Goal: Communication & Community: Answer question/provide support

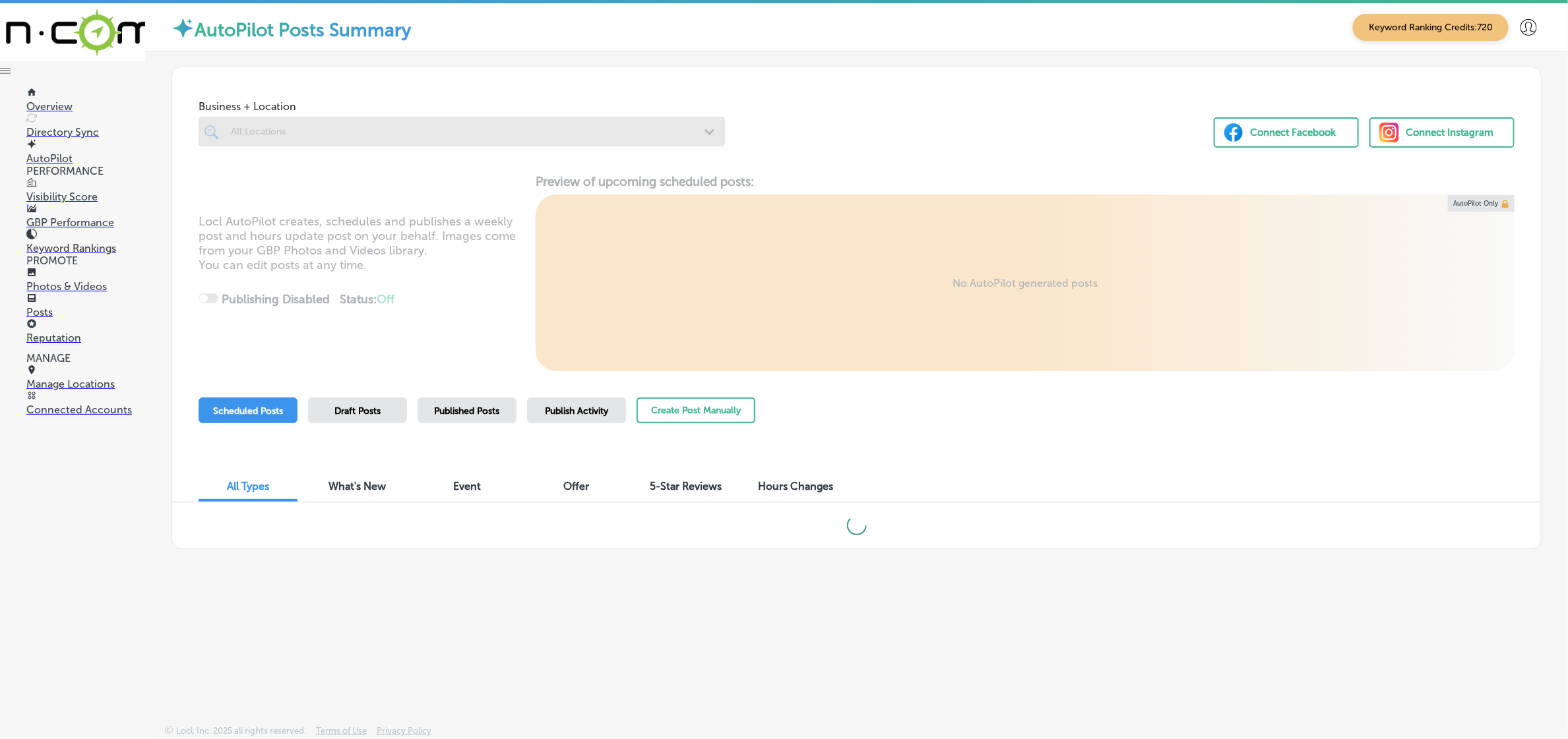
click at [543, 412] on div "Publish Activity" at bounding box center [576, 410] width 99 height 26
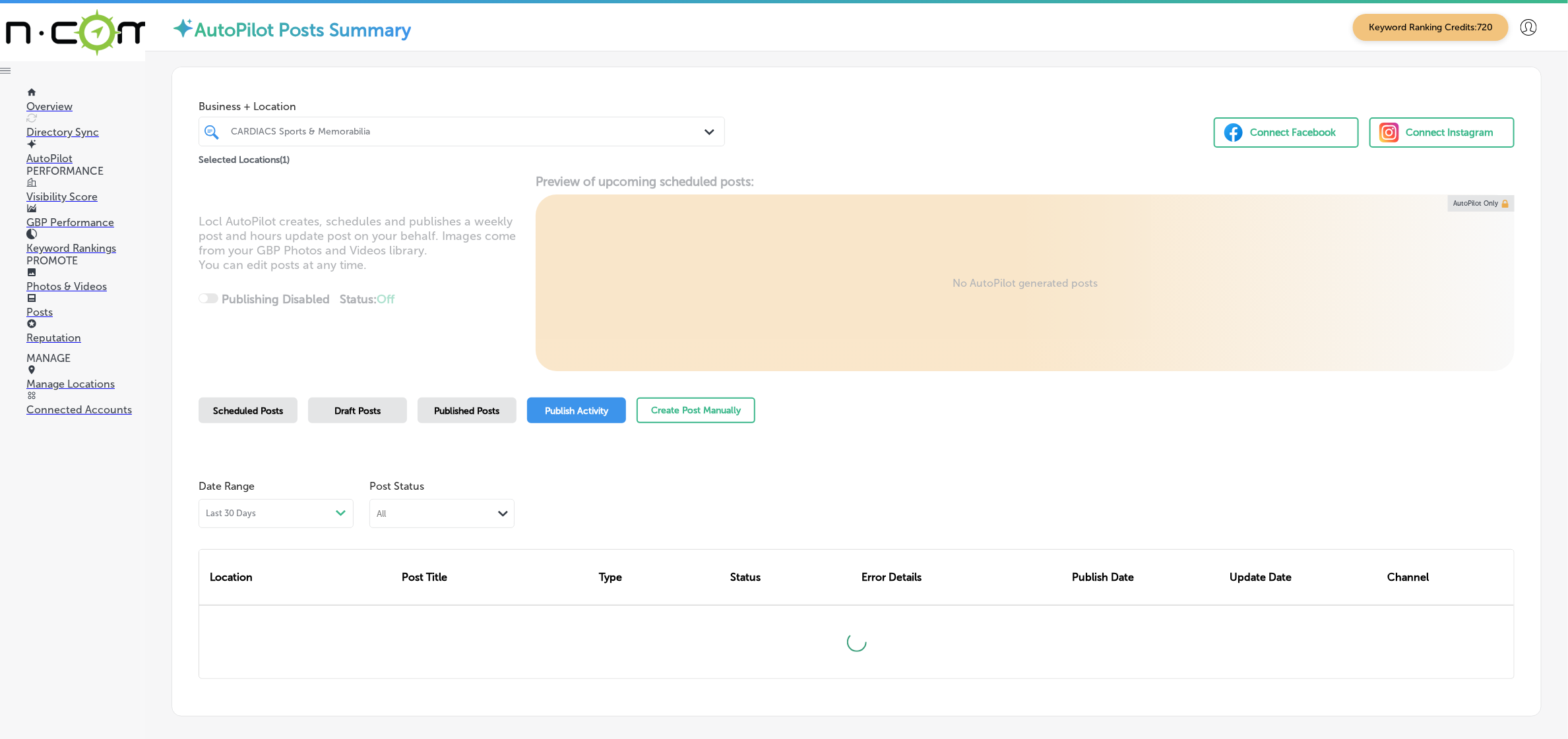
click at [498, 516] on icon "Path Created with Sketch." at bounding box center [503, 513] width 10 height 6
click at [449, 595] on label "Rejected By Google" at bounding box center [422, 595] width 90 height 12
click at [495, 516] on div "Path Created with Sketch." at bounding box center [504, 513] width 21 height 19
click at [406, 147] on div "CARDIACS Sports & Memorabilia Path Created with Sketch." at bounding box center [461, 131] width 526 height 29
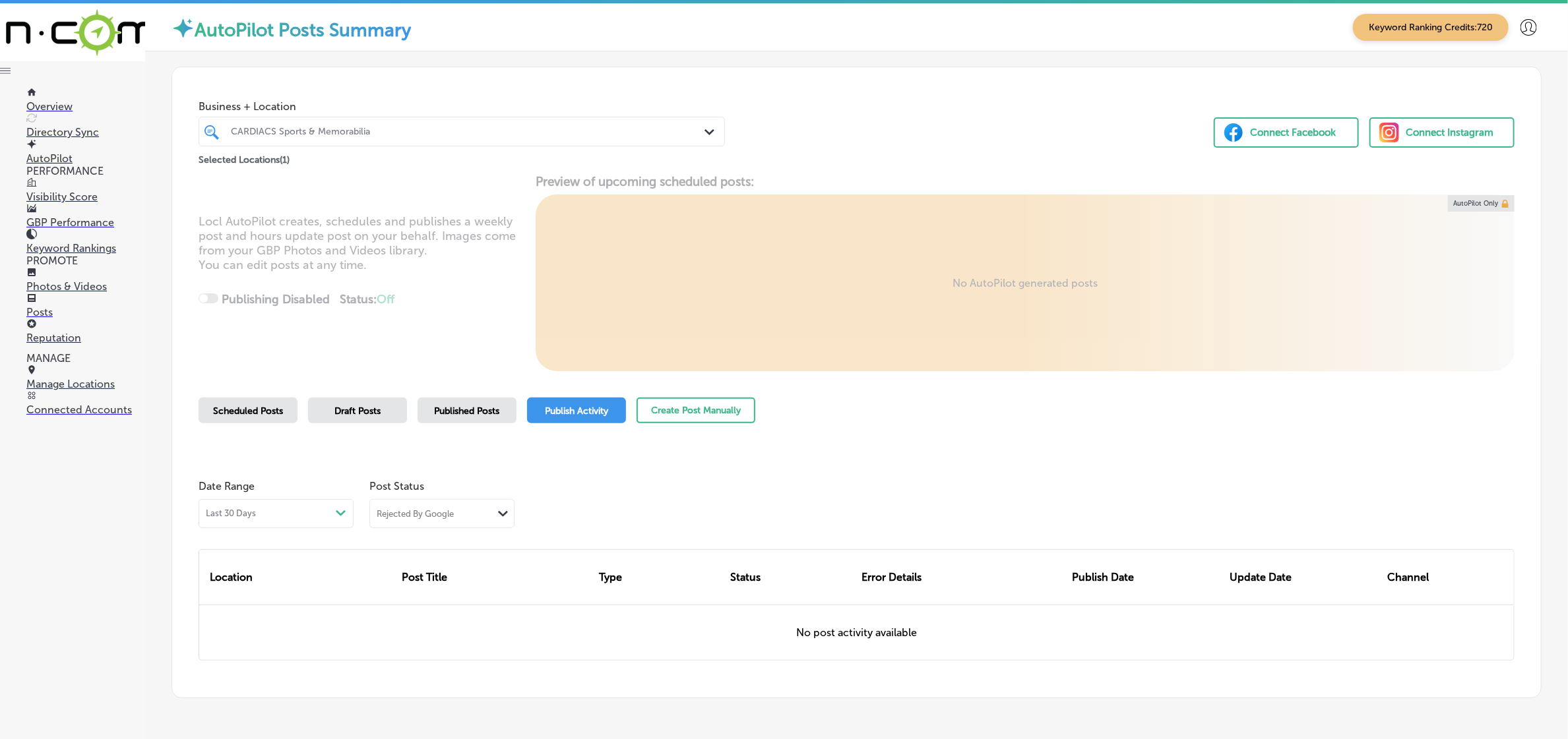
click at [411, 139] on div at bounding box center [438, 131] width 418 height 18
click at [519, 137] on div "CARDIACS Sports & Memorabilia" at bounding box center [468, 131] width 475 height 12
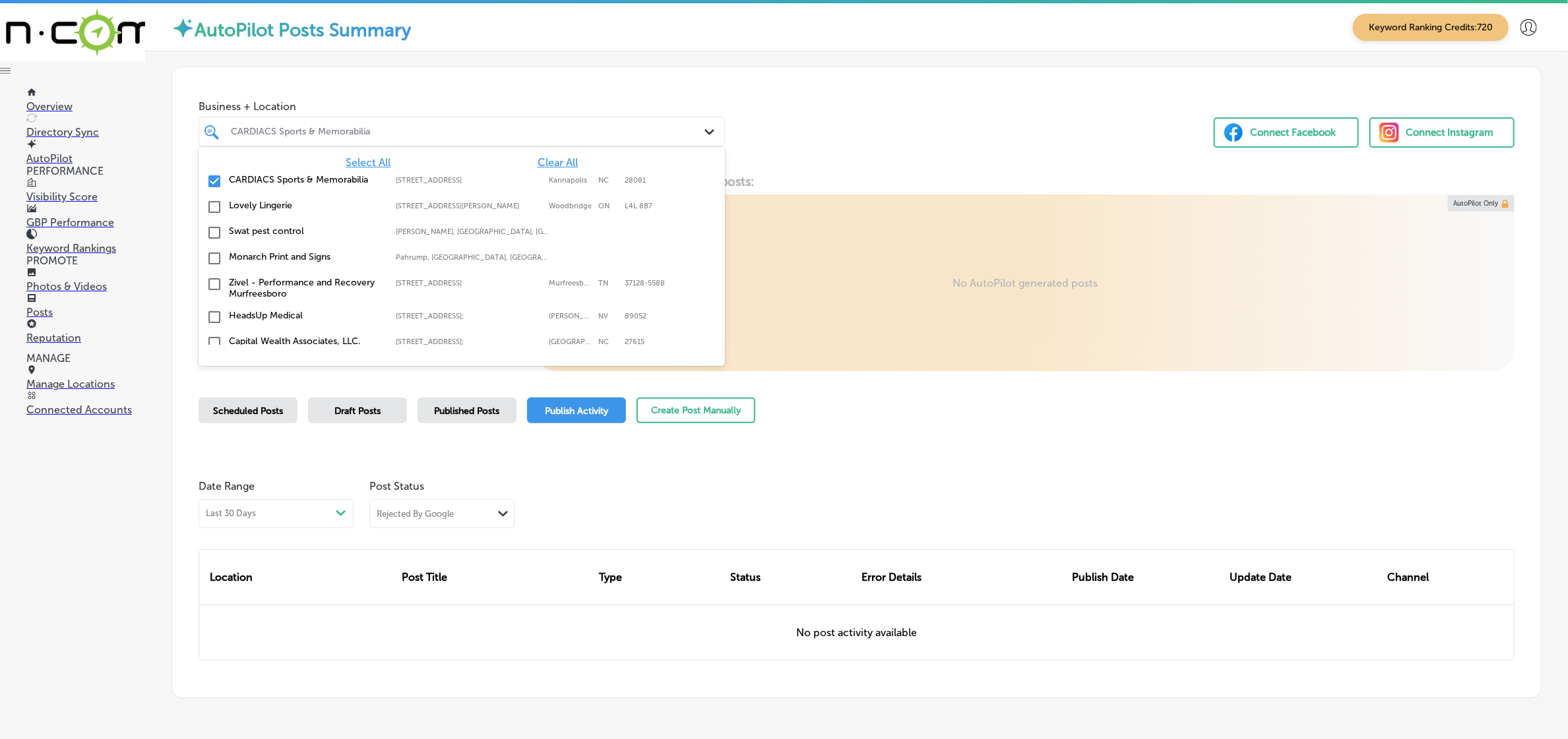
click at [367, 165] on span "Select All" at bounding box center [368, 163] width 44 height 12
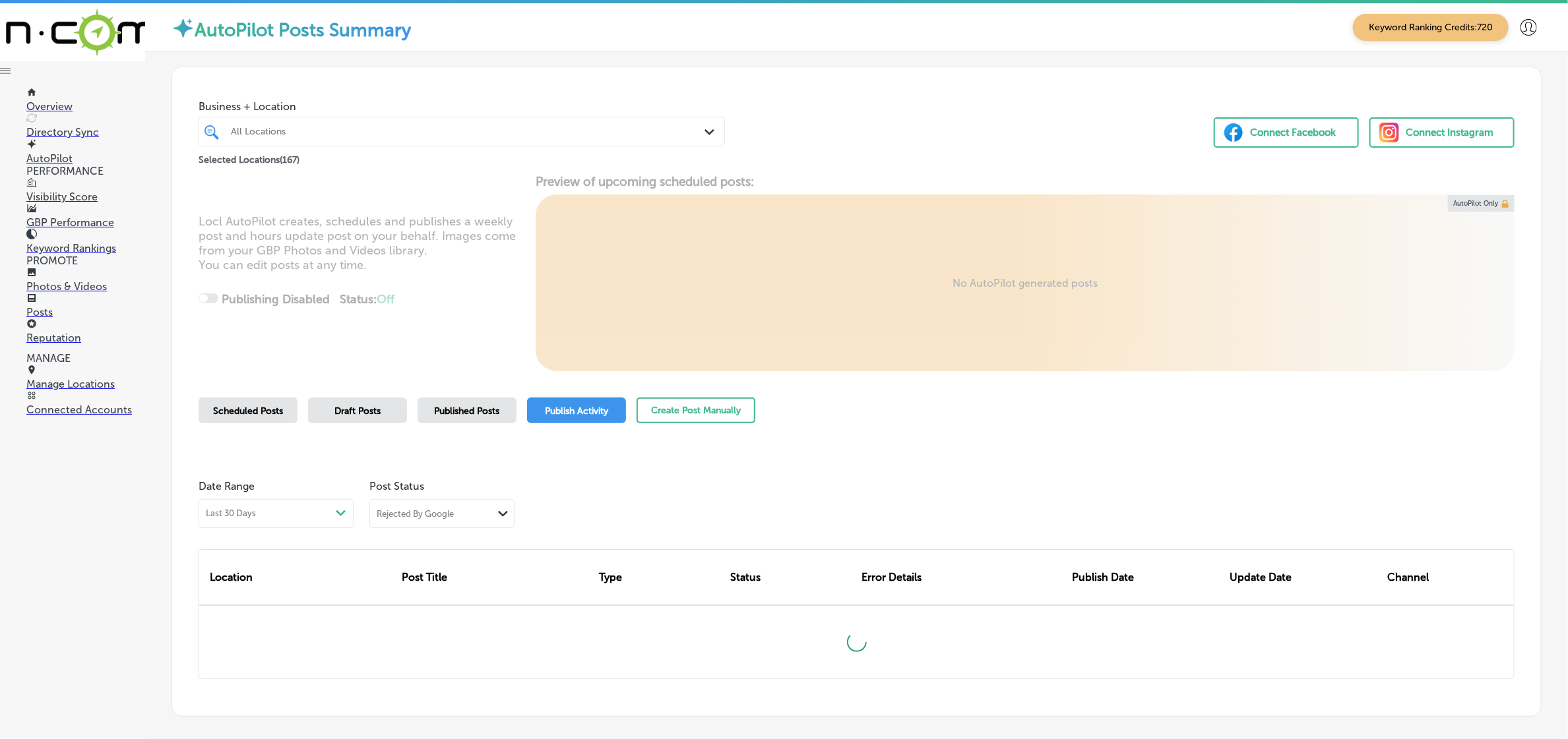
click at [887, 375] on div "Business + Location All Locations Path Created with Sketch. Selected Locations …" at bounding box center [856, 392] width 1370 height 650
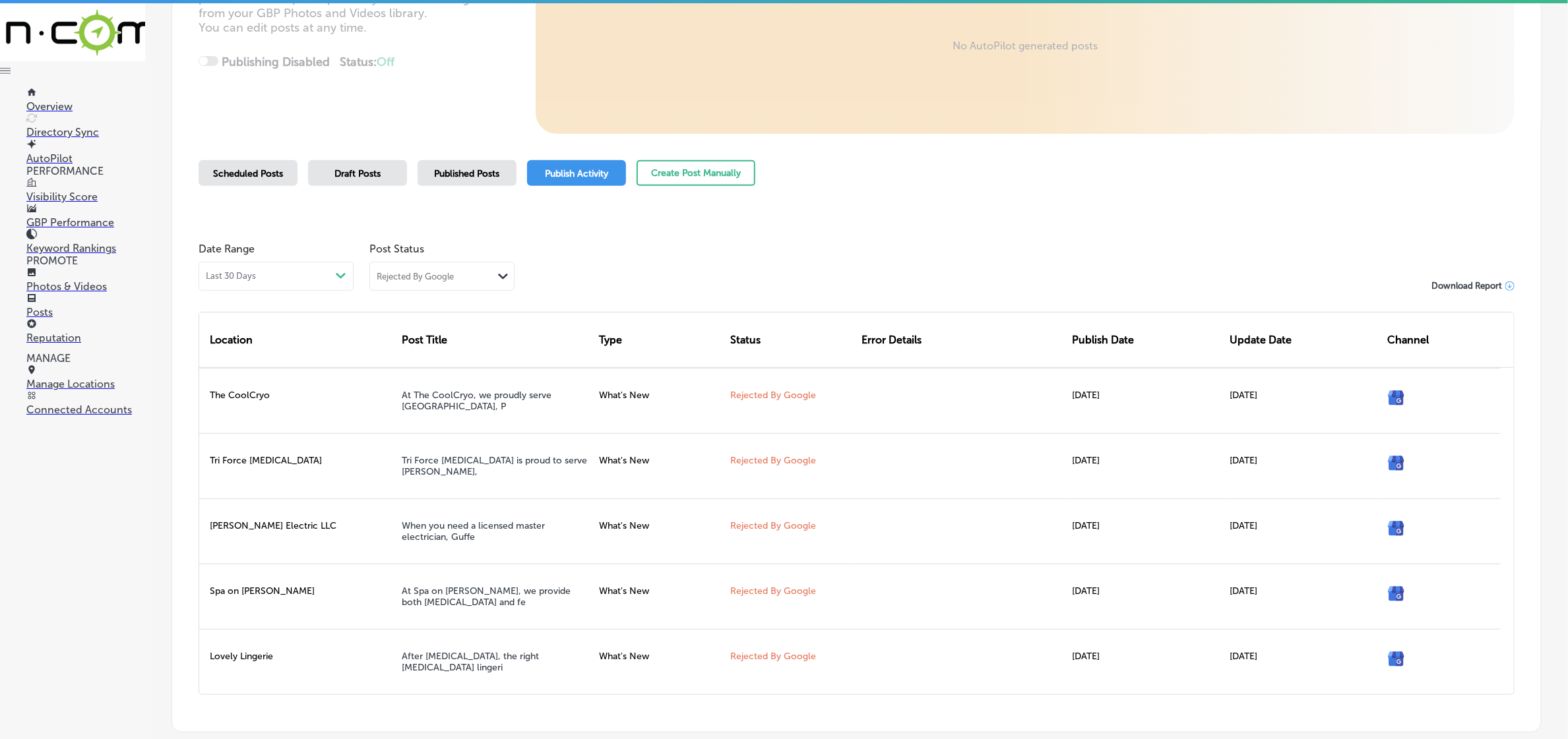
scroll to position [322, 0]
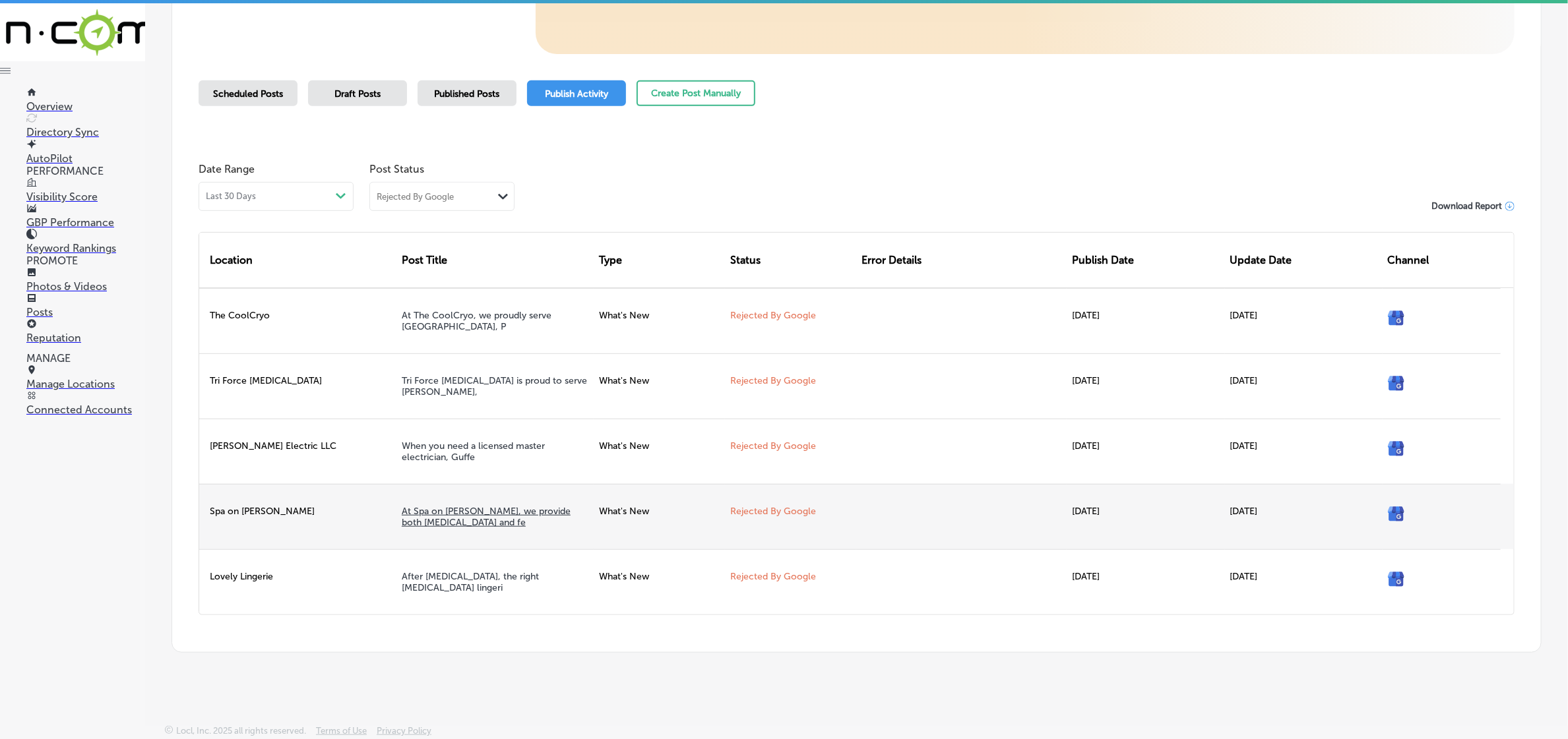
click at [429, 509] on link "At Spa on Devine, we provide both skin care and fe" at bounding box center [486, 516] width 169 height 22
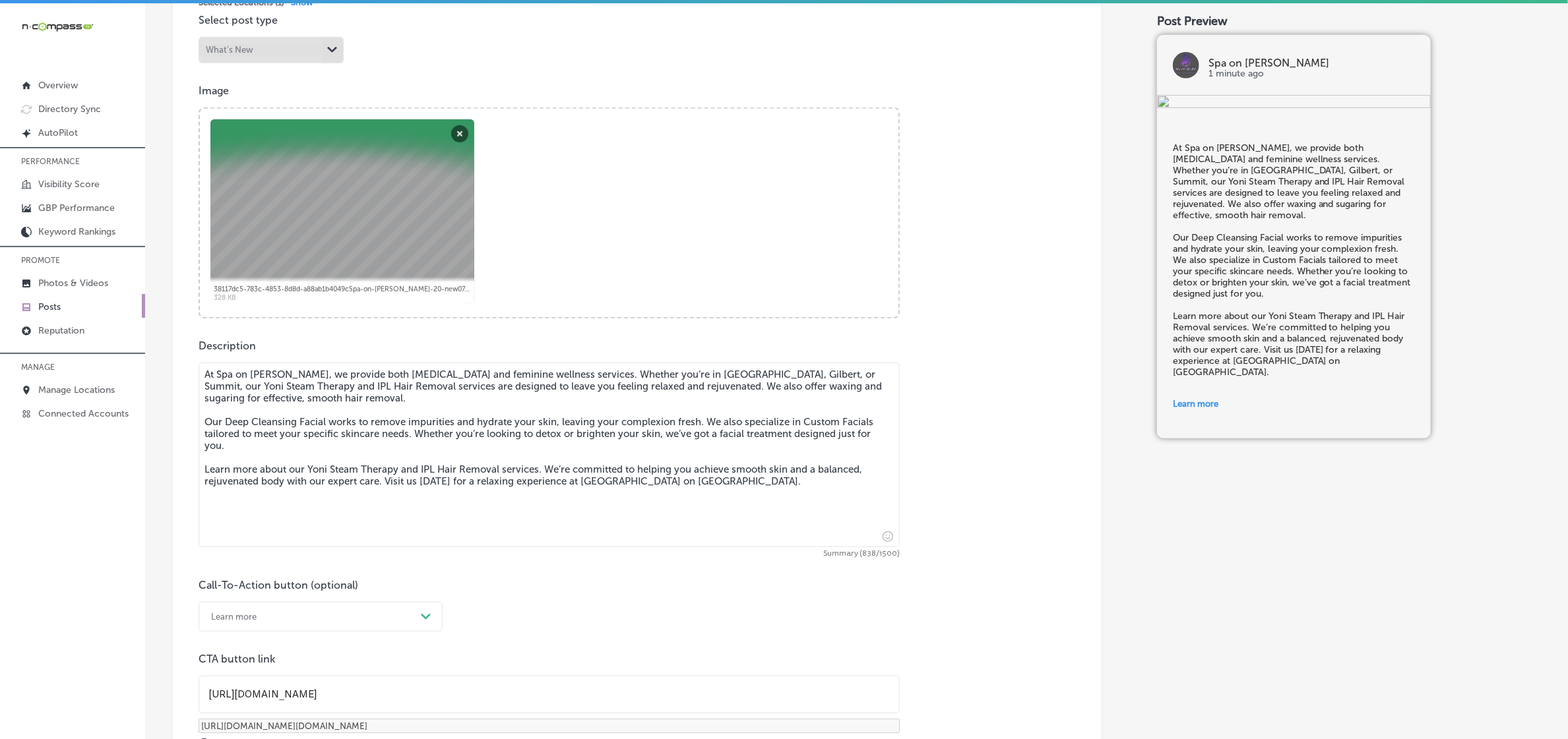
scroll to position [412, 0]
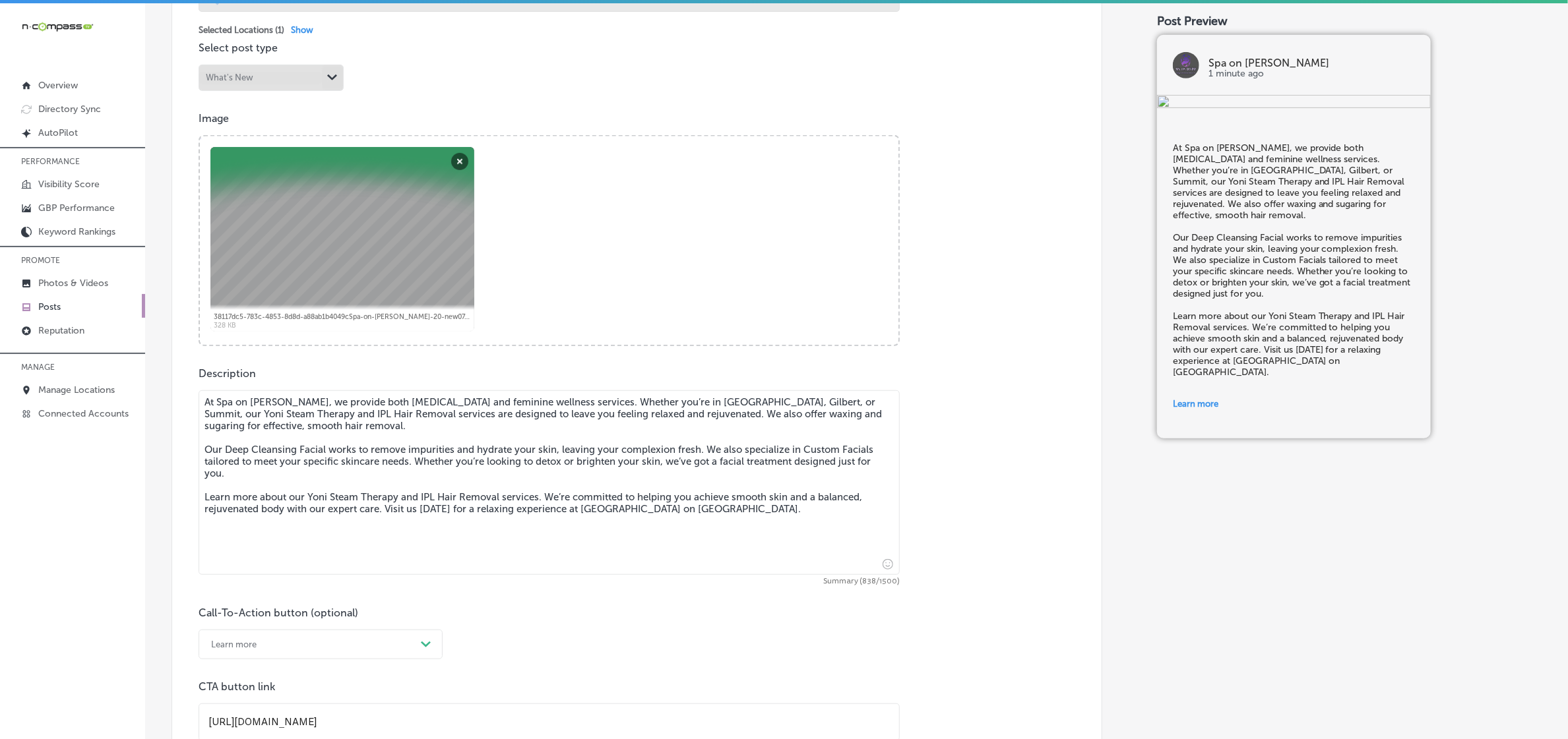
drag, startPoint x: 452, startPoint y: 456, endPoint x: 620, endPoint y: 539, distance: 187.4
click at [686, 549] on textarea "At Spa on [PERSON_NAME], we provide both [MEDICAL_DATA] and feminine wellness s…" at bounding box center [548, 483] width 701 height 185
paste textarea "offer rejuvenating [MEDICAL_DATA] and wellness services. Whether you're in [GEO…"
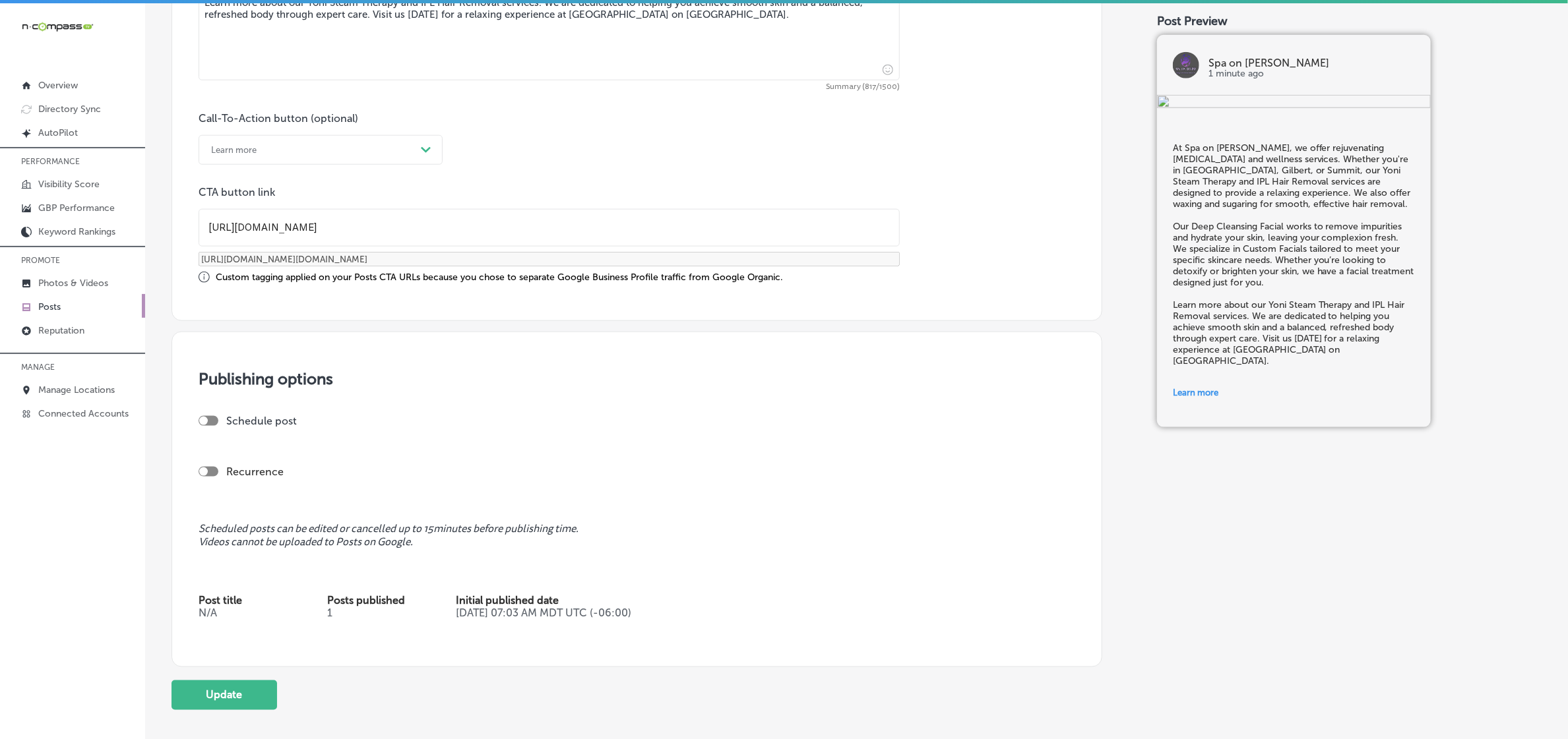
scroll to position [989, 0]
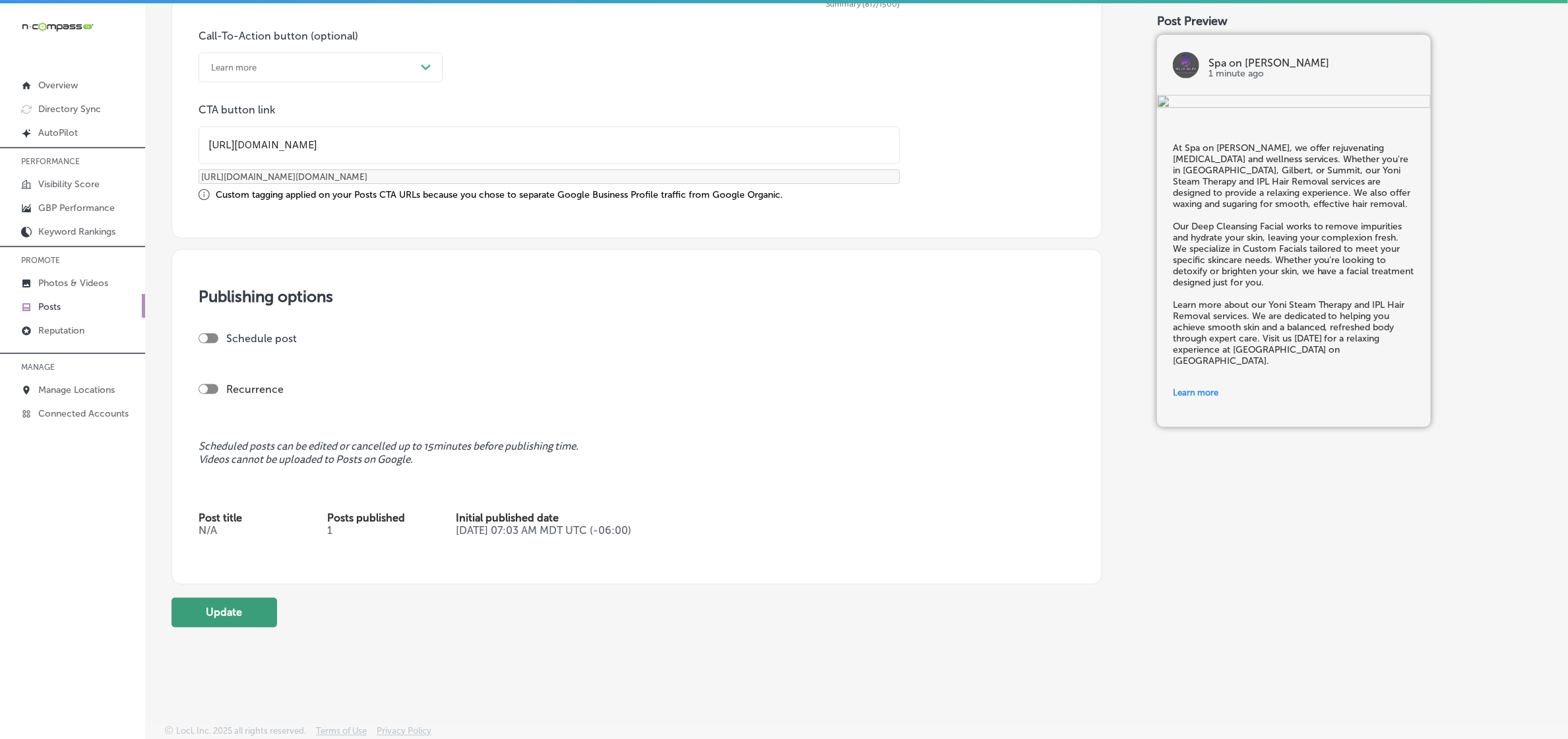
type textarea "At Spa on [PERSON_NAME], we offer rejuvenating [MEDICAL_DATA] and wellness serv…"
click at [208, 602] on button "Update" at bounding box center [224, 612] width 106 height 29
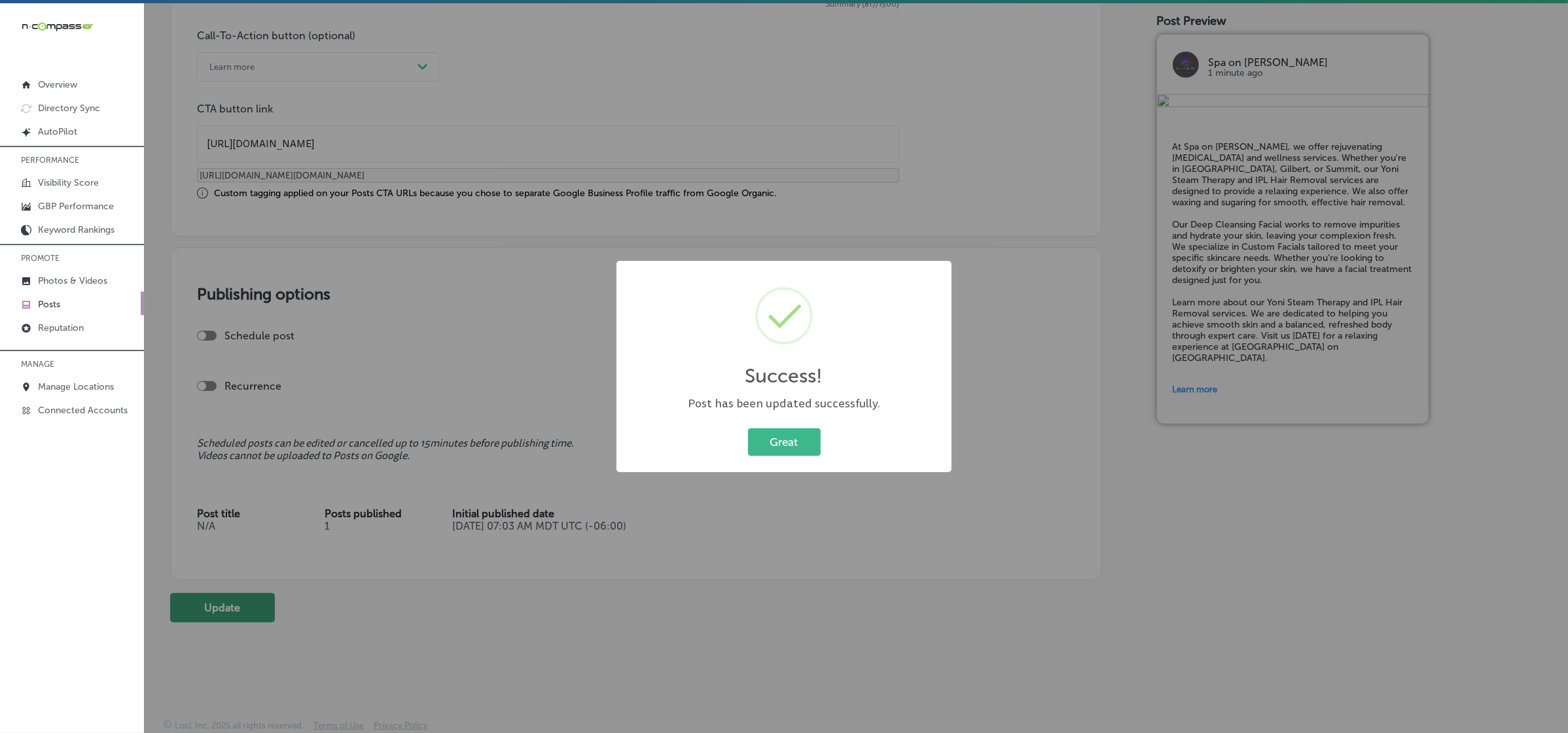
click at [748, 428] on button "Great" at bounding box center [784, 441] width 72 height 26
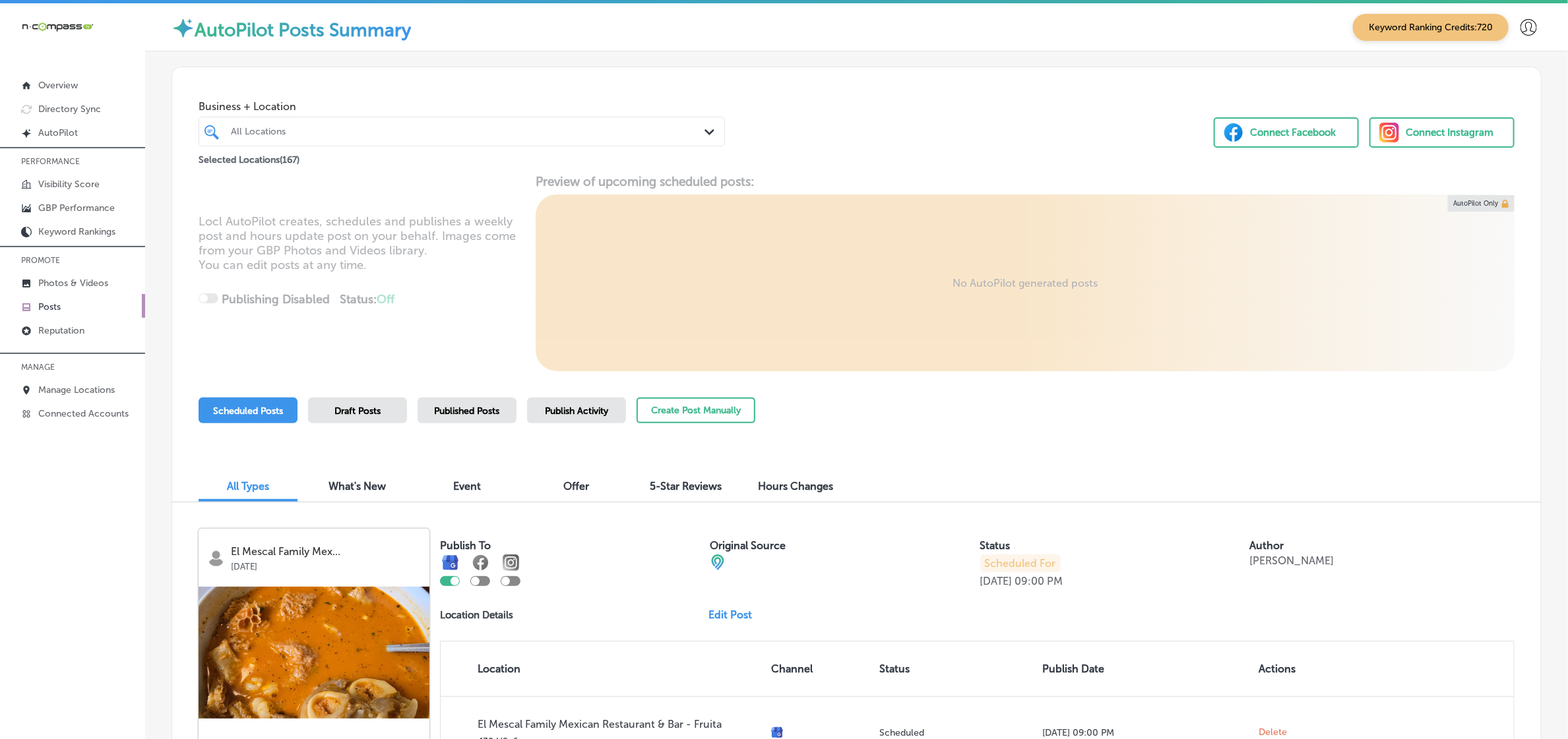
click at [413, 132] on div "All Locations" at bounding box center [468, 131] width 475 height 12
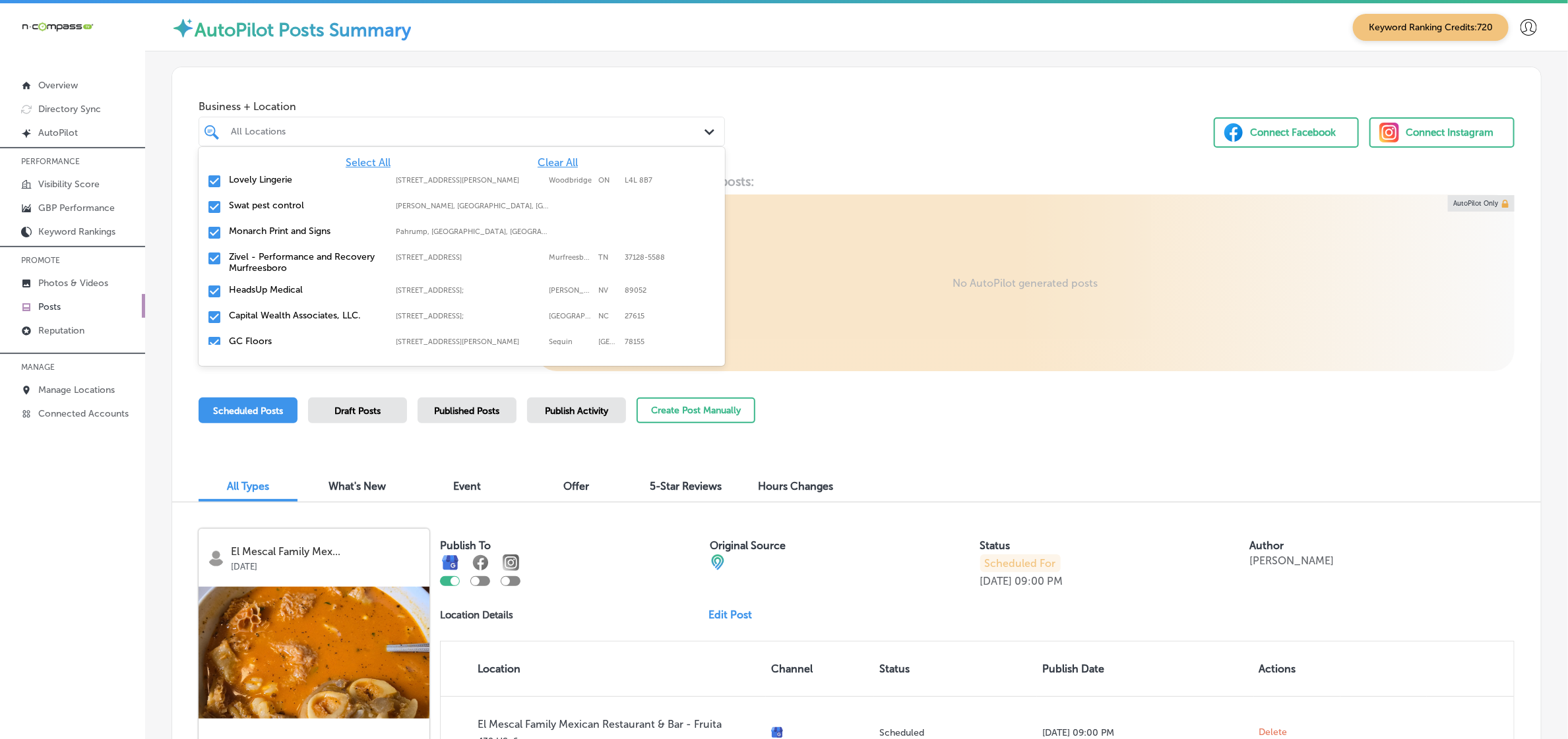
click at [554, 163] on span "Clear All" at bounding box center [557, 163] width 40 height 12
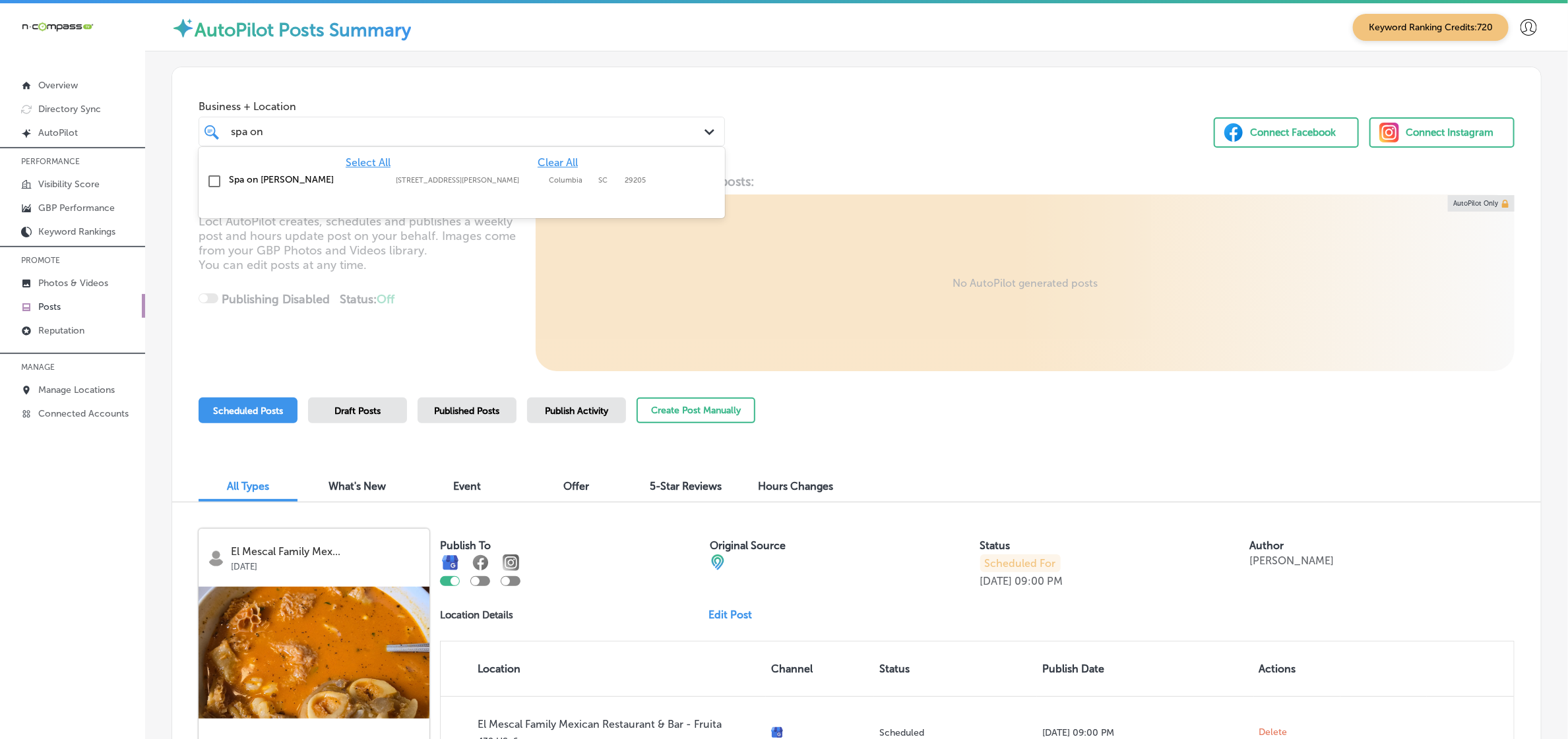
click at [554, 187] on div "Spa on [PERSON_NAME] [STREET_ADDRESS][PERSON_NAME] [STREET_ADDRESS][PERSON_NAME]" at bounding box center [461, 181] width 516 height 20
type input "spa on"
click at [786, 165] on div "Business + Location option [STREET_ADDRESS][PERSON_NAME]. option [STREET_ADDRES…" at bounding box center [856, 117] width 1369 height 100
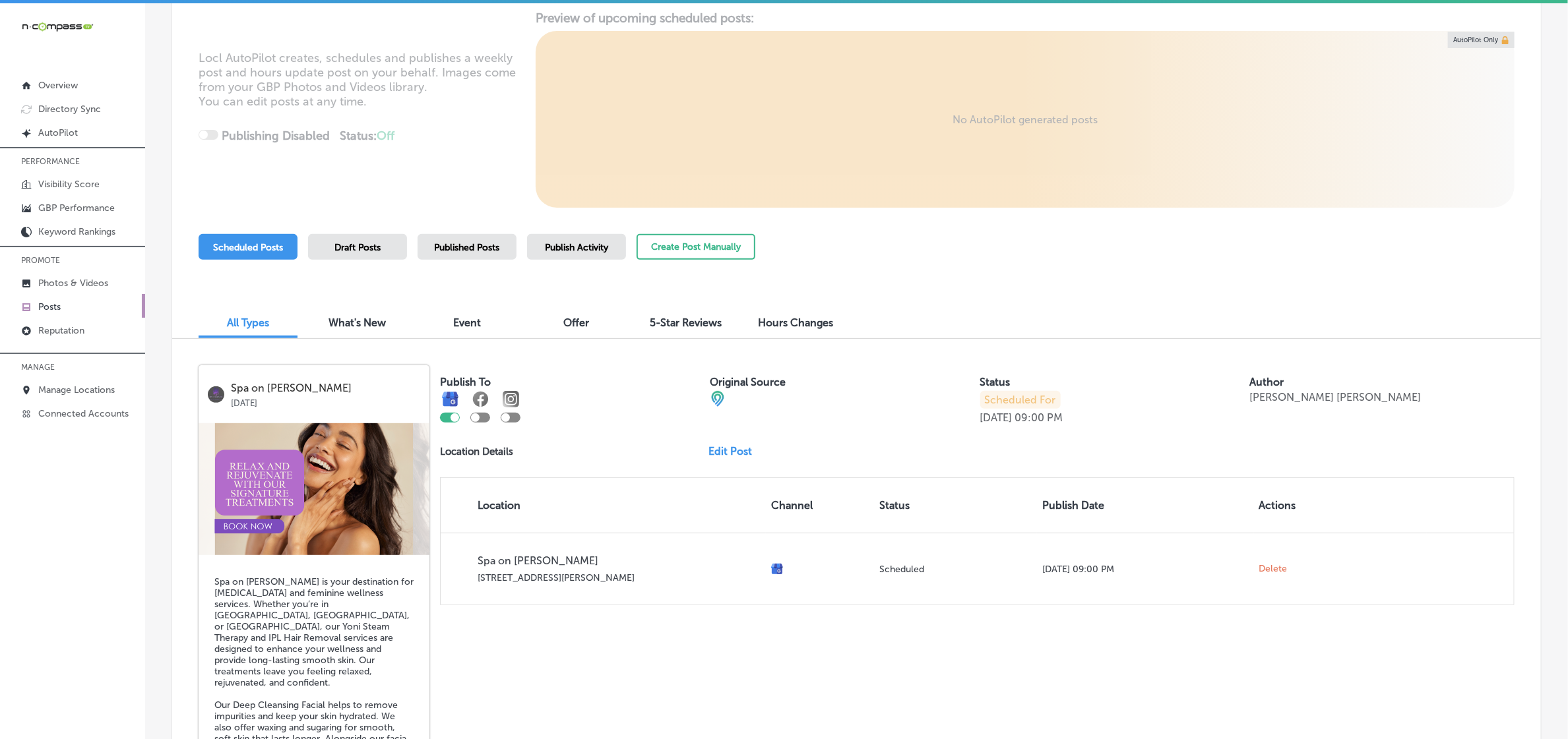
scroll to position [247, 0]
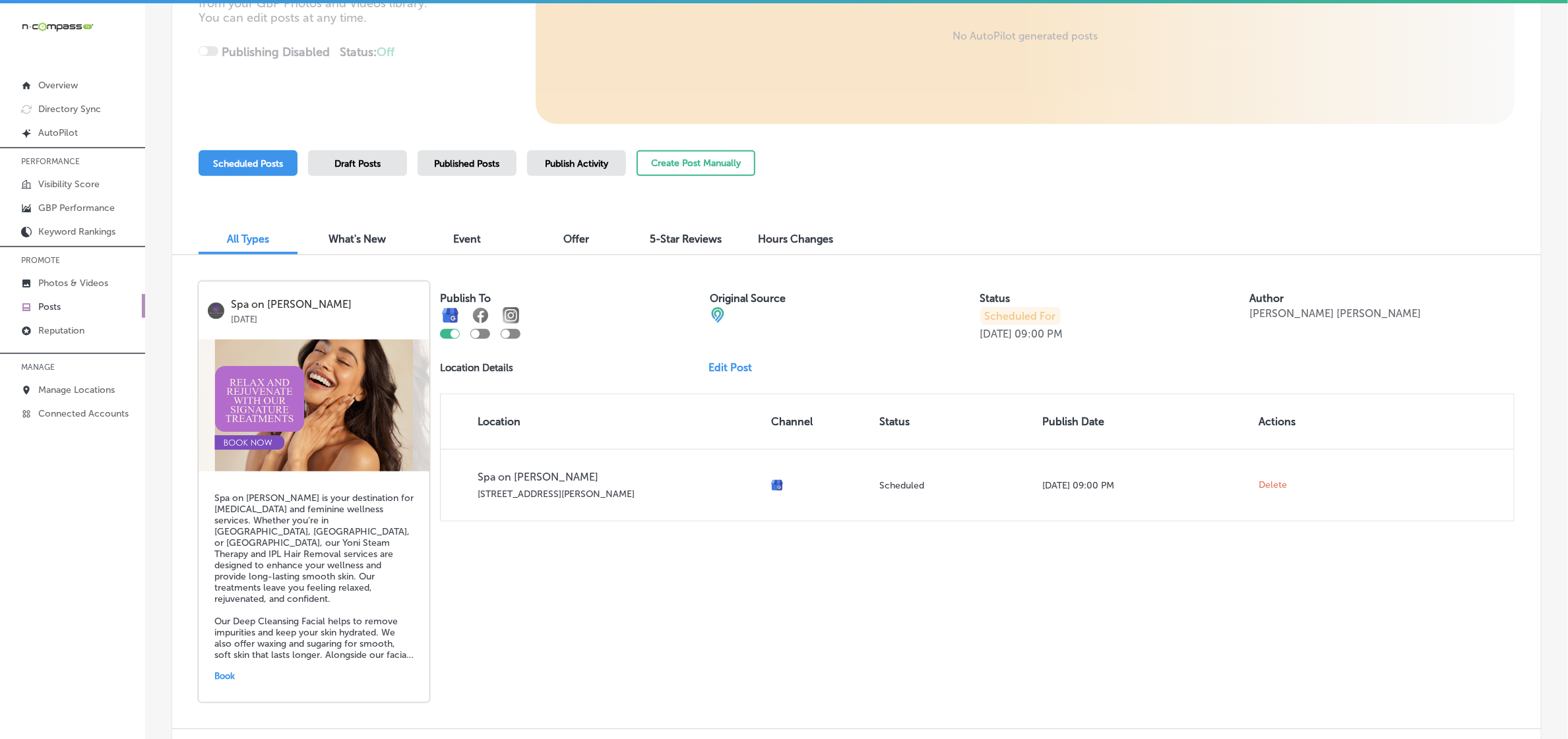
click at [479, 172] on div "Published Posts" at bounding box center [466, 163] width 99 height 26
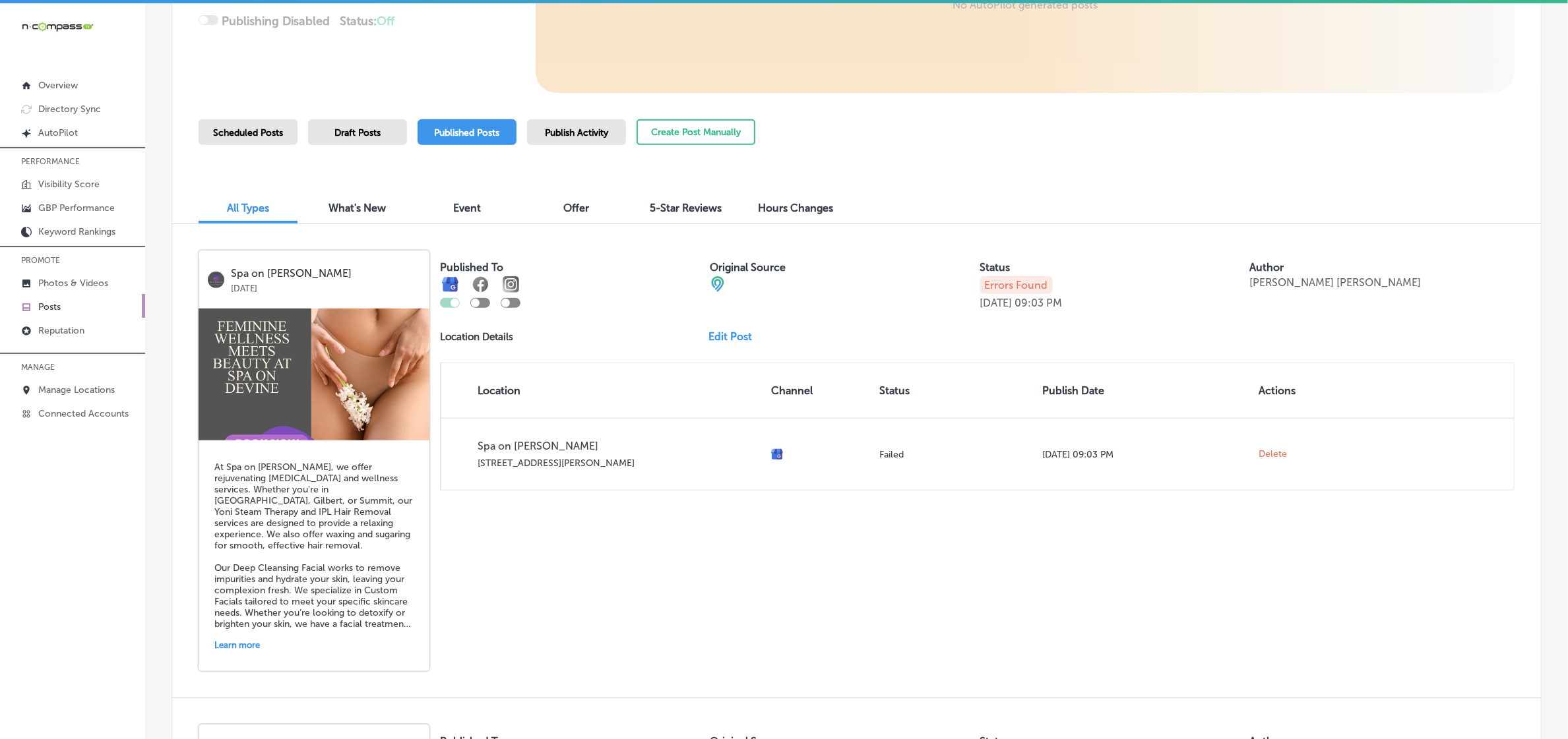
scroll to position [330, 0]
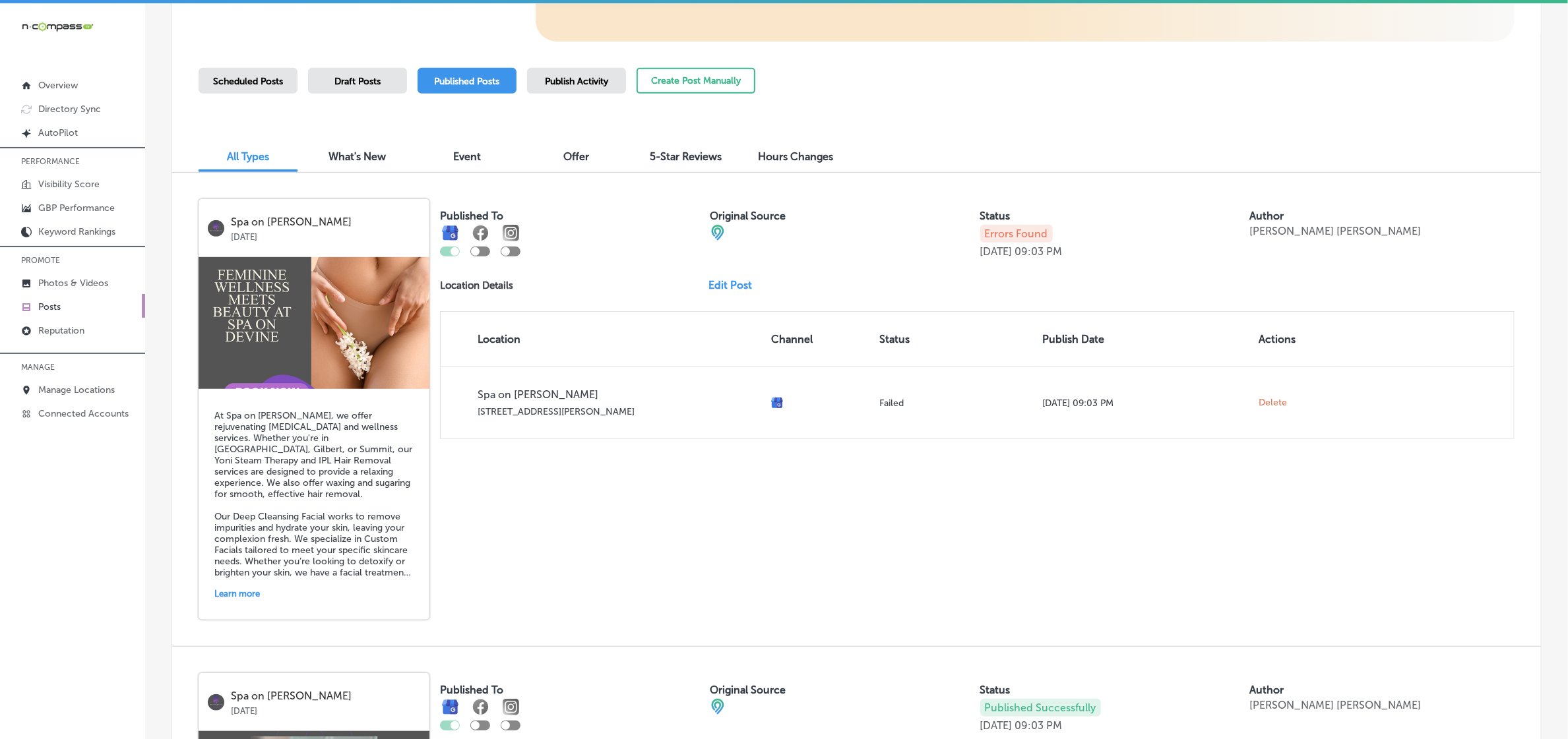
click at [826, 73] on div "Scheduled Posts Draft Posts Published Posts Publish Activity Create Post Manual…" at bounding box center [856, 98] width 1316 height 60
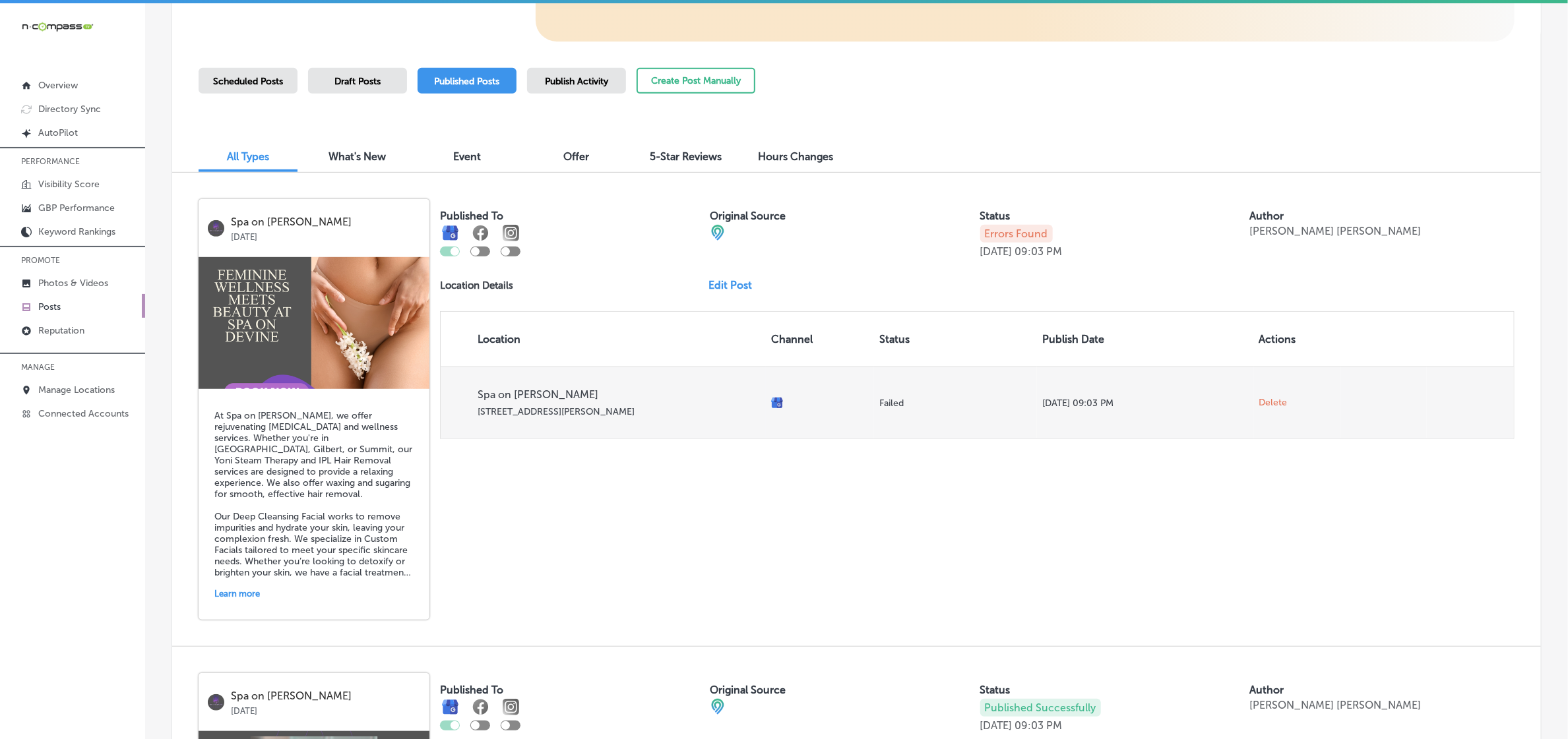
click at [1270, 398] on span "Delete" at bounding box center [1273, 402] width 28 height 12
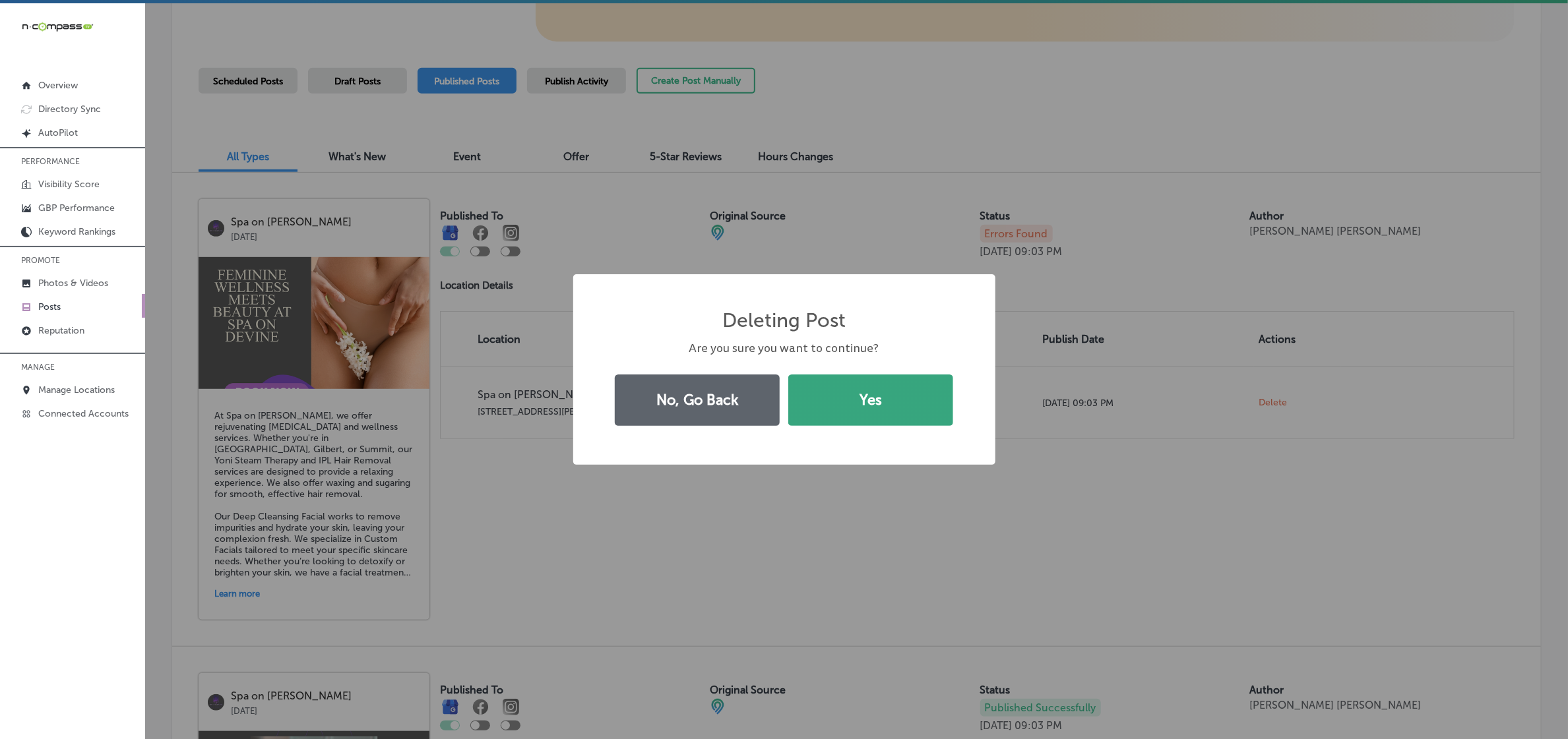
click at [911, 396] on button "Yes" at bounding box center [871, 401] width 165 height 52
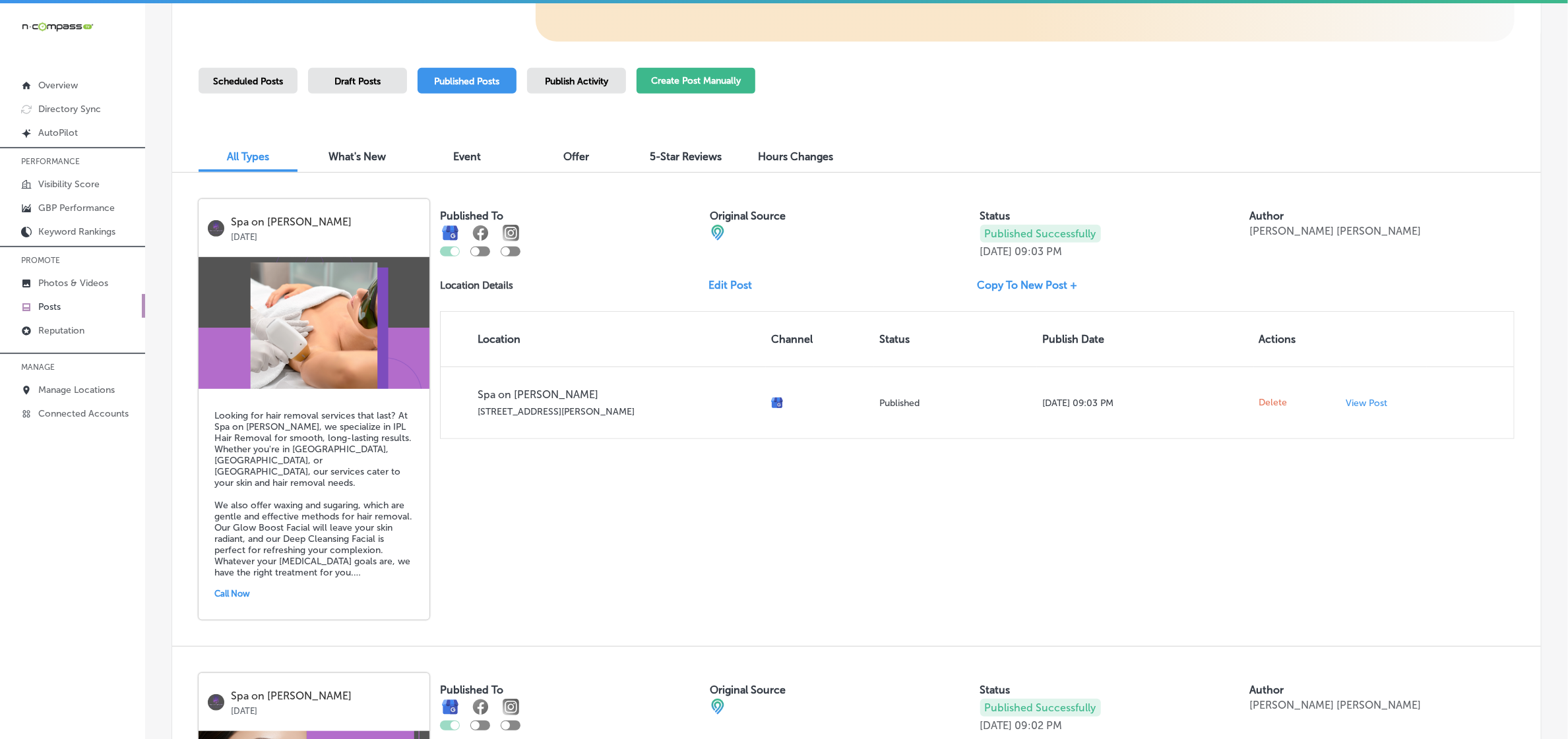
click at [700, 79] on button "Create Post Manually" at bounding box center [696, 80] width 119 height 26
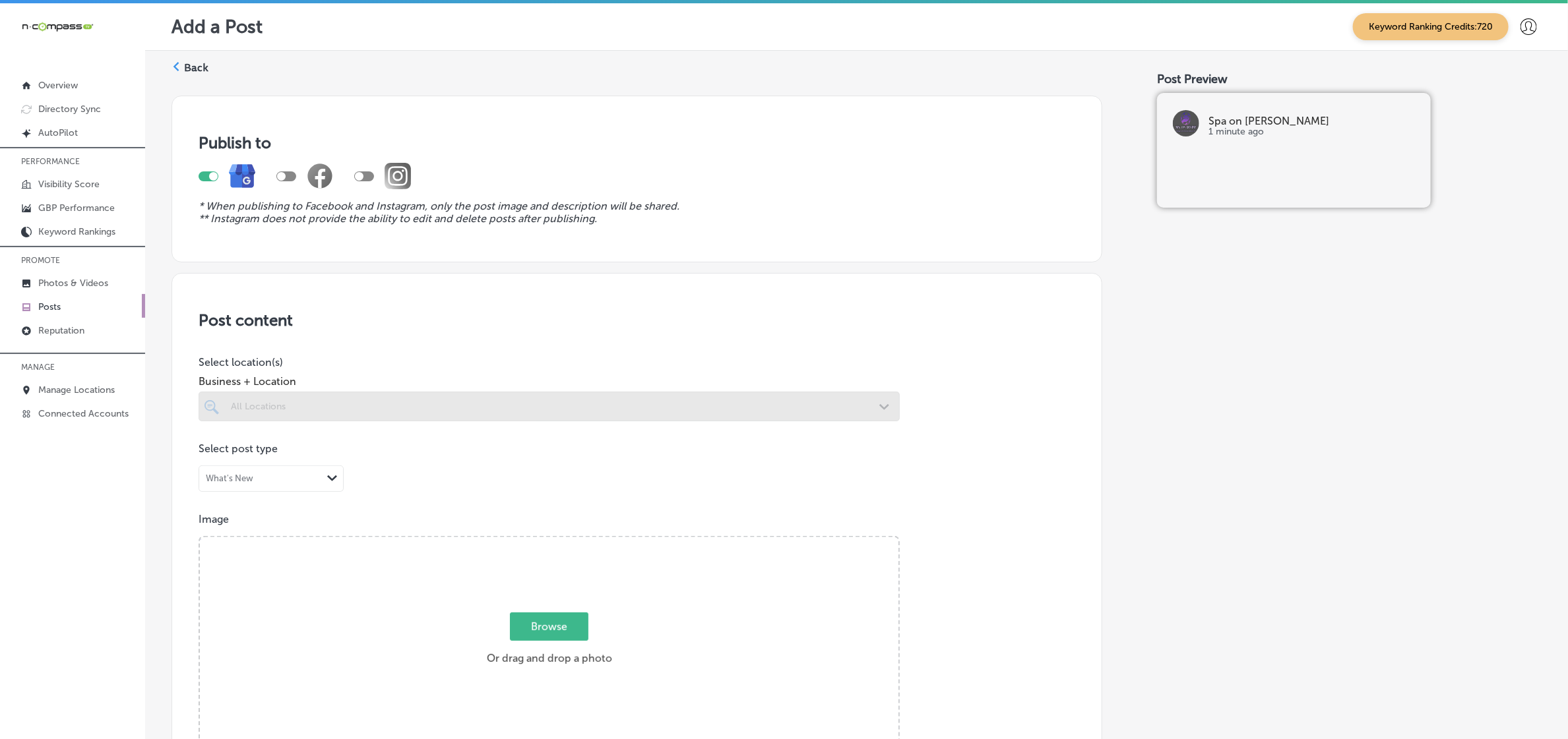
scroll to position [247, 0]
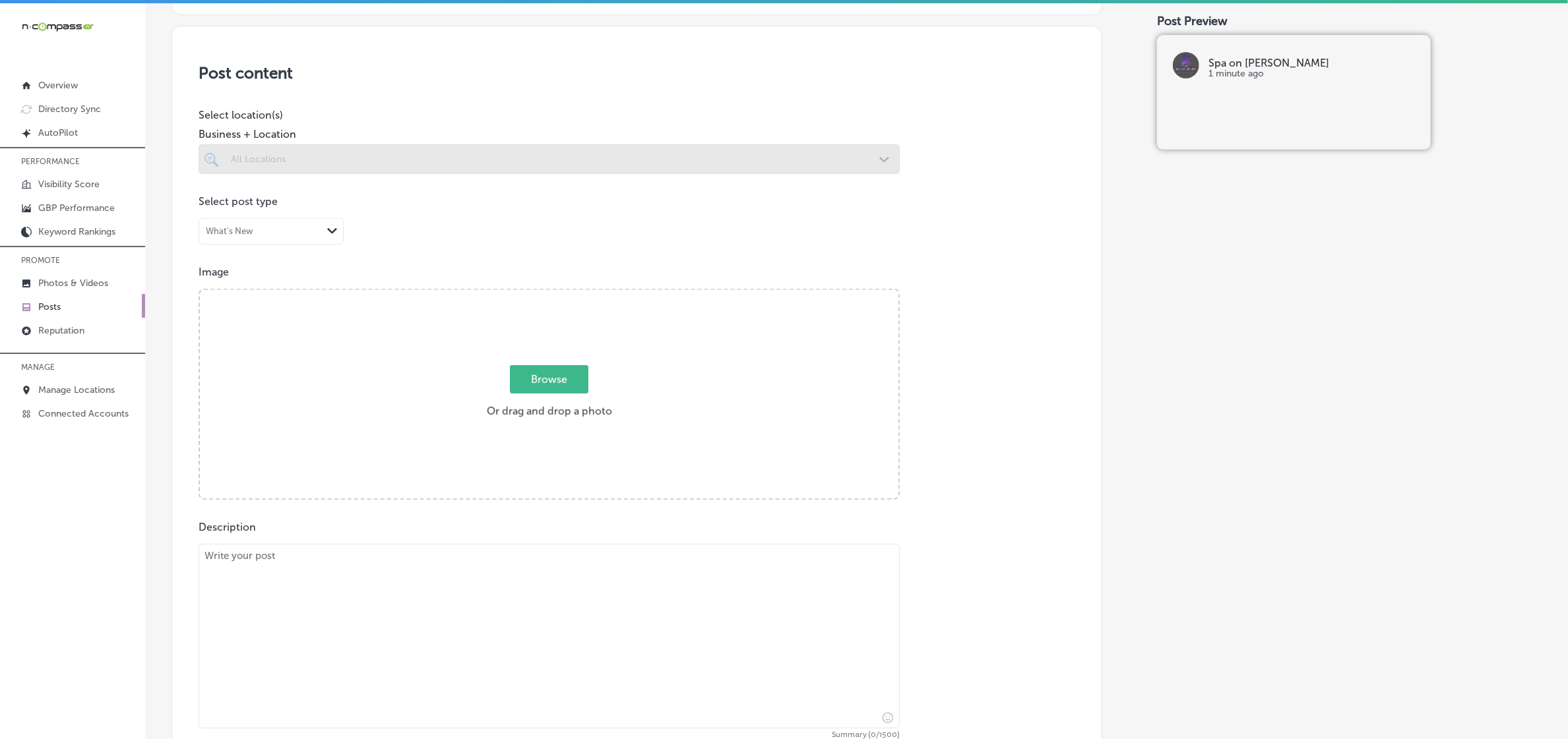
click at [548, 377] on span "Browse" at bounding box center [549, 379] width 78 height 28
click at [548, 294] on input "Browse Or drag and drop a photo" at bounding box center [549, 292] width 698 height 4
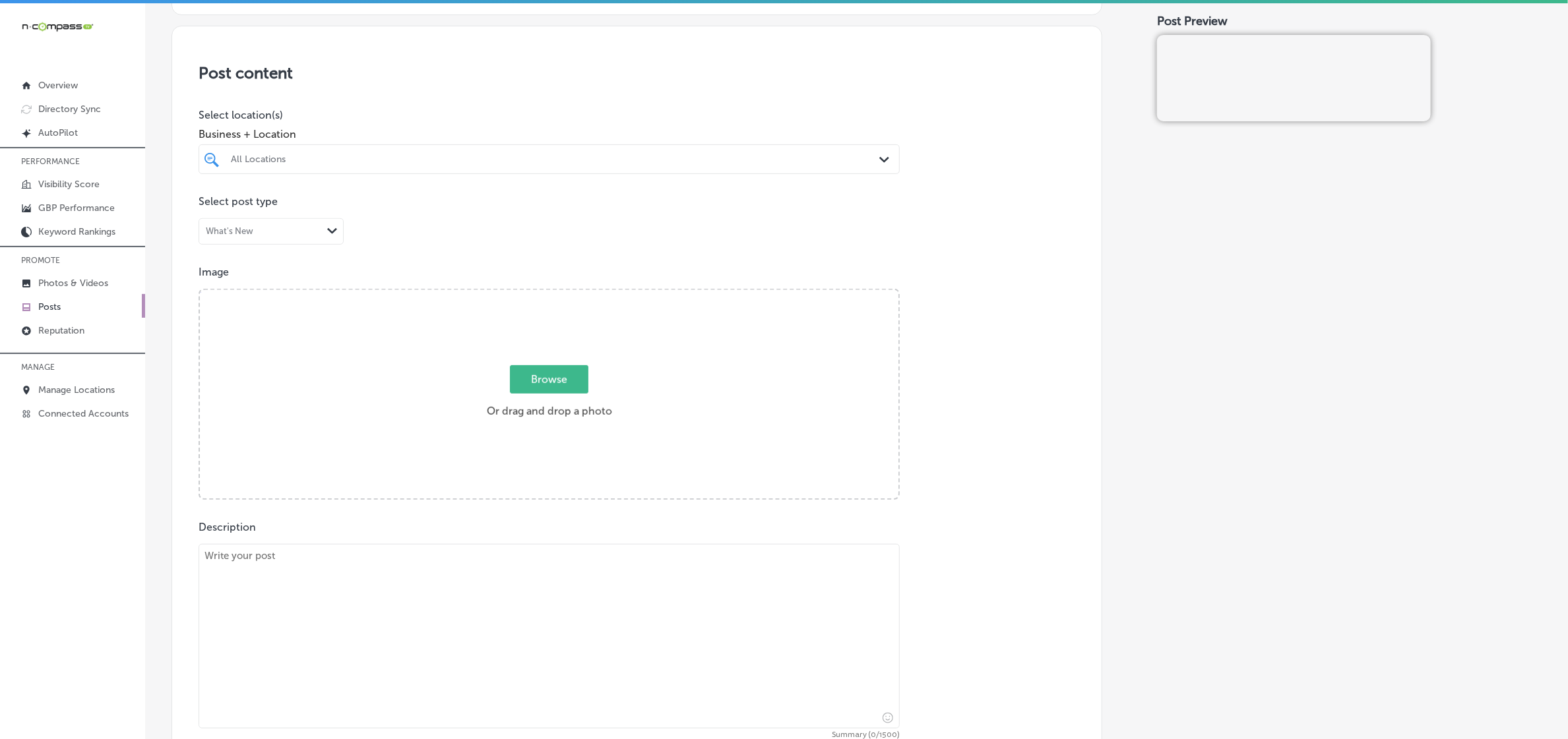
type input "C:\fakepath\Spa-on-[PERSON_NAME]-6.png"
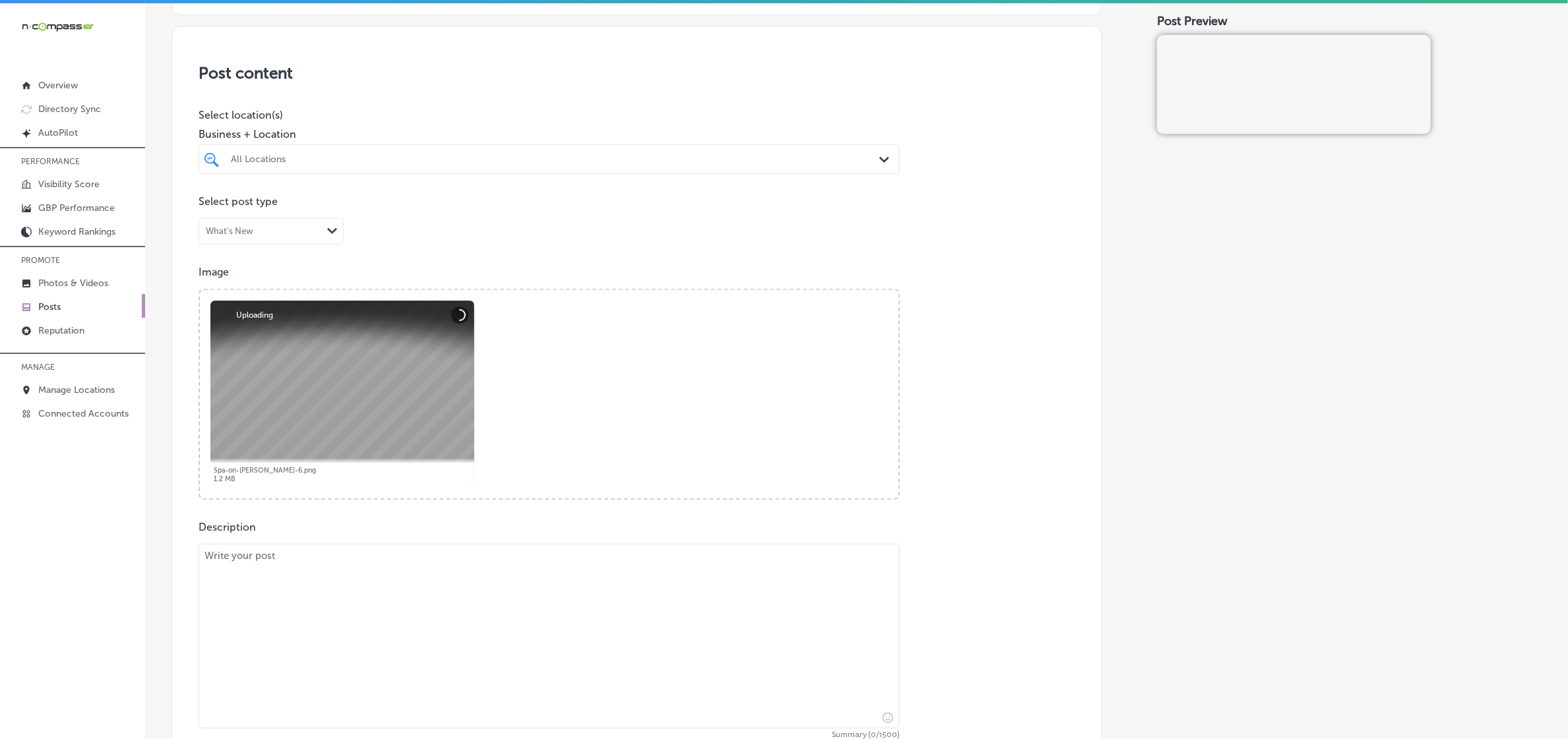
click at [344, 601] on textarea at bounding box center [548, 637] width 701 height 185
paste textarea "At Spa on [PERSON_NAME], we offer rejuvenating [MEDICAL_DATA] and wellness serv…"
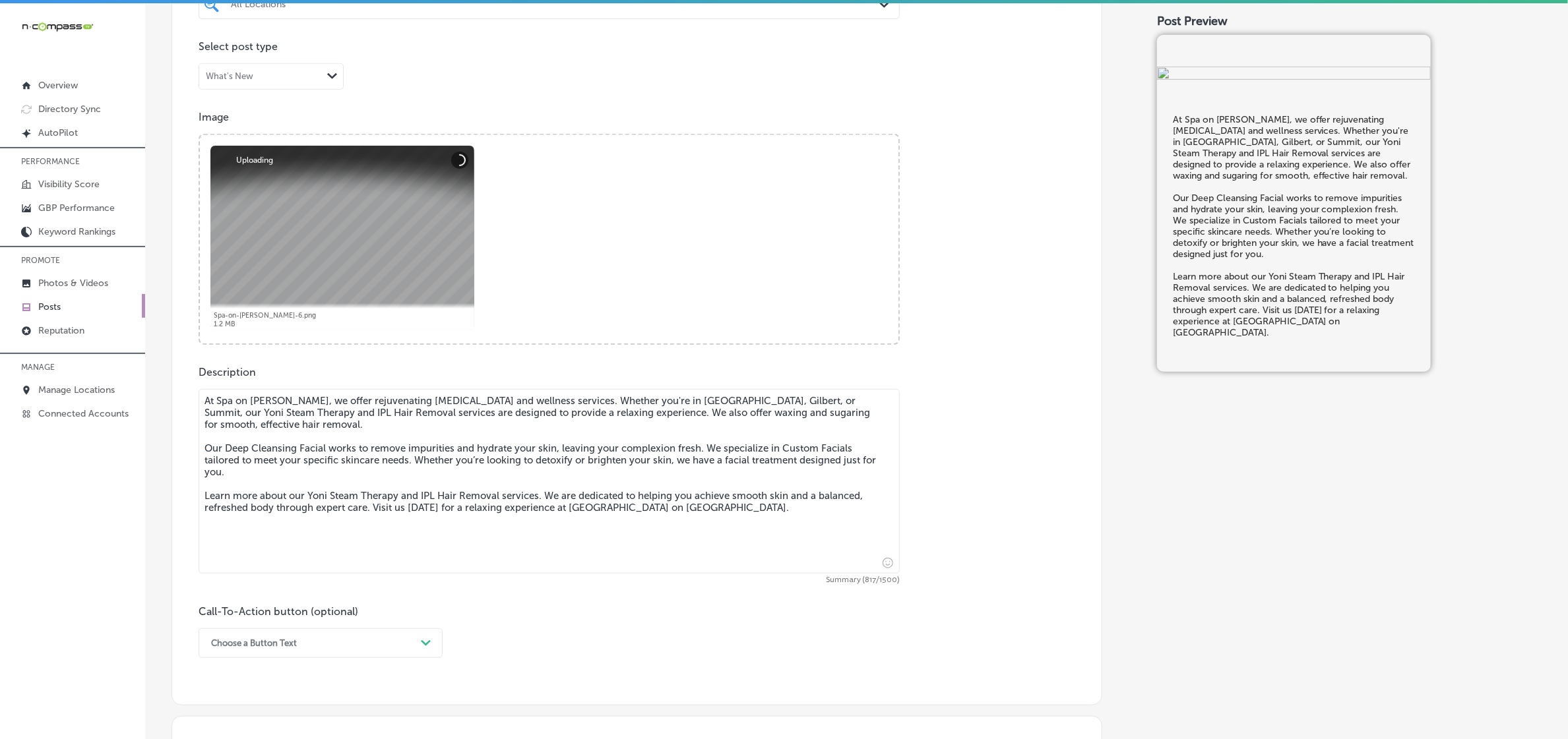
scroll to position [495, 0]
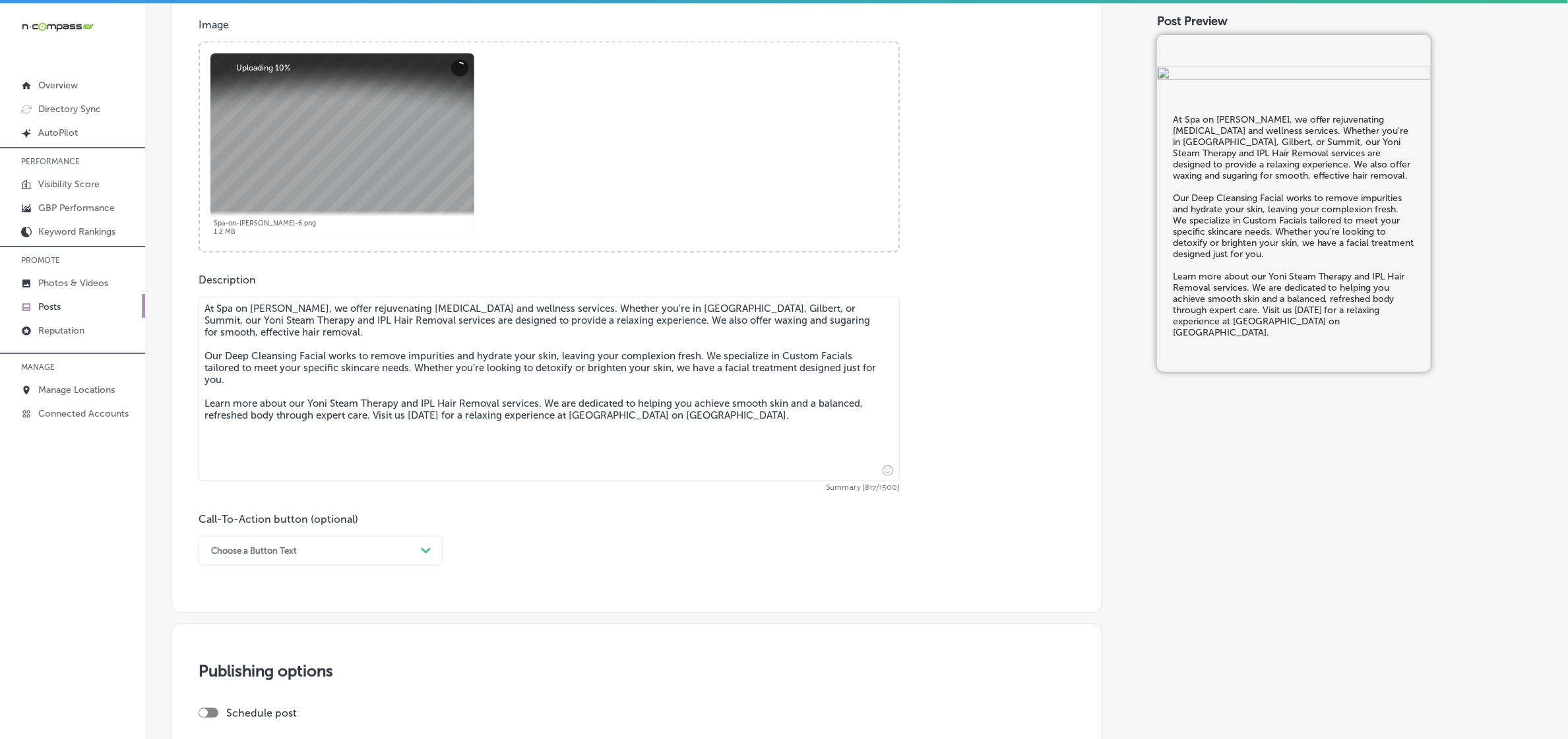
type textarea "At Spa on [PERSON_NAME], we offer rejuvenating [MEDICAL_DATA] and wellness serv…"
click at [426, 554] on div "Path Created with Sketch." at bounding box center [426, 552] width 11 height 11
click at [256, 670] on div "Learn more" at bounding box center [320, 672] width 244 height 23
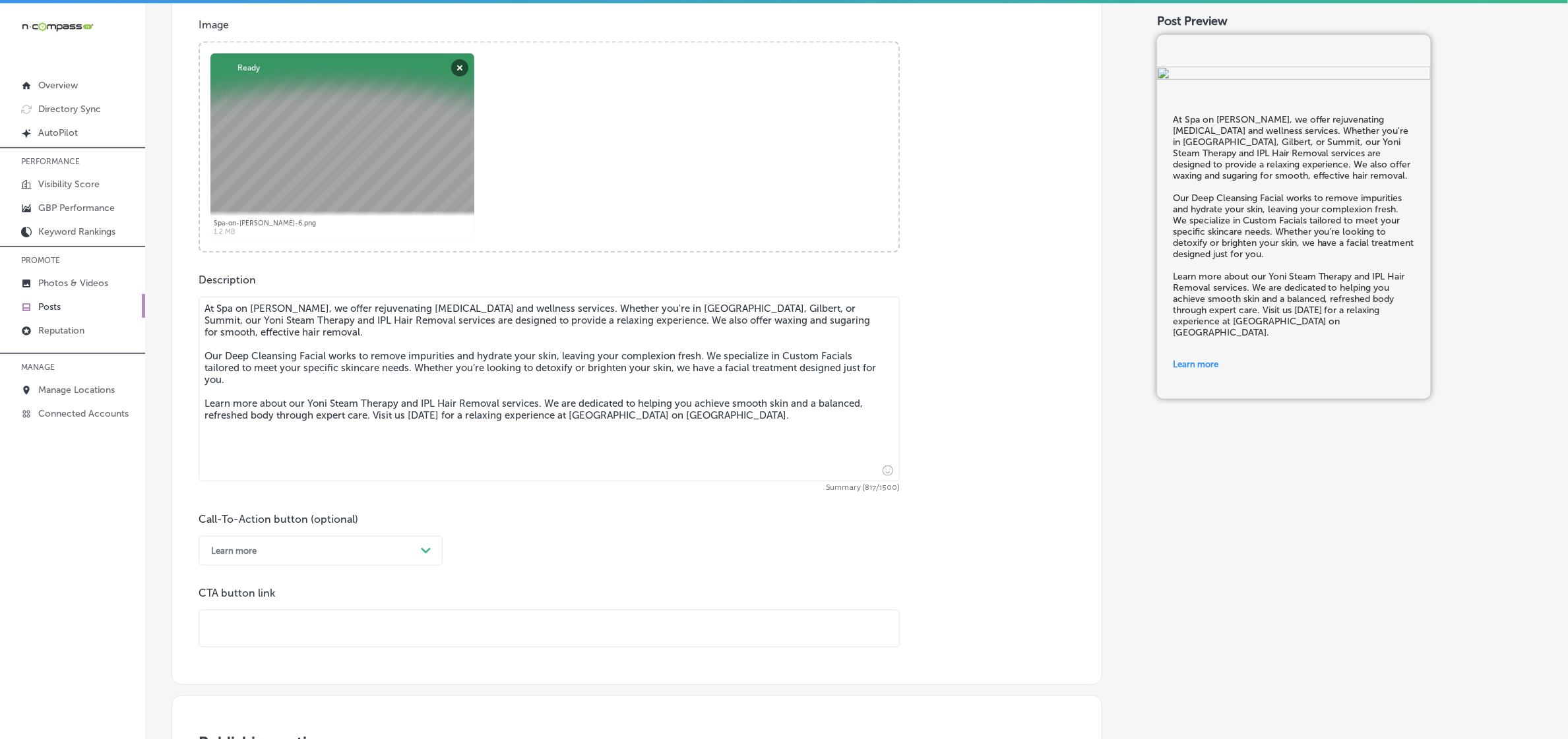
click at [390, 631] on input "text" at bounding box center [549, 629] width 700 height 36
paste input "[URL][DOMAIN_NAME]"
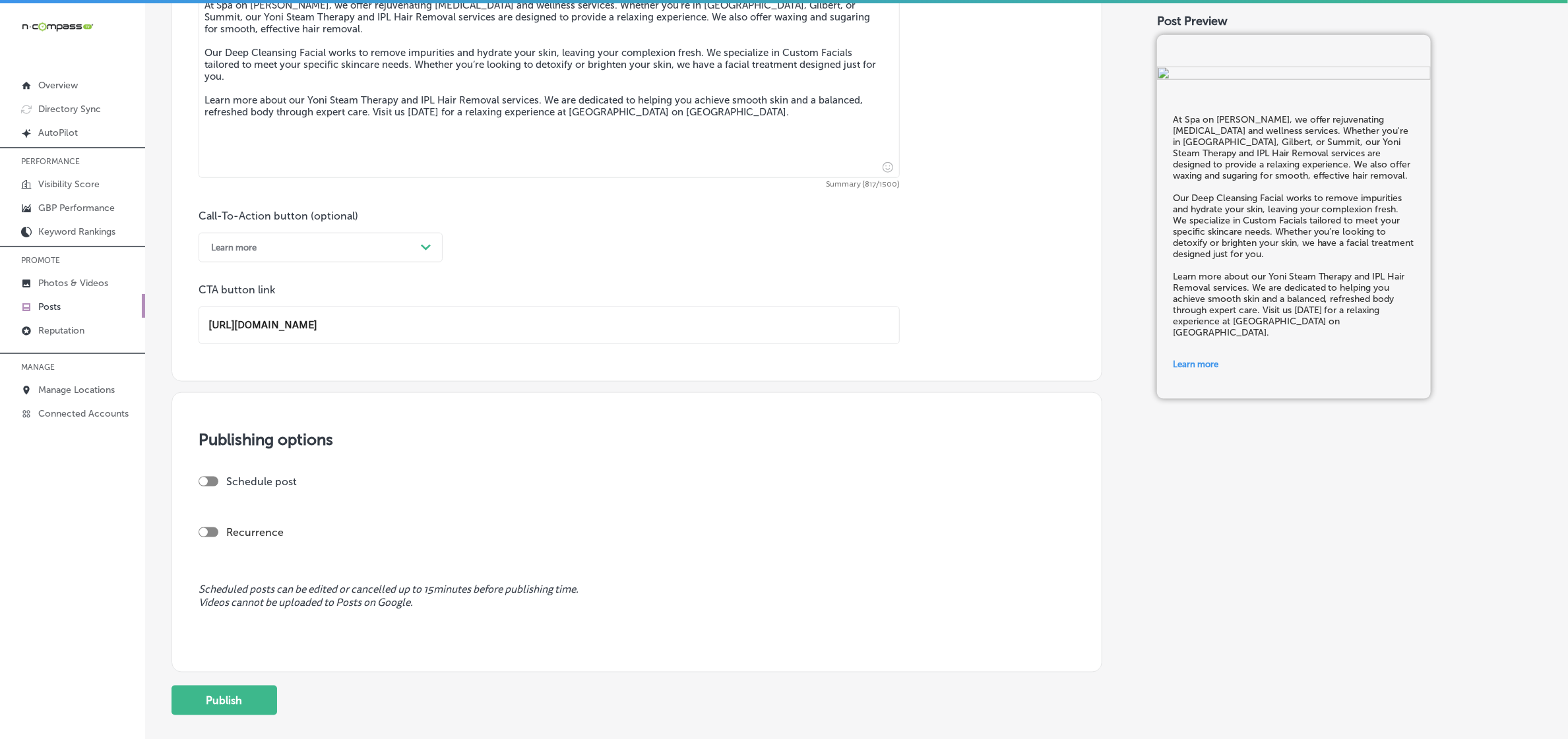
scroll to position [824, 0]
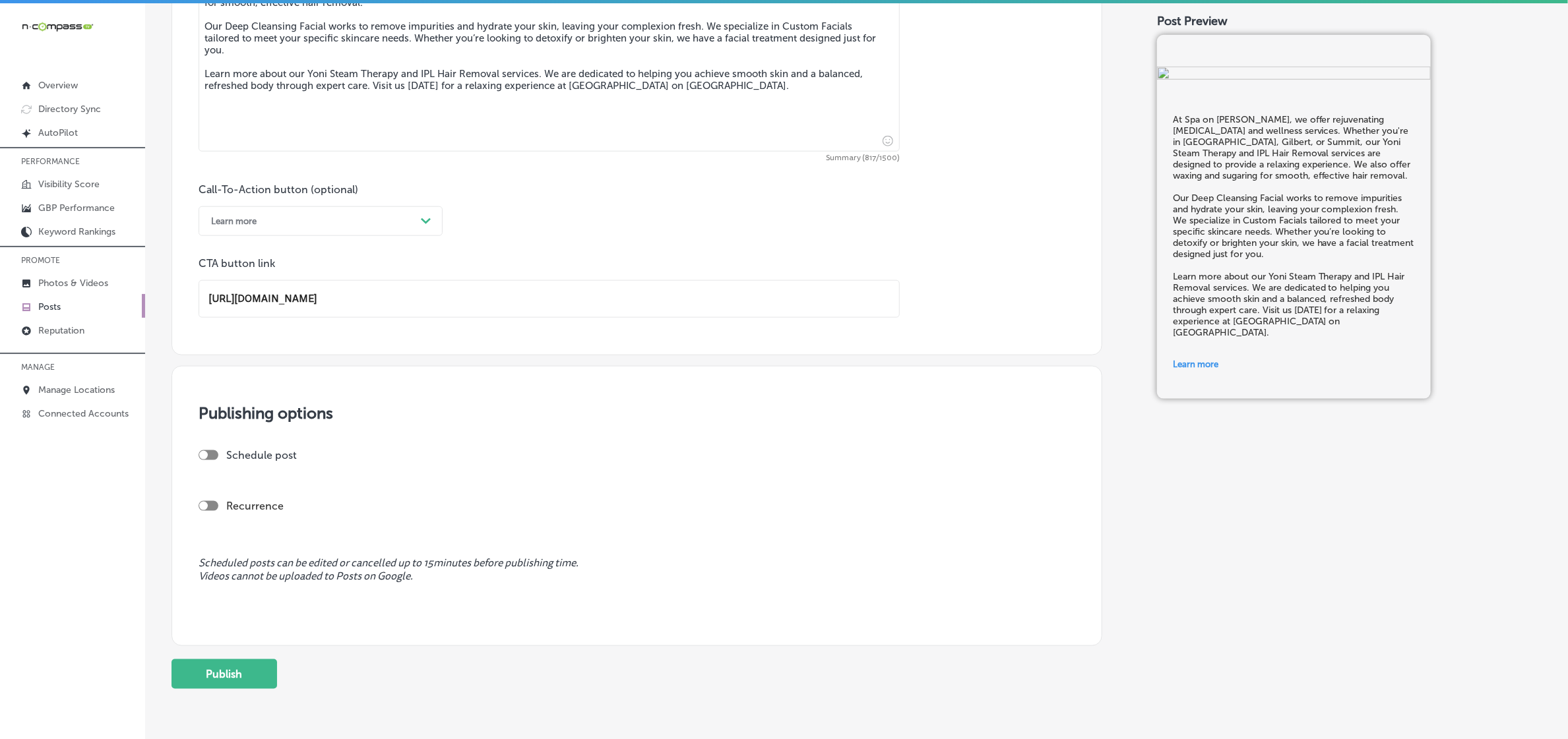
type input "[URL][DOMAIN_NAME]"
click at [203, 452] on div at bounding box center [203, 456] width 9 height 9
checkbox input "true"
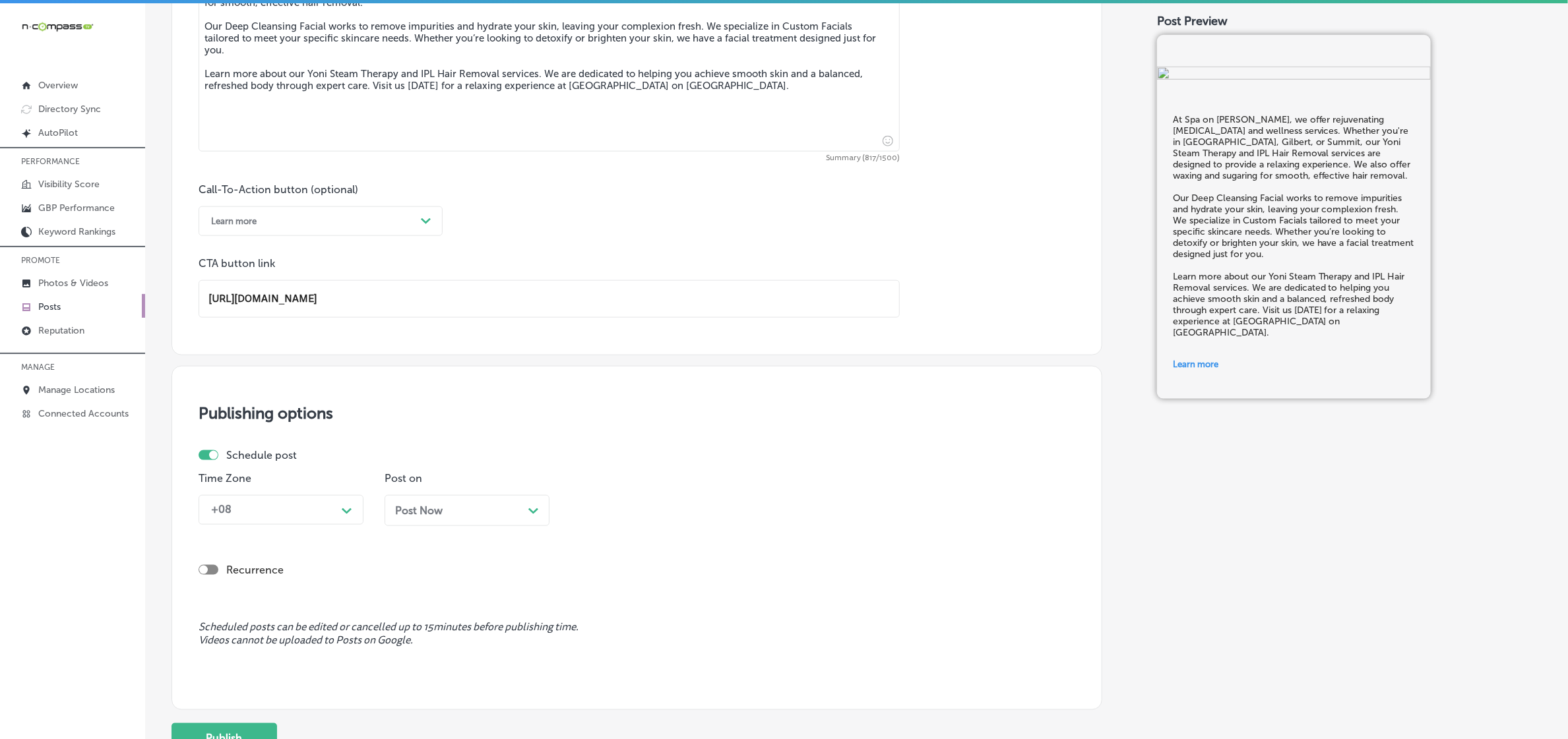
click at [334, 526] on div "Time Zone +08 Path Created with Sketch." at bounding box center [281, 505] width 165 height 64
click at [331, 519] on div "+08" at bounding box center [270, 510] width 131 height 23
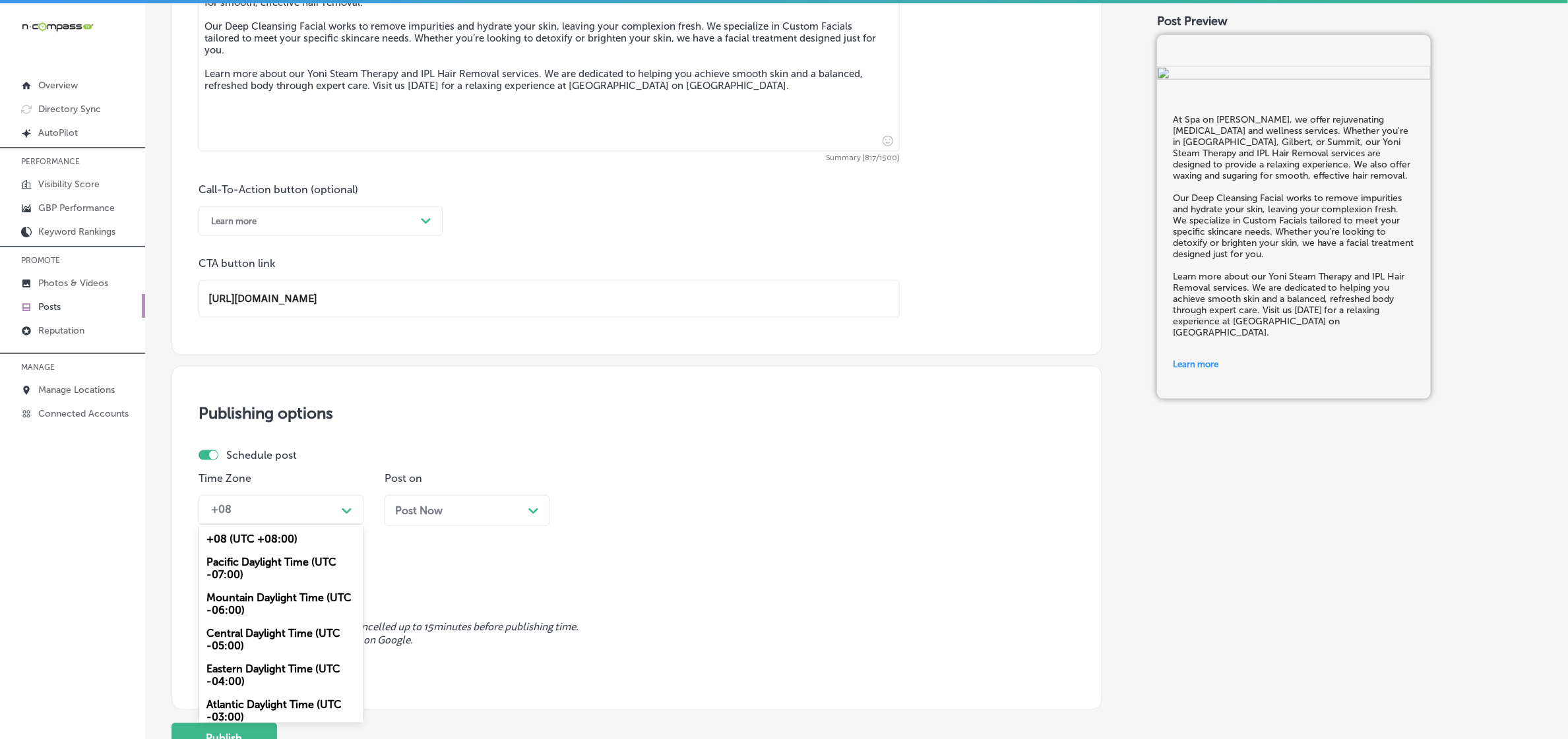
click at [291, 590] on div "Mountain Daylight Time (UTC -06:00)" at bounding box center [281, 604] width 165 height 36
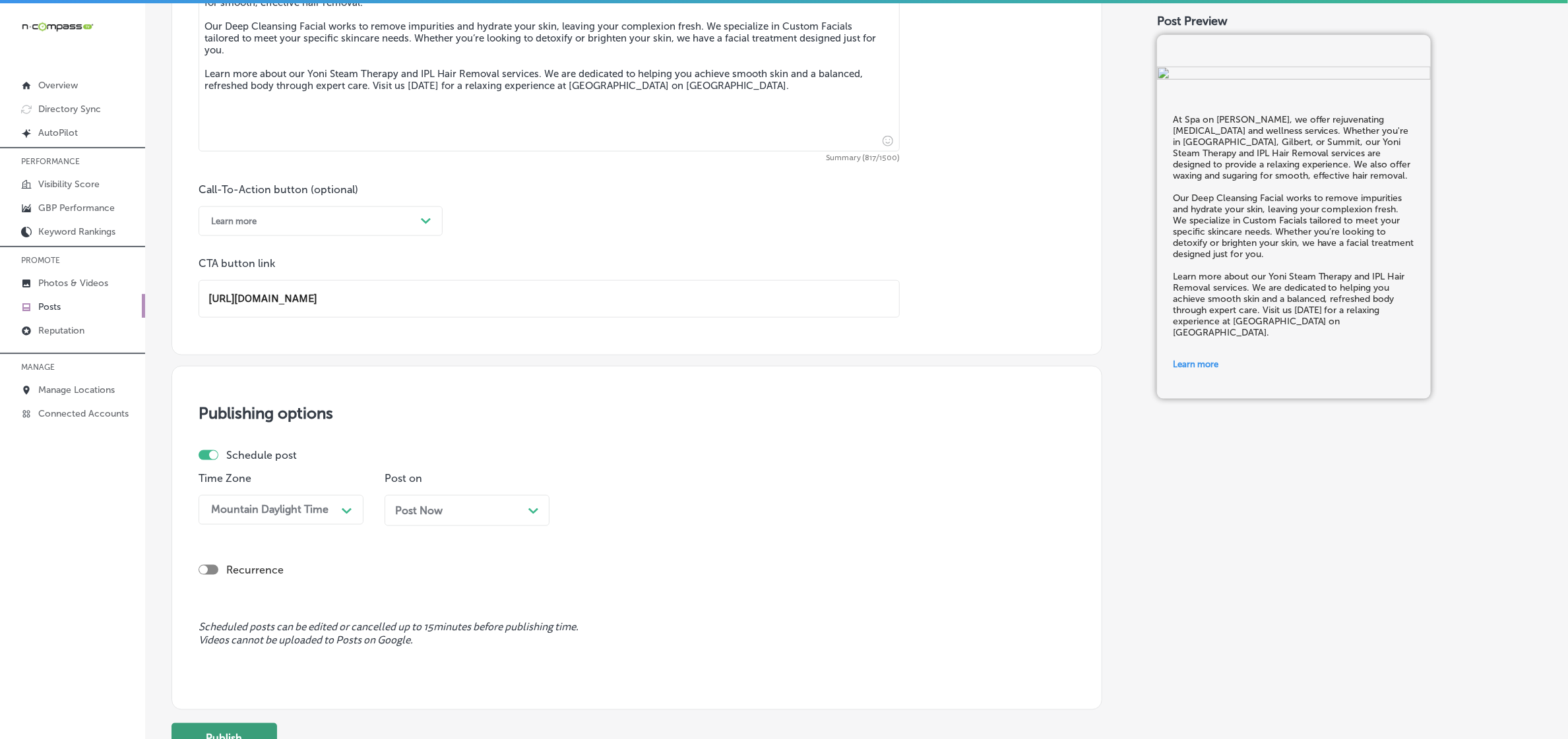
click at [239, 727] on button "Publish" at bounding box center [224, 737] width 106 height 29
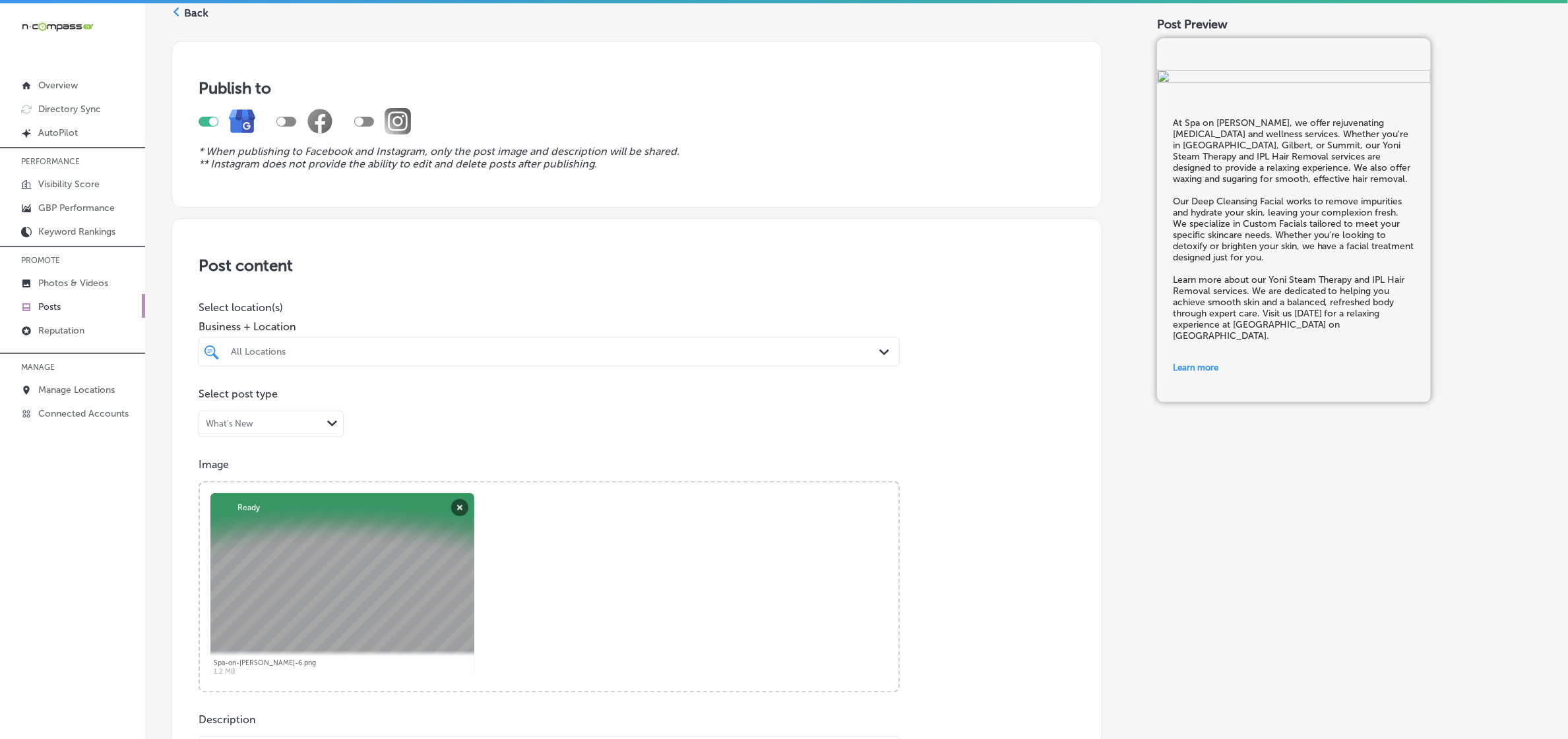
scroll to position [51, 0]
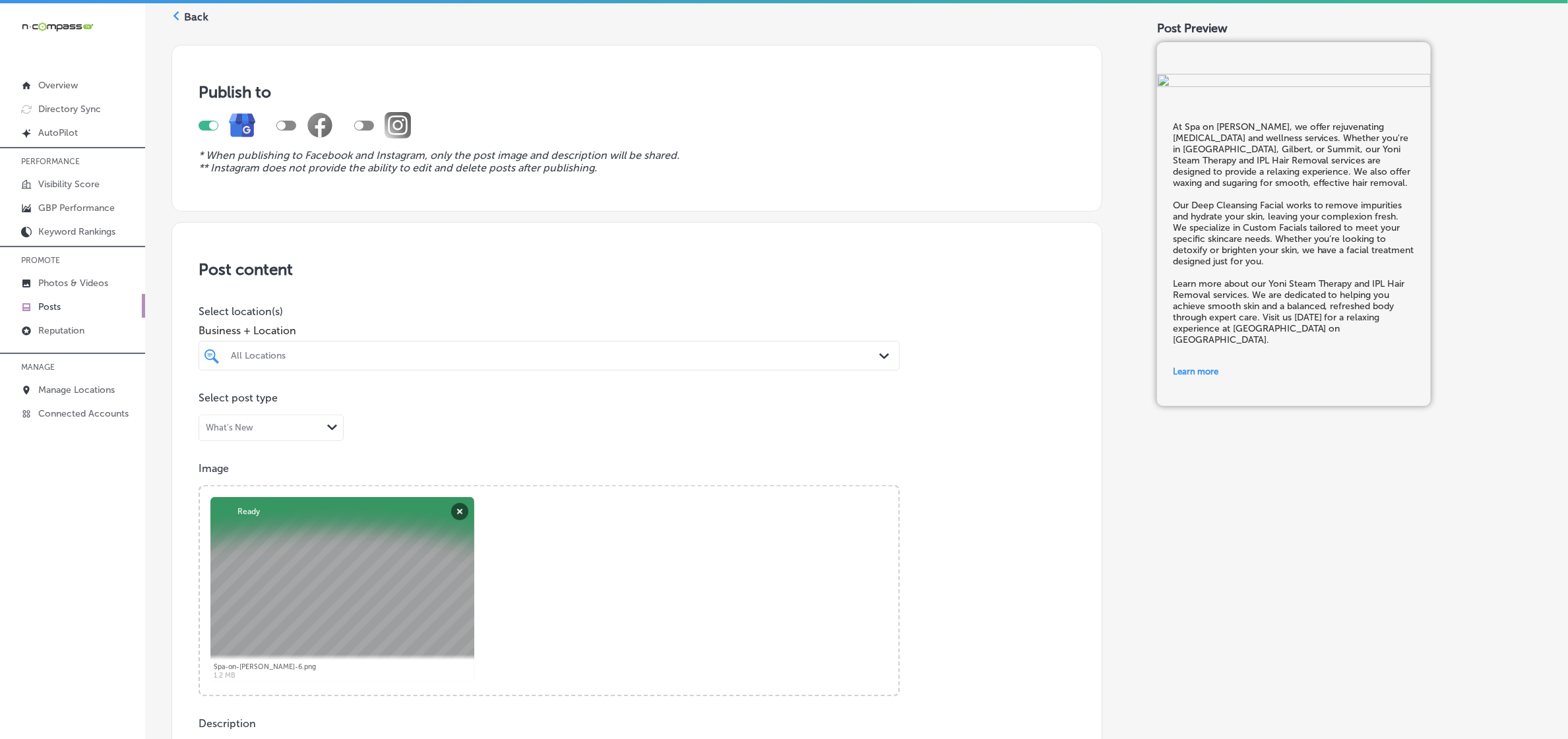
click at [426, 350] on div "All Locations" at bounding box center [555, 355] width 649 height 12
click at [485, 431] on label "[STREET_ADDRESS][PERSON_NAME]" at bounding box center [546, 431] width 196 height 9
type input "spa"
click at [1007, 498] on div "Image Powered by PQINA Browse Or drag and drop a photo Spa-on-[PERSON_NAME]-6.p…" at bounding box center [636, 579] width 877 height 234
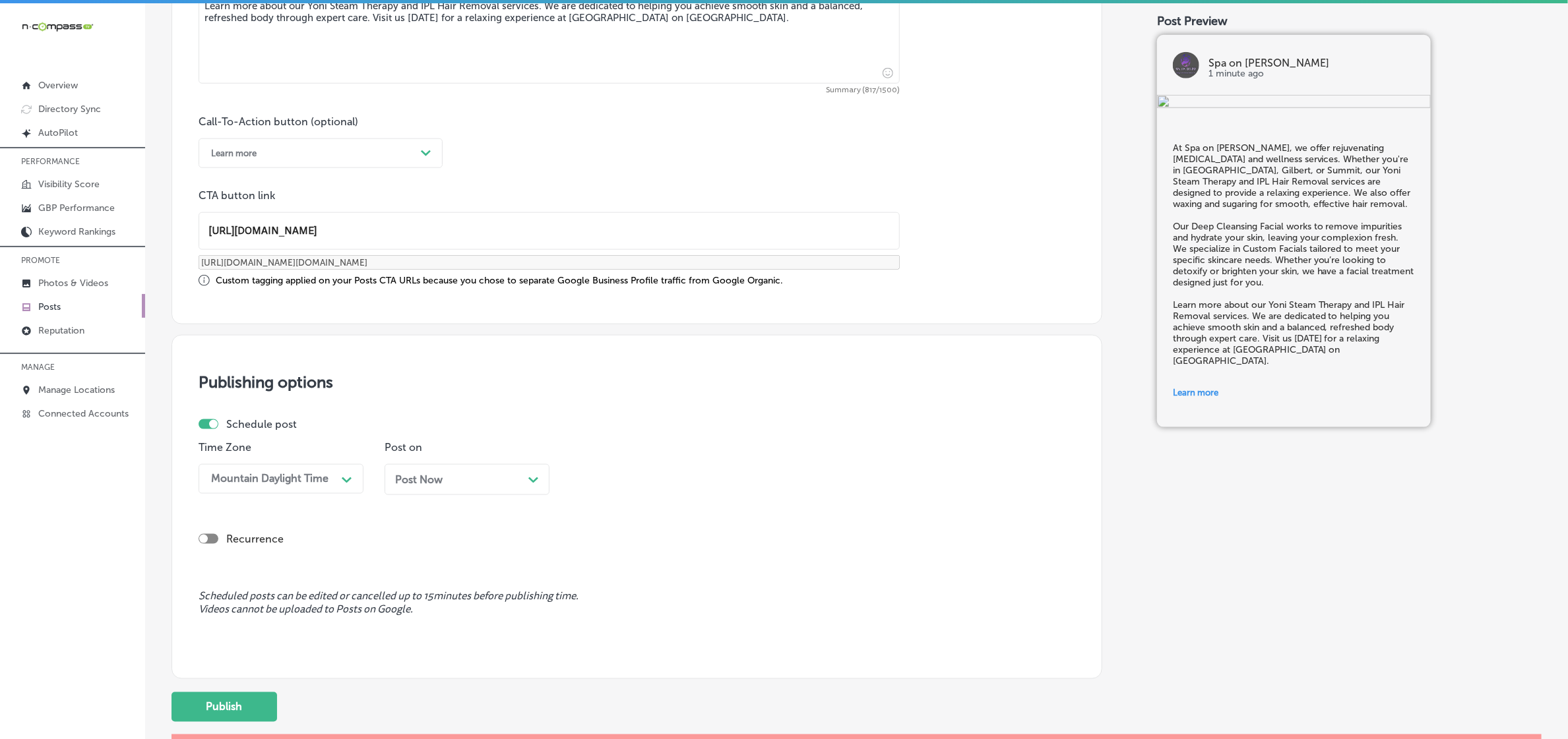
scroll to position [994, 0]
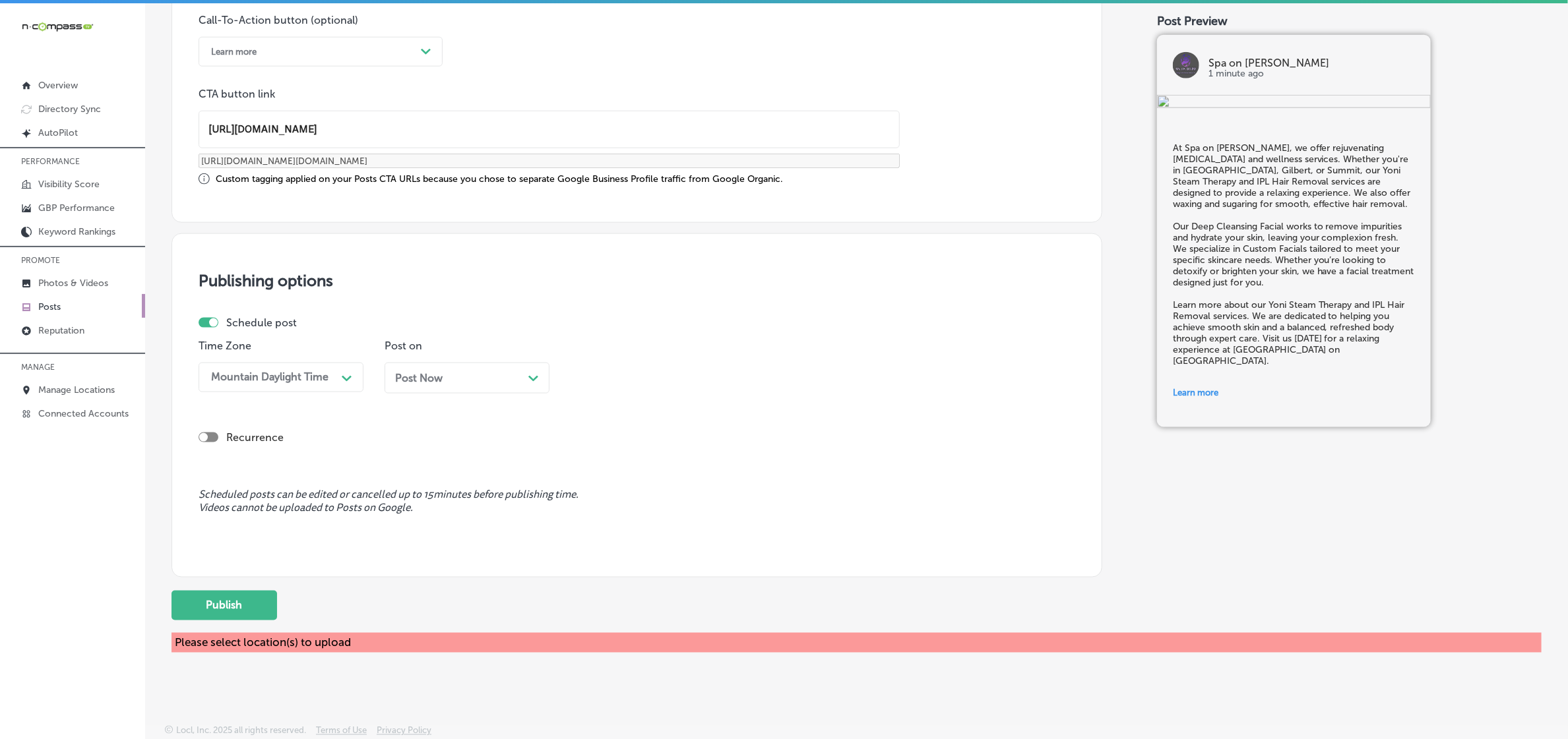
drag, startPoint x: 284, startPoint y: 607, endPoint x: 277, endPoint y: 607, distance: 7.0
click at [283, 607] on div "Publish" at bounding box center [637, 605] width 931 height 29
click at [251, 607] on button "Publish" at bounding box center [224, 605] width 106 height 29
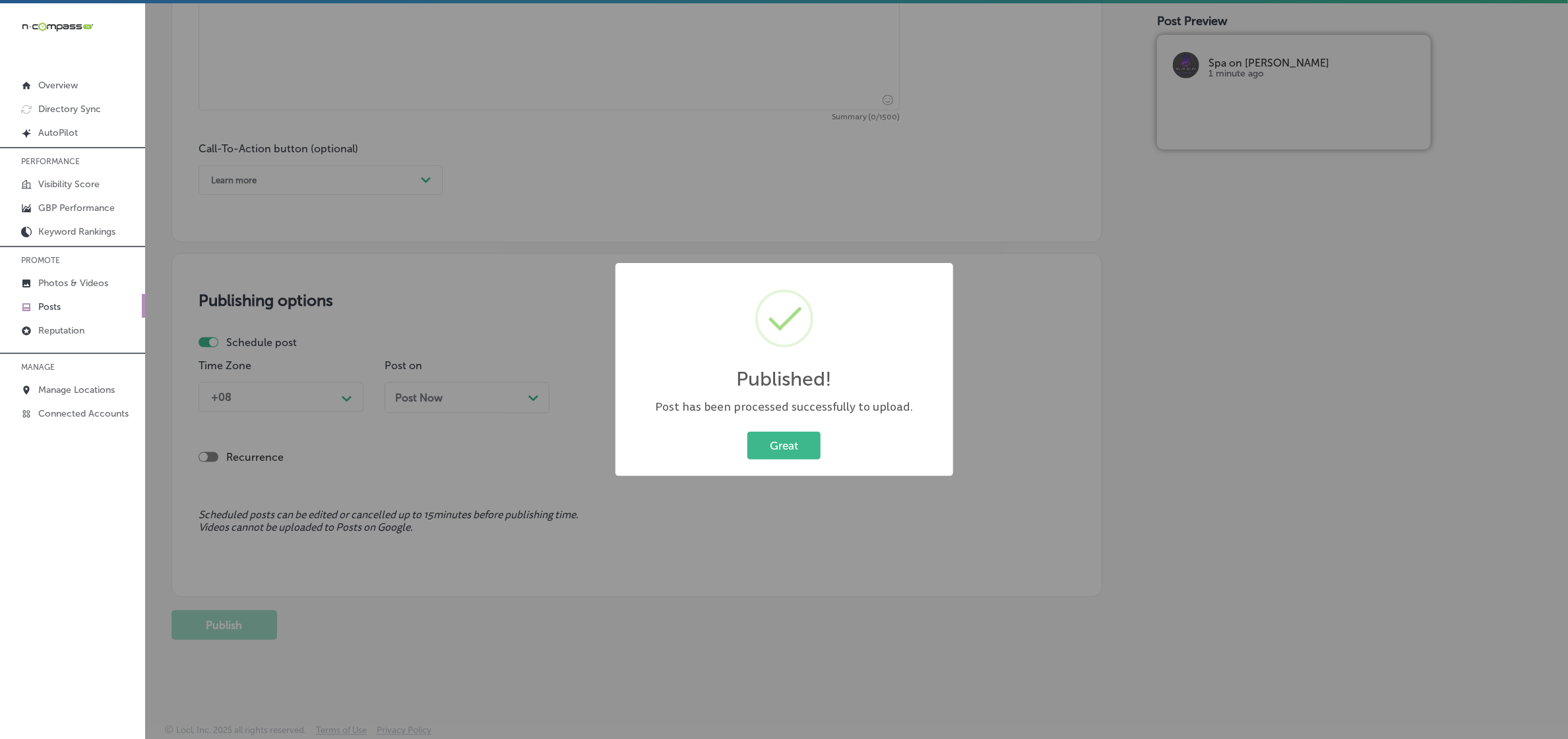
scroll to position [865, 0]
click at [803, 449] on button "Great" at bounding box center [784, 445] width 73 height 27
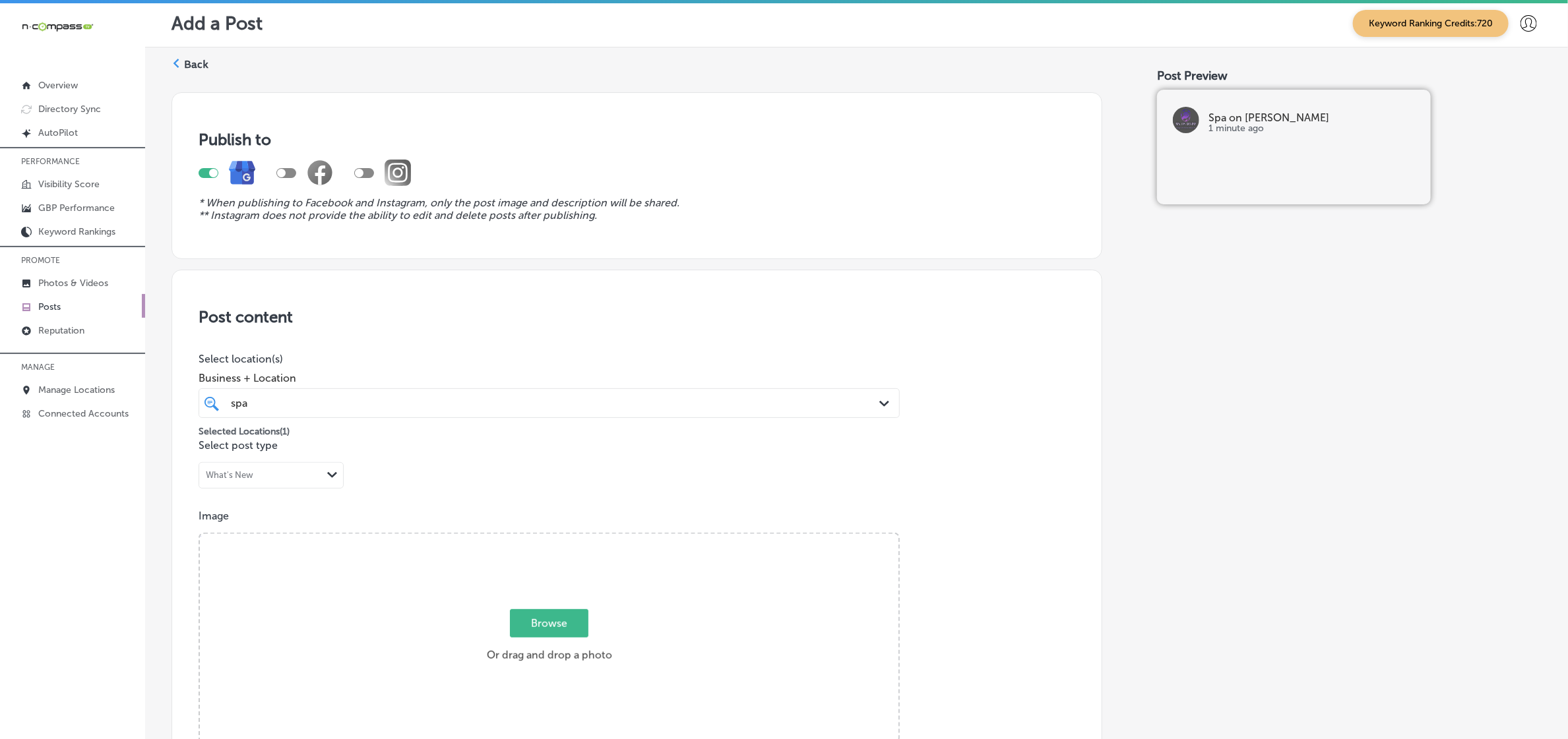
scroll to position [0, 0]
click at [58, 312] on p "Posts" at bounding box center [49, 306] width 22 height 12
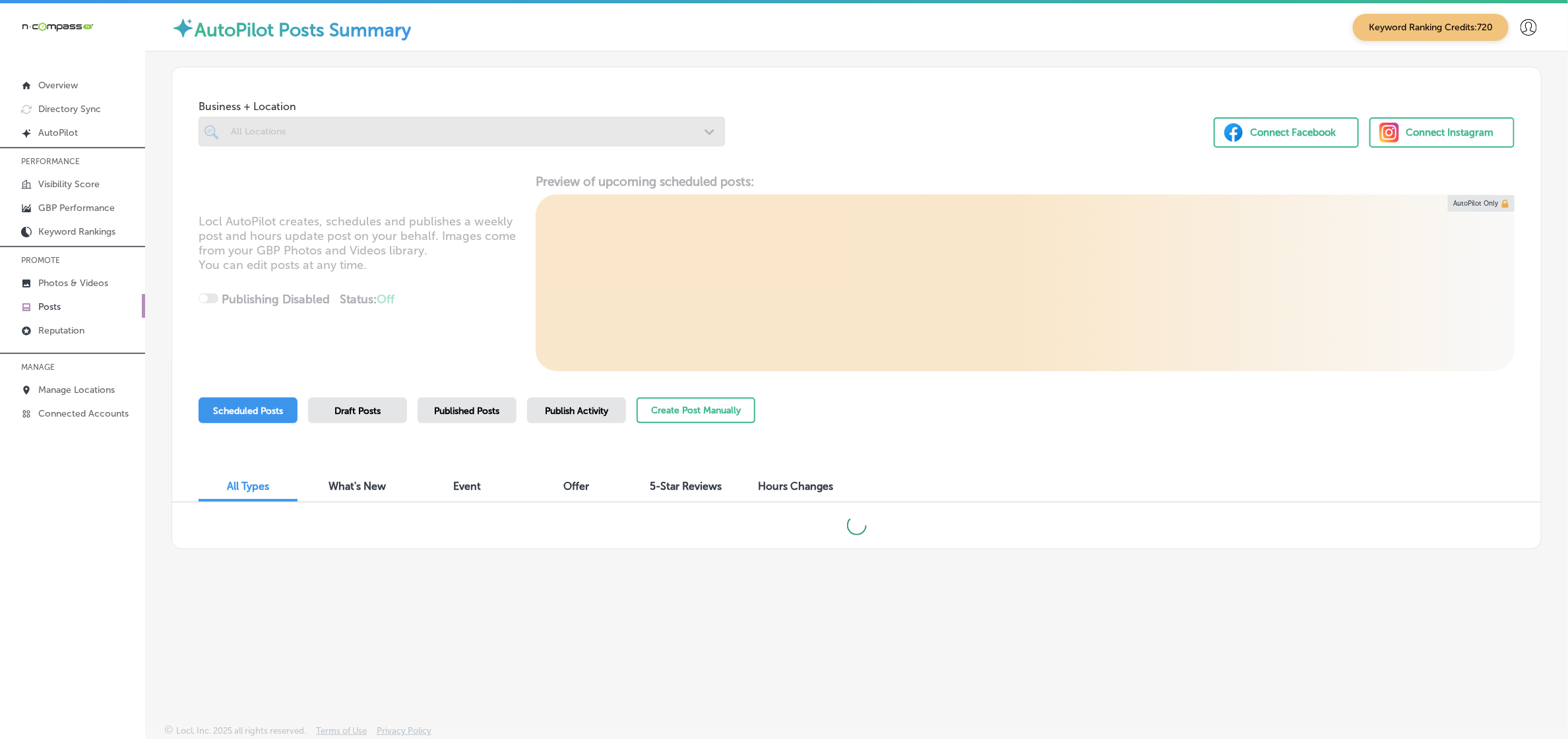
click at [479, 416] on span "Published Posts" at bounding box center [467, 411] width 66 height 12
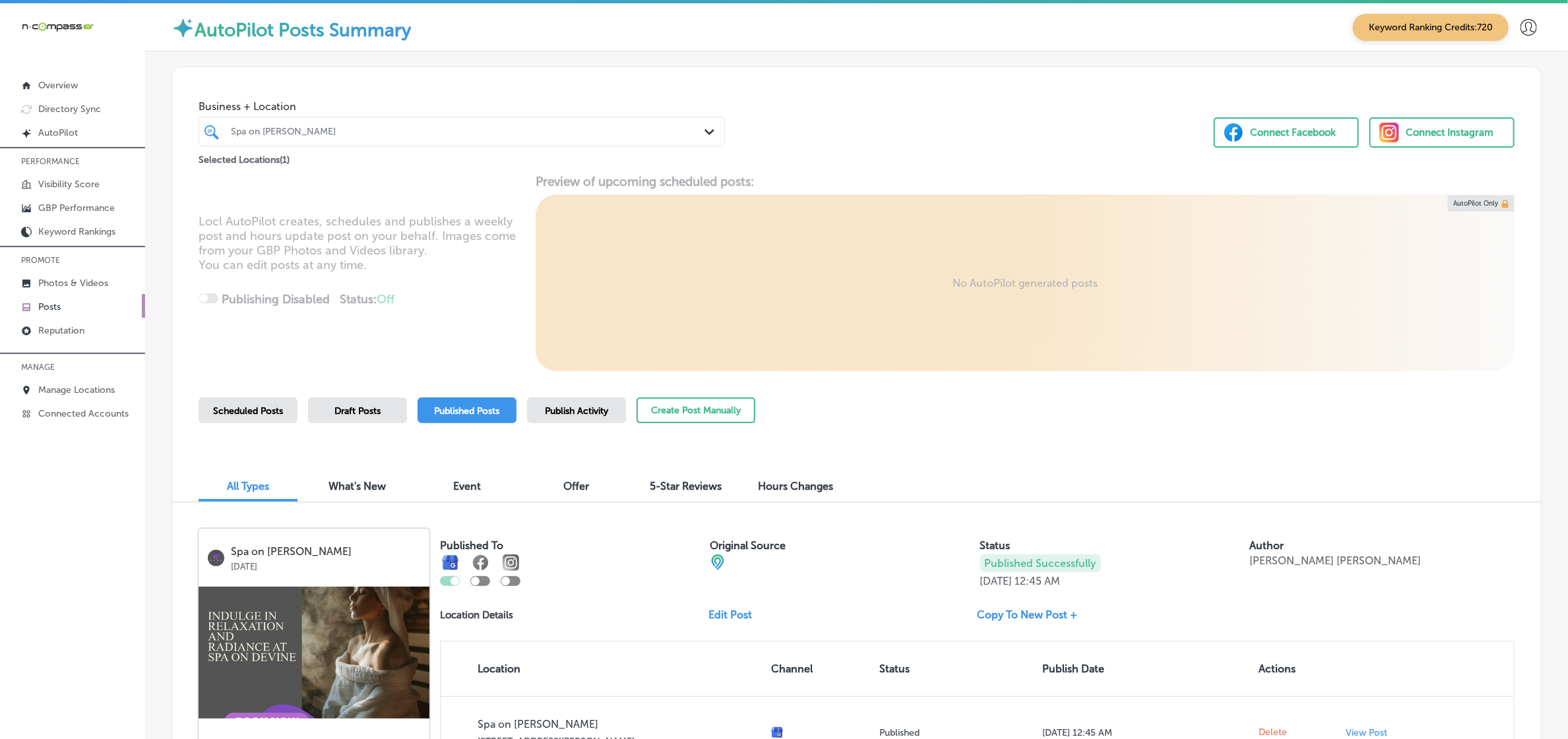
click at [402, 131] on div "Spa on [PERSON_NAME]" at bounding box center [468, 131] width 475 height 12
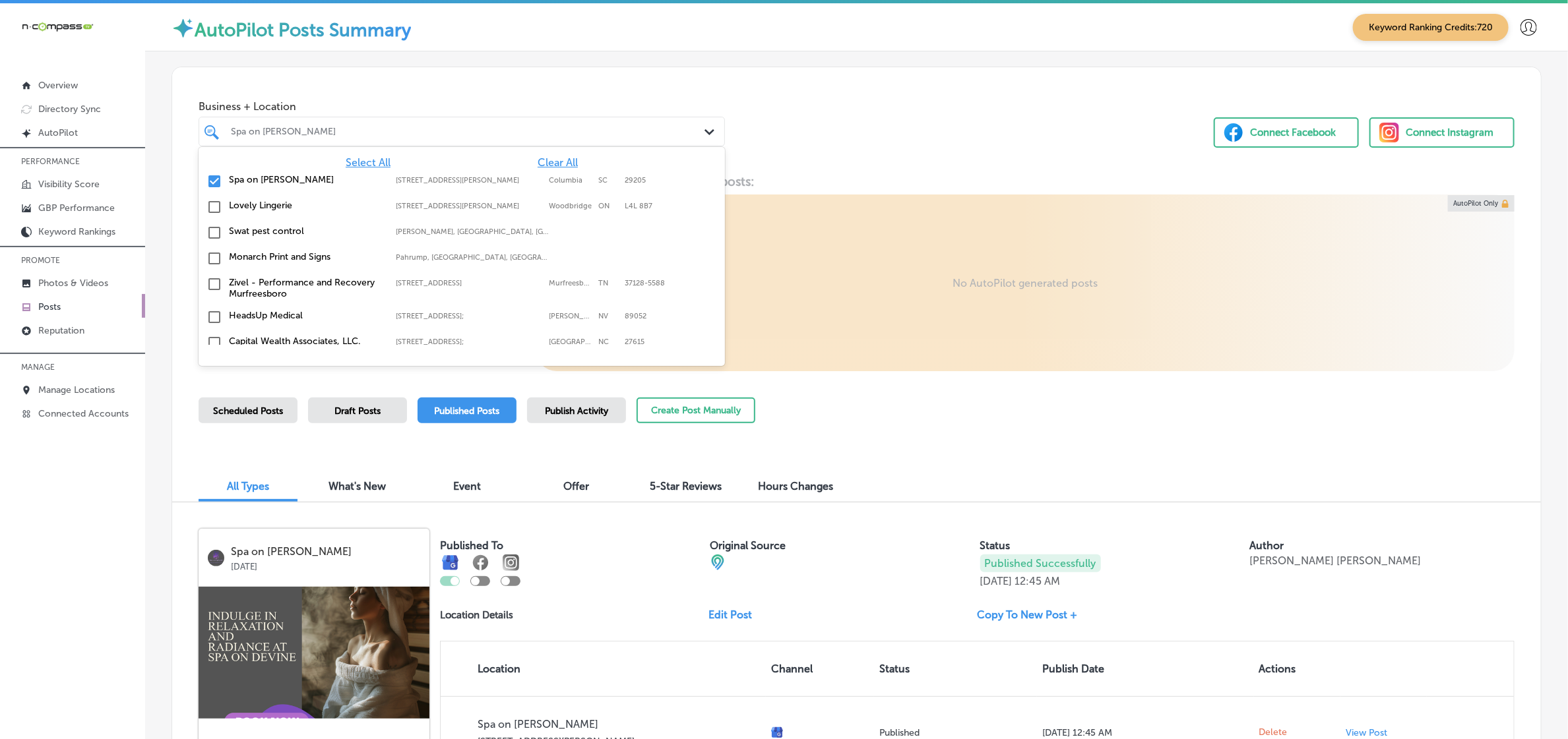
click at [548, 163] on span "Clear All" at bounding box center [557, 163] width 40 height 12
click at [262, 181] on label "Lovely Lingerie" at bounding box center [306, 179] width 154 height 12
click at [885, 129] on div "Business + Location [STREET_ADDRESS][PERSON_NAME]. [STREET_ADDRESS][PERSON_NAME…" at bounding box center [856, 117] width 1369 height 100
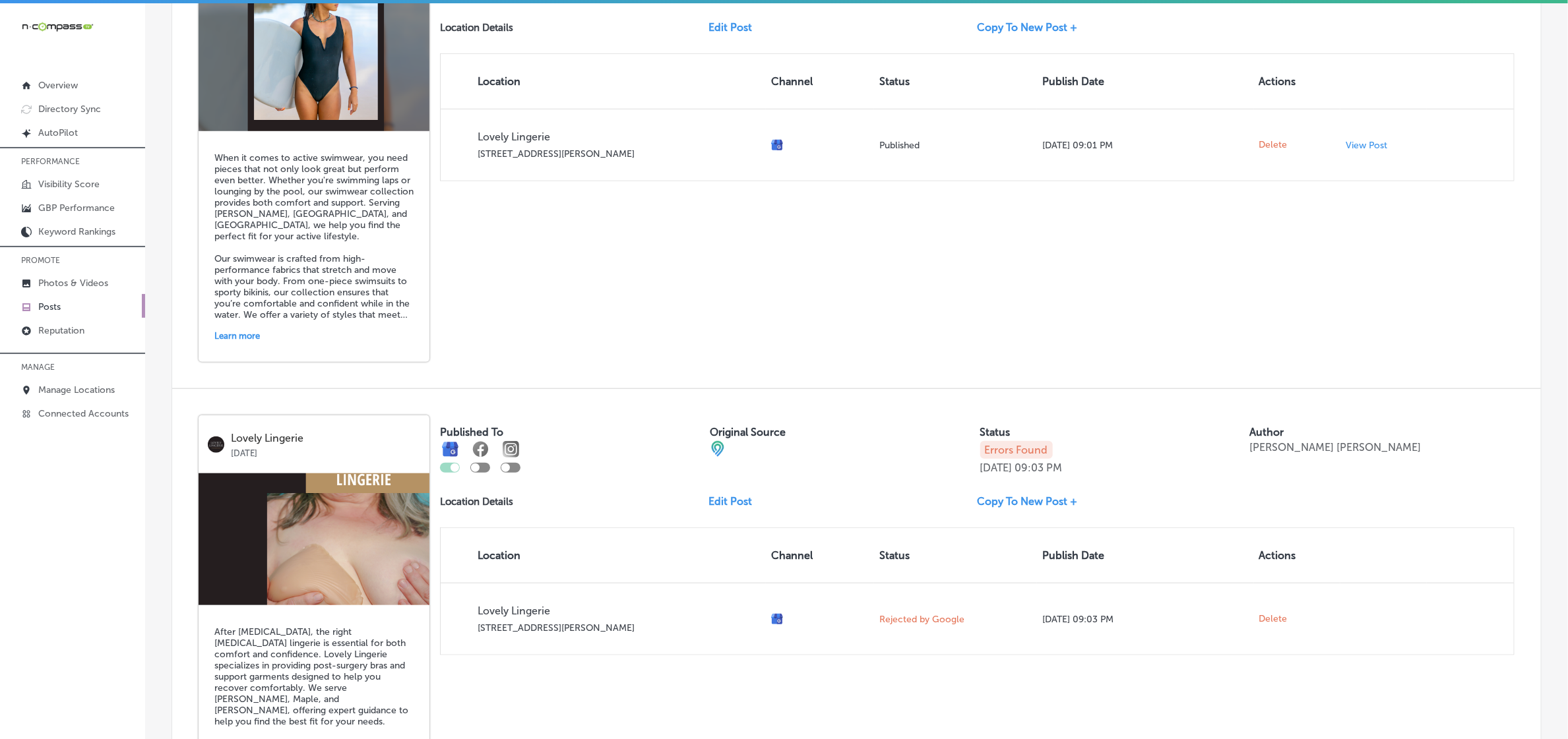
scroll to position [742, 0]
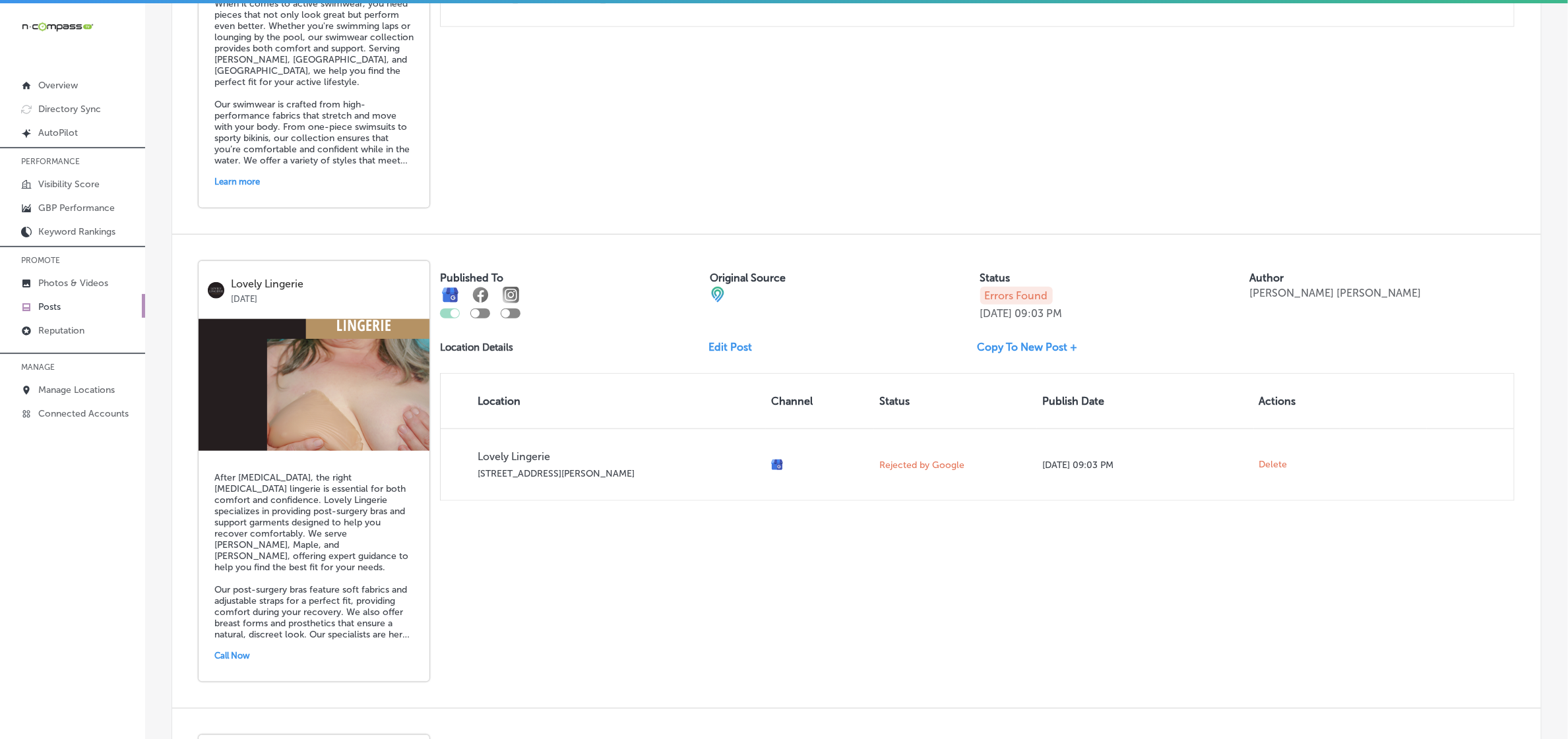
click at [327, 503] on h5 "After [MEDICAL_DATA], the right [MEDICAL_DATA] lingerie is essential for both c…" at bounding box center [314, 556] width 199 height 168
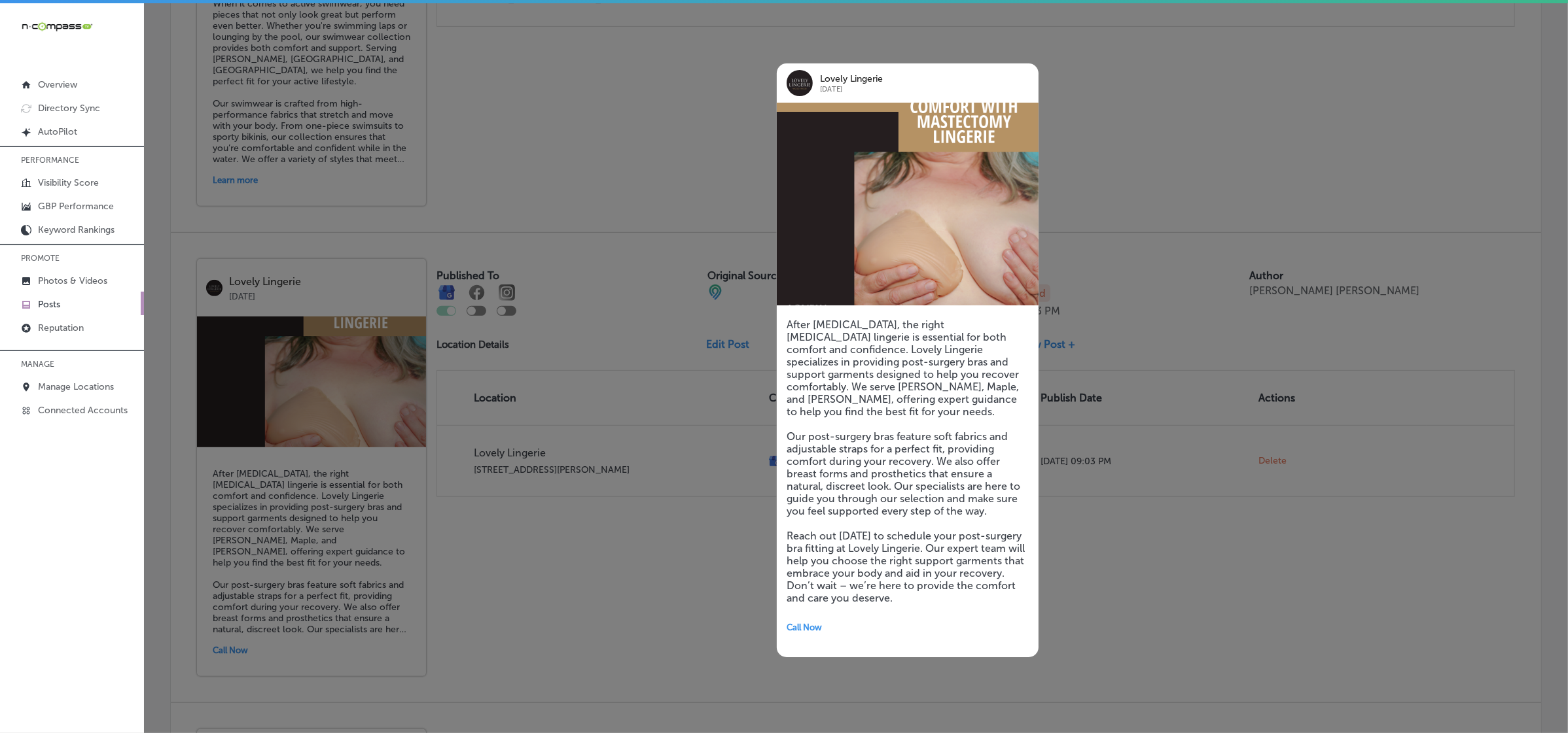
click at [599, 563] on div at bounding box center [784, 366] width 1568 height 733
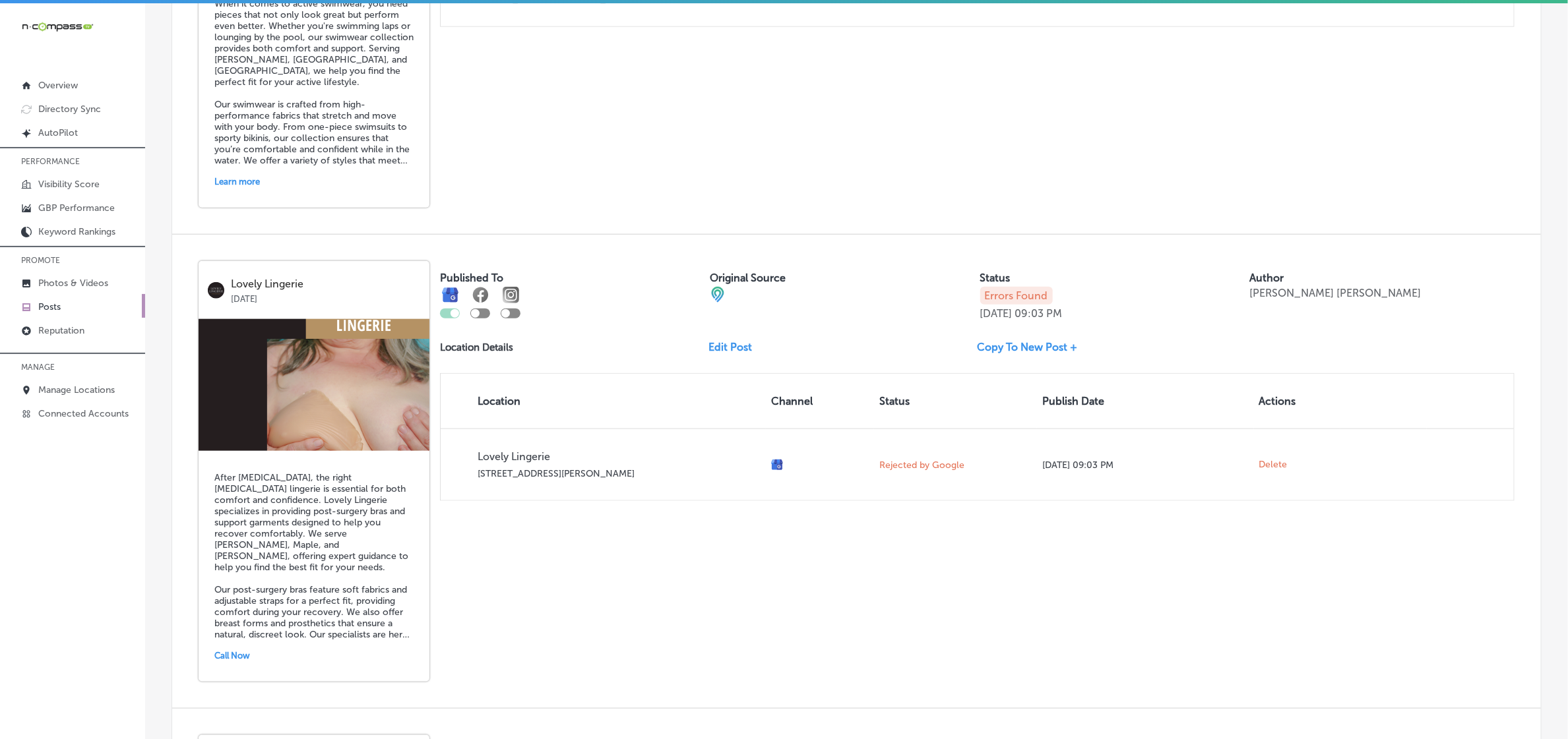
click at [370, 398] on img at bounding box center [314, 385] width 231 height 131
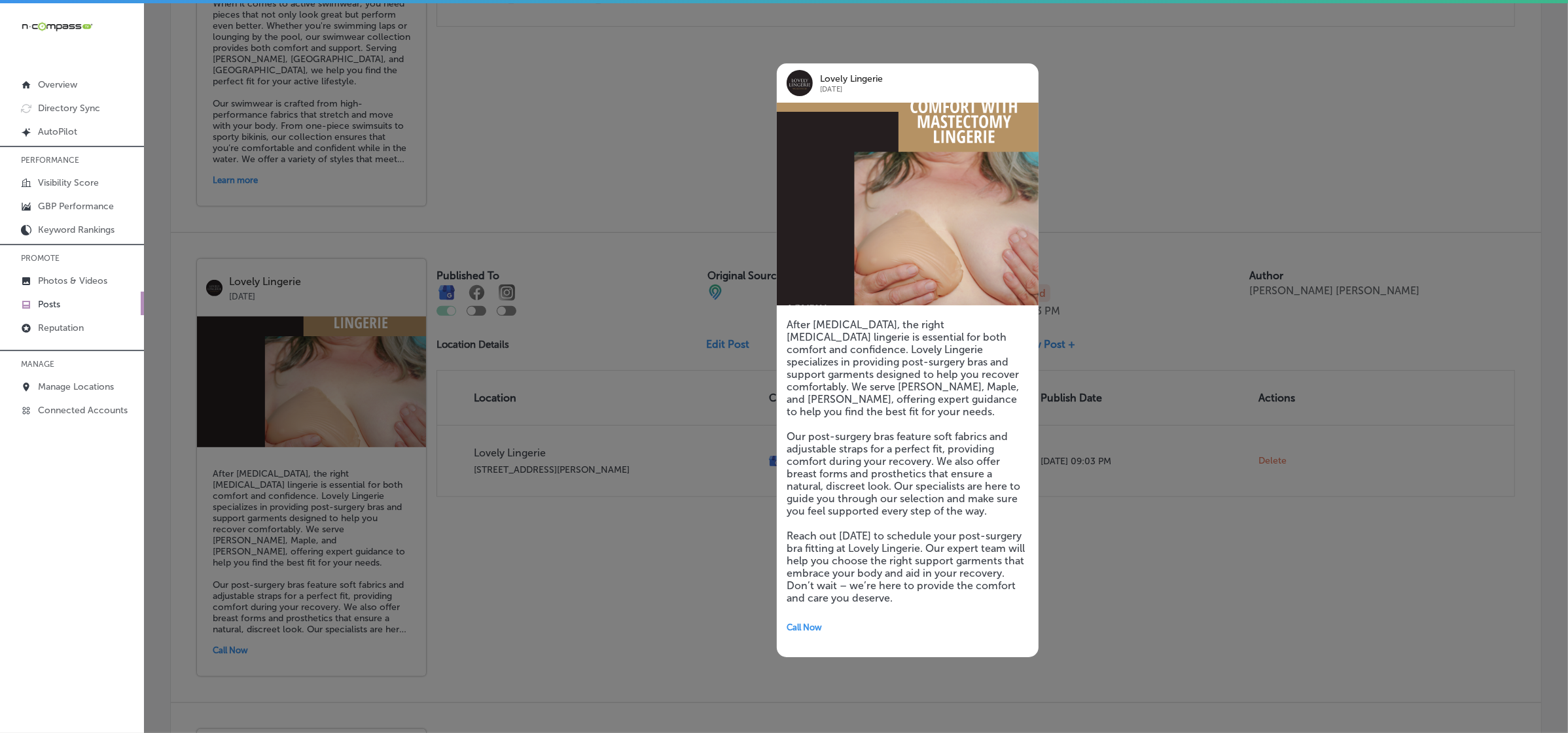
click at [581, 515] on div at bounding box center [784, 366] width 1568 height 733
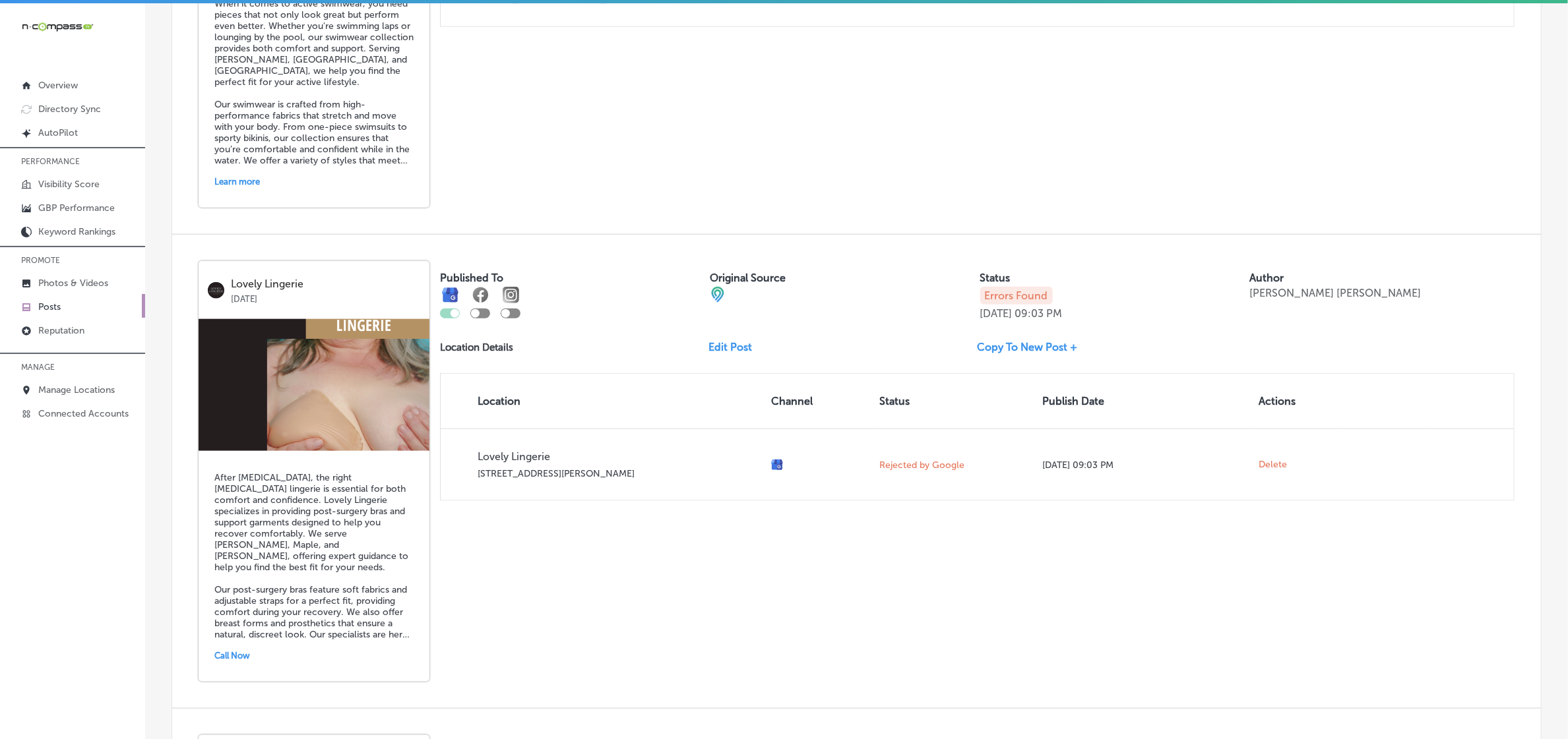
click at [739, 354] on link "Edit Post" at bounding box center [735, 347] width 54 height 12
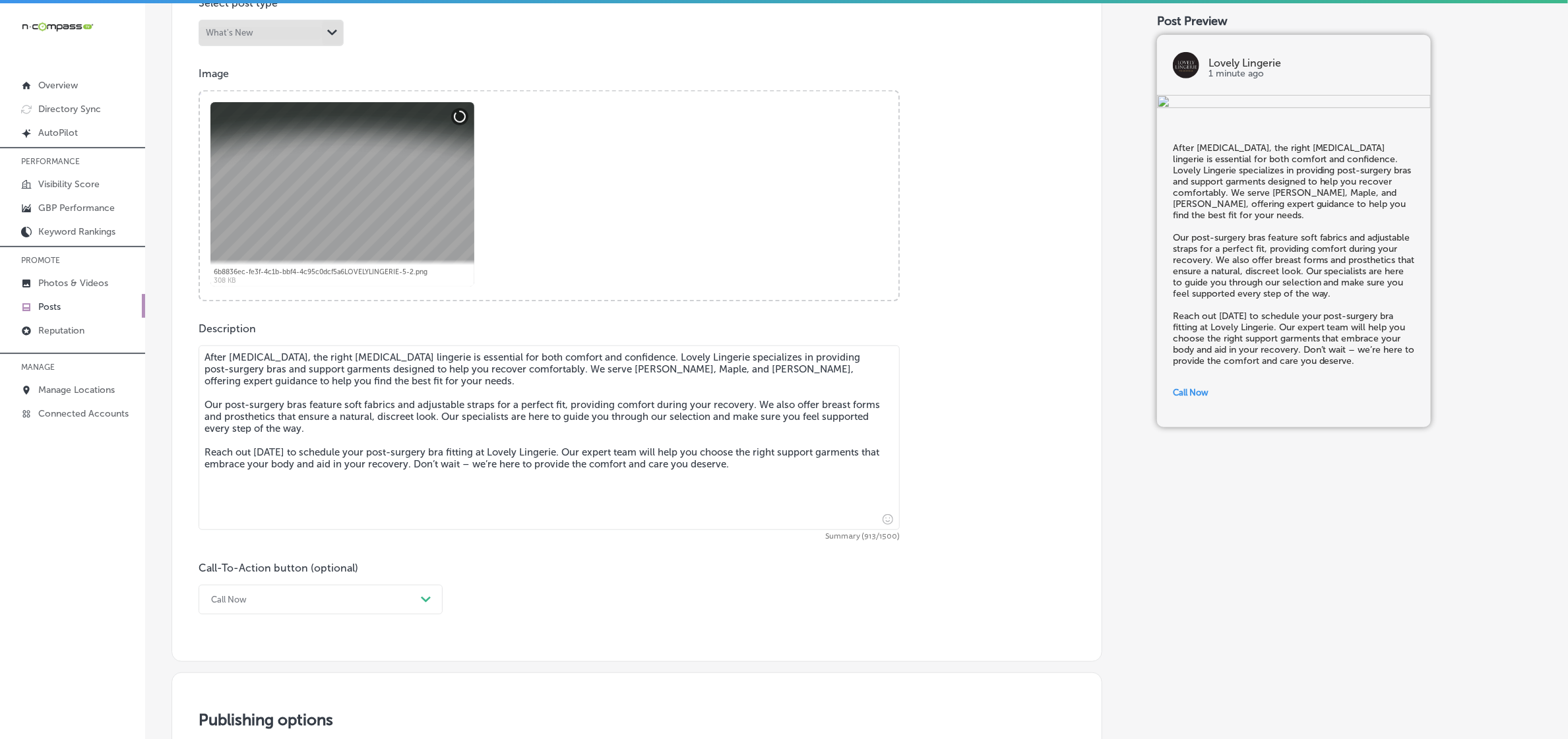
scroll to position [412, 0]
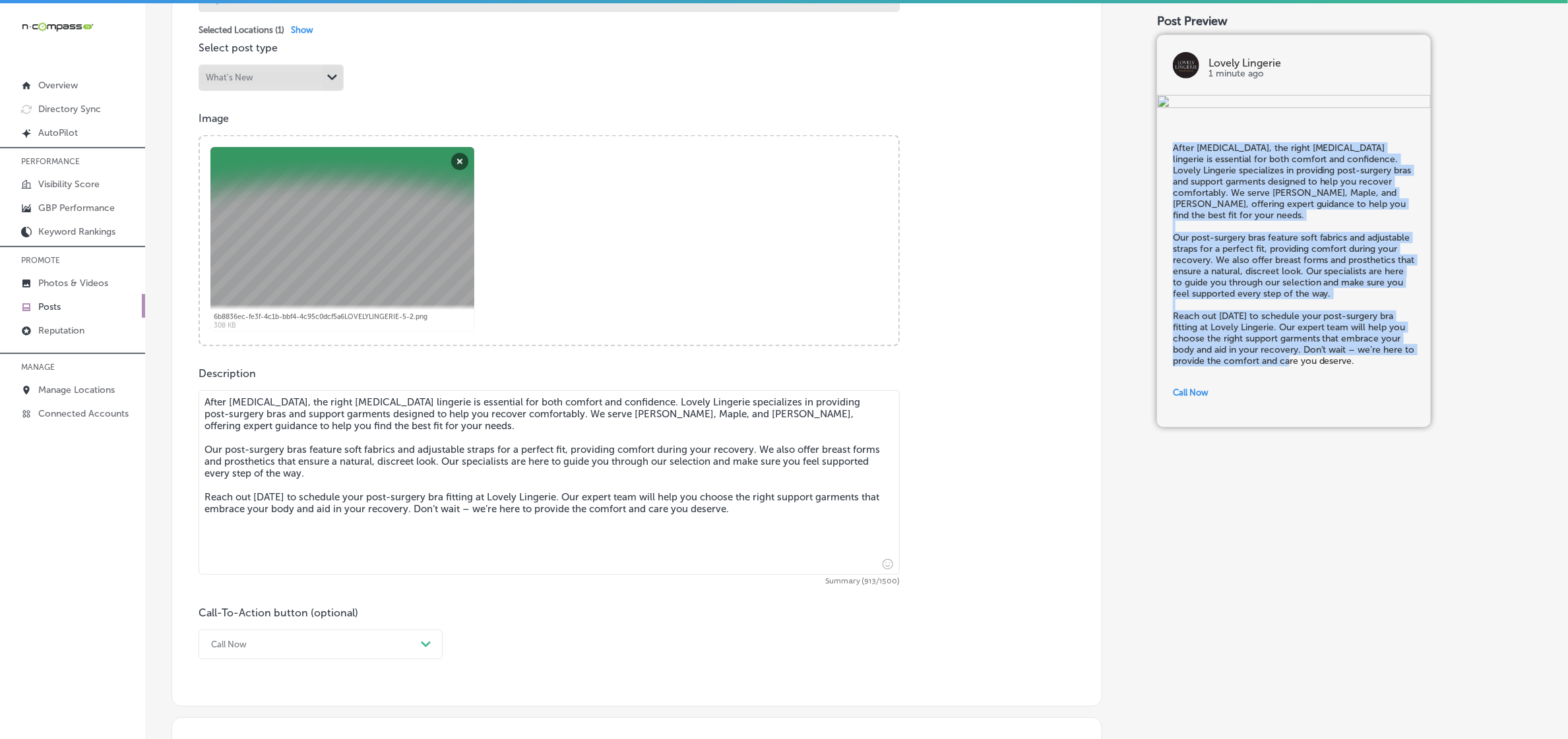
drag, startPoint x: 1164, startPoint y: 337, endPoint x: 1372, endPoint y: 559, distance: 304.2
click at [1372, 367] on h5 "After [MEDICAL_DATA], the right [MEDICAL_DATA] lingerie is essential for both c…" at bounding box center [1293, 254] width 242 height 224
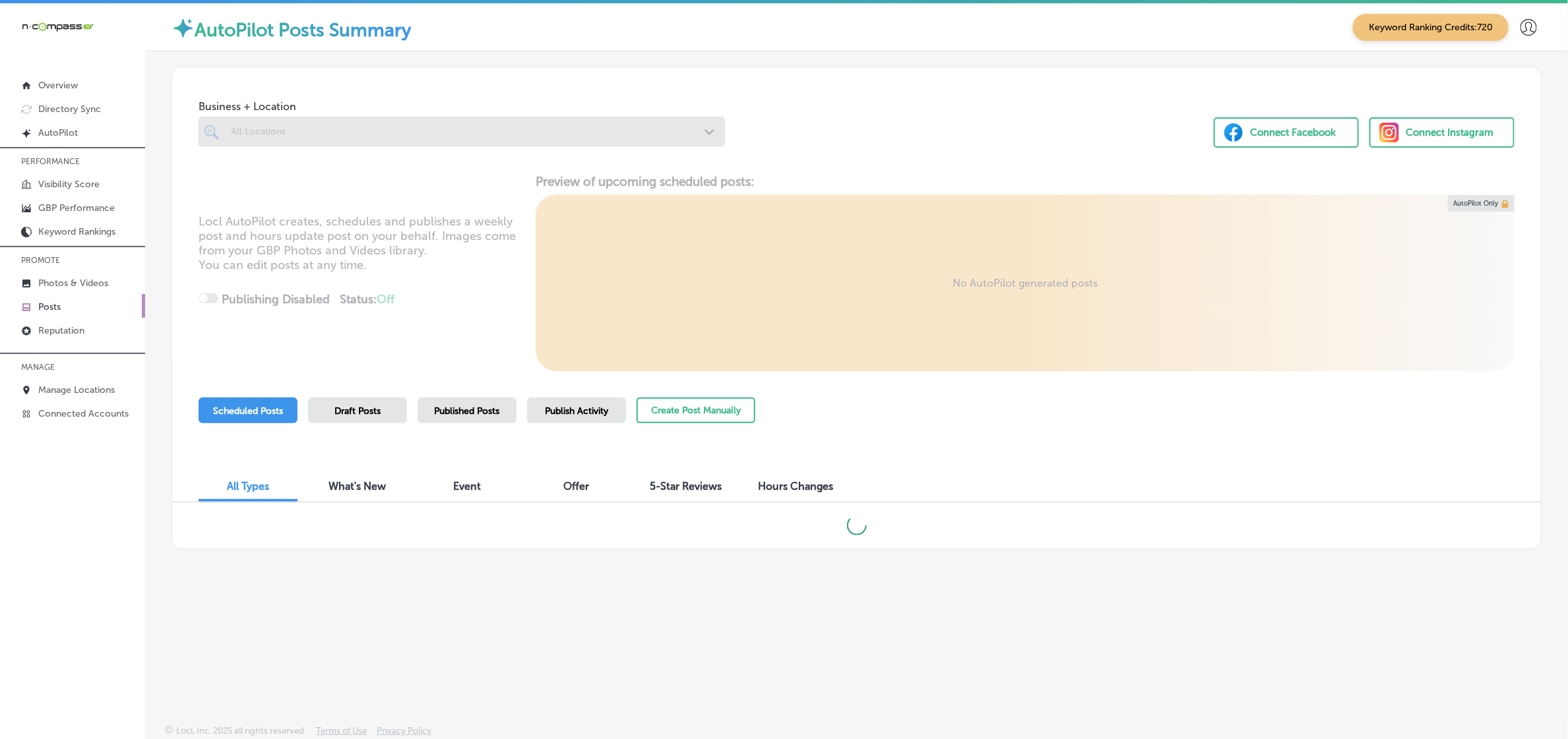
click at [482, 416] on span "Published Posts" at bounding box center [467, 411] width 66 height 12
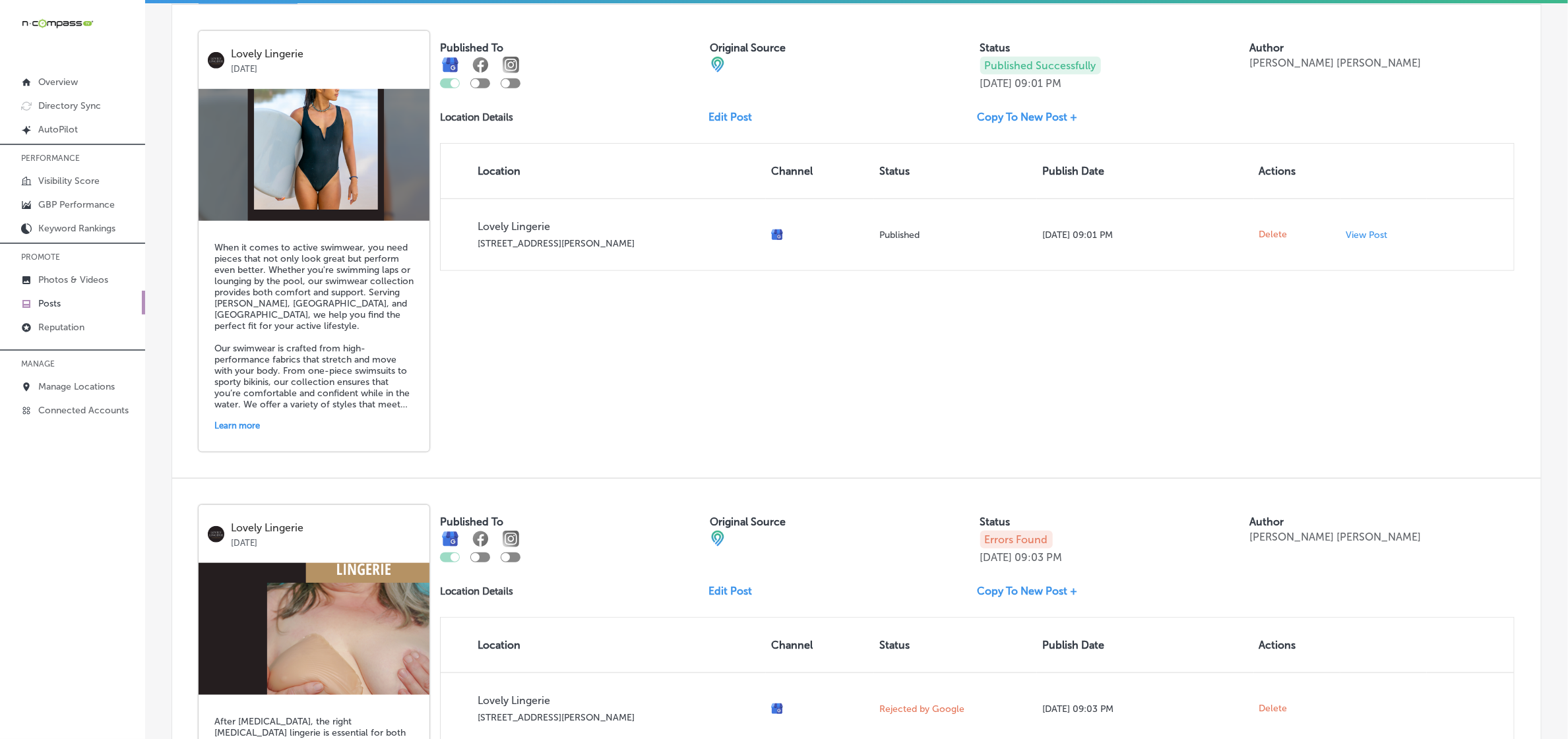
scroll to position [659, 0]
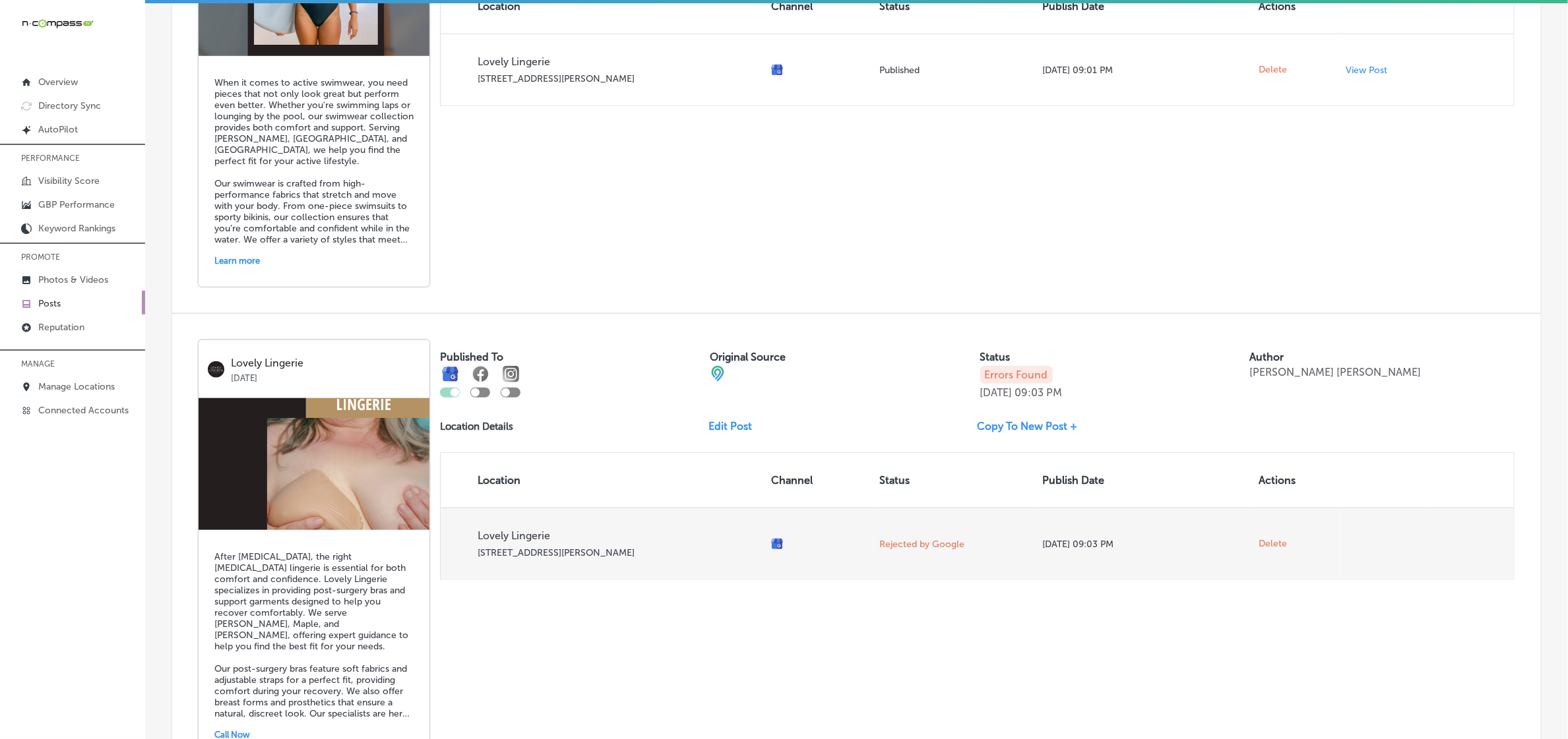
click at [1274, 550] on span "Delete" at bounding box center [1273, 544] width 28 height 12
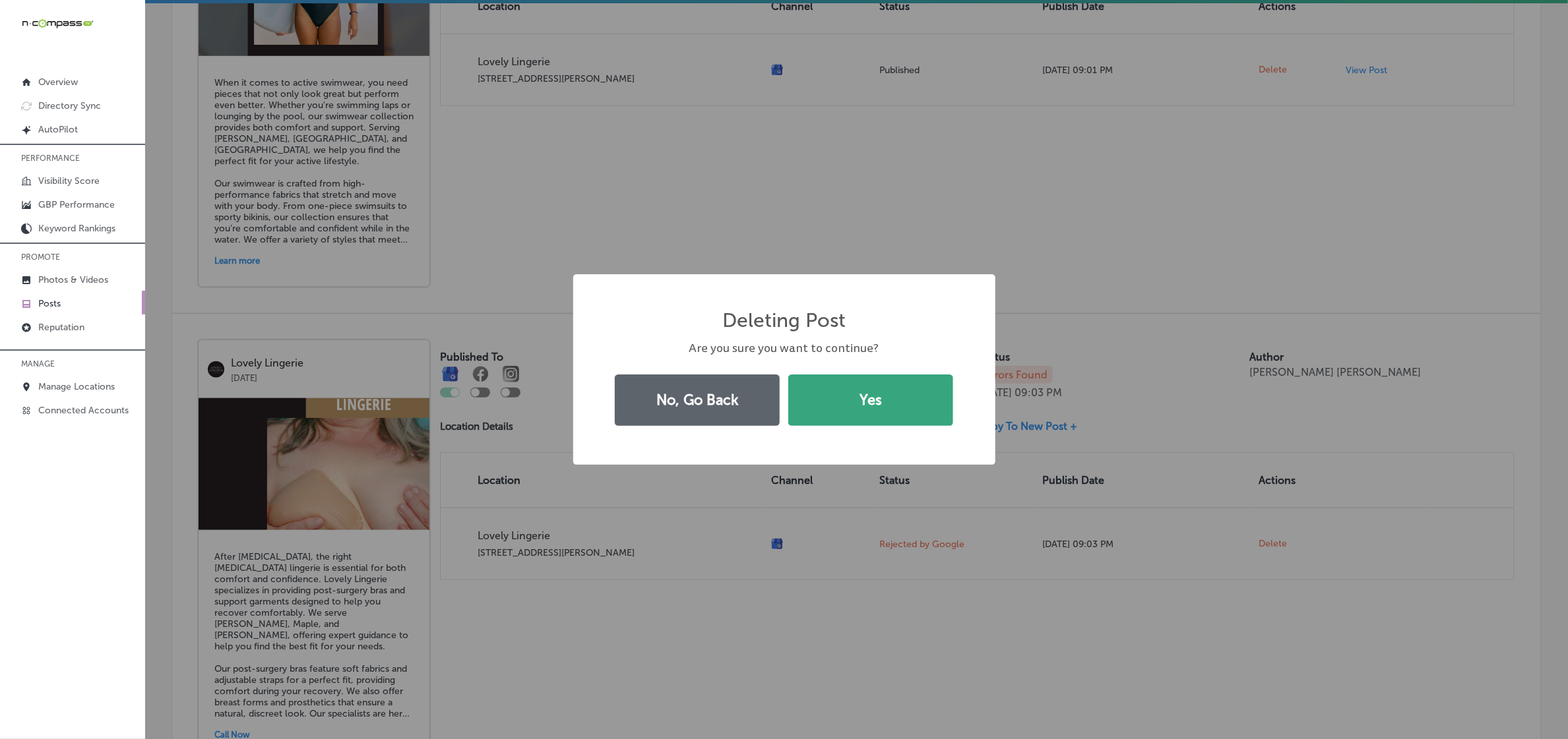
click at [941, 406] on button "Yes" at bounding box center [871, 401] width 165 height 52
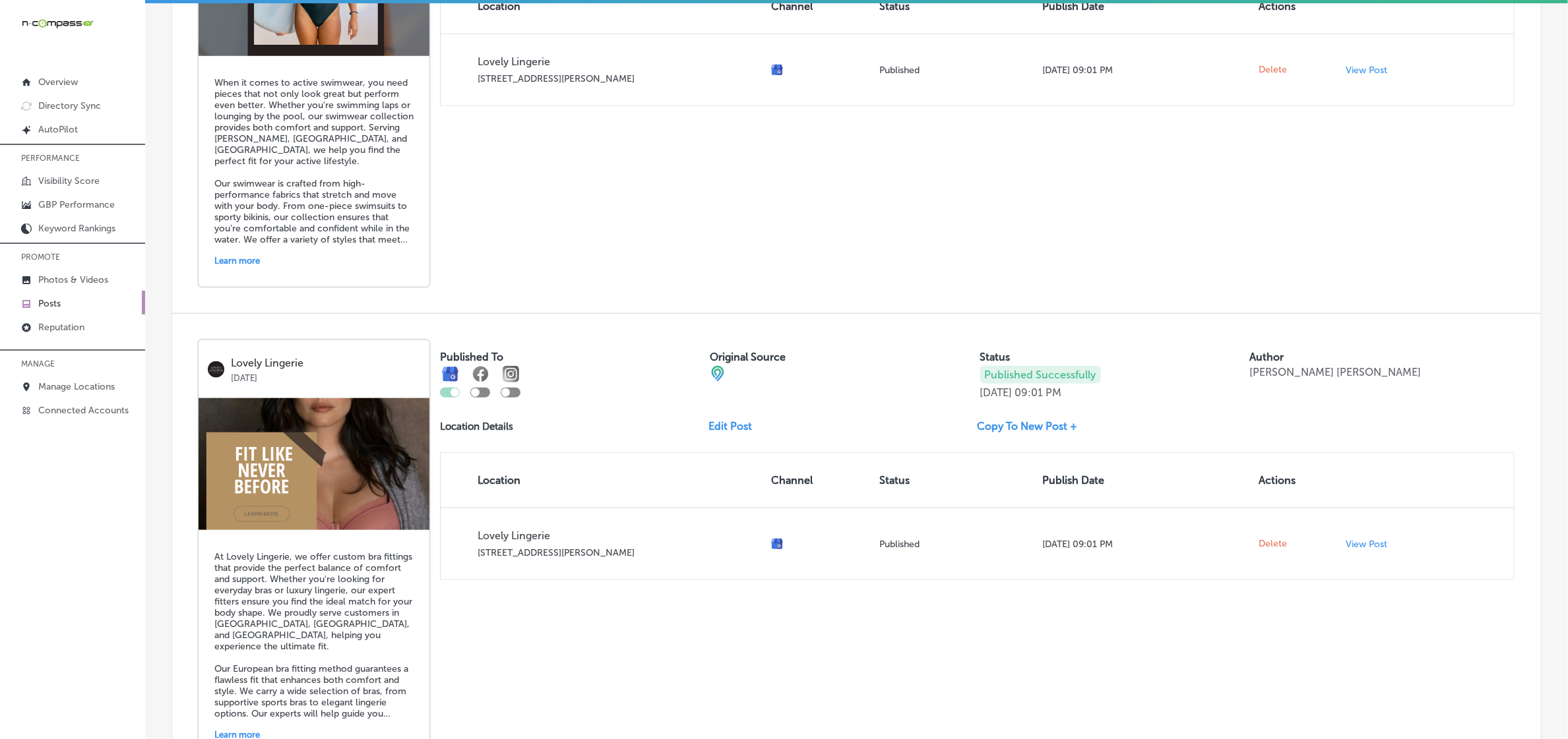
scroll to position [0, 0]
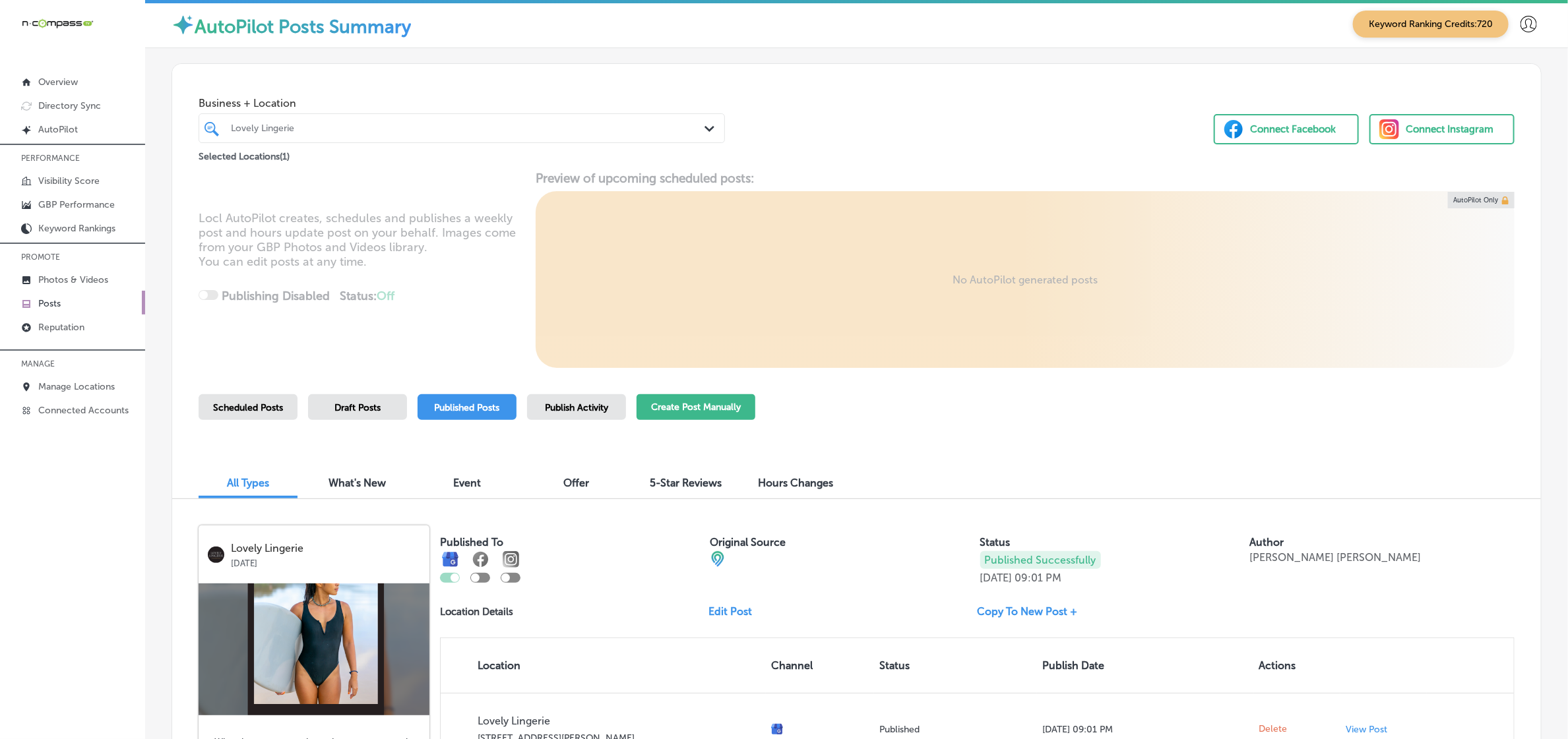
click at [662, 398] on button "Create Post Manually" at bounding box center [696, 407] width 119 height 26
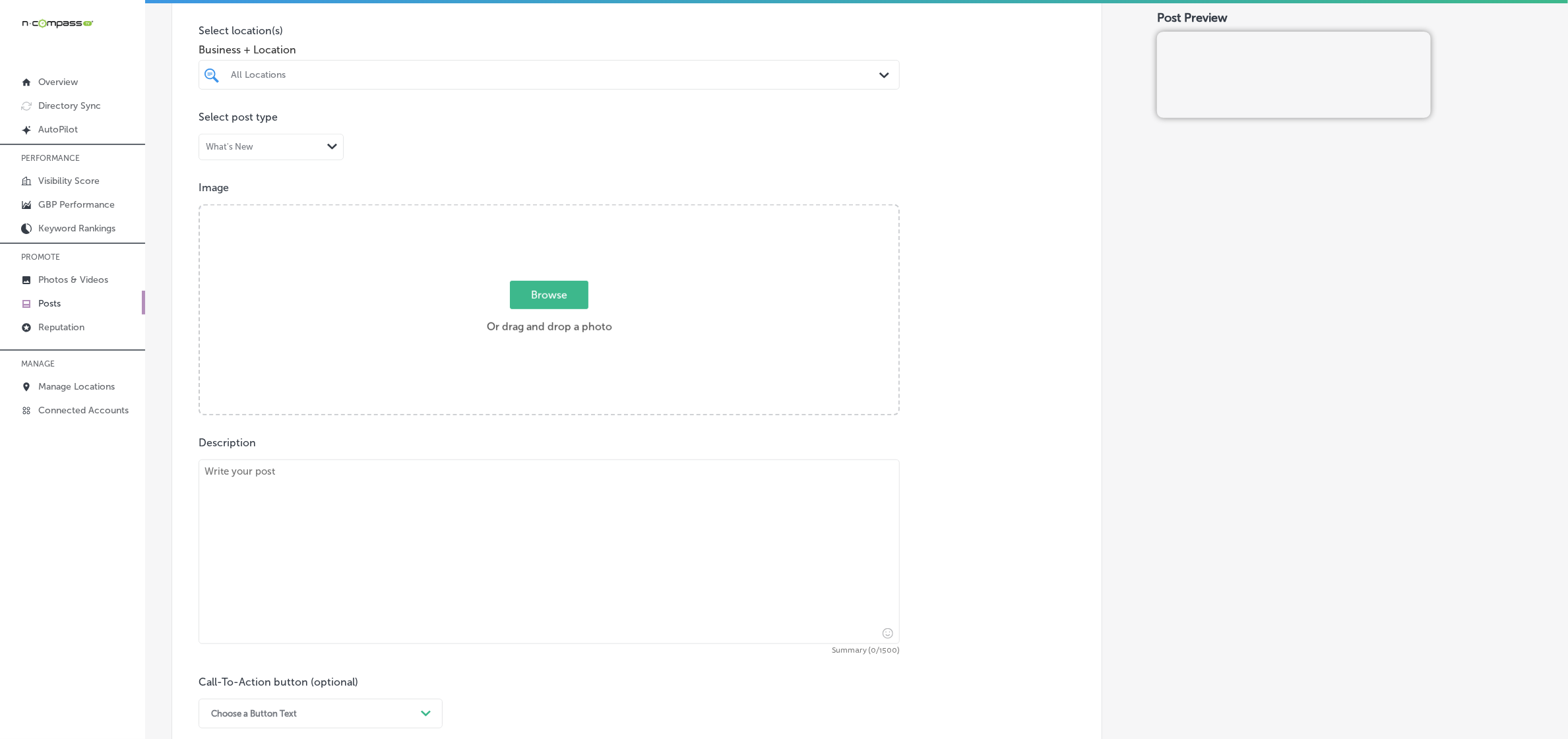
scroll to position [330, 0]
click at [372, 568] on textarea at bounding box center [548, 551] width 701 height 185
paste textarea "At Lovely Lingerie, we understand the importance of both comfort and confidence…"
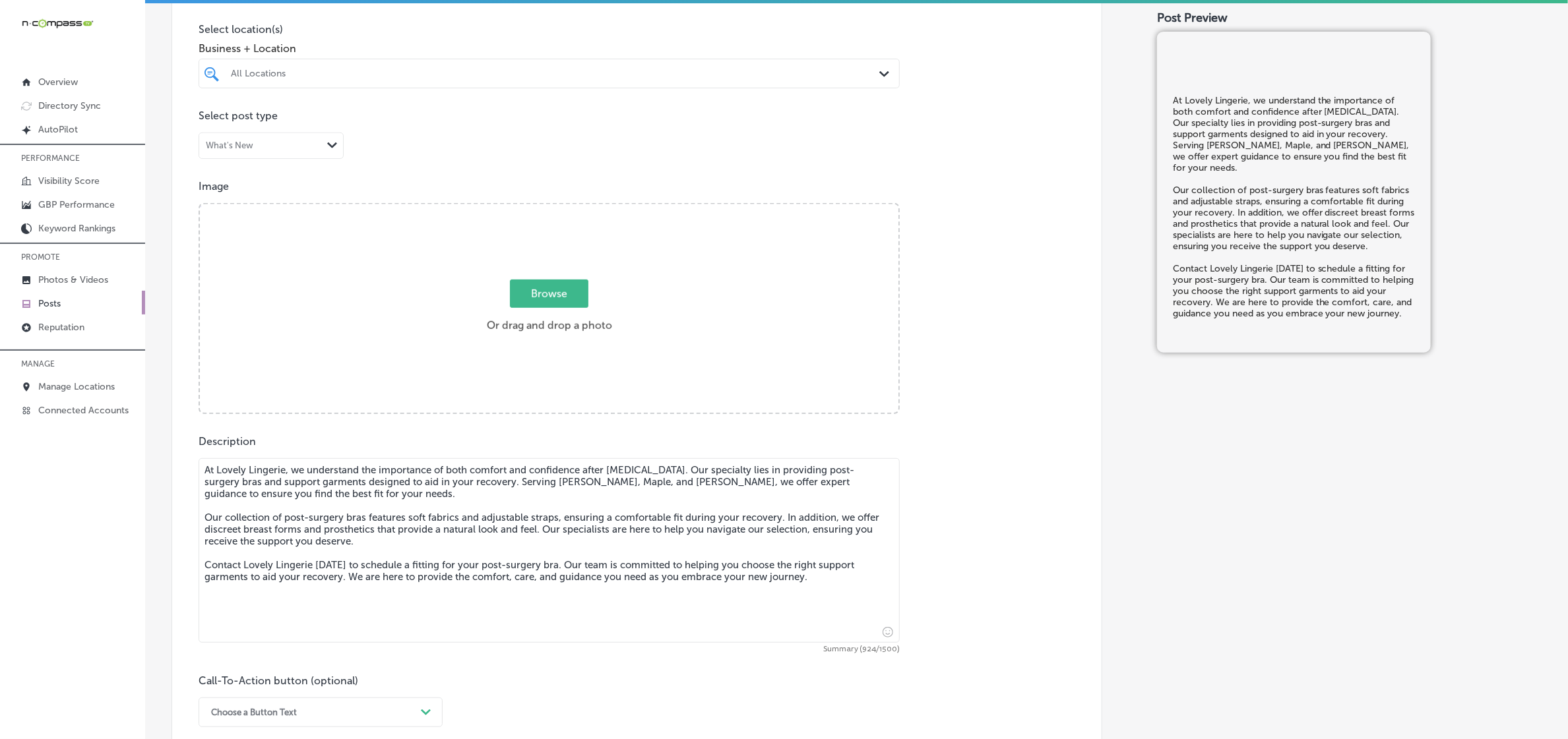
type textarea "At Lovely Lingerie, we understand the importance of both comfort and confidence…"
click at [554, 296] on span "Browse" at bounding box center [549, 294] width 78 height 28
click at [554, 209] on input "Browse Or drag and drop a photo" at bounding box center [549, 206] width 698 height 4
type input "C:\fakepath\LOVELY LINGERIE-14-11.png"
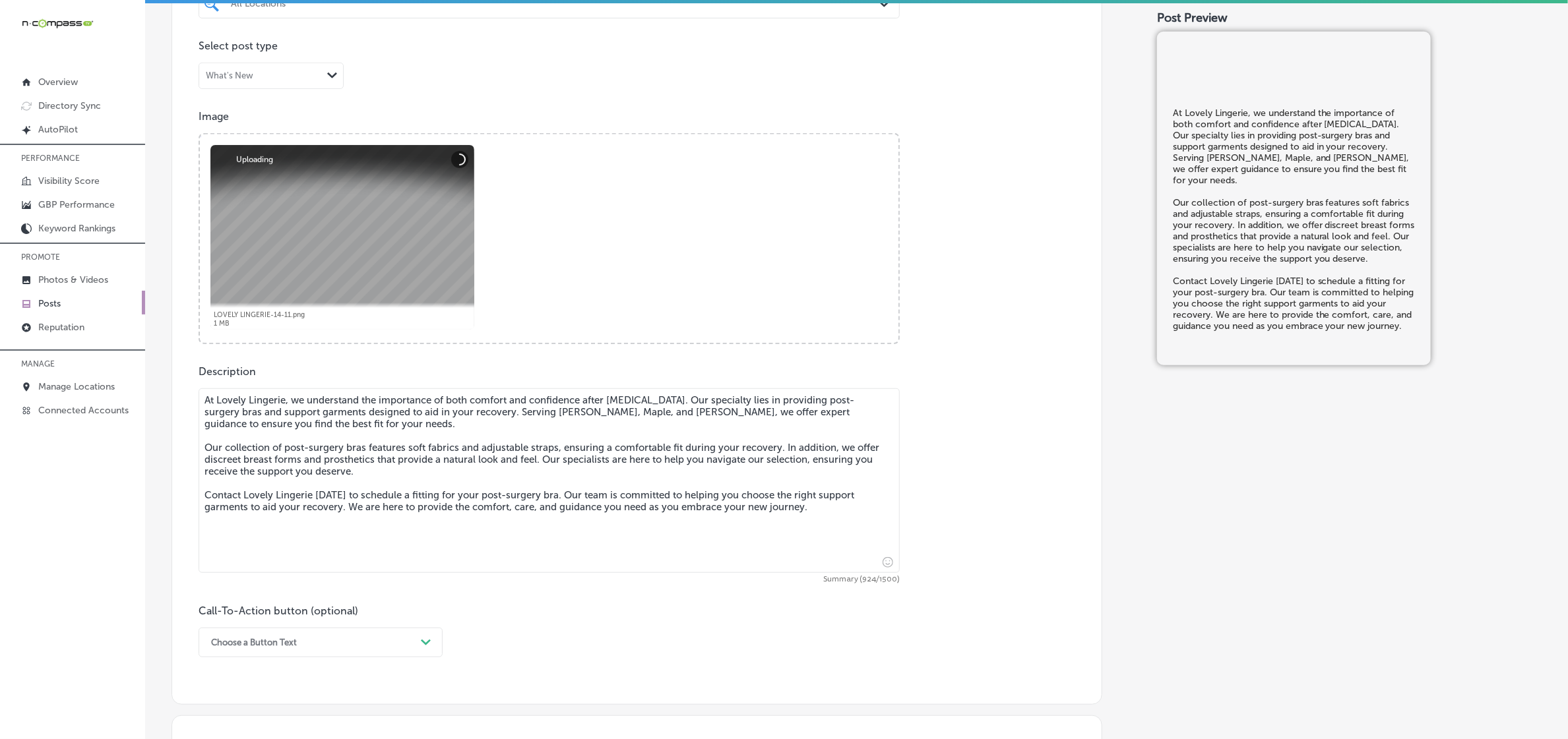
scroll to position [495, 0]
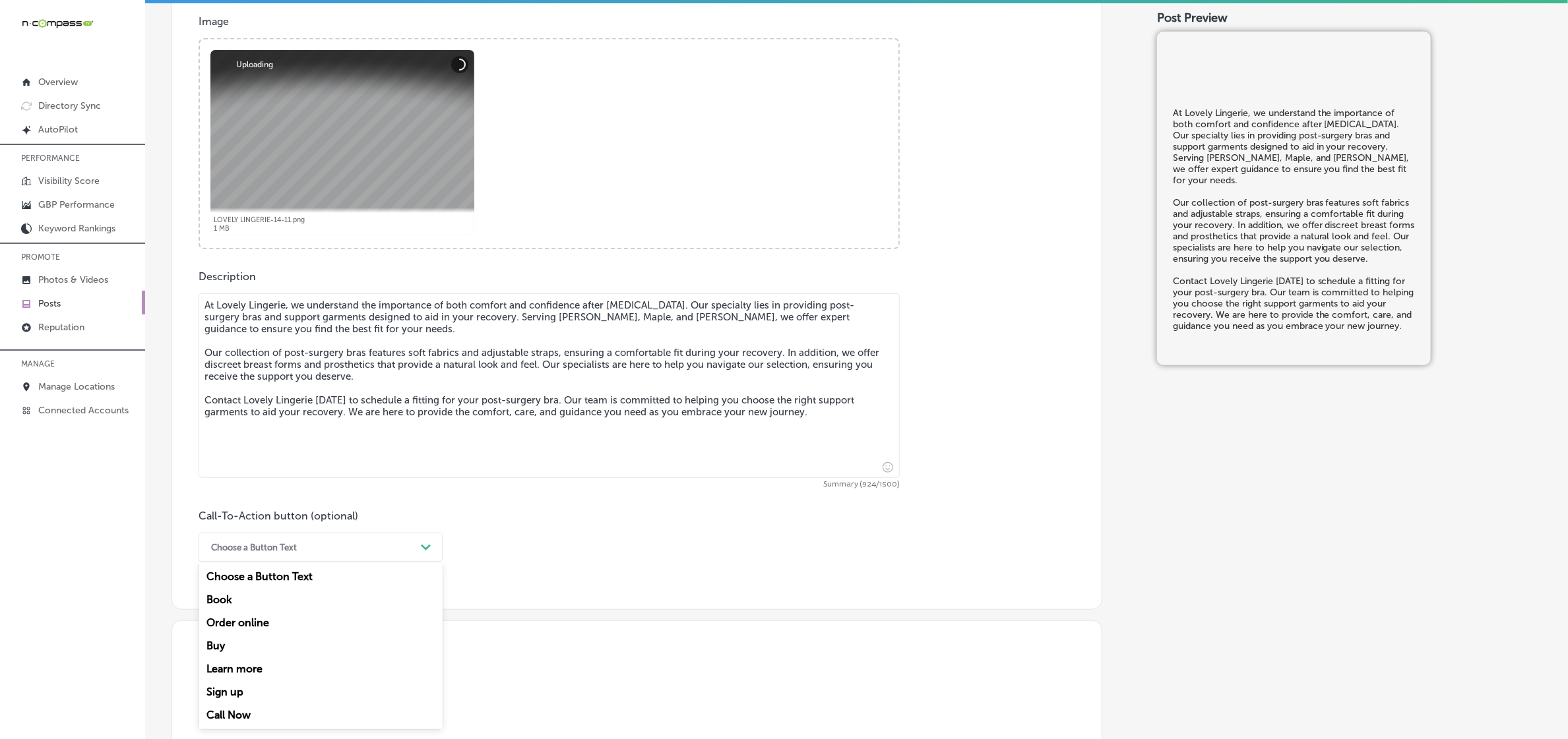
click at [427, 544] on icon "Path Created with Sketch." at bounding box center [426, 547] width 10 height 6
click at [244, 708] on div "Call Now" at bounding box center [320, 715] width 244 height 23
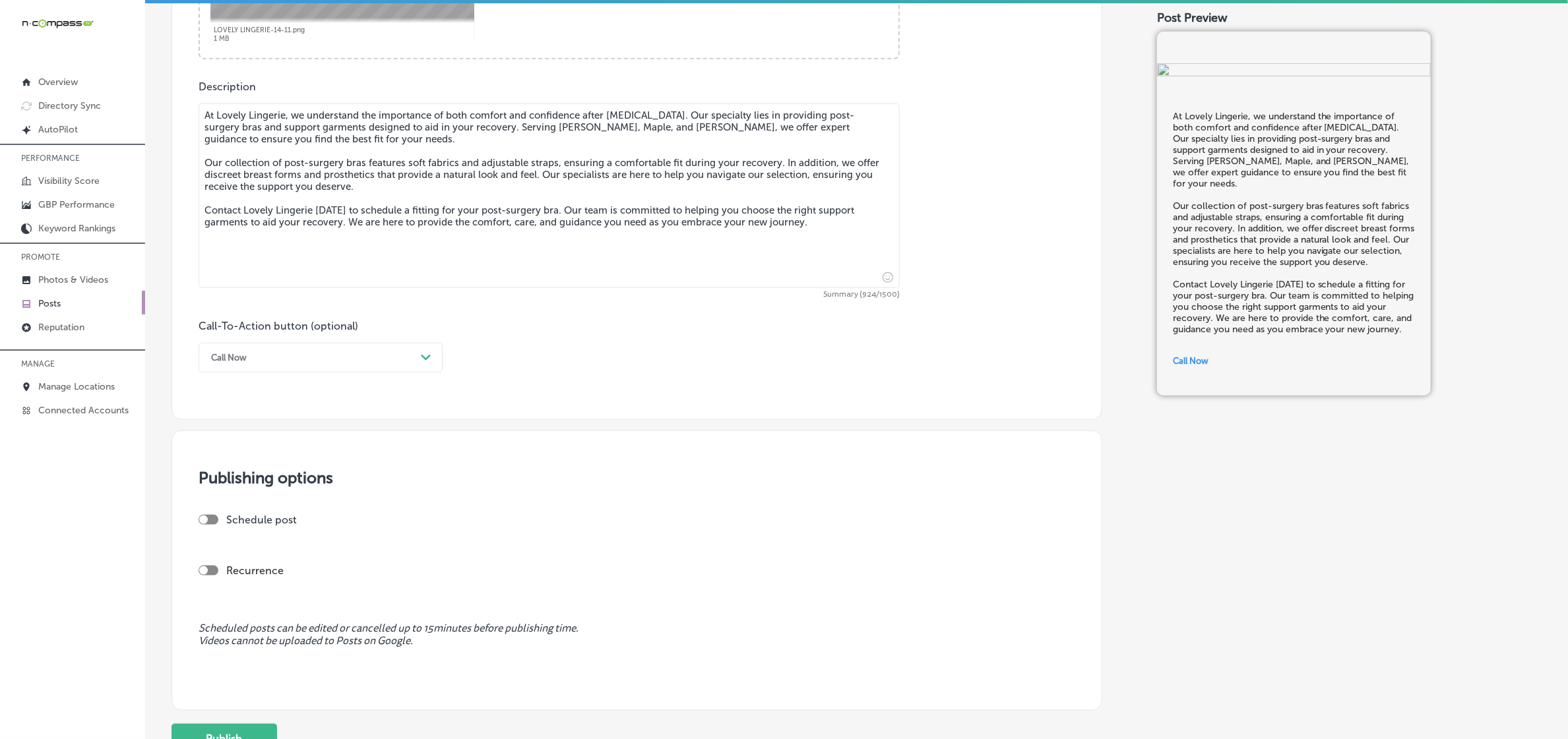
scroll to position [742, 0]
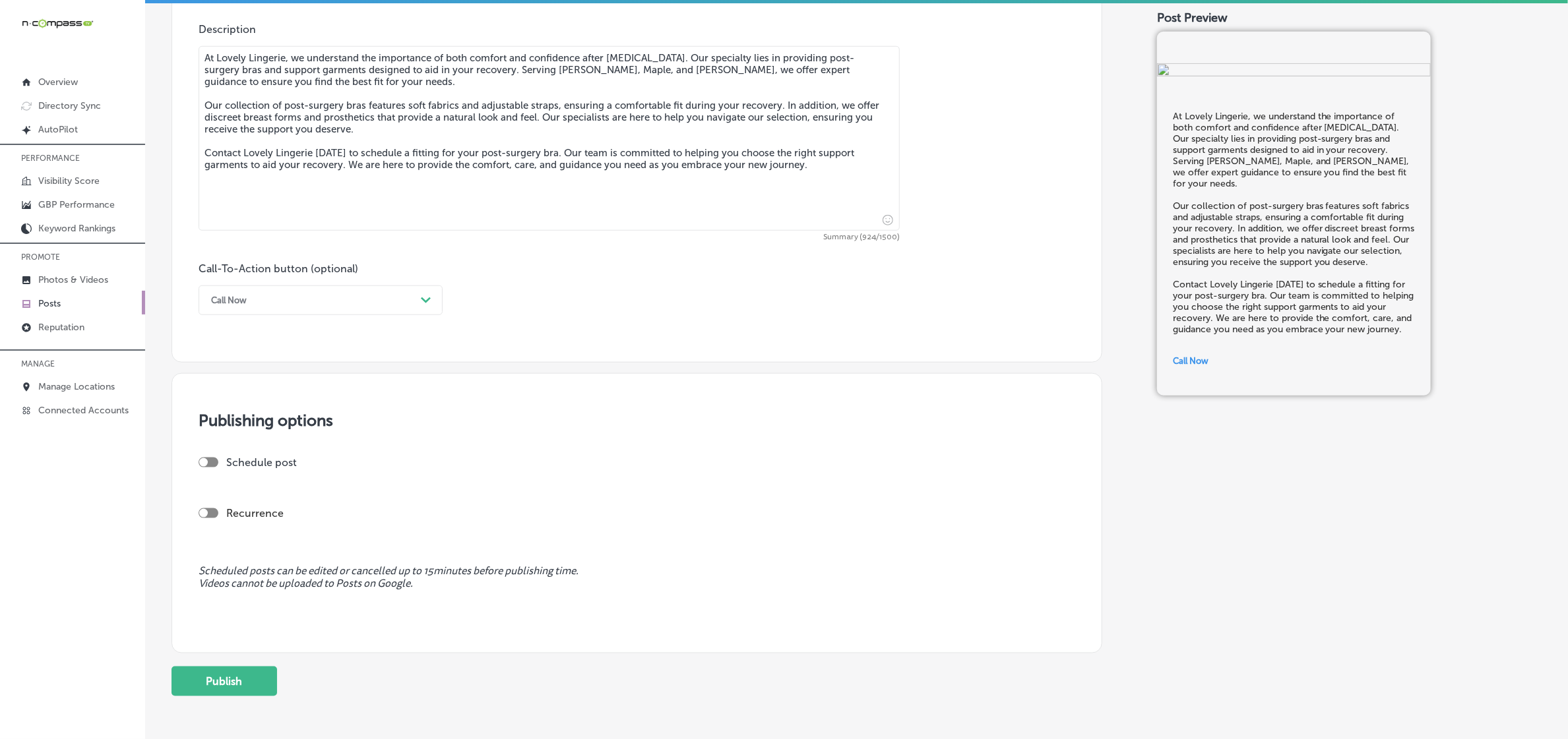
click at [206, 457] on div "Schedule post" at bounding box center [631, 463] width 866 height 12
click at [206, 459] on div at bounding box center [203, 463] width 9 height 9
checkbox input "true"
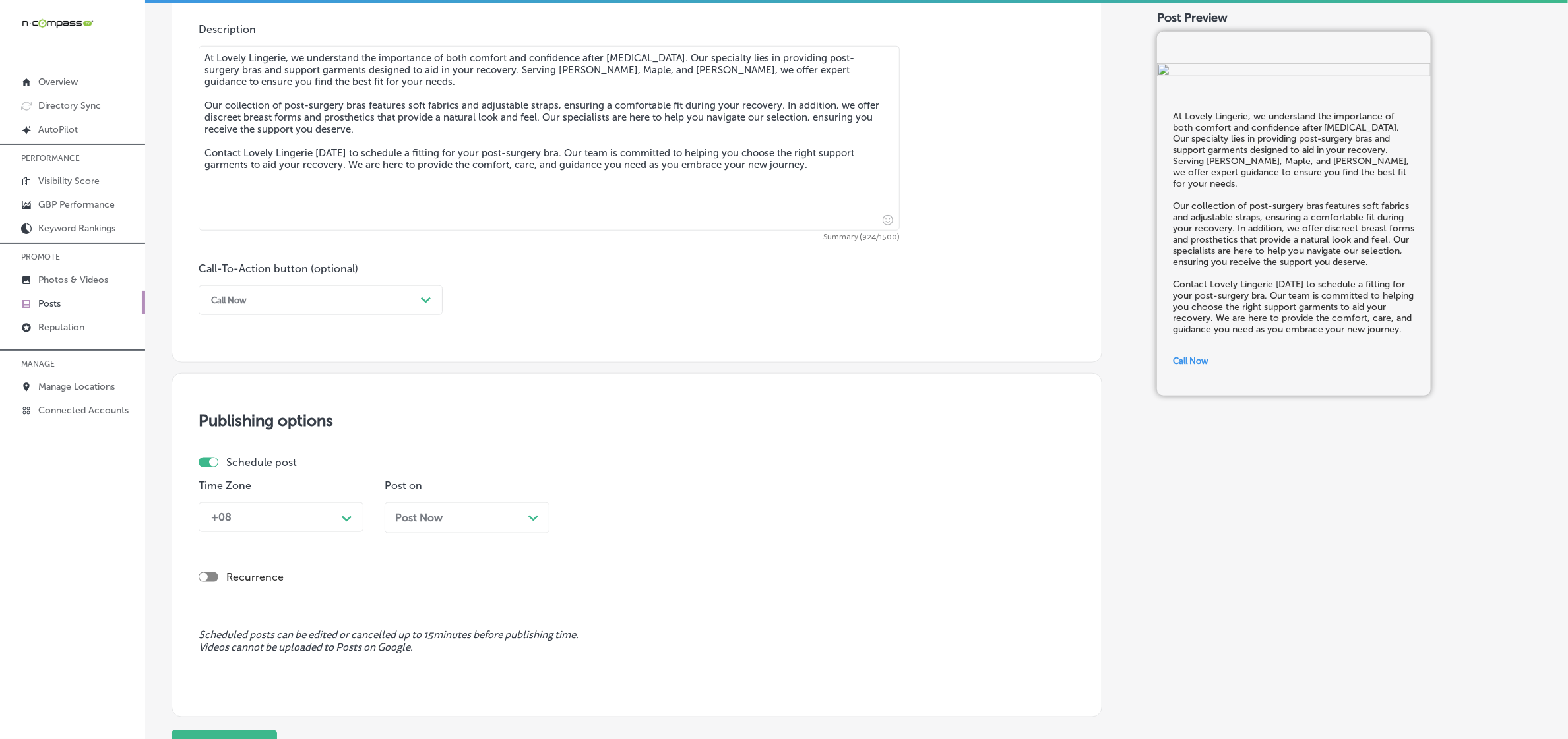
click at [314, 505] on div "+08" at bounding box center [270, 517] width 131 height 23
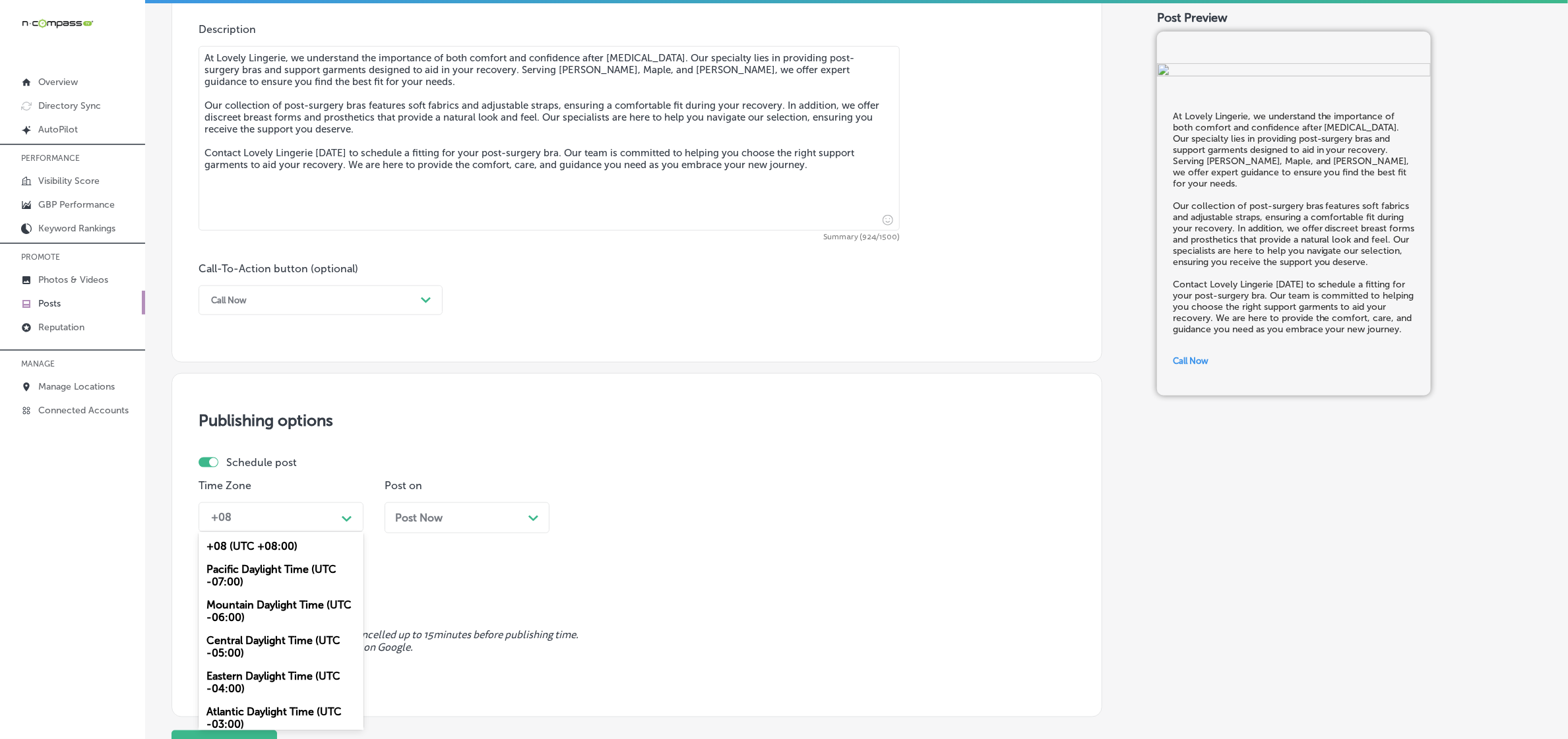
click at [281, 611] on div "Mountain Daylight Time (UTC -06:00)" at bounding box center [281, 611] width 165 height 36
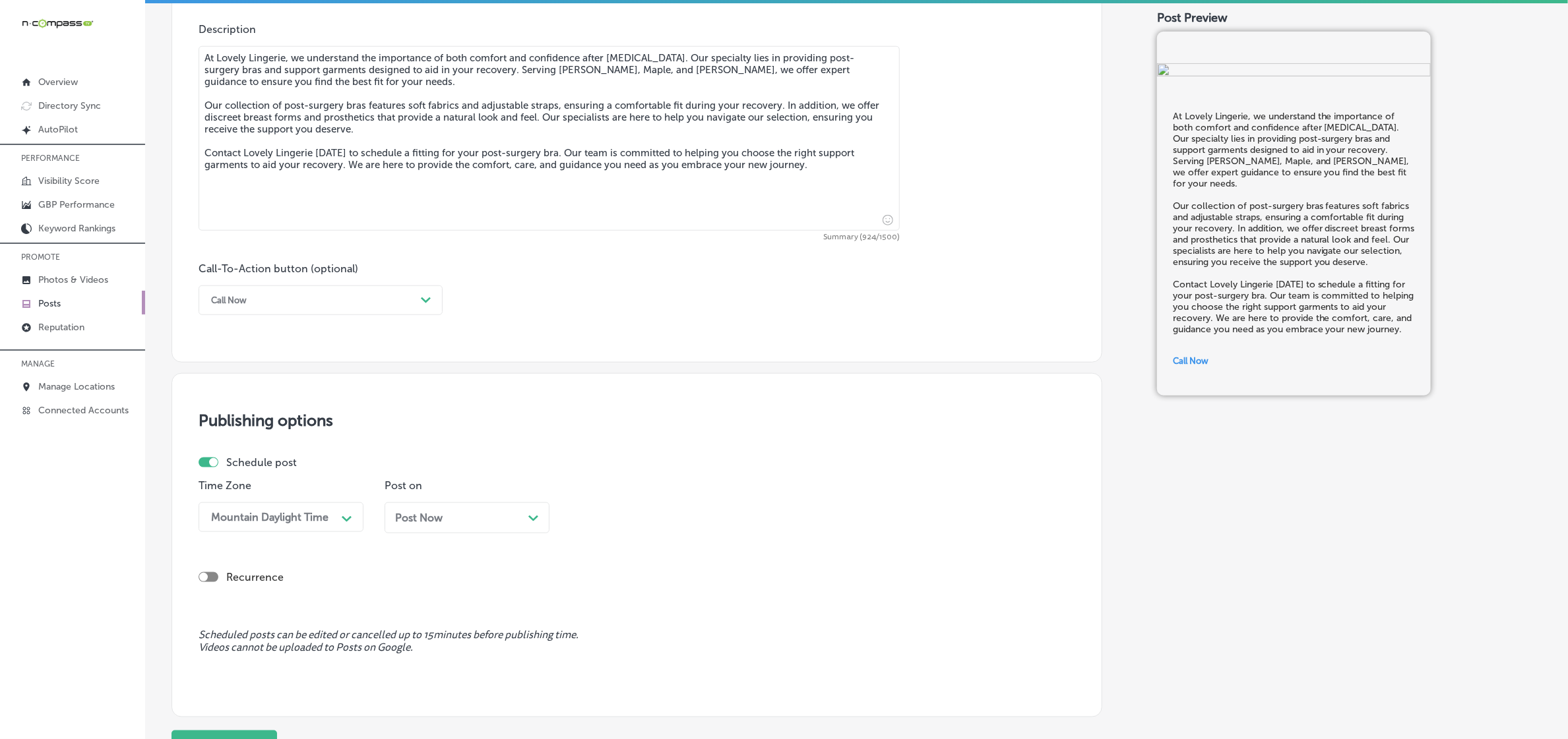
click at [429, 521] on span "Post Now" at bounding box center [418, 518] width 47 height 12
click at [668, 528] on div "Time Zone Mountain Daylight Time Path Created with Sketch. Post on Post Now Pat…" at bounding box center [631, 512] width 866 height 64
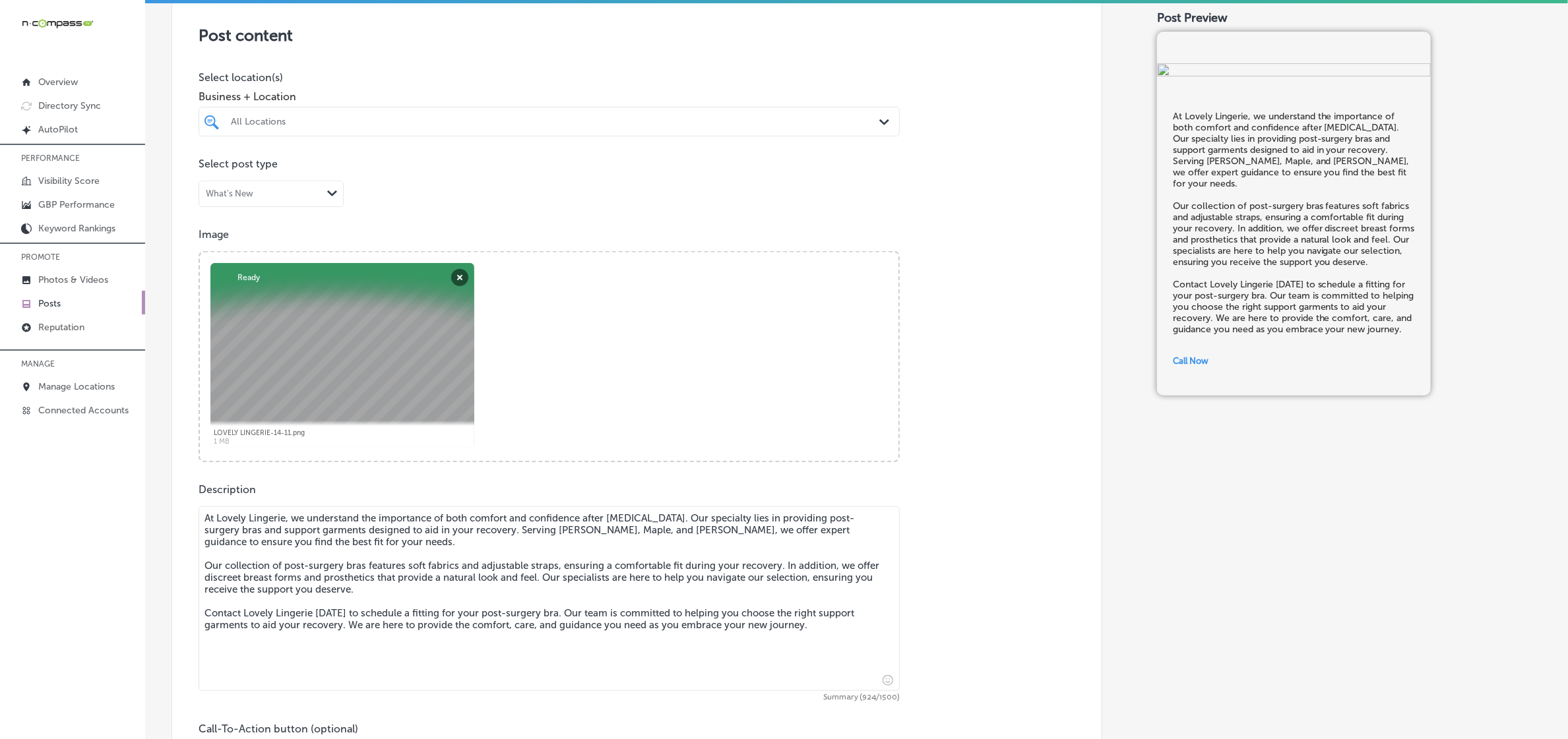
scroll to position [83, 0]
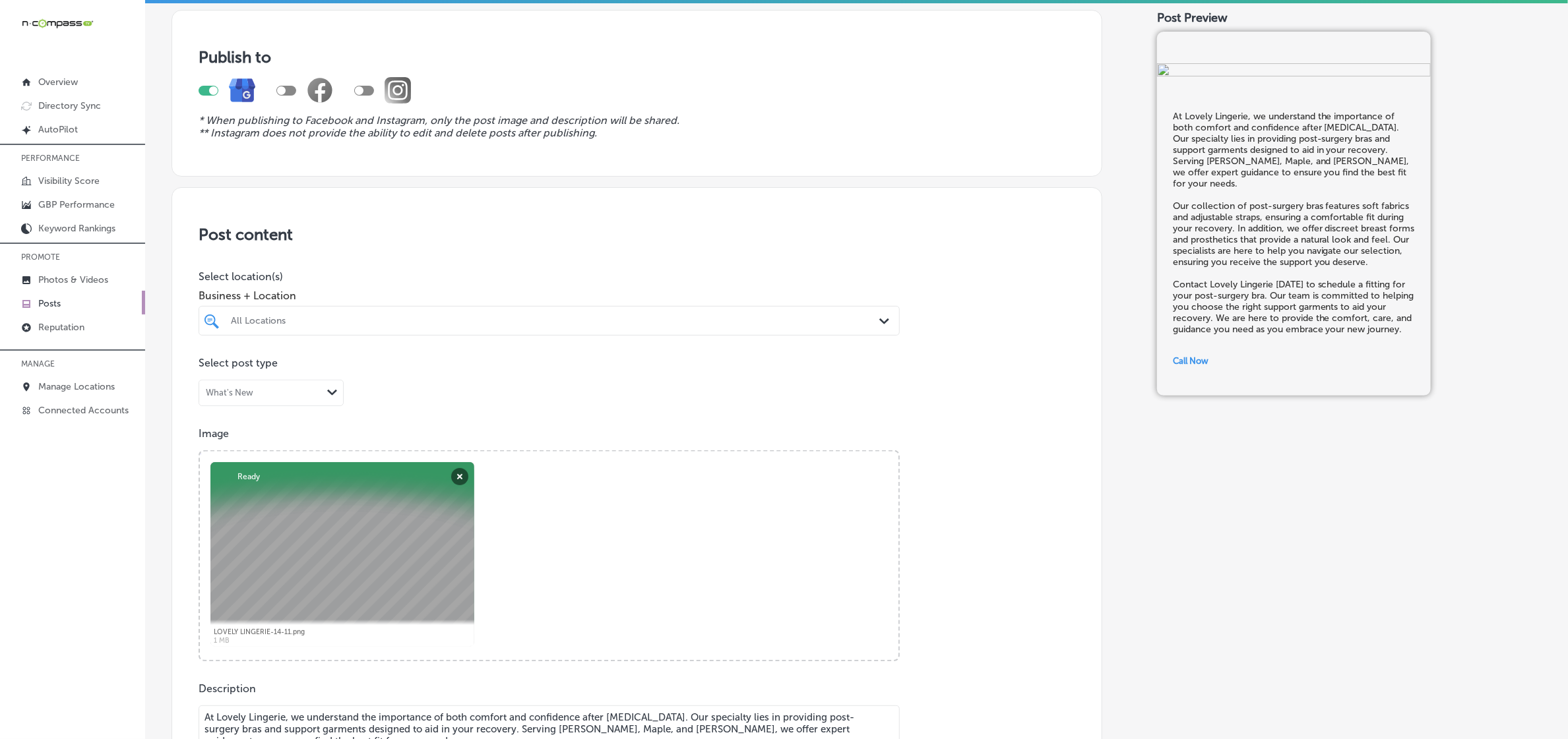
click at [562, 307] on div "All Locations Path Created with Sketch." at bounding box center [548, 320] width 701 height 29
click at [569, 321] on div "All Locations" at bounding box center [555, 321] width 649 height 12
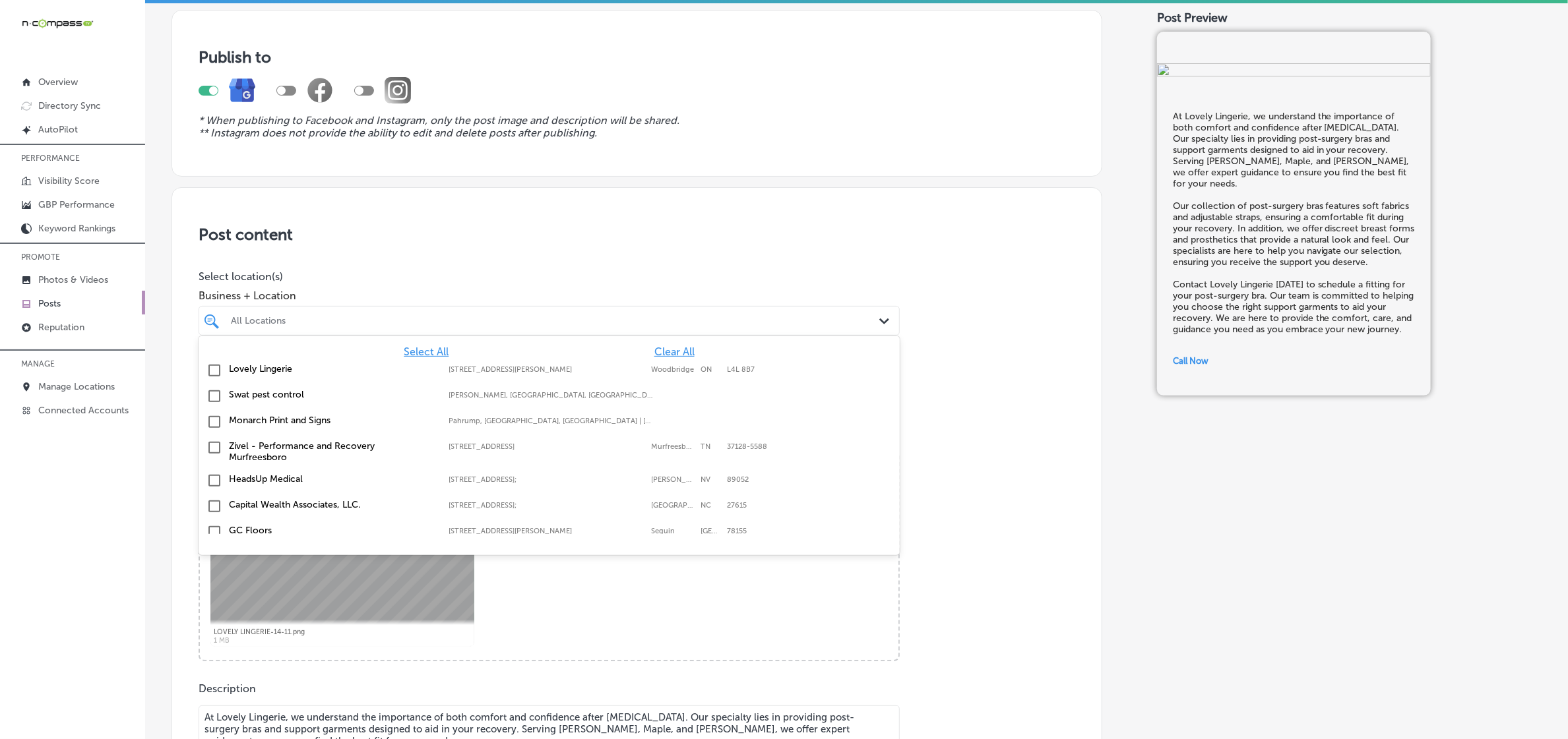
click at [365, 373] on label "Lovely Lingerie" at bounding box center [332, 369] width 206 height 12
click at [1000, 427] on p "Image" at bounding box center [636, 433] width 877 height 12
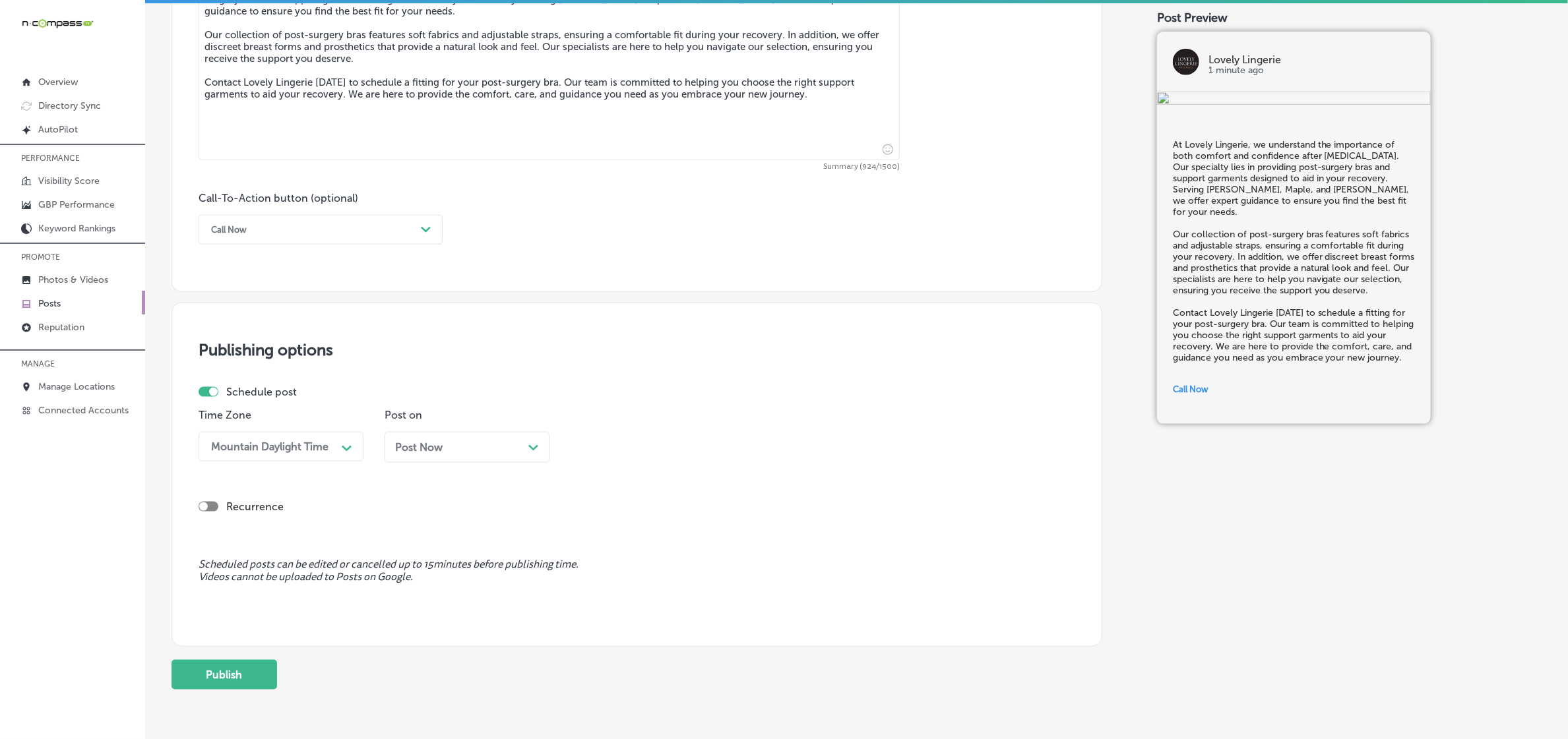
scroll to position [865, 0]
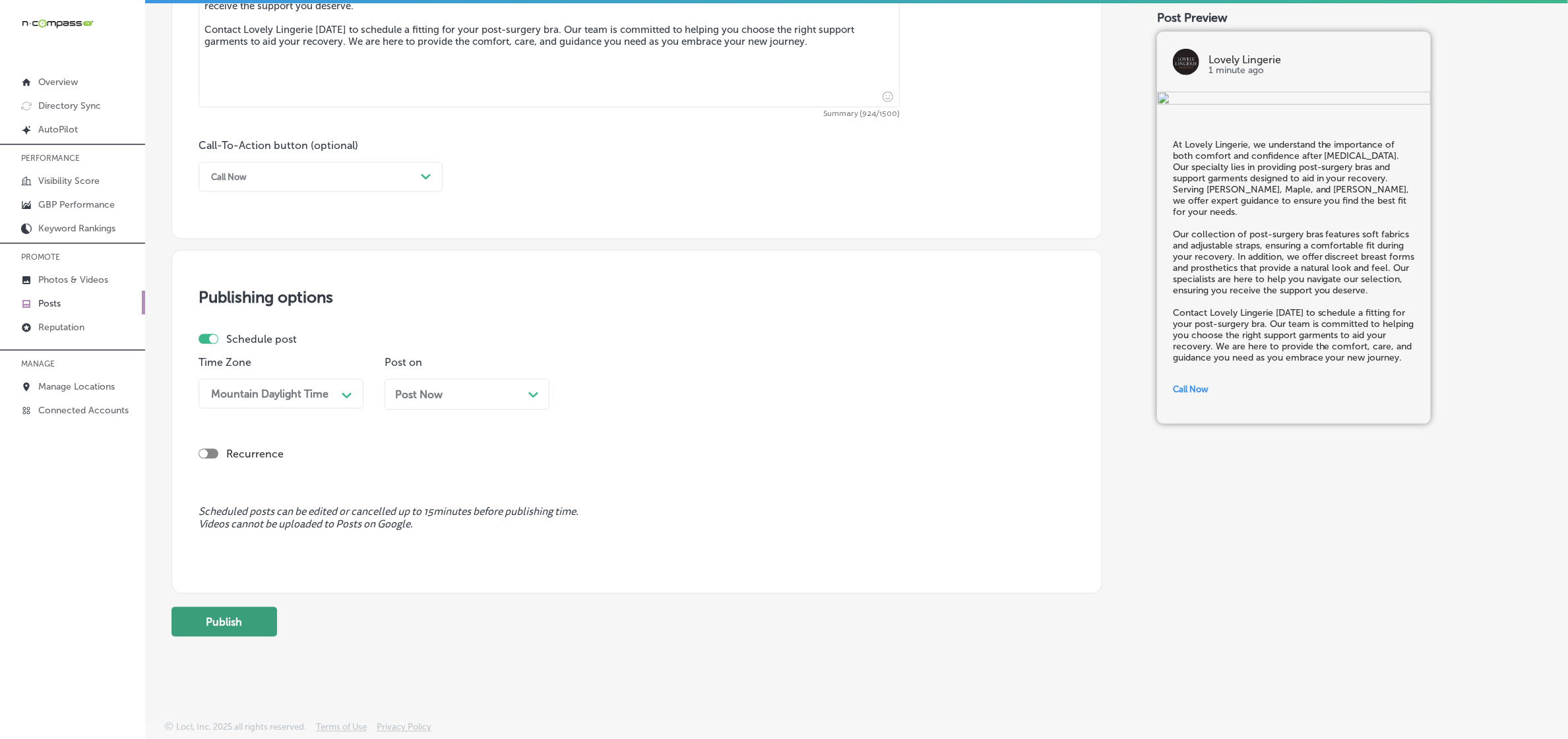
click at [250, 624] on button "Publish" at bounding box center [224, 622] width 106 height 29
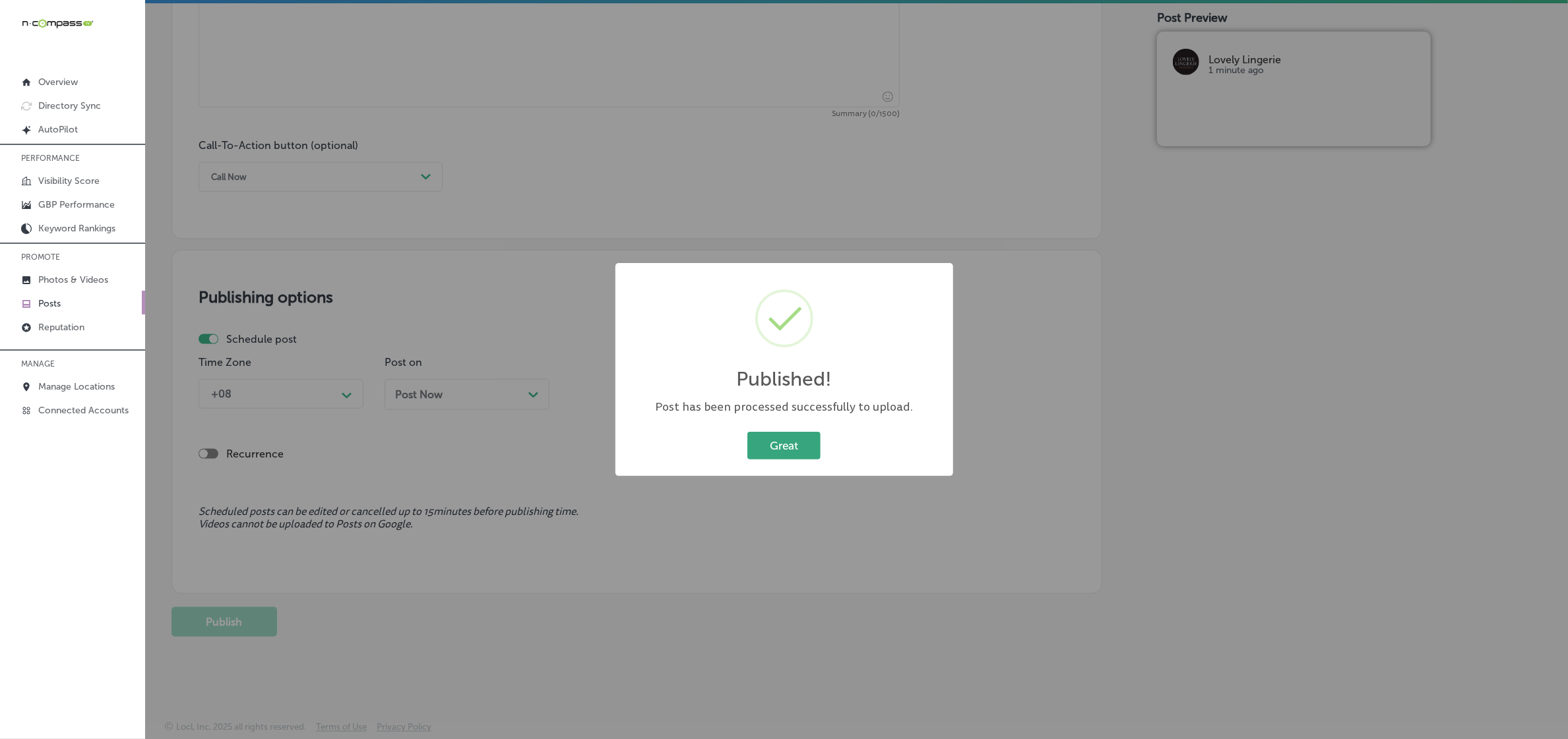
click at [780, 454] on button "Great" at bounding box center [784, 445] width 73 height 27
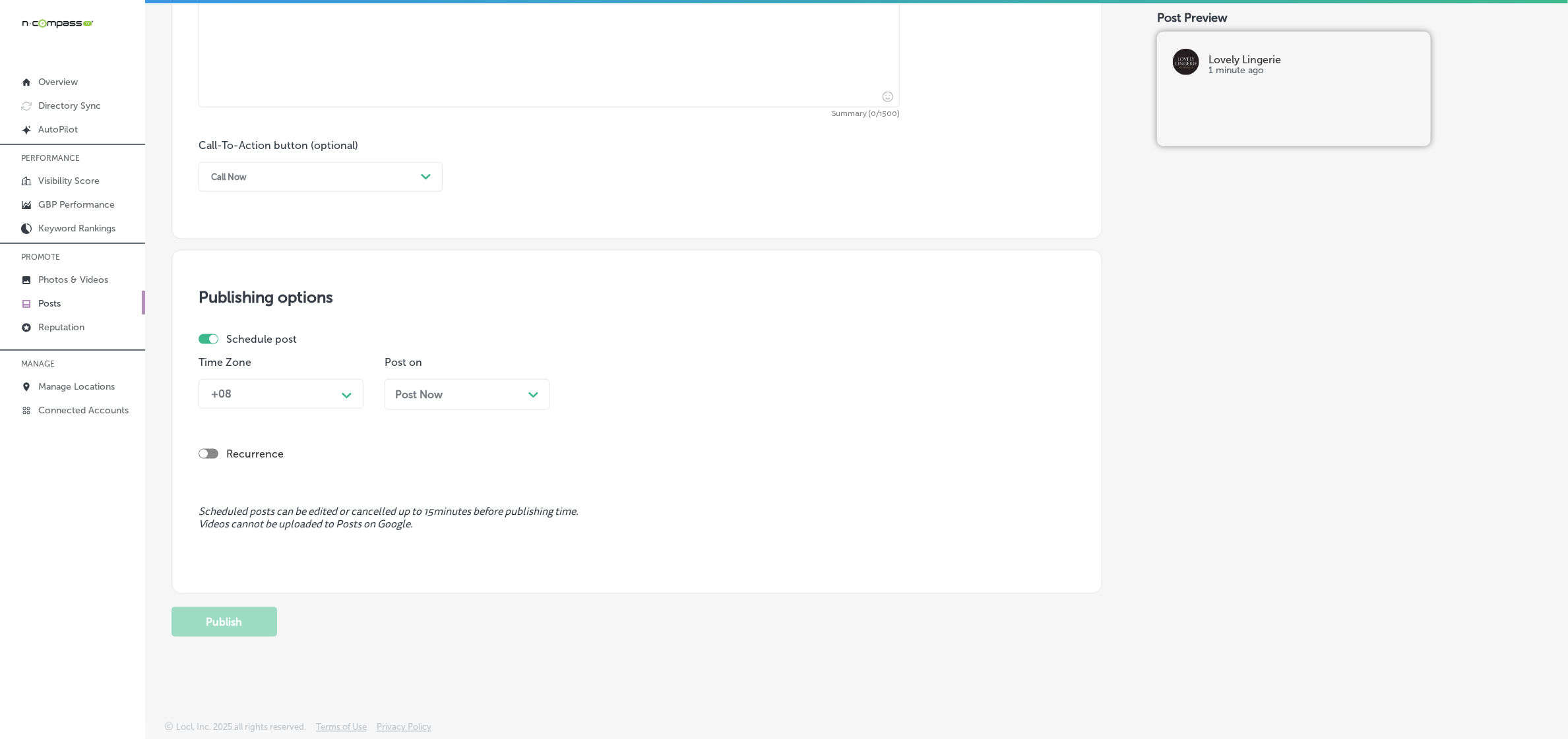
click at [50, 308] on p "Posts" at bounding box center [49, 304] width 22 height 12
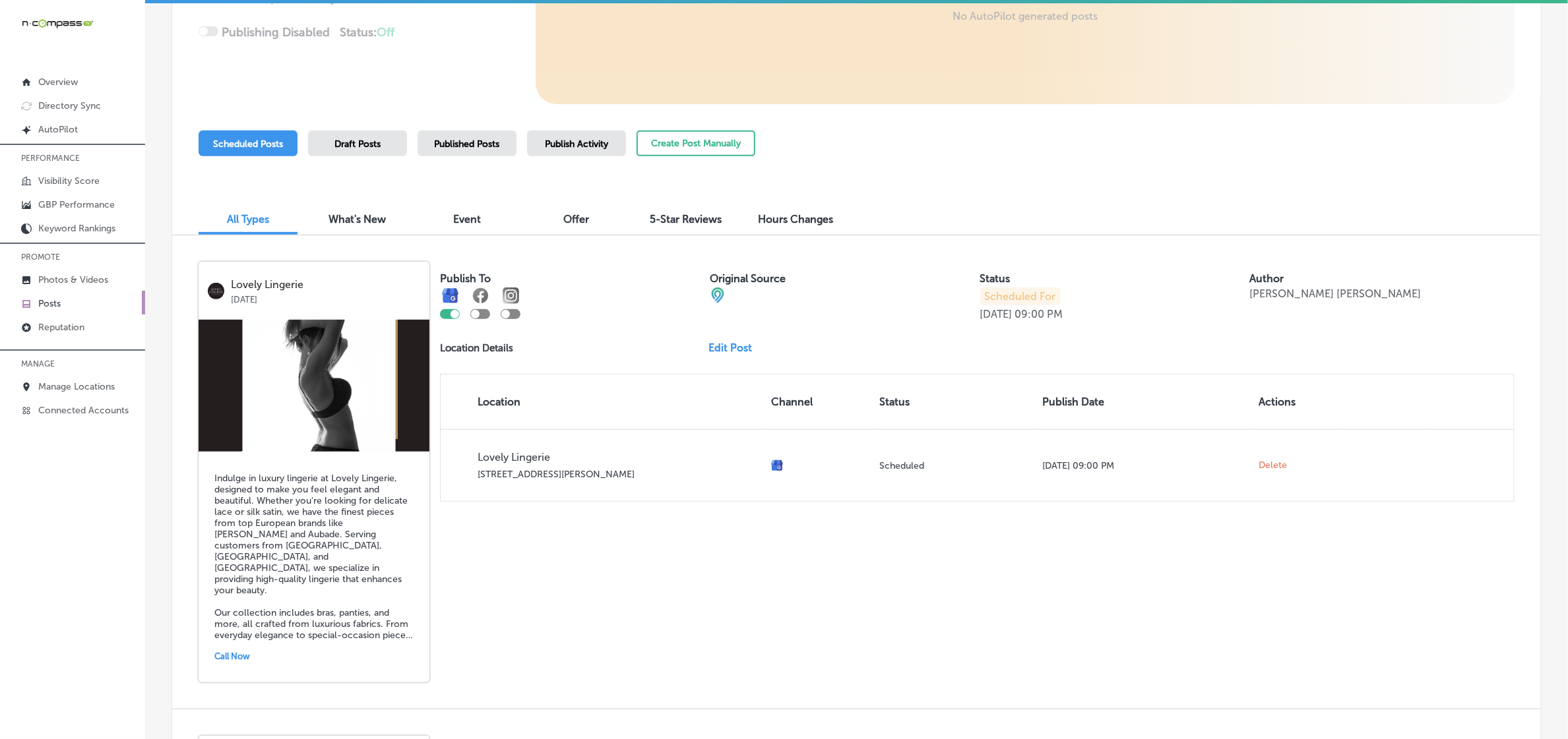
scroll to position [412, 0]
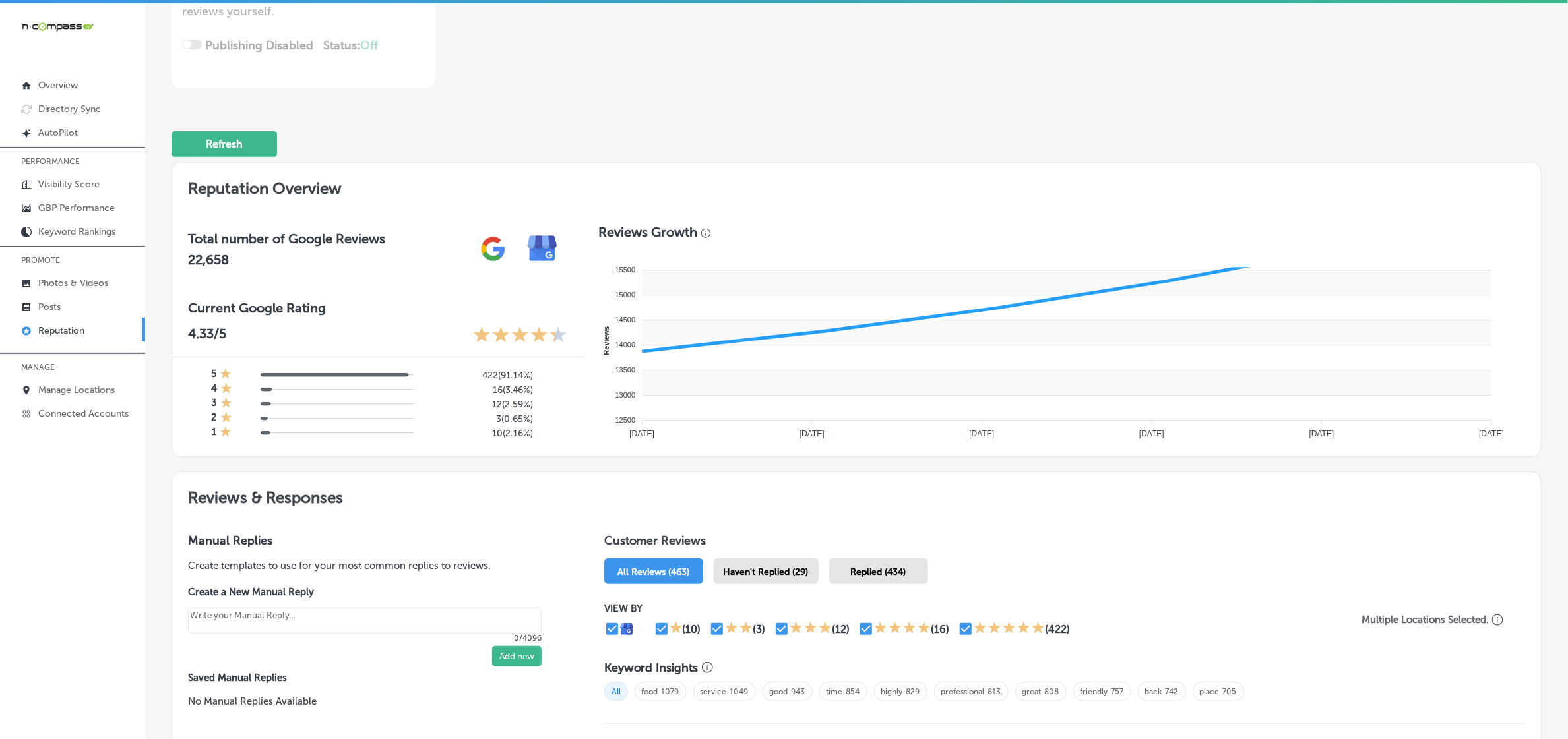
scroll to position [750, 0]
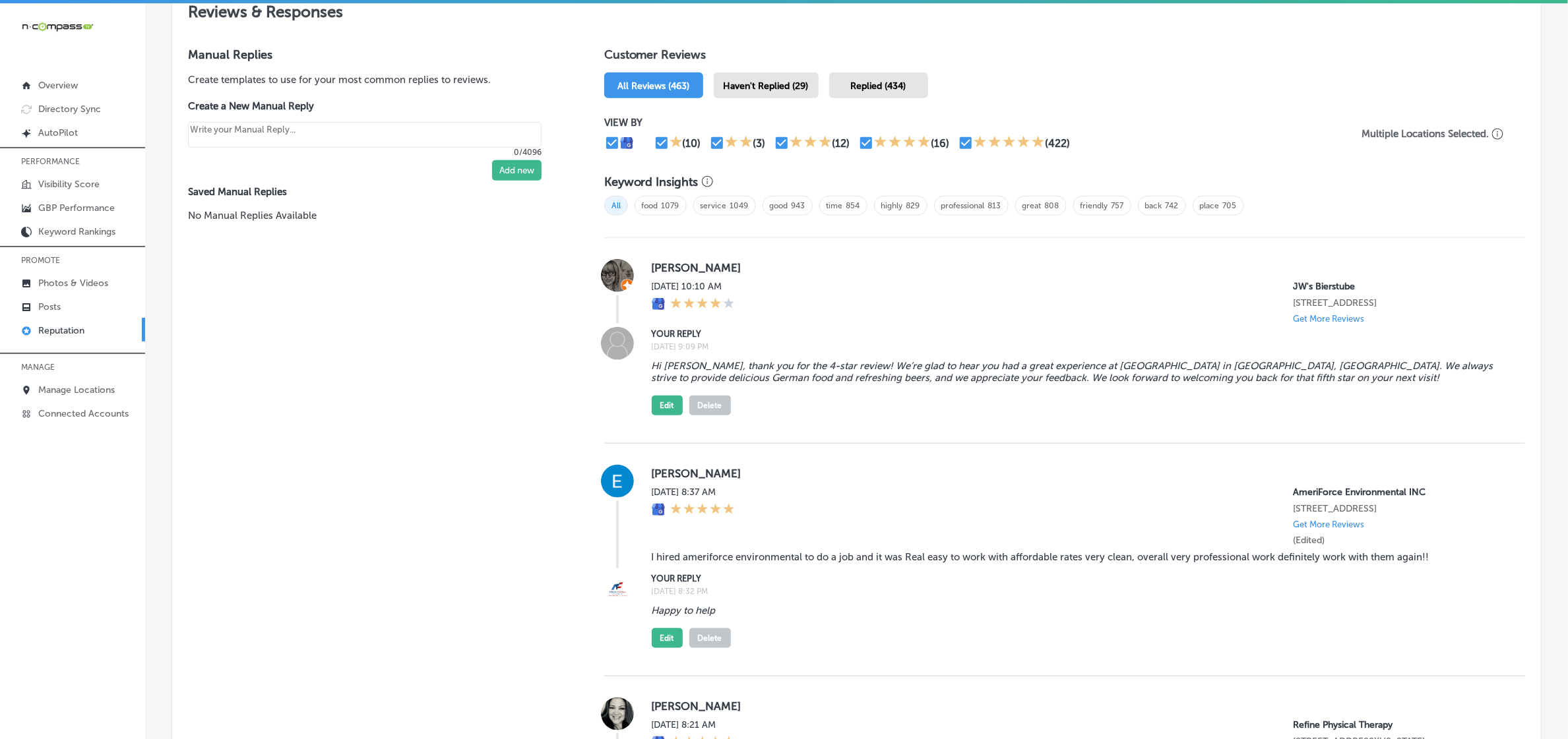
click at [780, 86] on span "Haven't Replied (29)" at bounding box center [766, 86] width 85 height 12
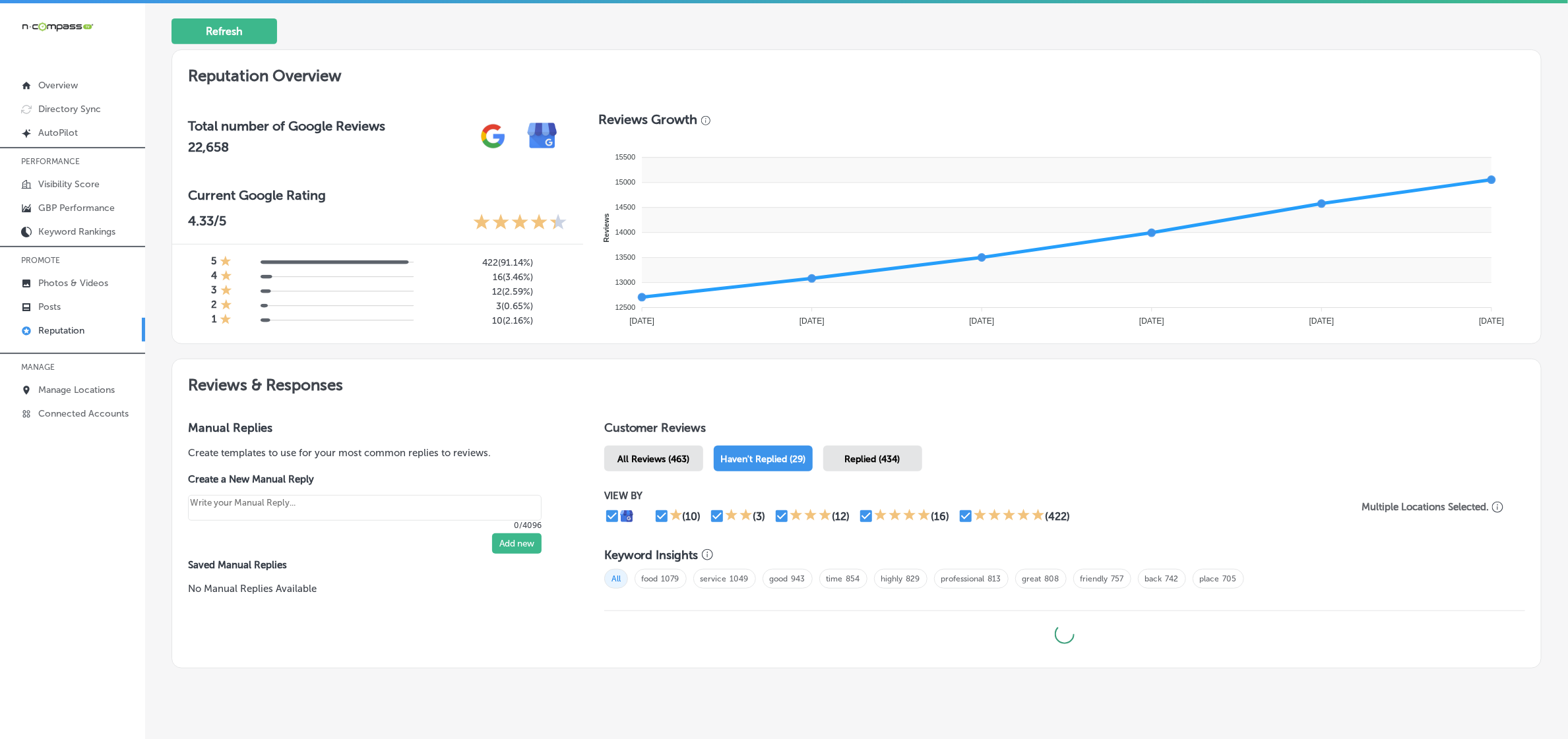
scroll to position [410, 0]
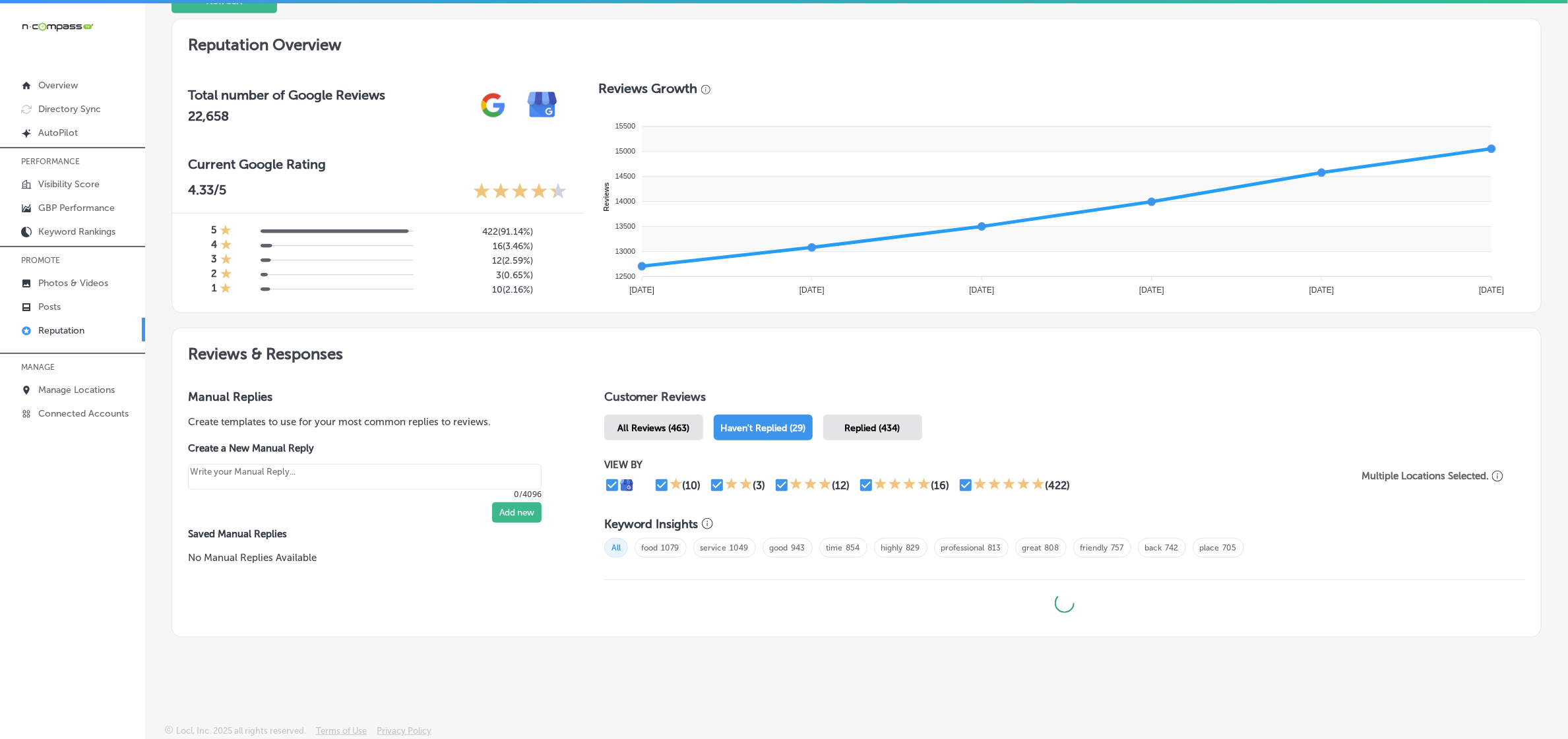
type textarea "x"
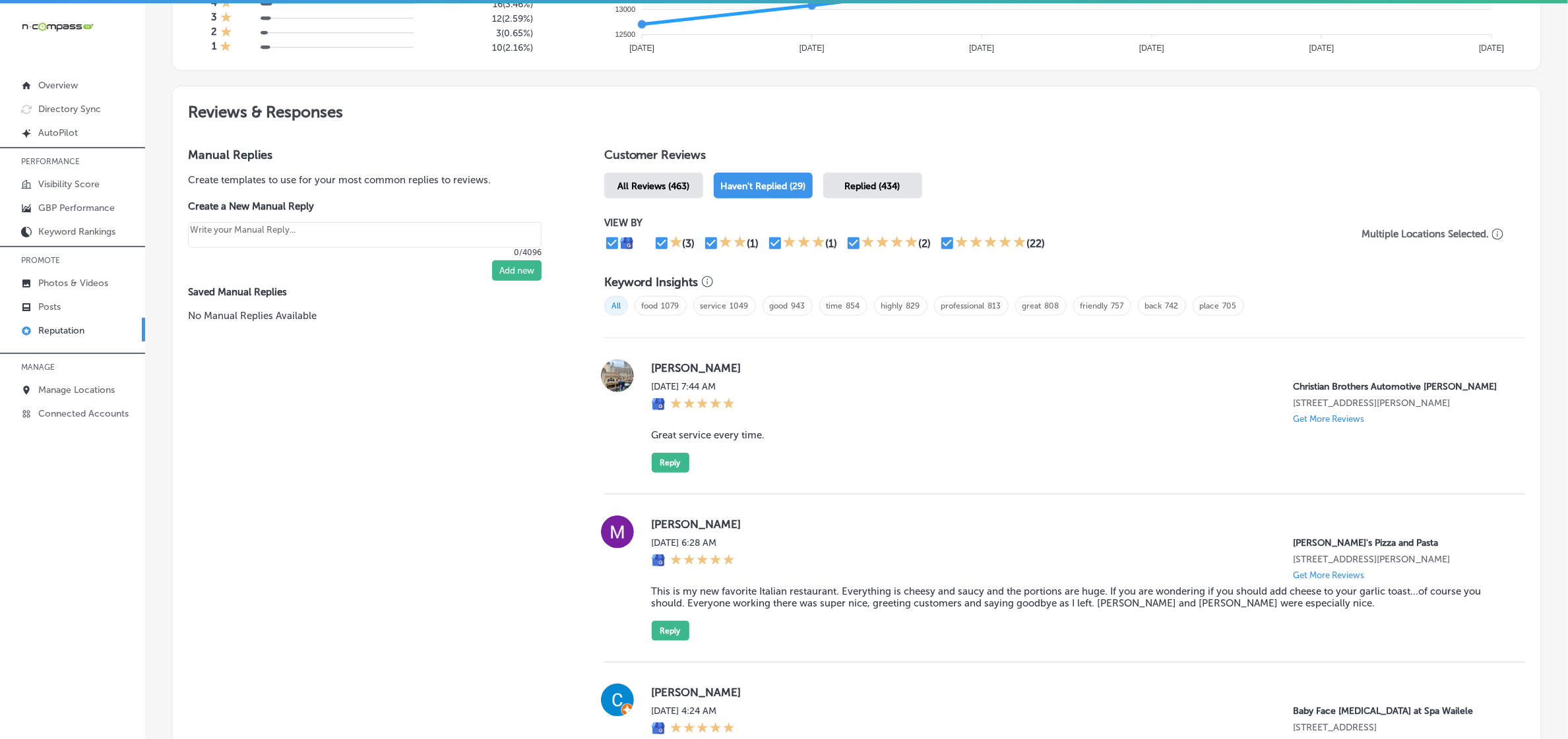
scroll to position [657, 0]
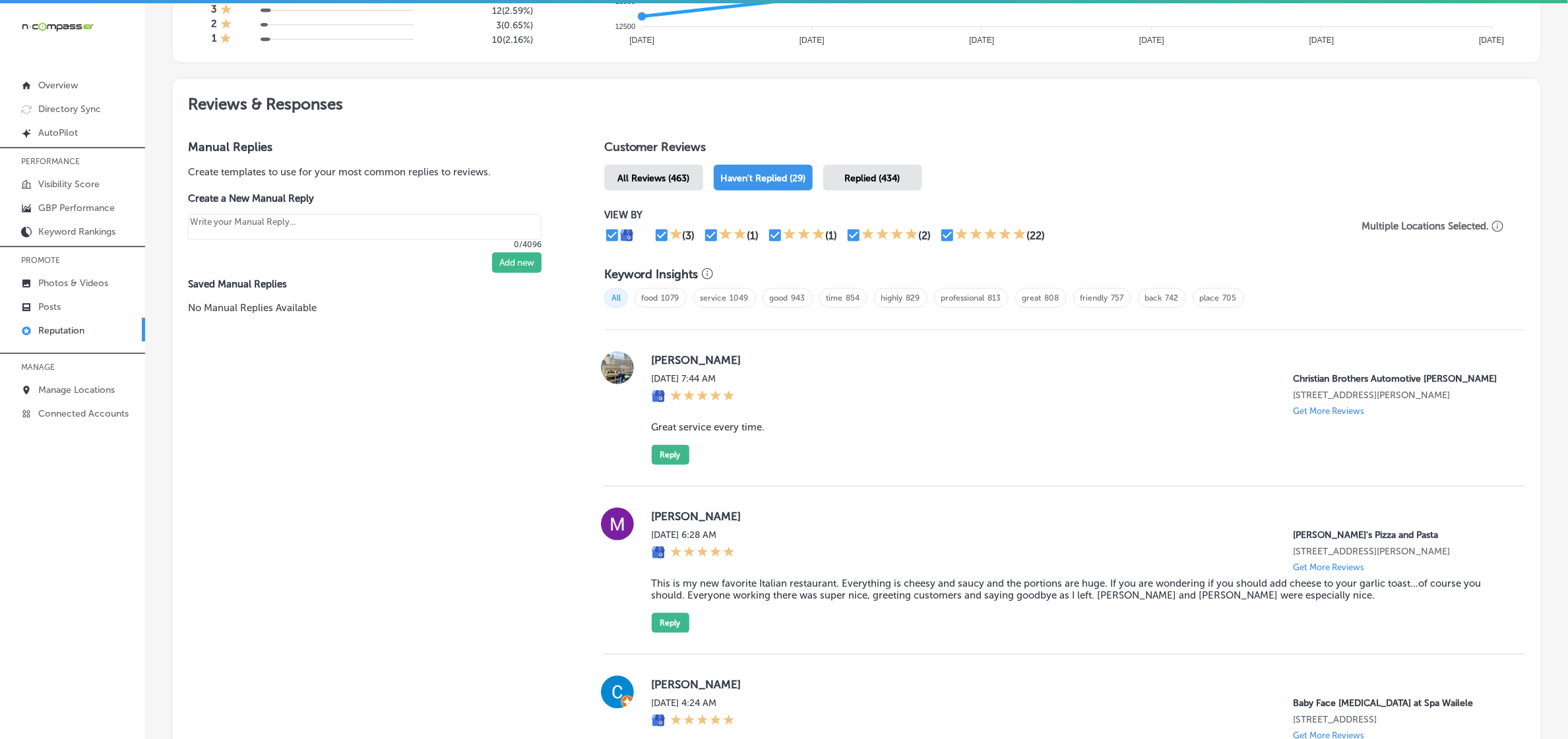
click at [661, 365] on label "Cole McClain" at bounding box center [1078, 360] width 852 height 13
copy label "Cole"
click at [713, 433] on blockquote "Great service every time." at bounding box center [1078, 426] width 852 height 12
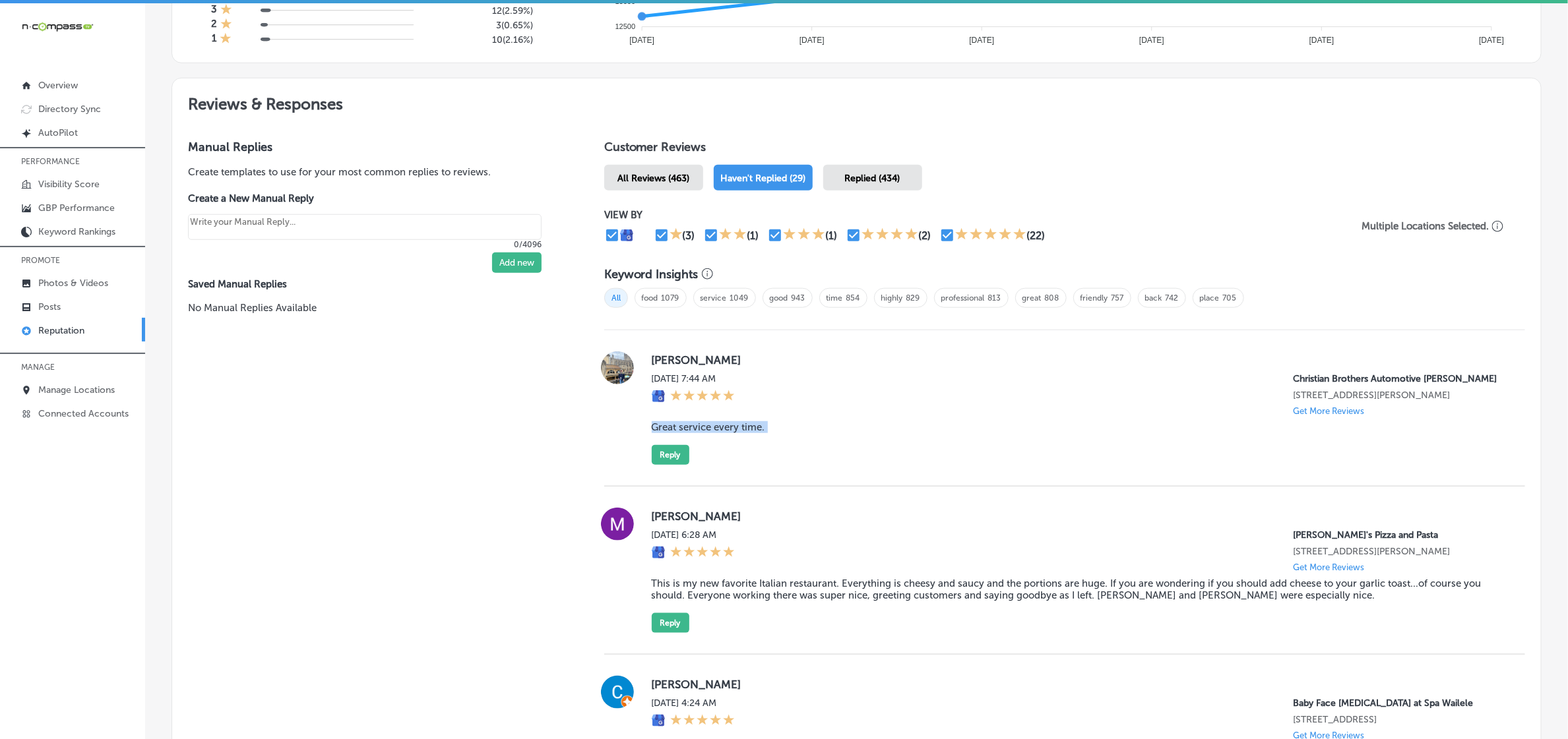
click at [713, 433] on blockquote "Great service every time." at bounding box center [1078, 426] width 852 height 12
copy blockquote "Great service every time."
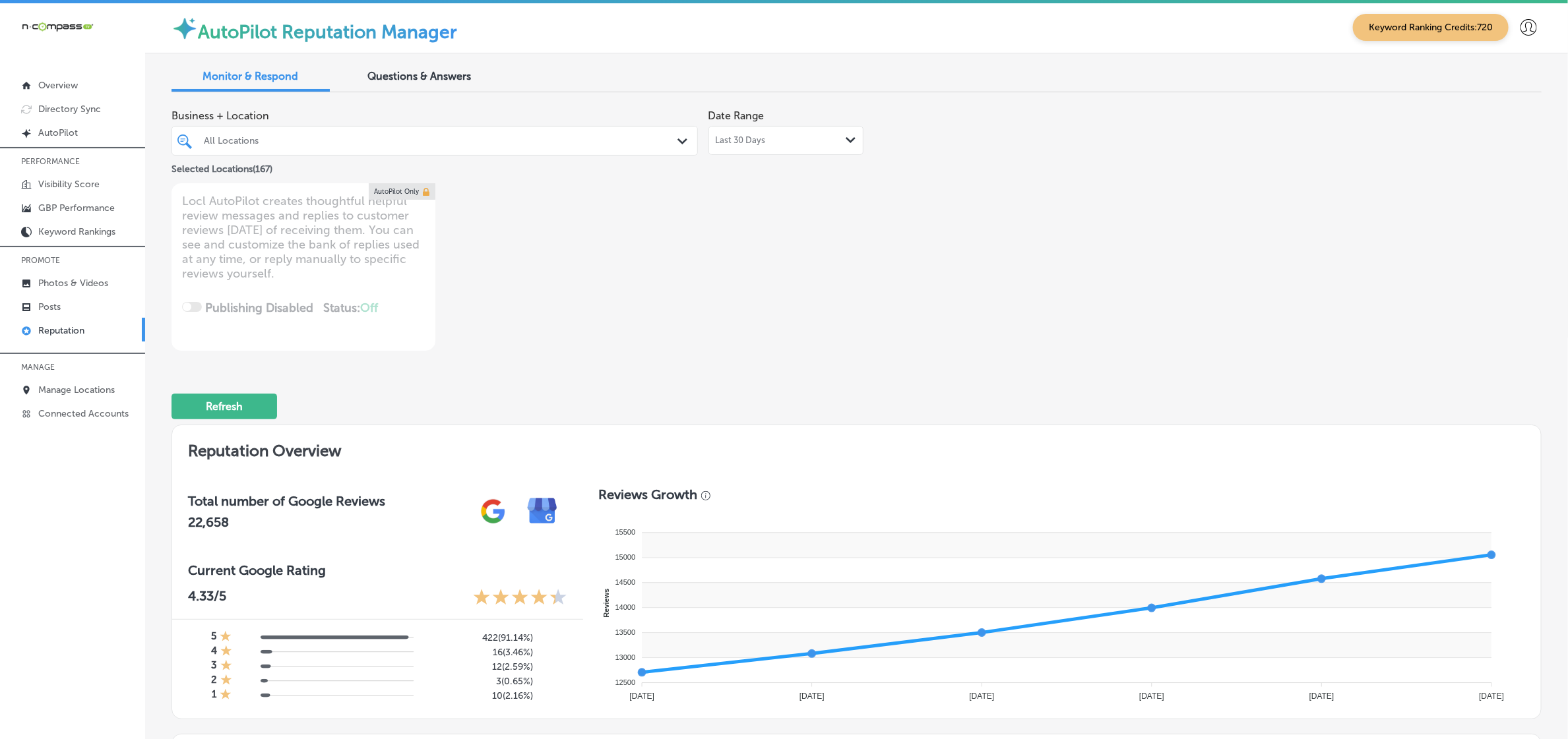
scroll to position [0, 0]
click at [377, 131] on div "All Locations Path Created with Sketch." at bounding box center [434, 141] width 526 height 29
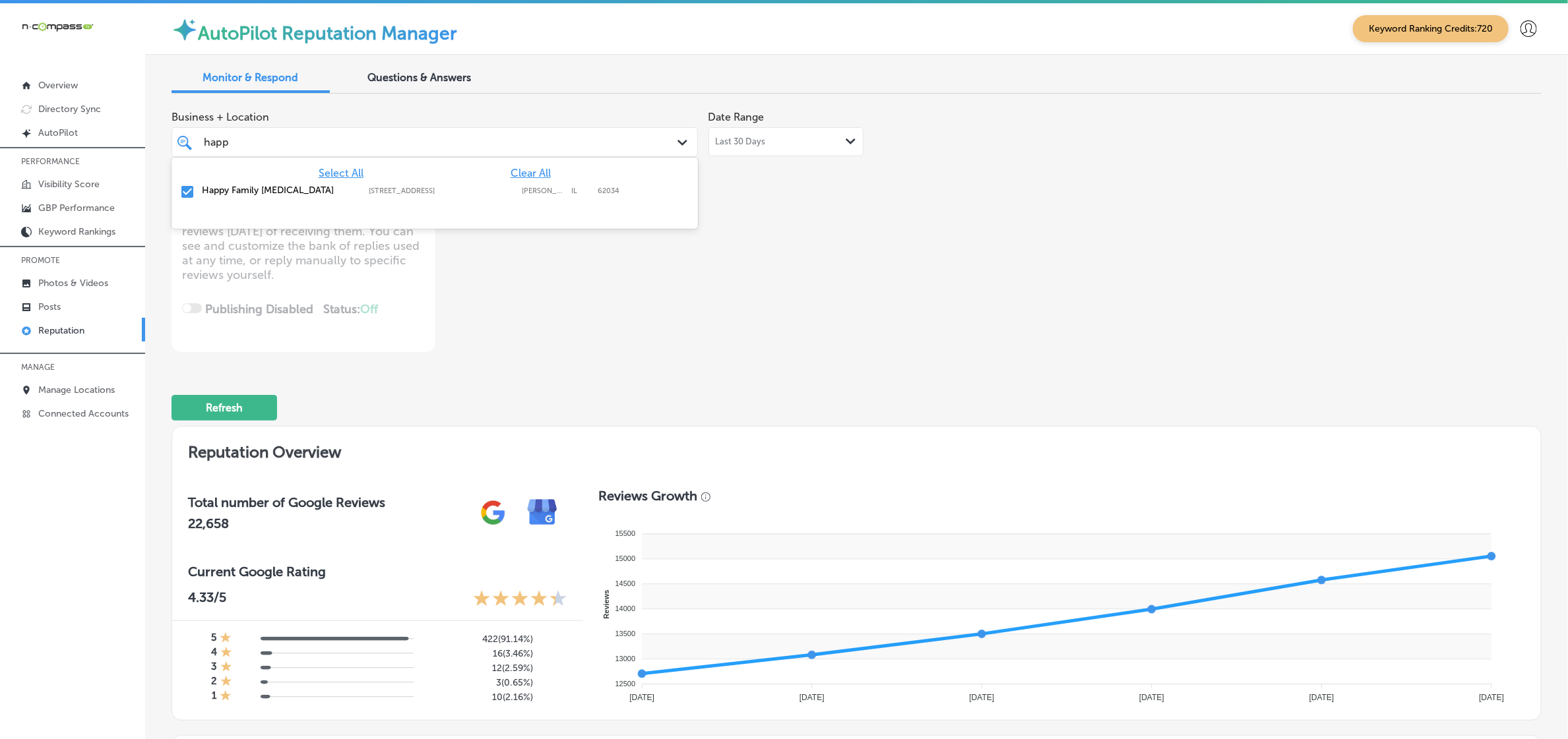
type input "happy"
click at [414, 187] on label "[STREET_ADDRESS]" at bounding box center [442, 191] width 147 height 9
type textarea "x"
type input "happy"
click at [803, 298] on div "Business + Location option 9 Junction Dr W, Ste 2, deselected. option 9 Junctio…" at bounding box center [582, 227] width 822 height 248
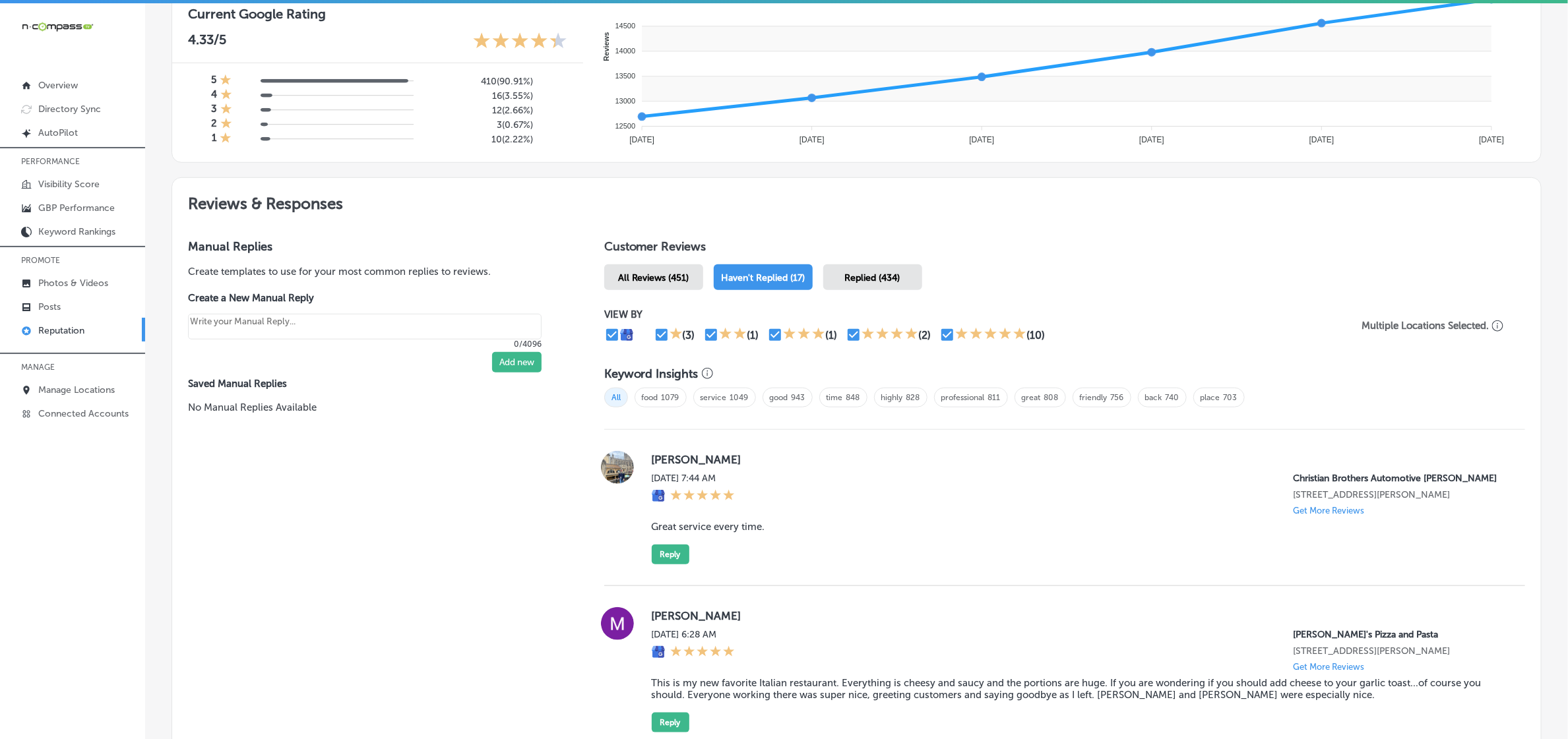
scroll to position [659, 0]
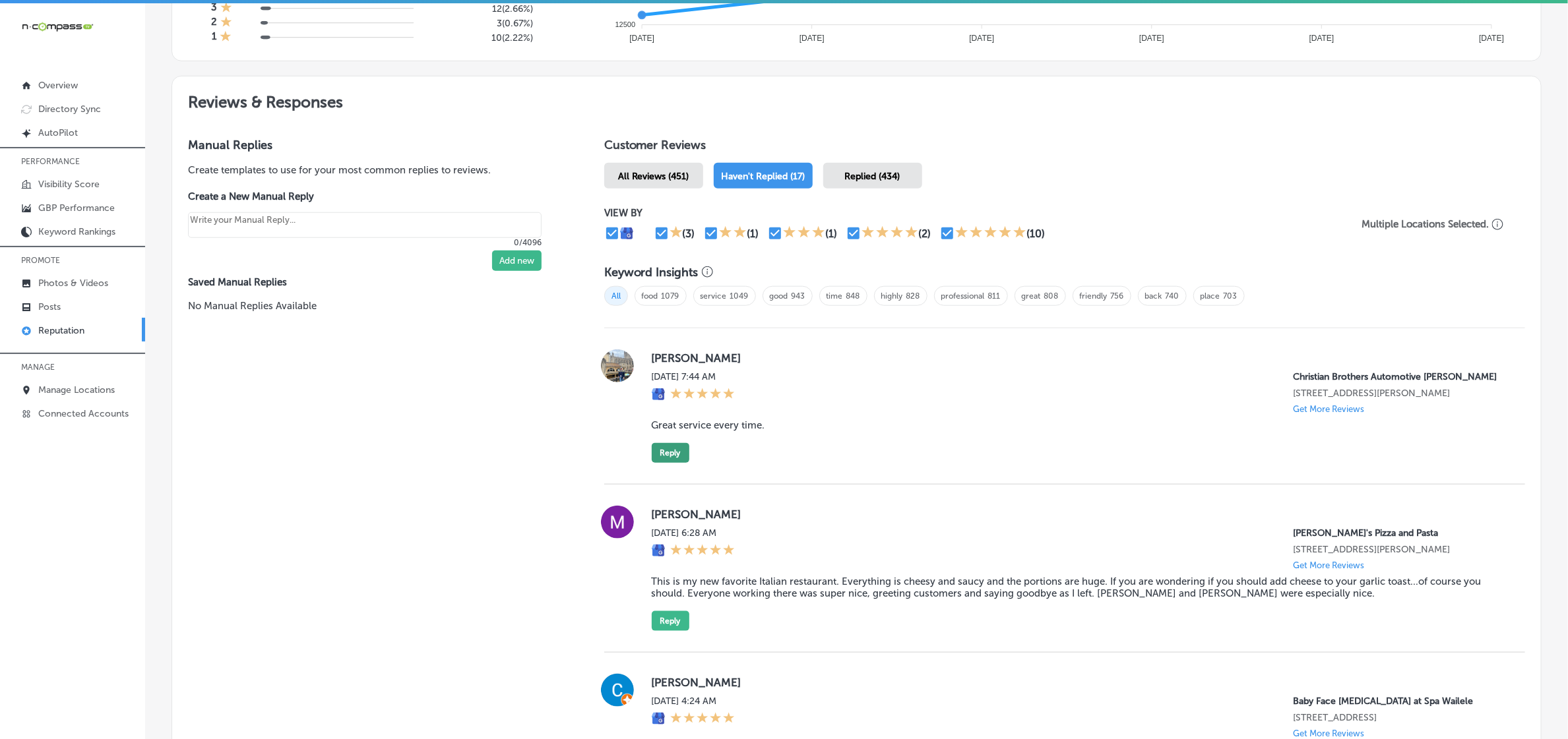
click at [672, 462] on button "Reply" at bounding box center [671, 453] width 37 height 20
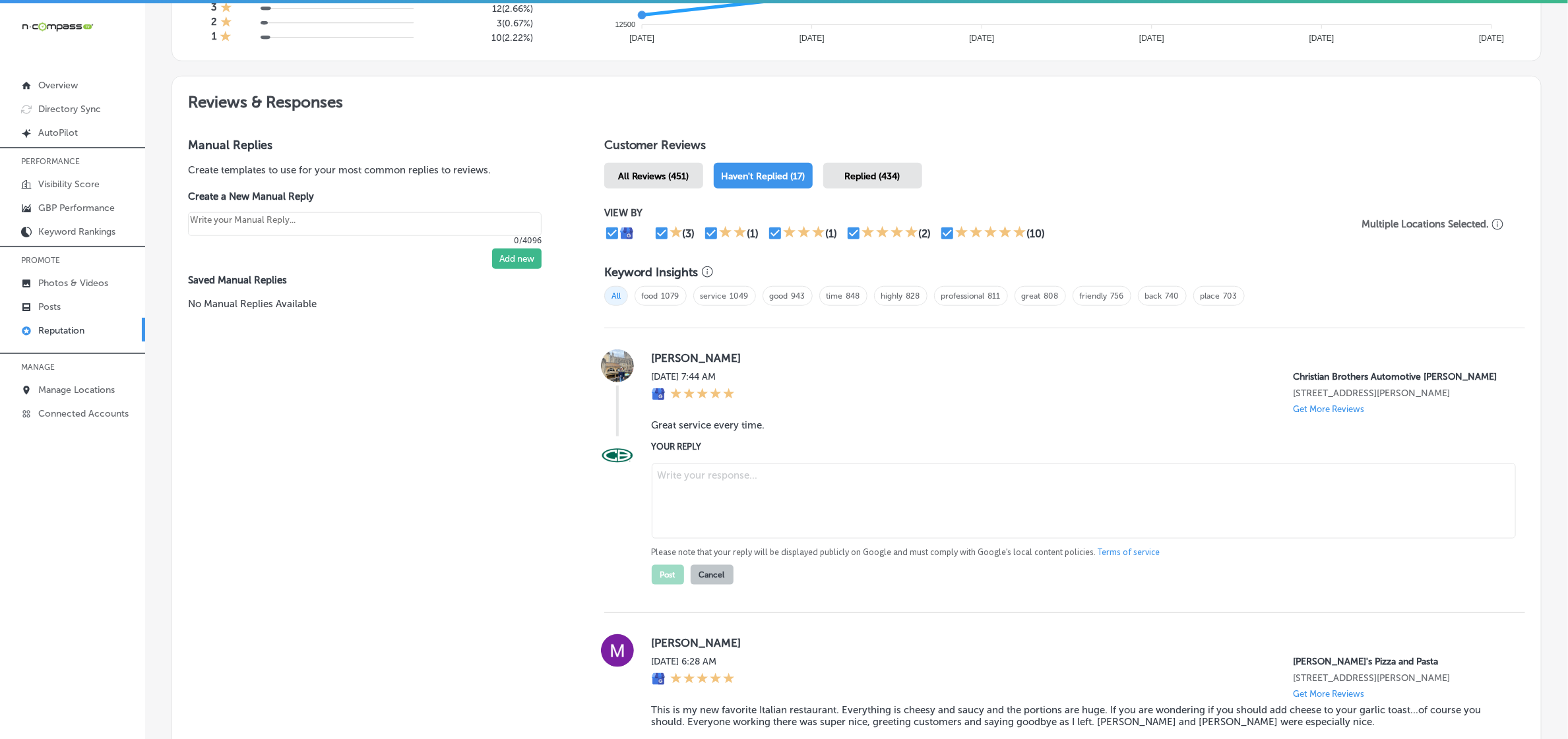
click at [728, 491] on textarea at bounding box center [1084, 501] width 864 height 75
type textarea "x"
paste textarea "Thank you so much for your kind words, Cole! We’re thrilled to hear that you’ve…"
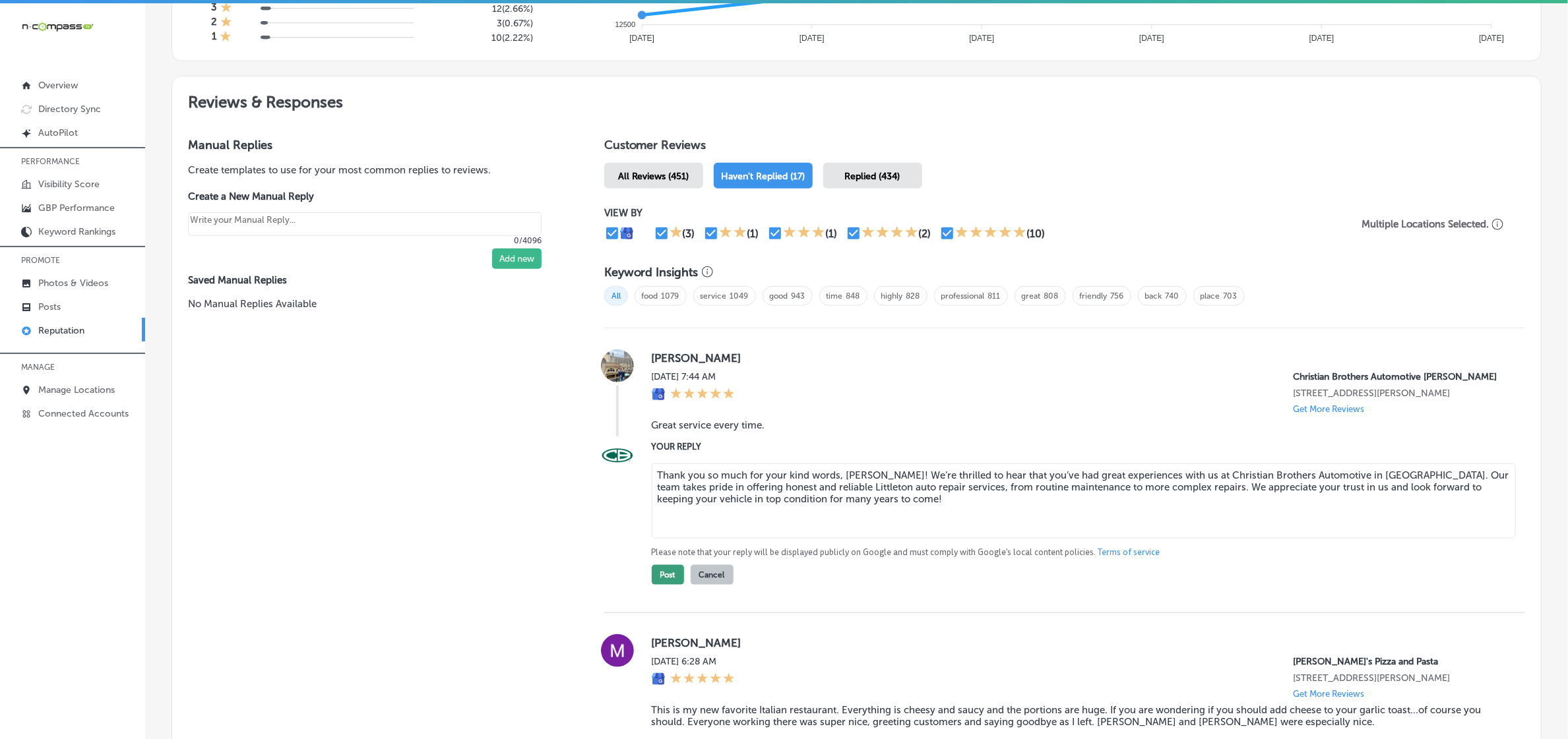
type textarea "Thank you so much for your kind words, Cole! We’re thrilled to hear that you’ve…"
click at [668, 585] on button "Post" at bounding box center [668, 575] width 32 height 20
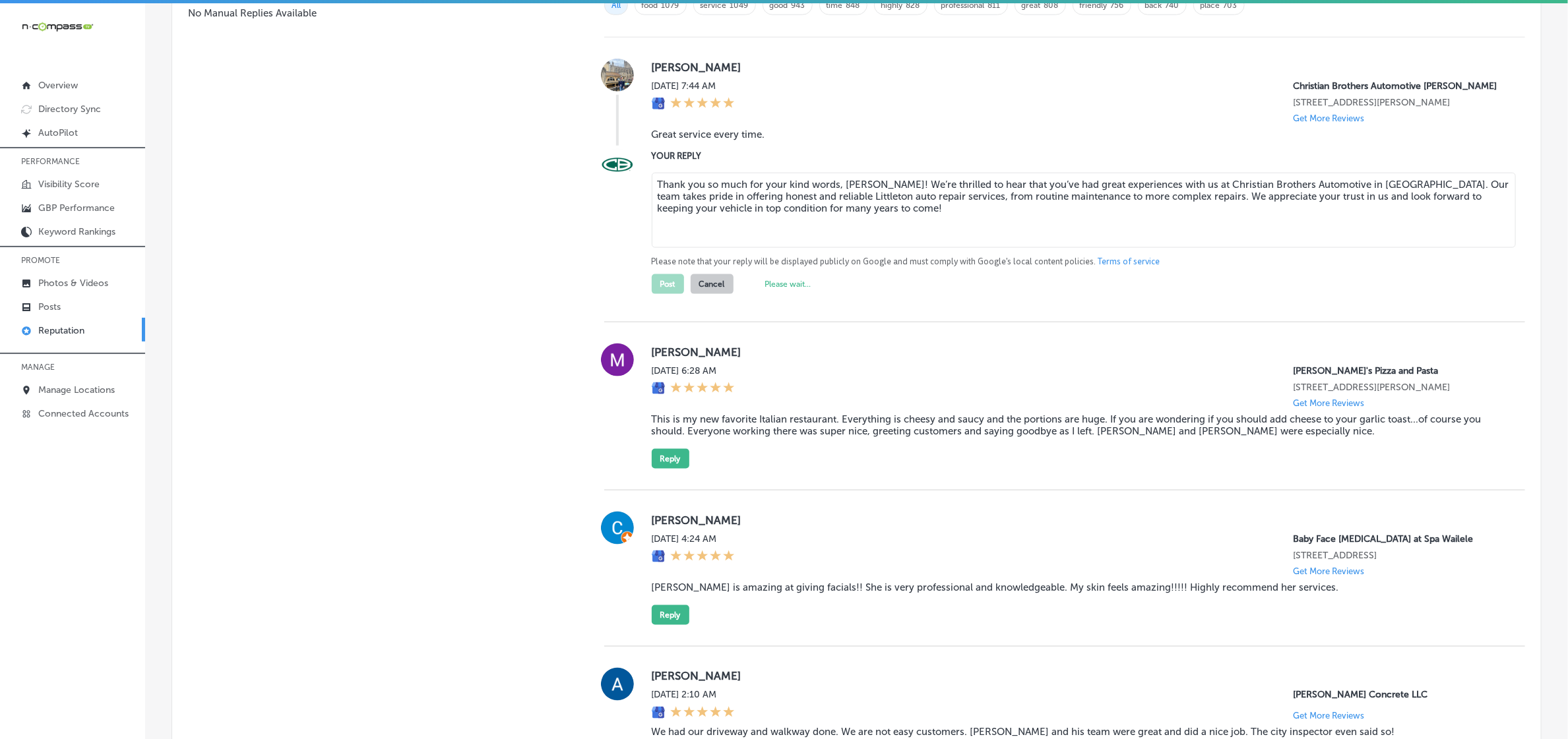
scroll to position [989, 0]
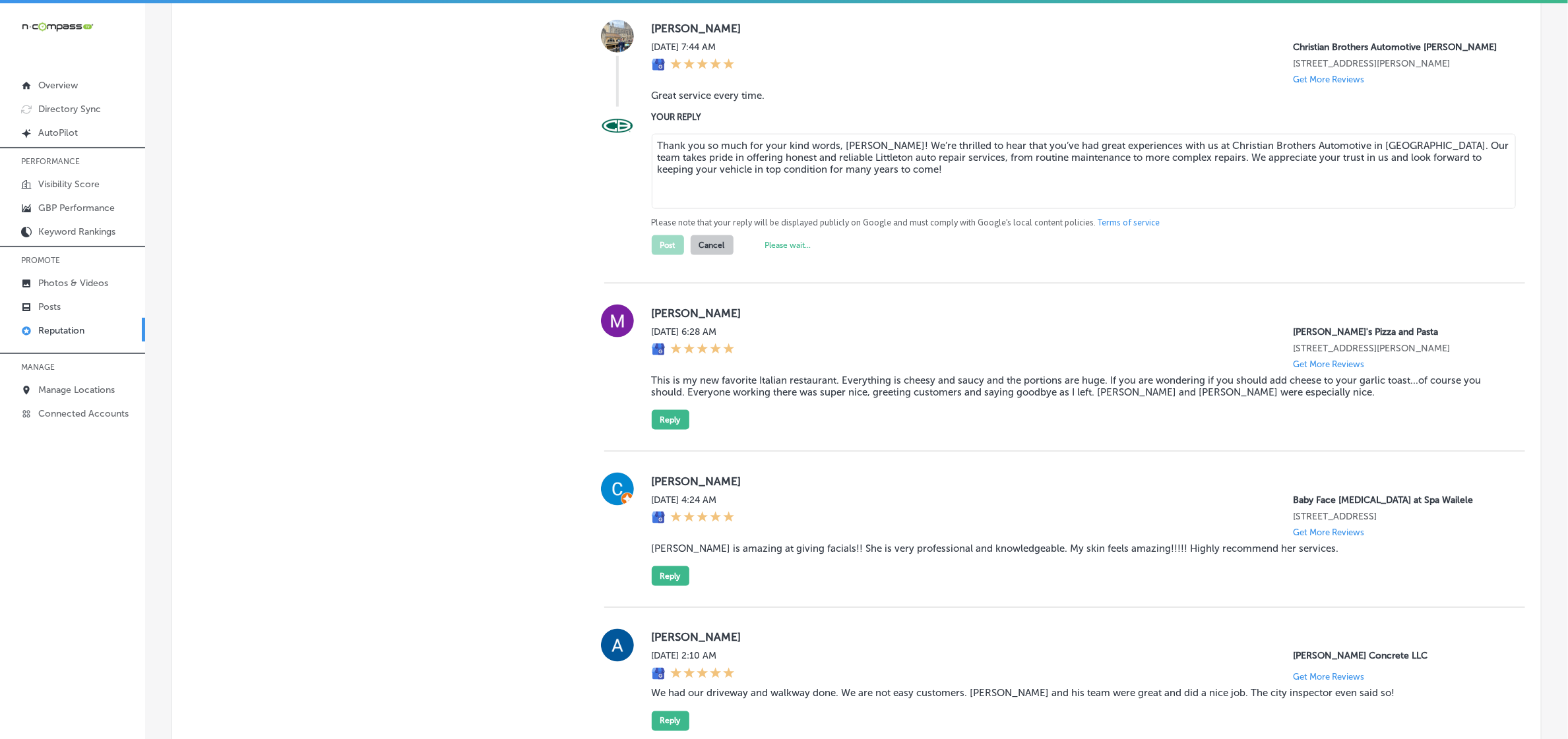
type textarea "x"
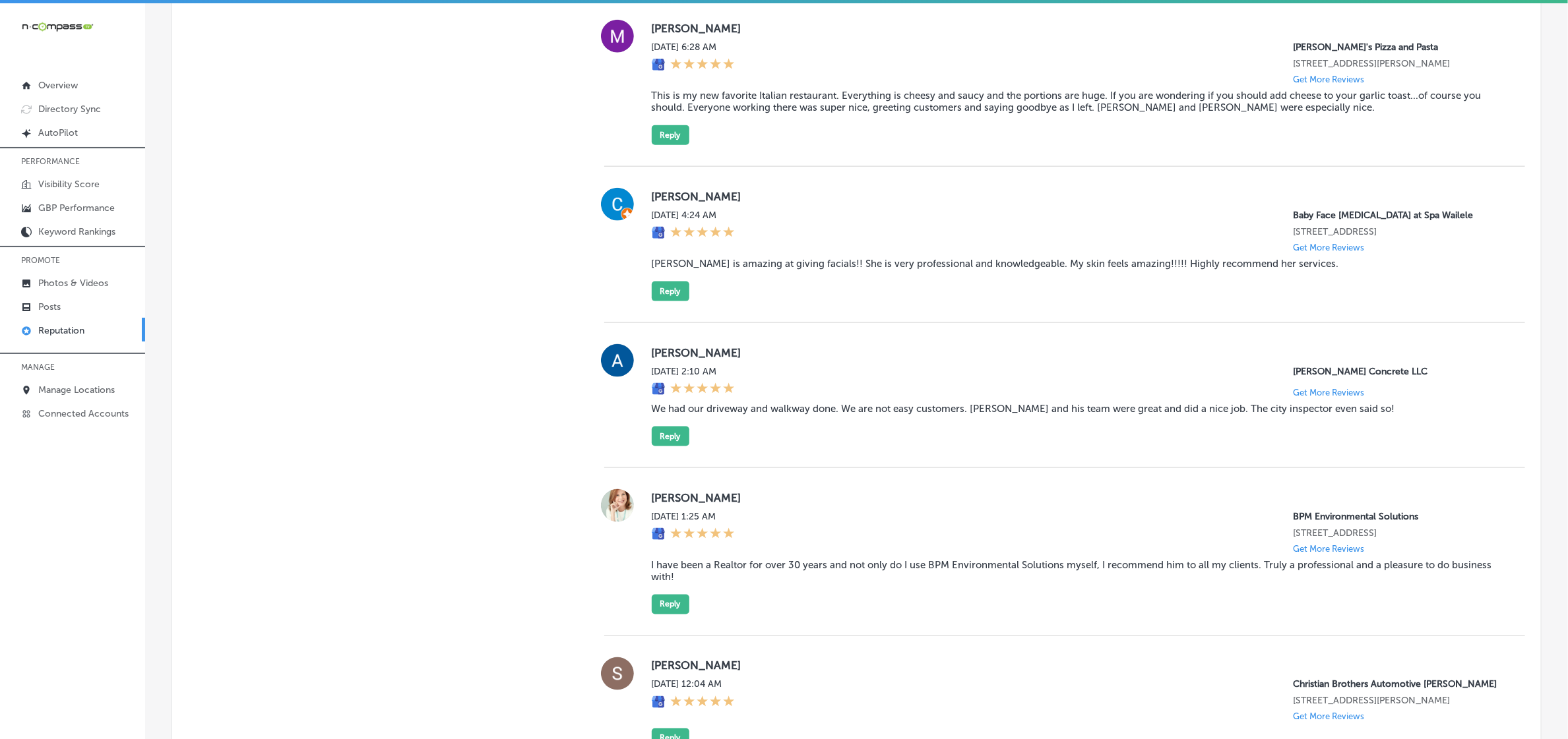
scroll to position [1071, 0]
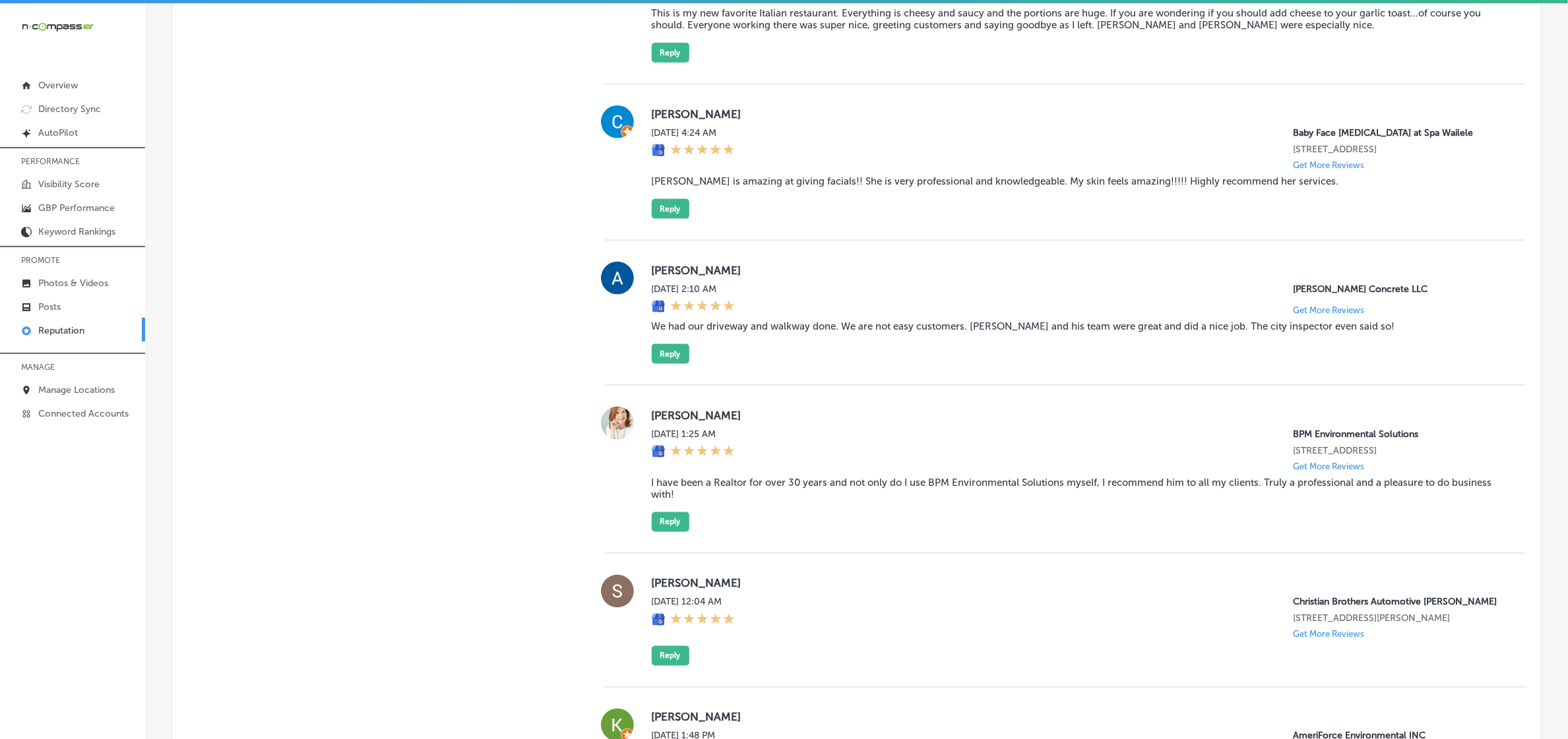
click at [664, 590] on label "Shelly Arnold" at bounding box center [1078, 584] width 852 height 13
copy label "Shelly"
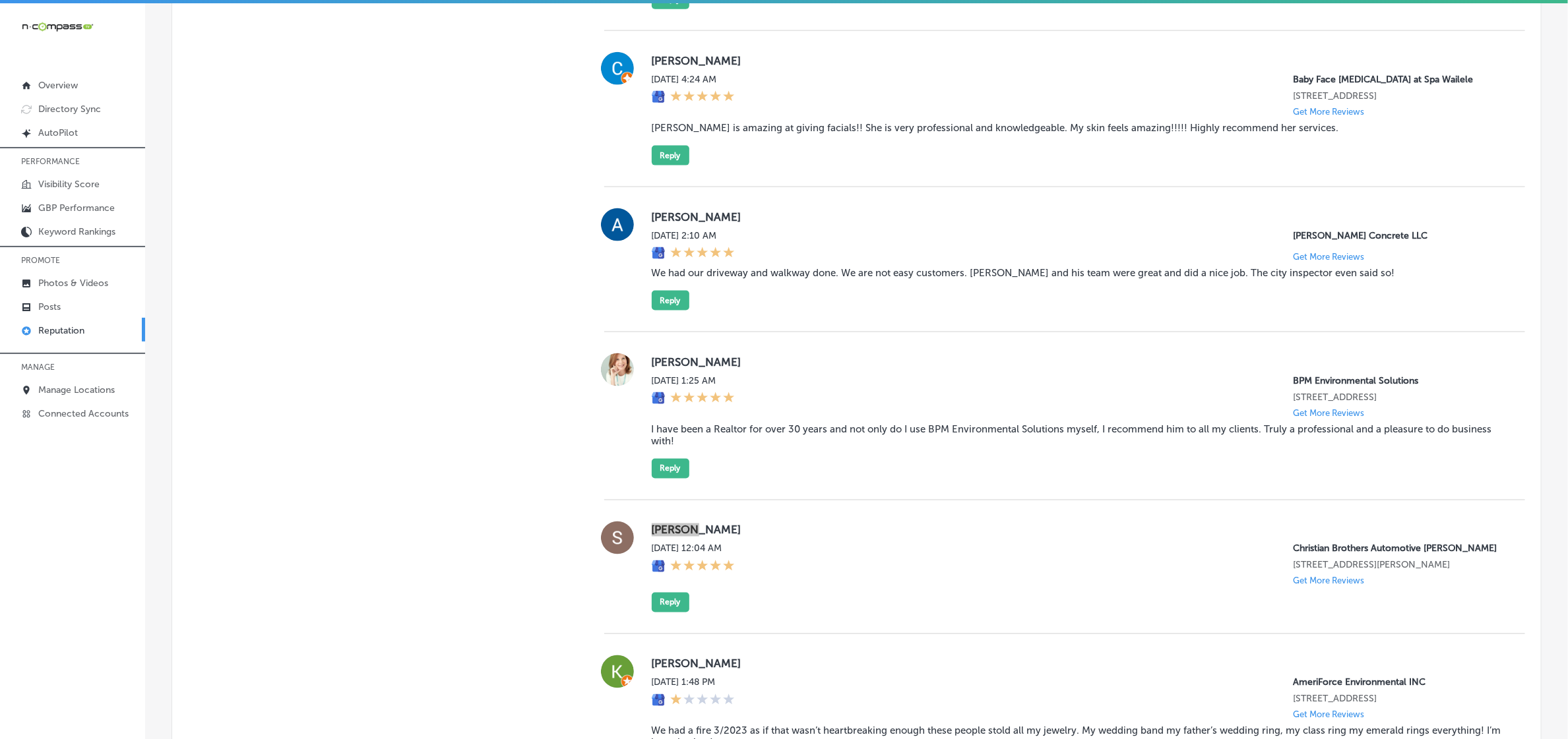
scroll to position [1154, 0]
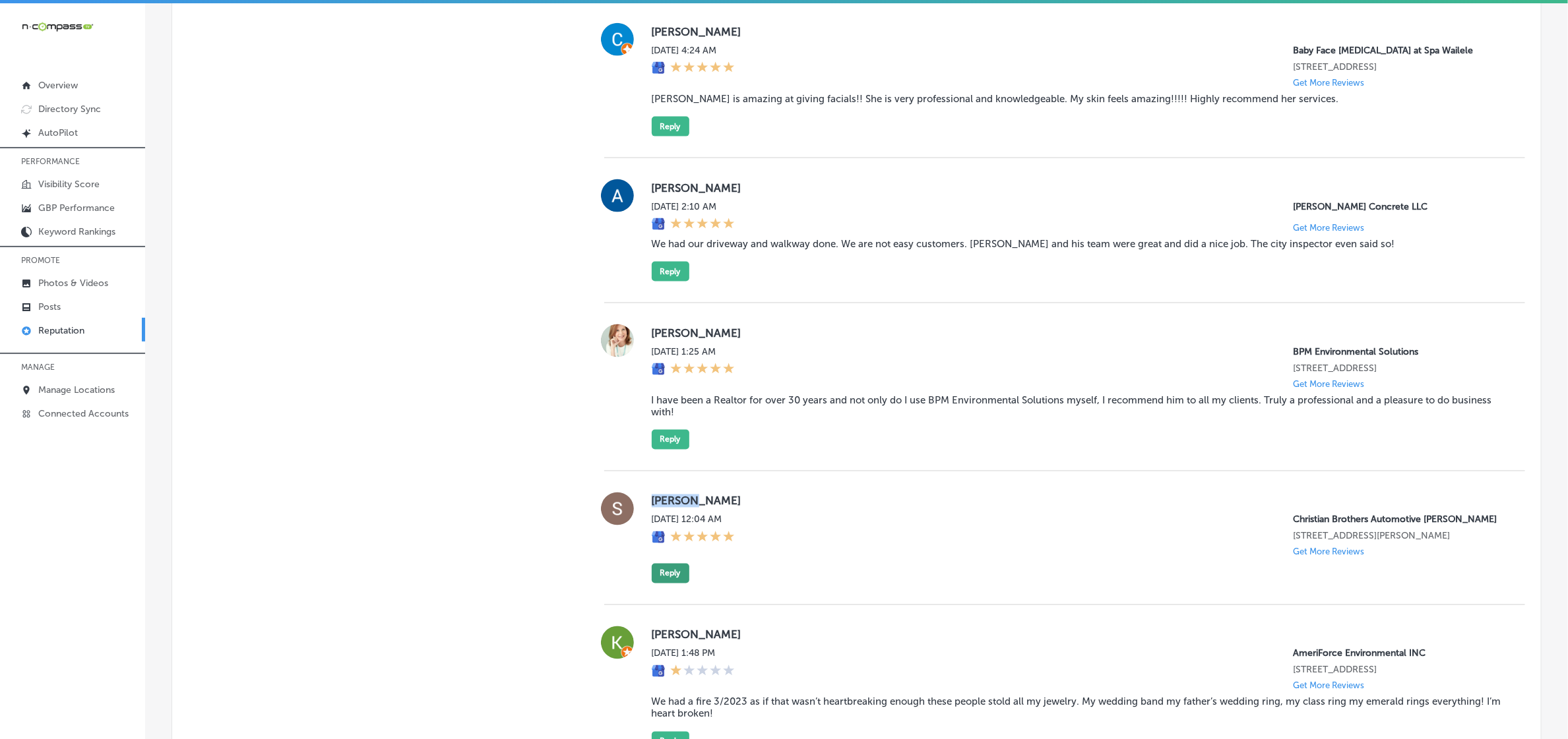
click at [666, 584] on button "Reply" at bounding box center [671, 574] width 37 height 20
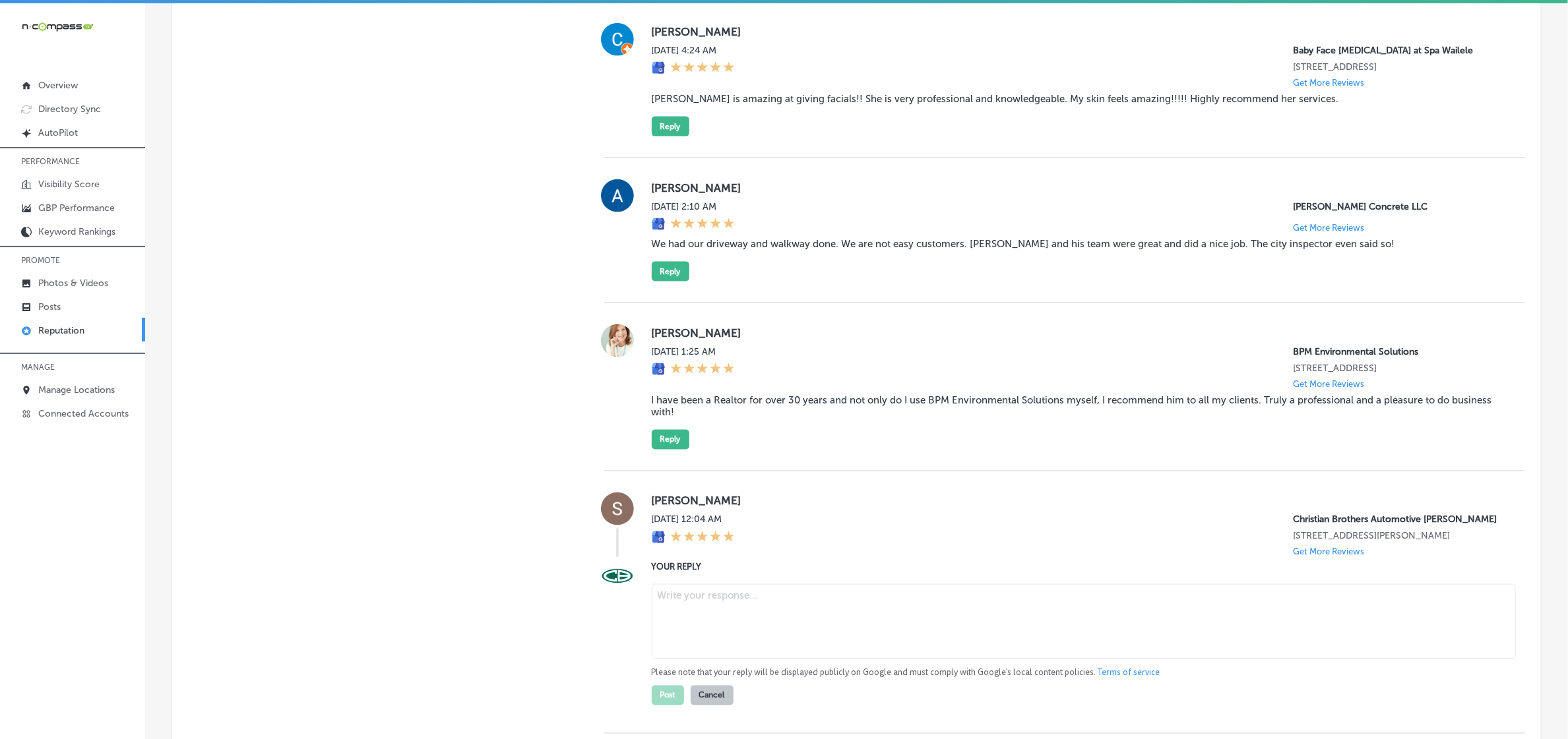
click at [829, 621] on textarea at bounding box center [1084, 622] width 864 height 75
paste textarea "Thank you for the 5-star review, Shelly! We’re thrilled to hear you had a great…"
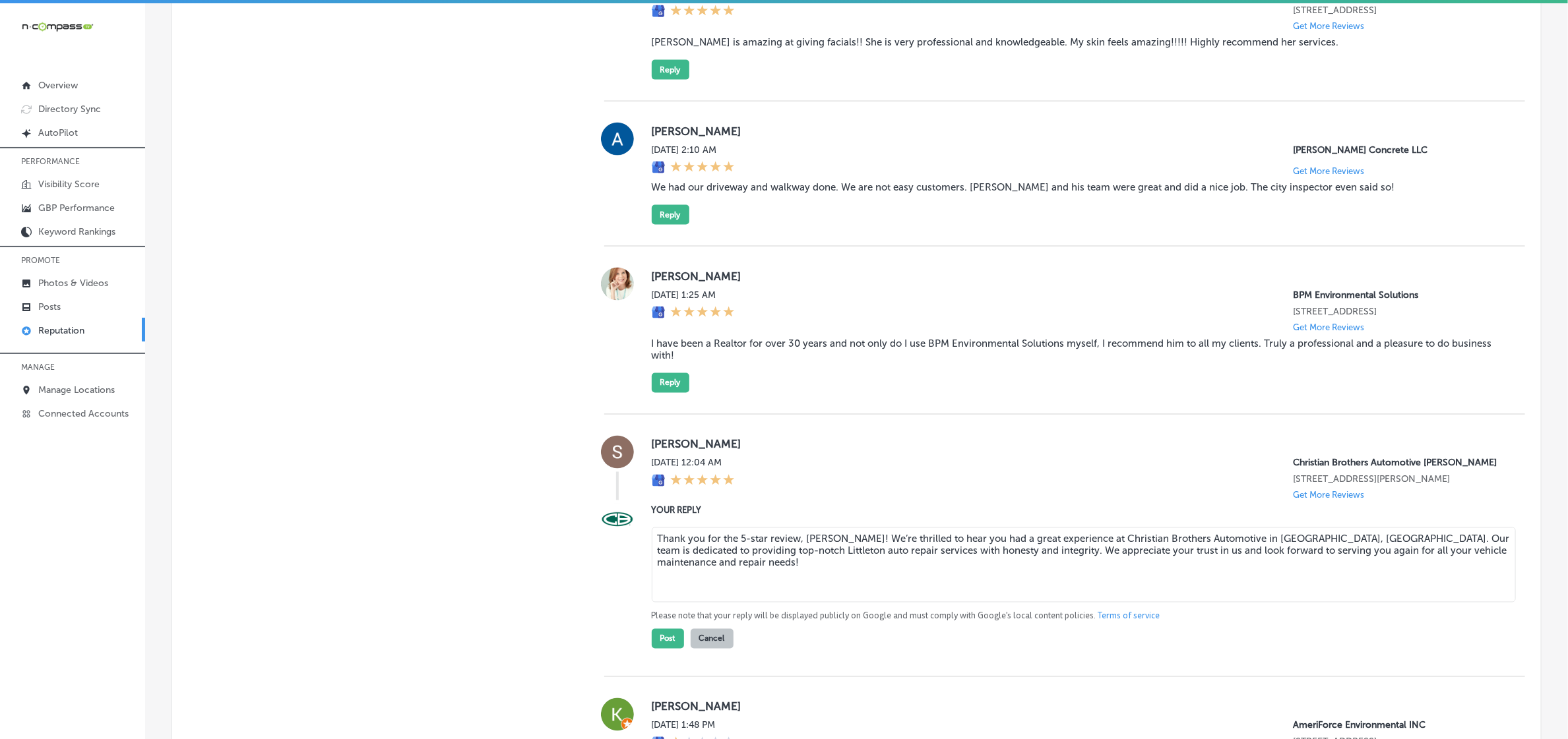
scroll to position [1319, 0]
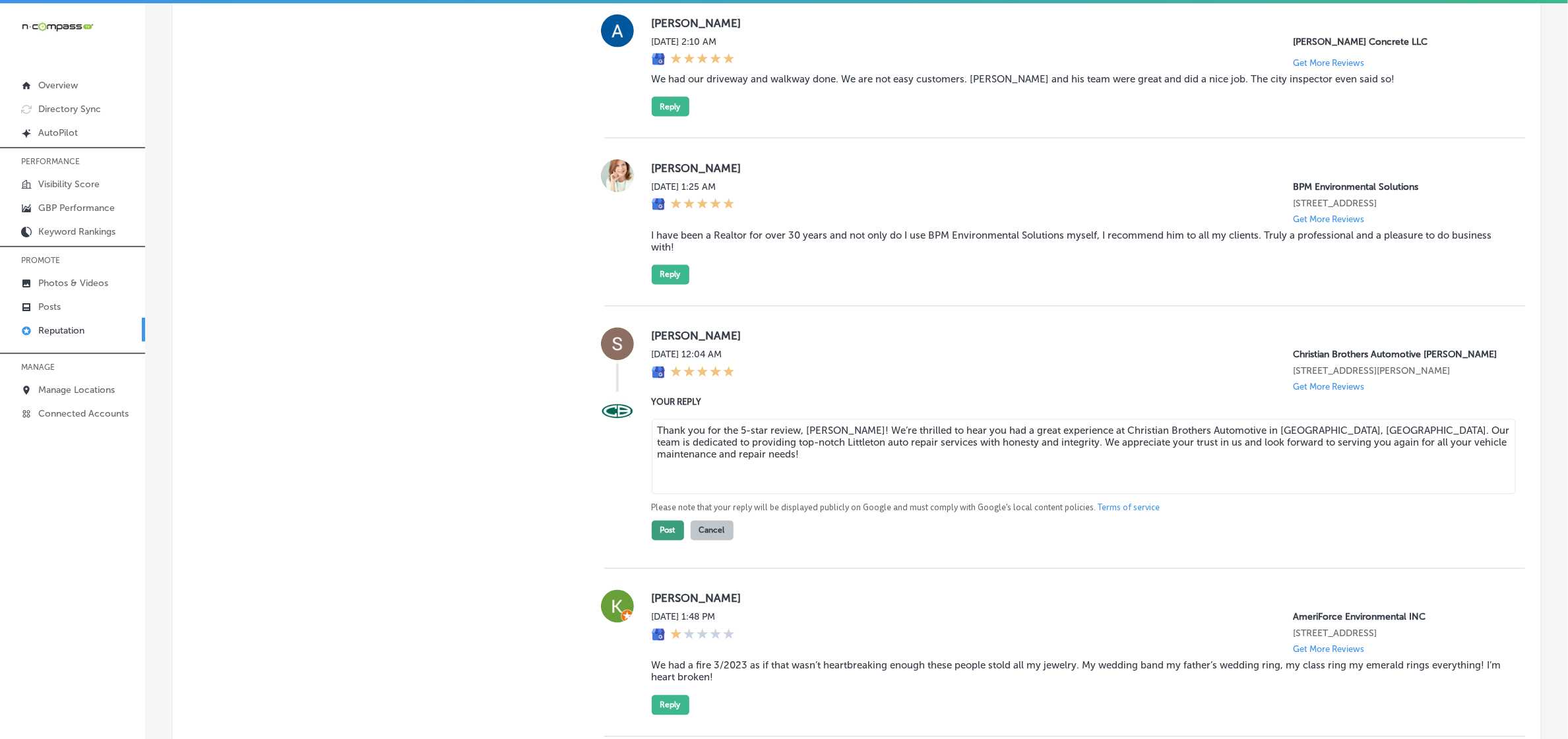
type textarea "Thank you for the 5-star review, Shelly! We’re thrilled to hear you had a great…"
click at [667, 541] on button "Post" at bounding box center [668, 531] width 32 height 20
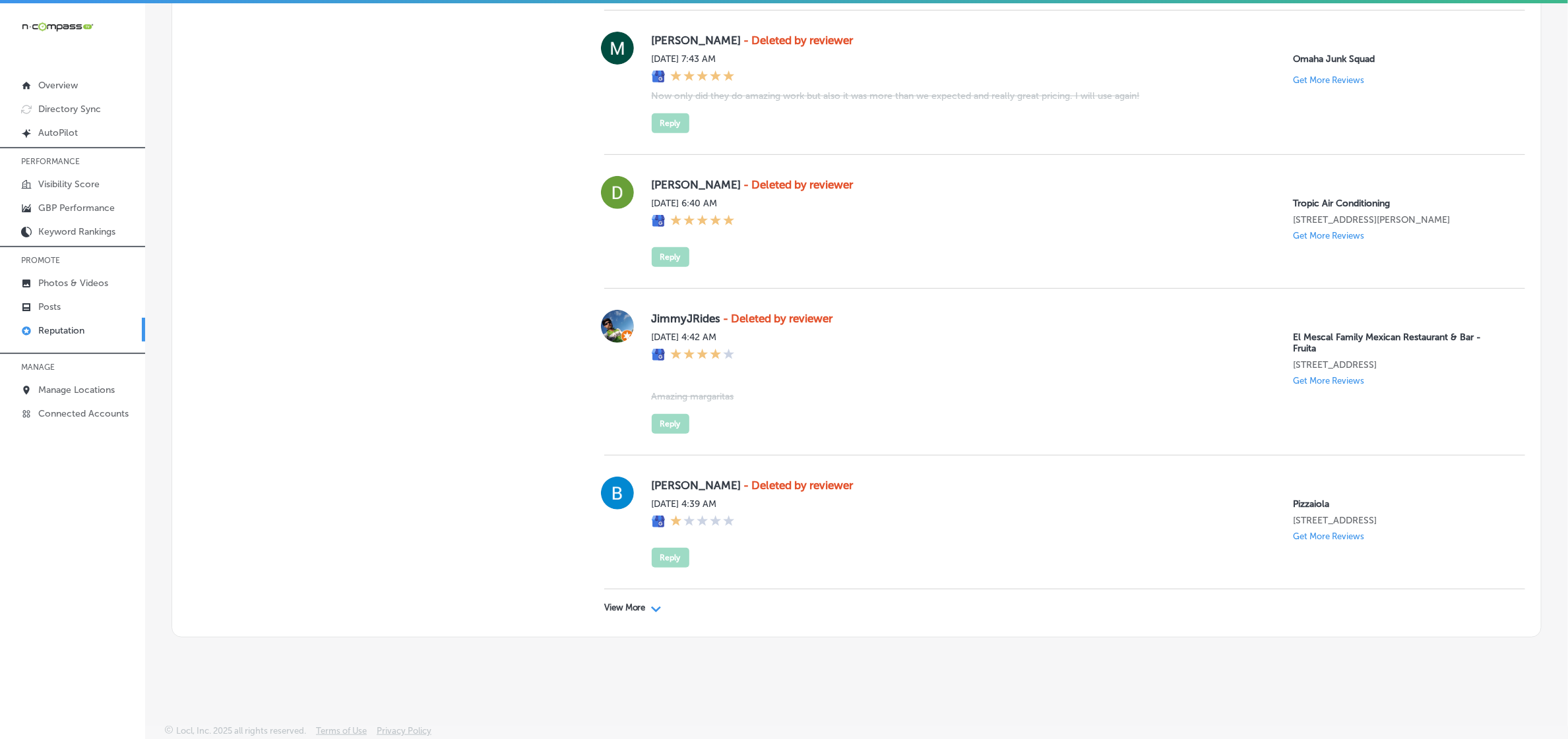
scroll to position [3558, 0]
click at [617, 608] on p "View More" at bounding box center [625, 608] width 42 height 11
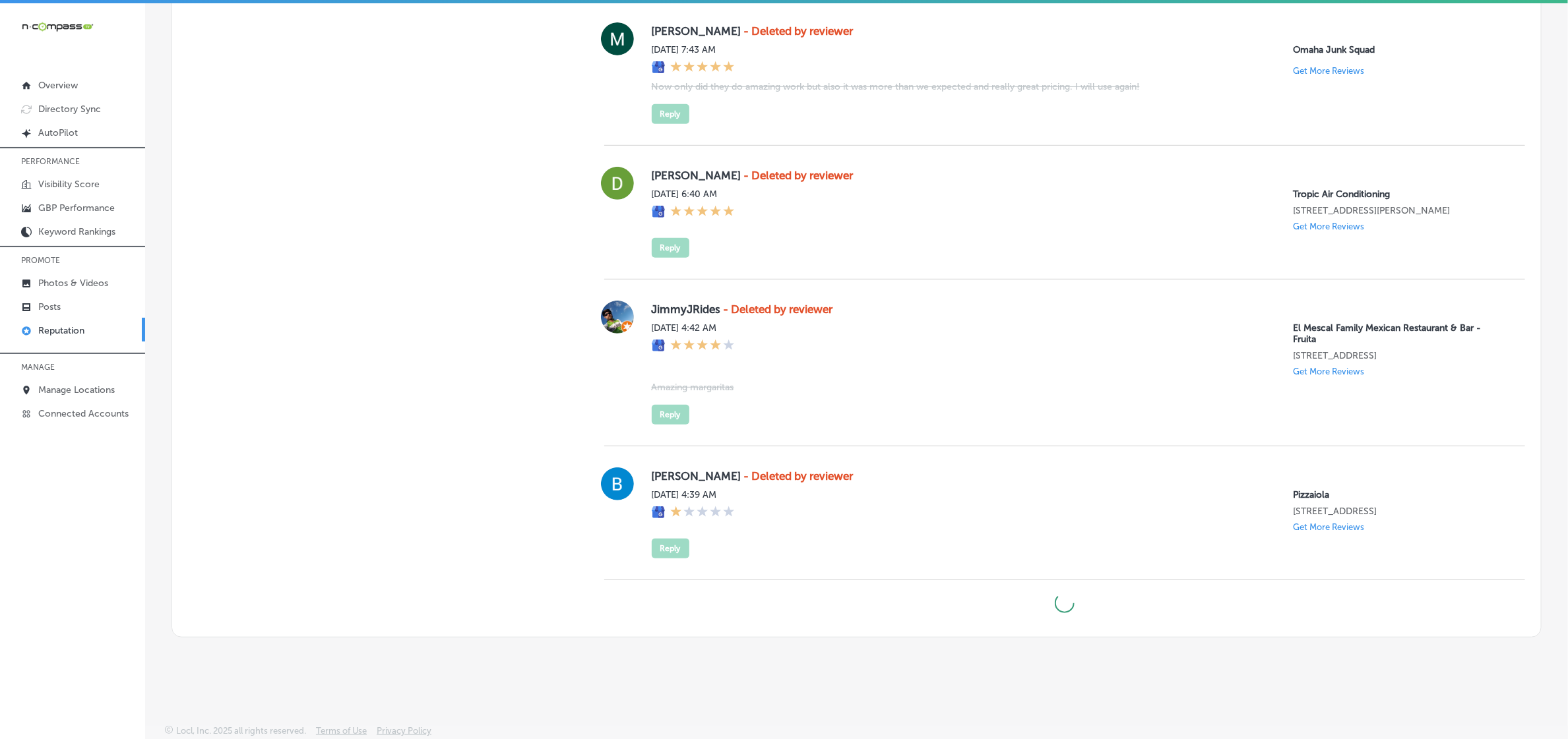
type textarea "x"
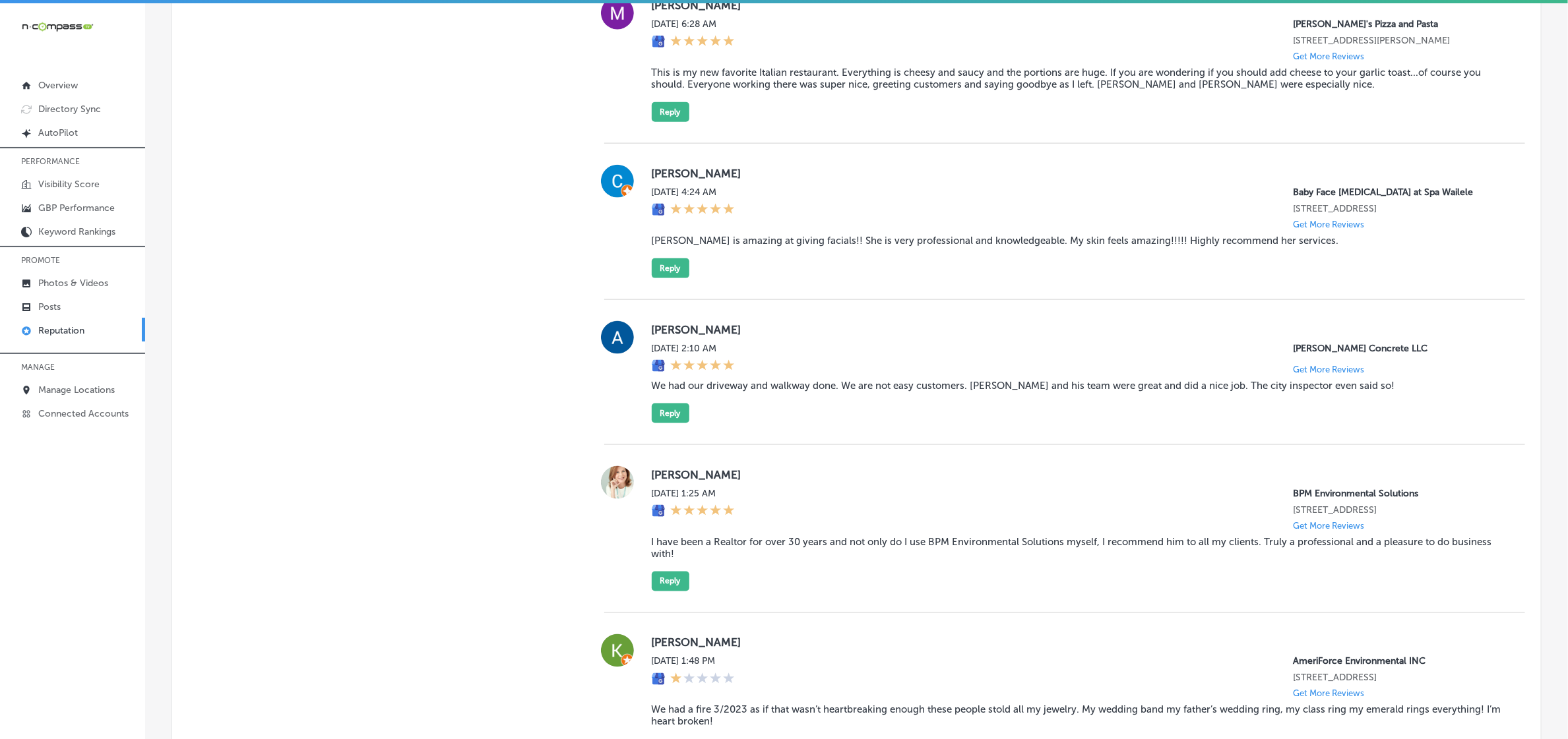
scroll to position [1057, 0]
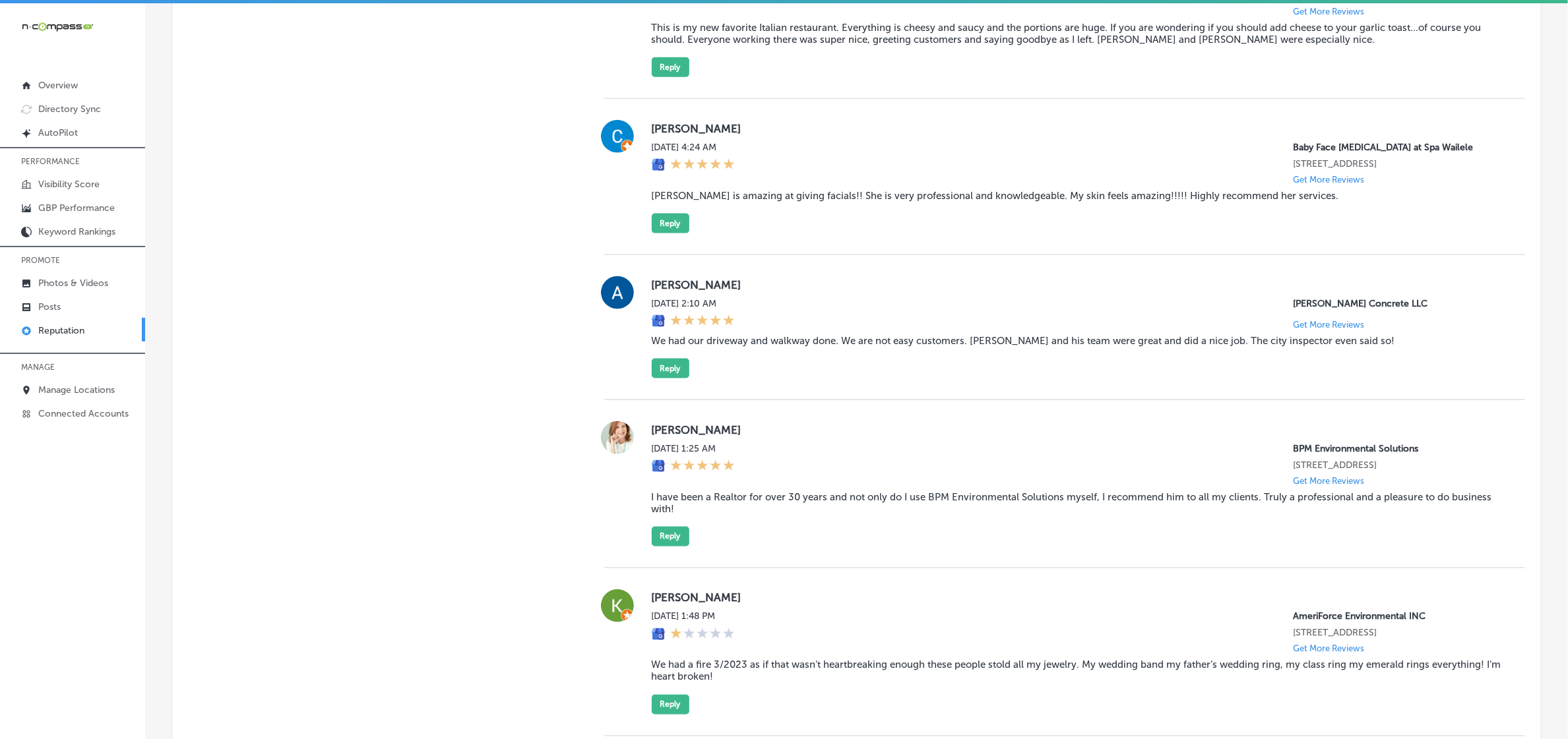
click at [674, 437] on label "Carole Smith" at bounding box center [1078, 430] width 852 height 13
copy label "Carole"
click at [689, 505] on blockquote "I have been a Realtor for over 30 years and not only do I use BPM Environmental…" at bounding box center [1078, 503] width 852 height 24
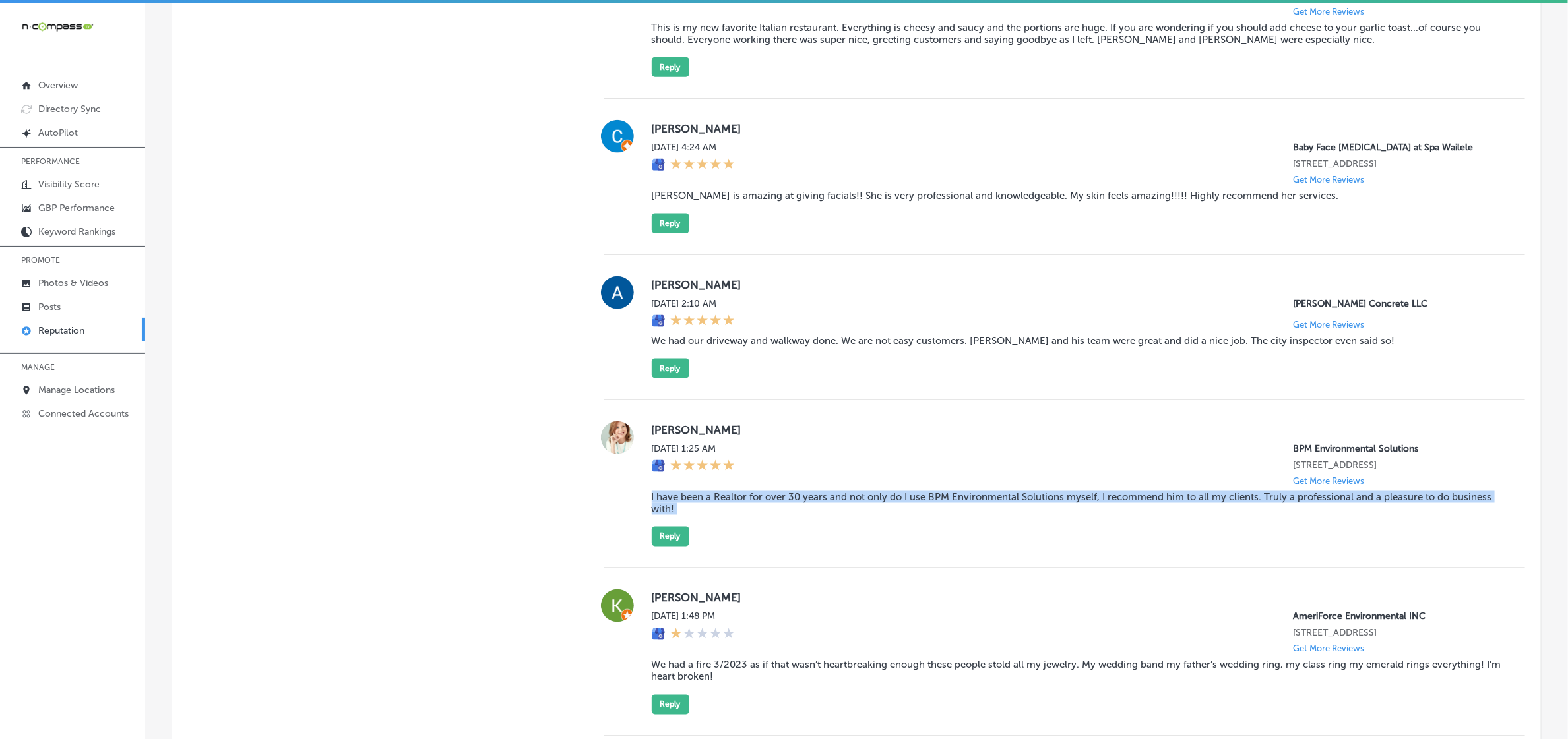
click at [689, 505] on blockquote "I have been a Realtor for over 30 years and not only do I use BPM Environmental…" at bounding box center [1078, 503] width 852 height 24
copy blockquote "I have been a Realtor for over 30 years and not only do I use BPM Environmental…"
click at [673, 544] on button "Reply" at bounding box center [671, 536] width 37 height 20
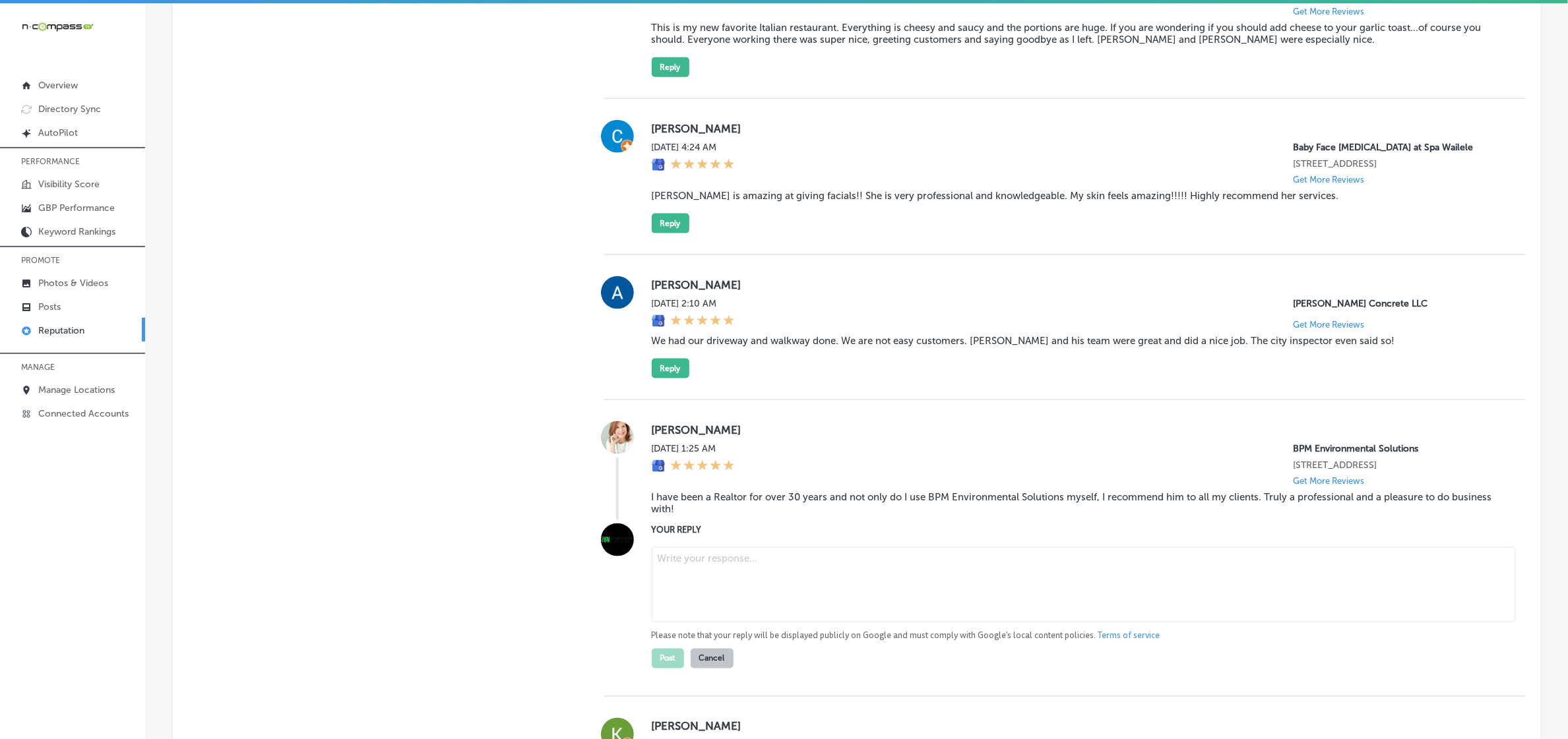
click at [762, 570] on textarea at bounding box center [1084, 584] width 864 height 75
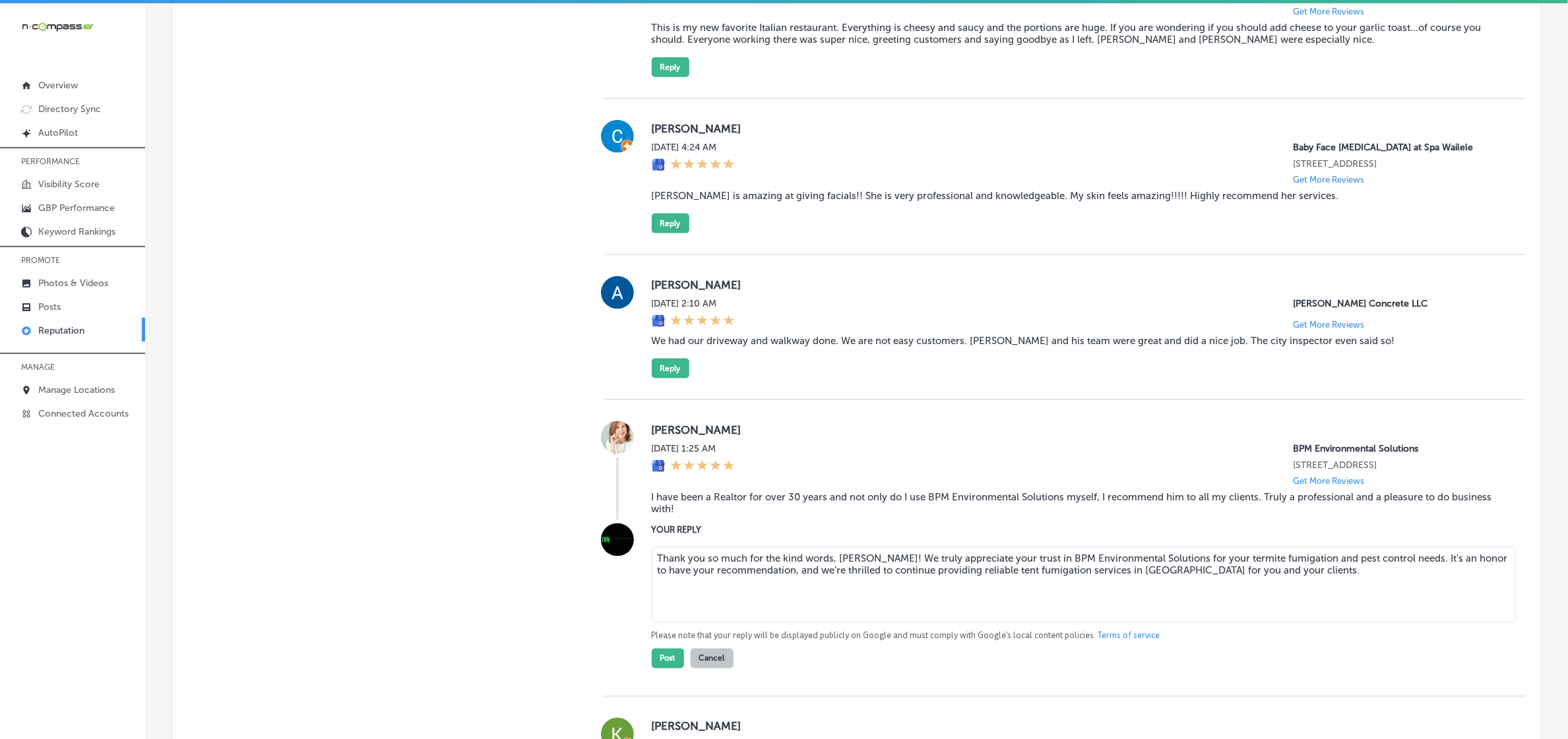
click at [719, 583] on textarea "Thank you so much for the kind words, Carole! We truly appreciate your trust in…" at bounding box center [1084, 584] width 864 height 75
paste textarea "your wonderful review, Carole! We’re honored that you’ve trusted BPM Environmen…"
type textarea "Thank you so much for your wonderful review, Carole! We’re honored that you’ve …"
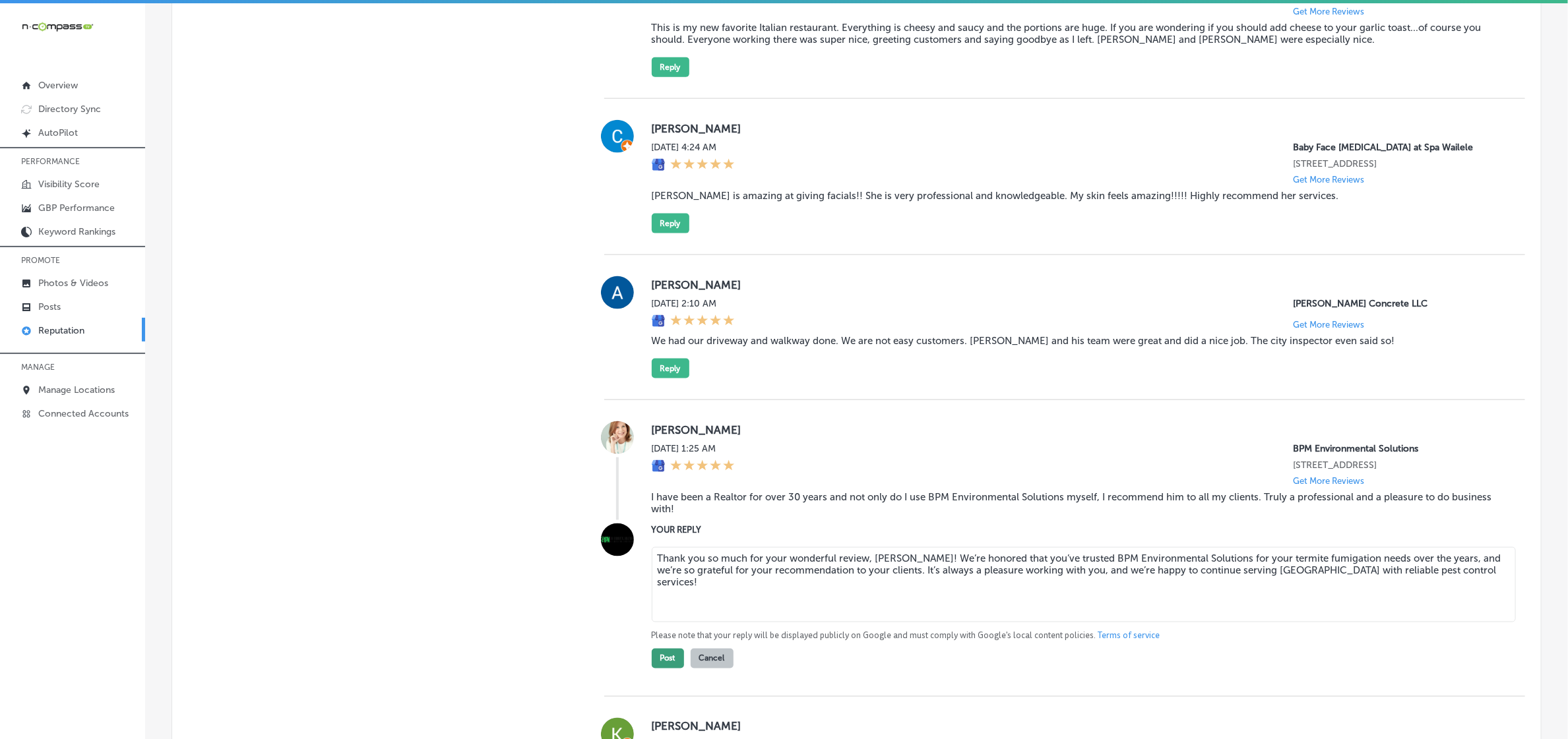
click at [652, 669] on button "Post" at bounding box center [668, 659] width 32 height 20
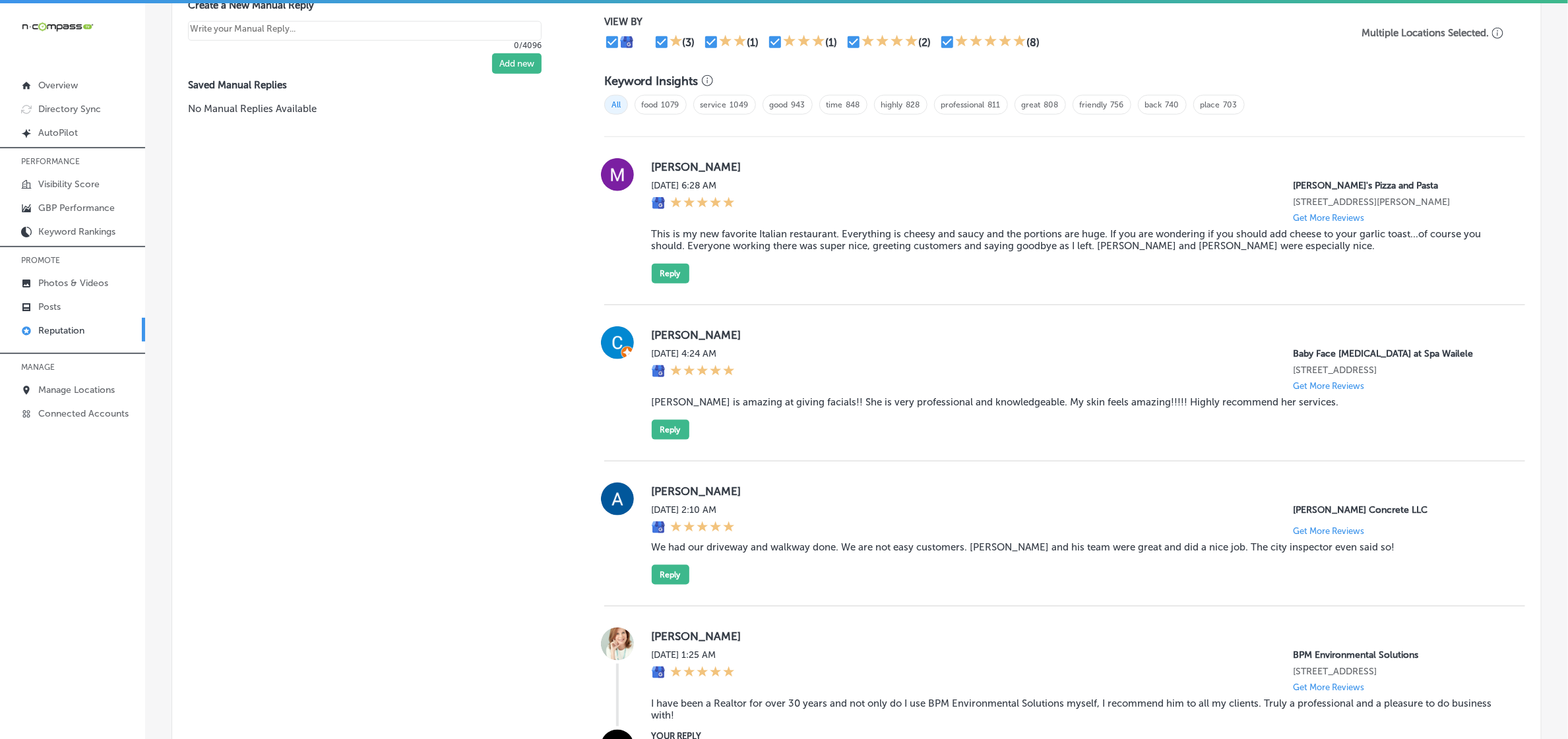
scroll to position [810, 0]
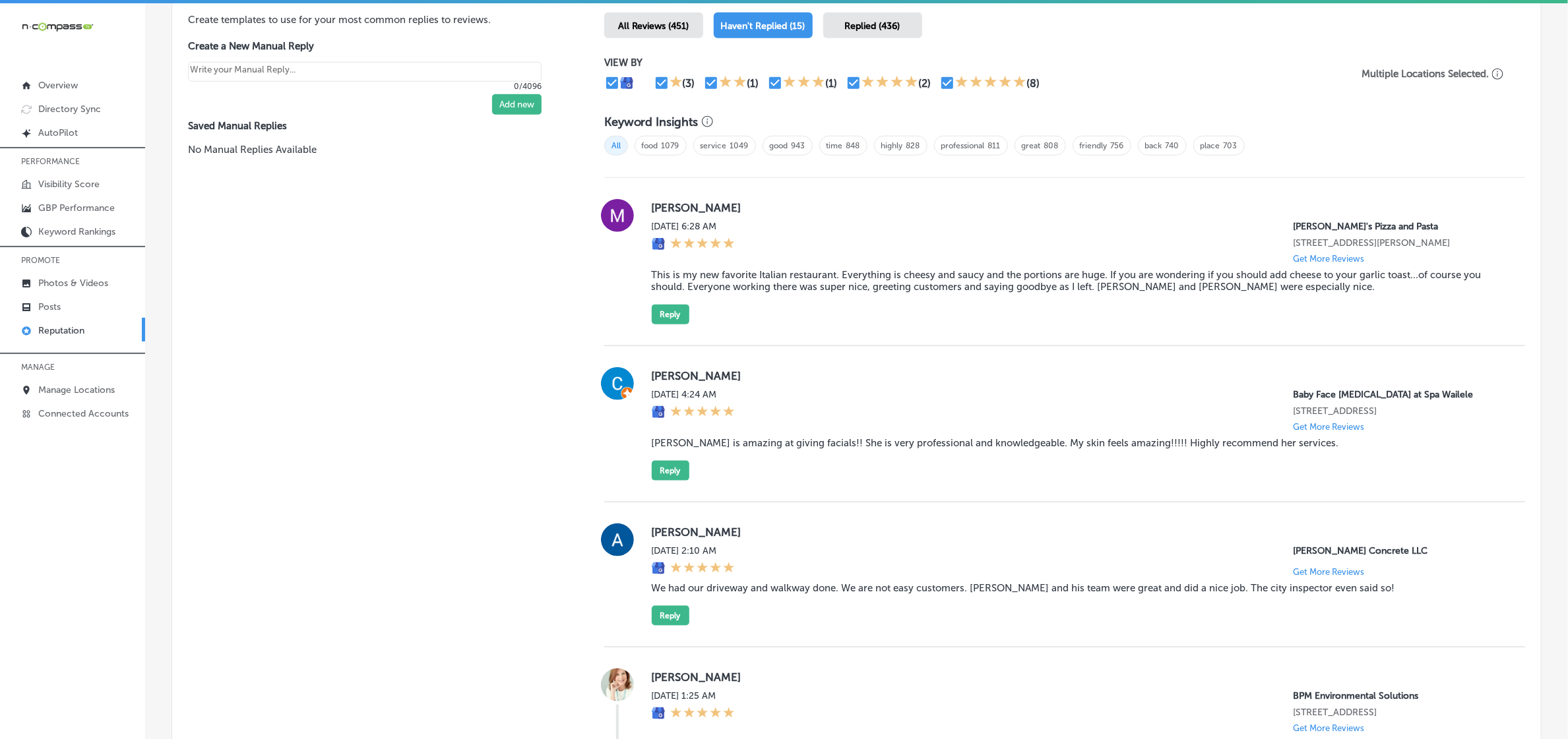
type textarea "x"
click at [665, 203] on label "Matt" at bounding box center [1078, 207] width 852 height 13
click at [663, 203] on label "Matt" at bounding box center [1078, 207] width 852 height 13
copy label "Matt"
click at [666, 278] on blockquote "This is my new favorite Italian restaurant. Everything is cheesy and saucy and …" at bounding box center [1078, 281] width 852 height 24
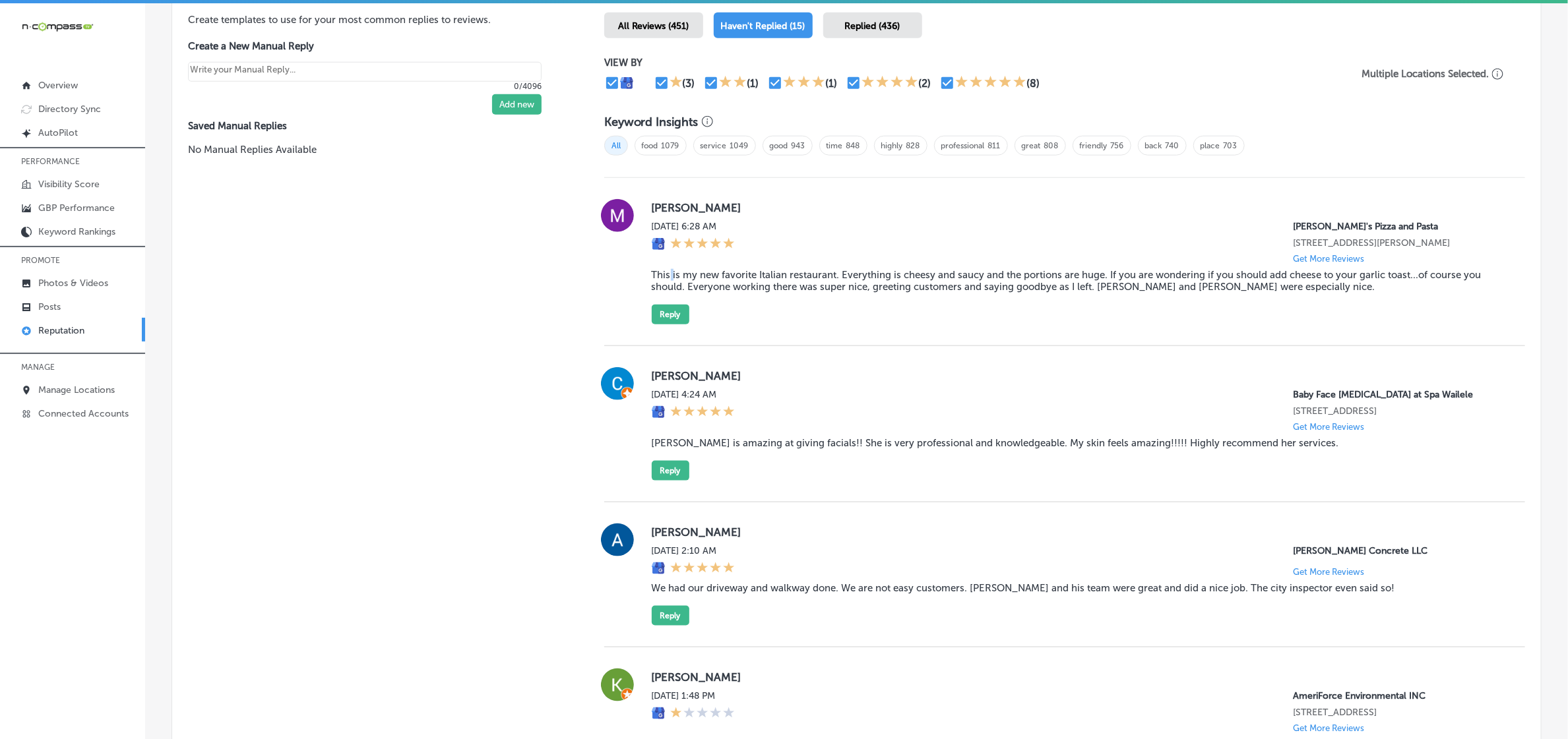
click at [666, 278] on blockquote "This is my new favorite Italian restaurant. Everything is cheesy and saucy and …" at bounding box center [1078, 281] width 852 height 24
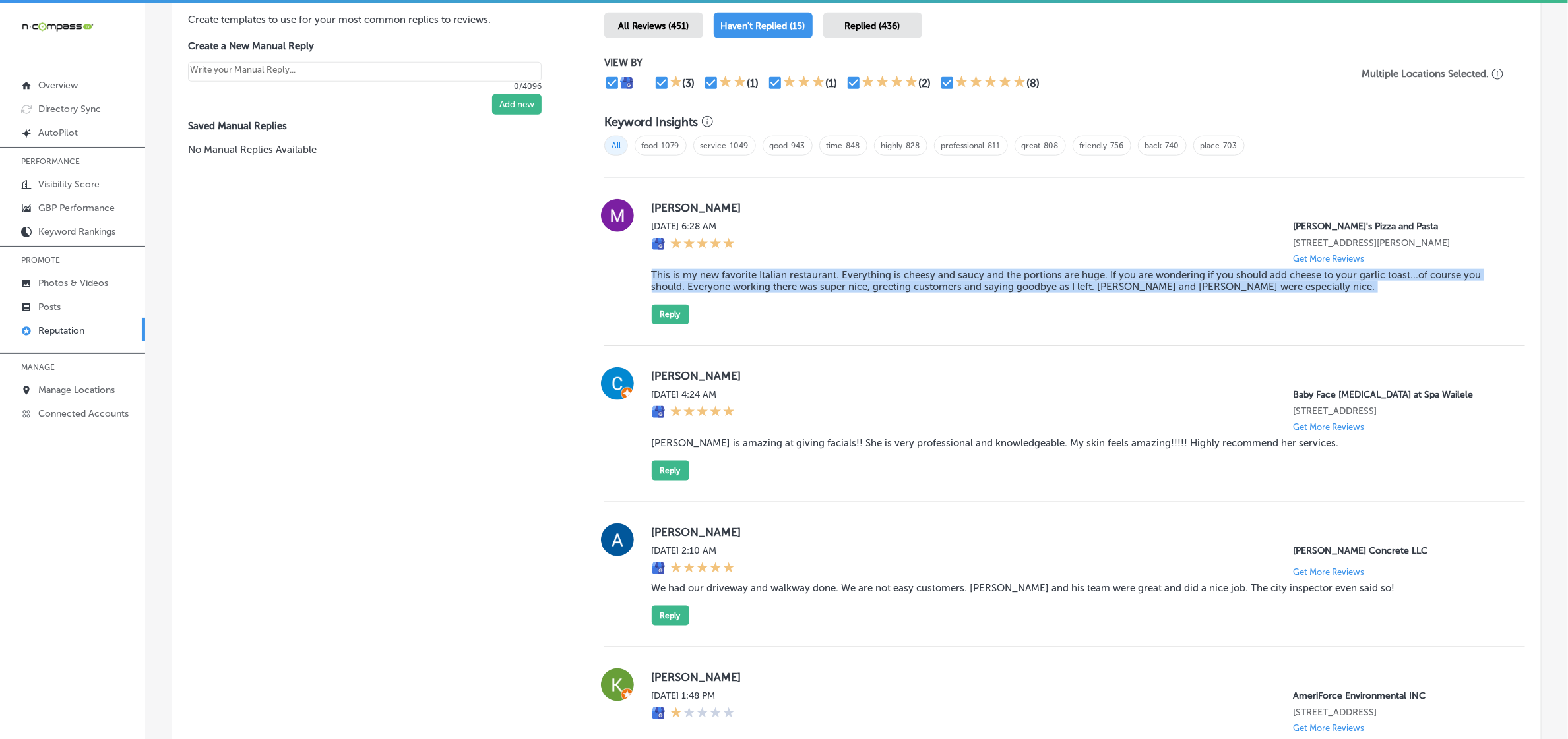
click at [666, 278] on blockquote "This is my new favorite Italian restaurant. Everything is cheesy and saucy and …" at bounding box center [1078, 281] width 852 height 24
copy blockquote "This is my new favorite Italian restaurant. Everything is cheesy and saucy and …"
click at [652, 322] on button "Reply" at bounding box center [671, 314] width 37 height 20
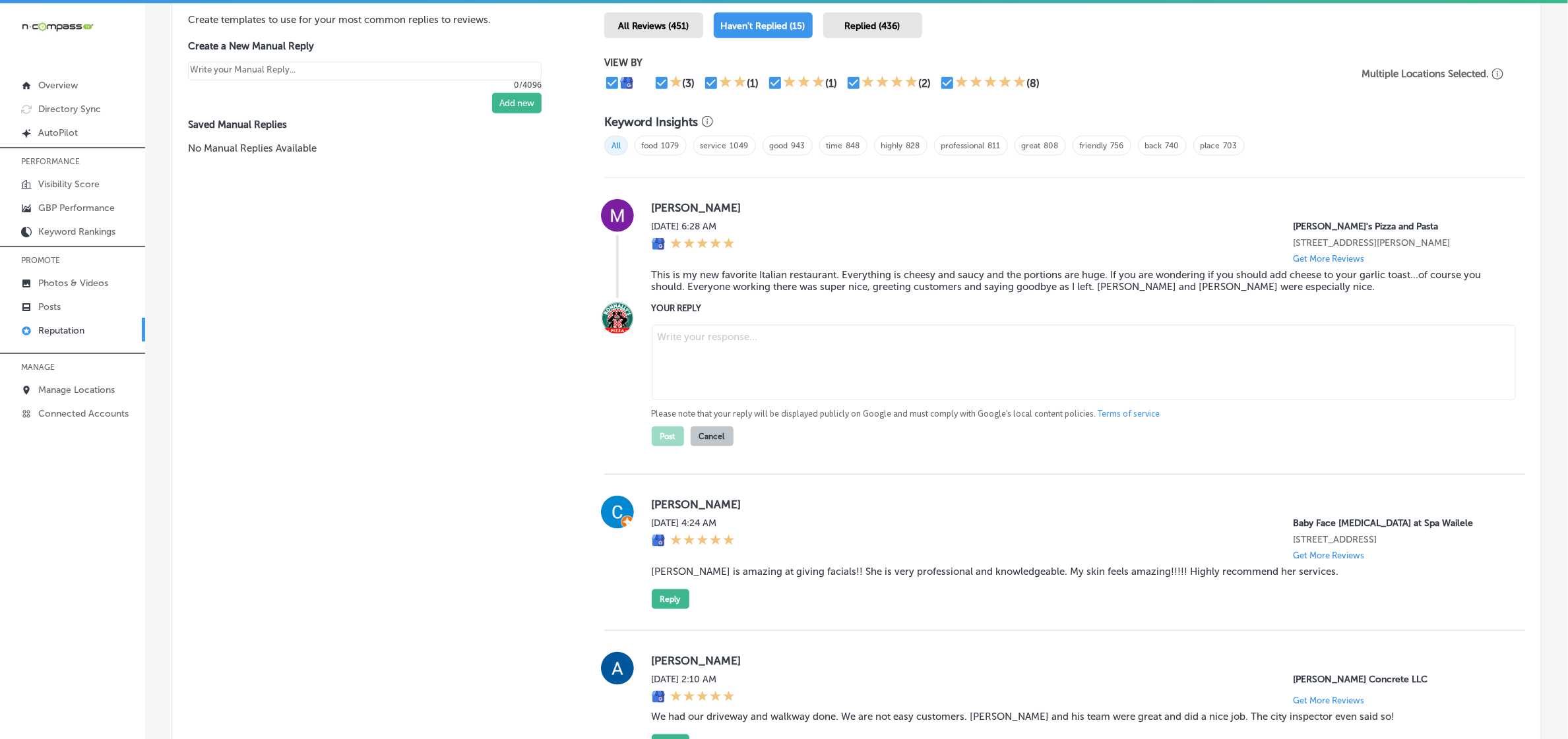
click at [720, 357] on textarea at bounding box center [1084, 362] width 864 height 75
paste textarea "Thank you, Matt, for the wonderful review! We're so happy to hear that Ronnally…"
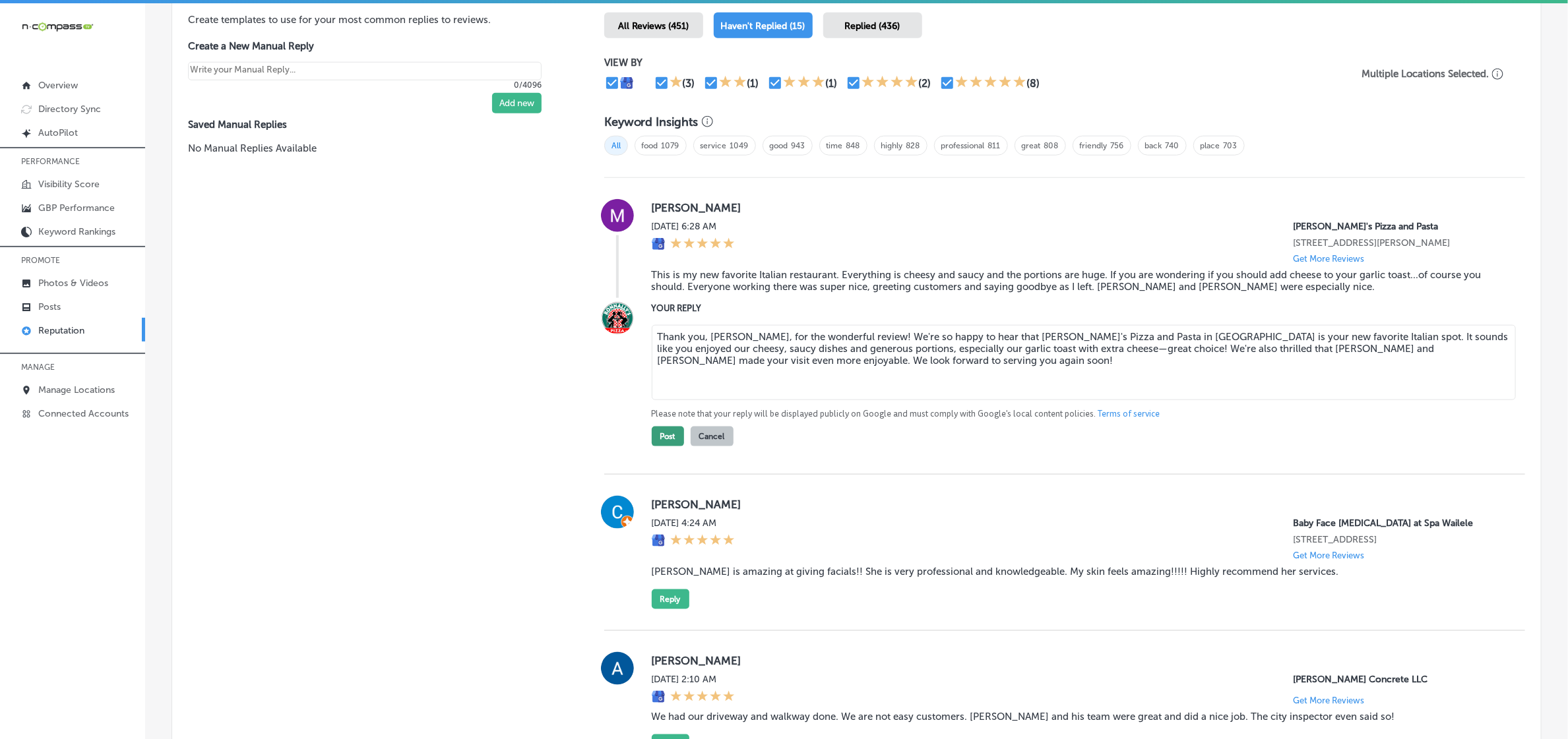
type textarea "Thank you, Matt, for the wonderful review! We're so happy to hear that Ronnally…"
click at [670, 446] on button "Post" at bounding box center [668, 436] width 32 height 20
type textarea "x"
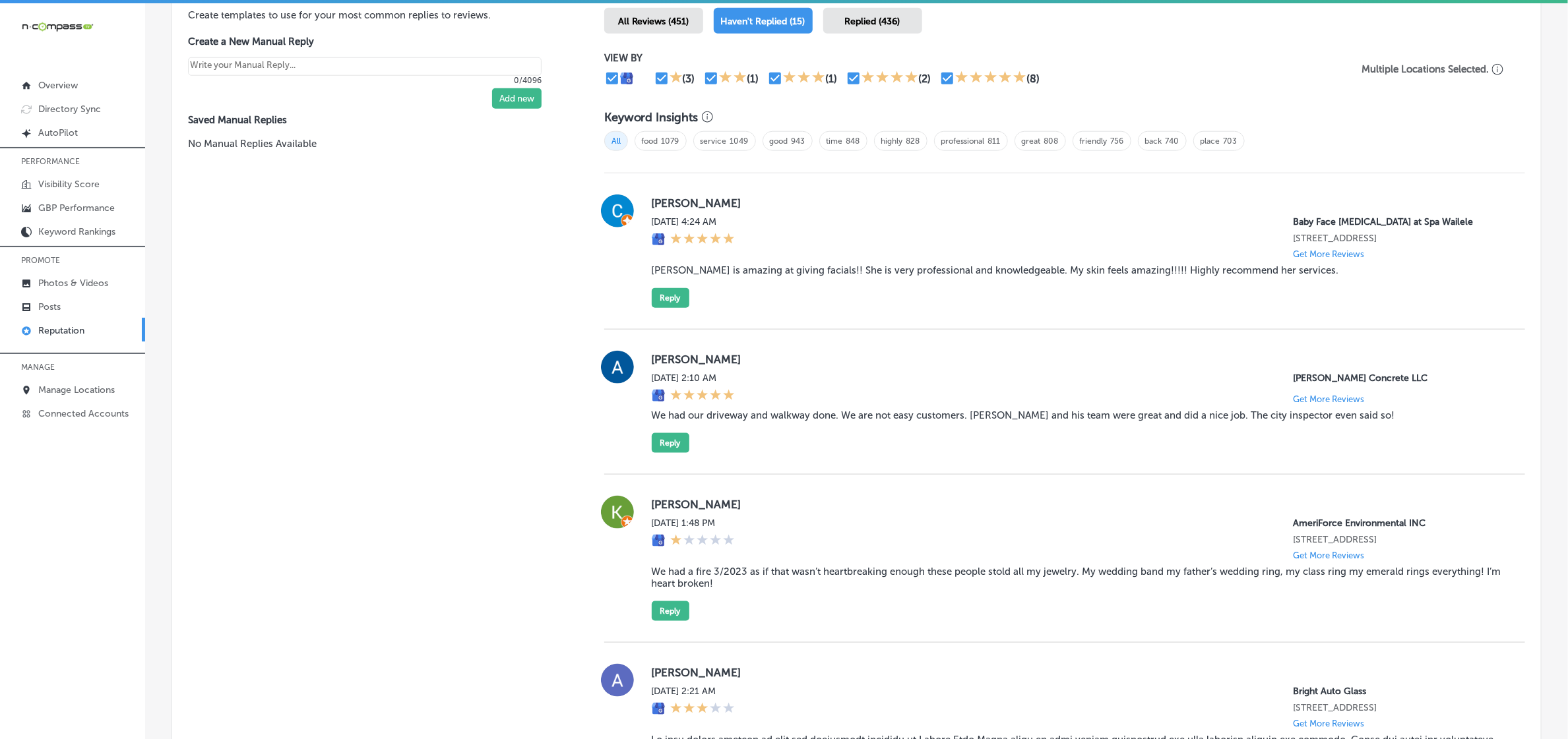
scroll to position [727, 0]
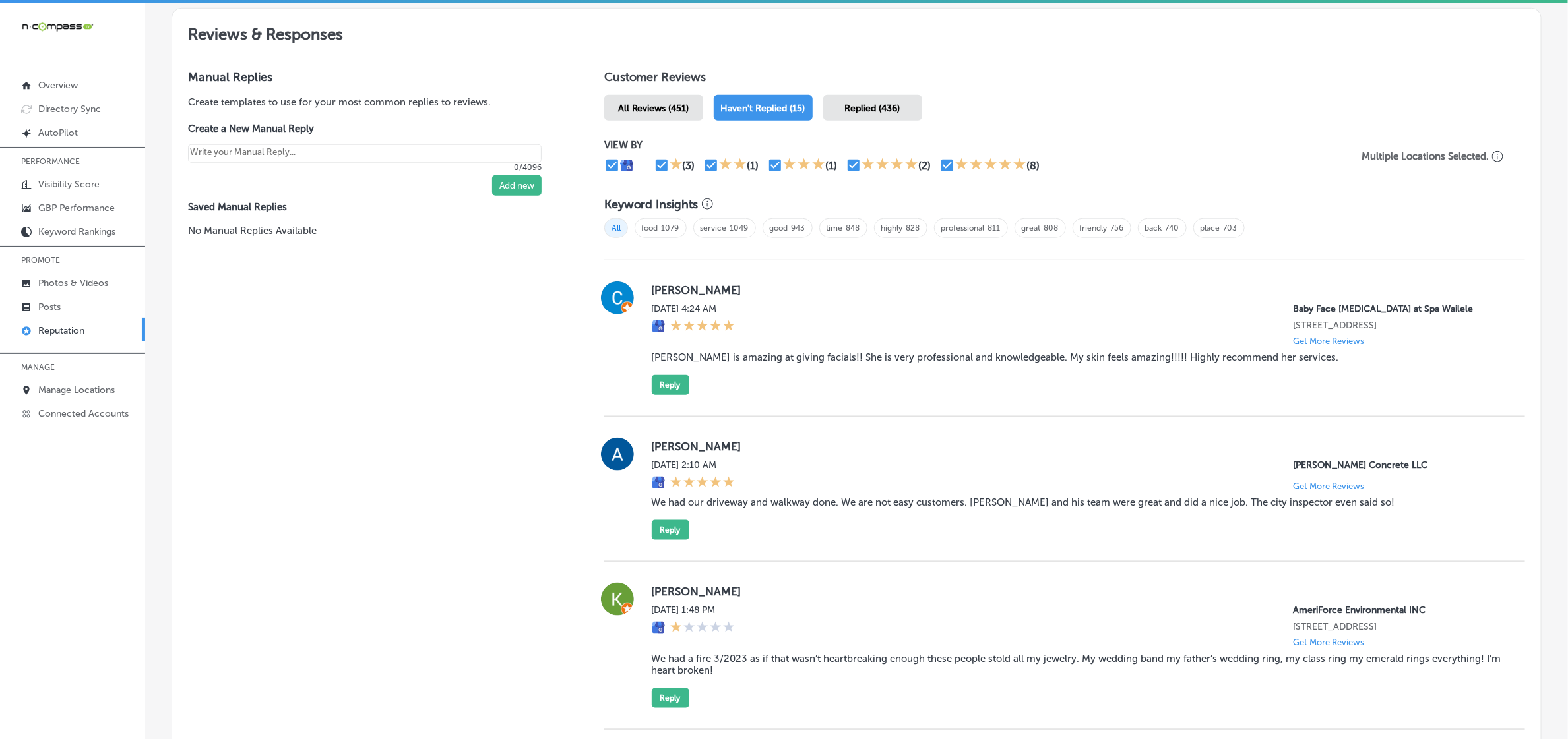
click at [667, 289] on label "Carol Hebert" at bounding box center [1078, 290] width 852 height 13
click at [667, 288] on label "Carol Hebert" at bounding box center [1078, 290] width 852 height 13
copy label "Carol"
click at [744, 356] on blockquote "Amy is amazing at giving facials!! She is very professional and knowledgeable. …" at bounding box center [1078, 357] width 852 height 12
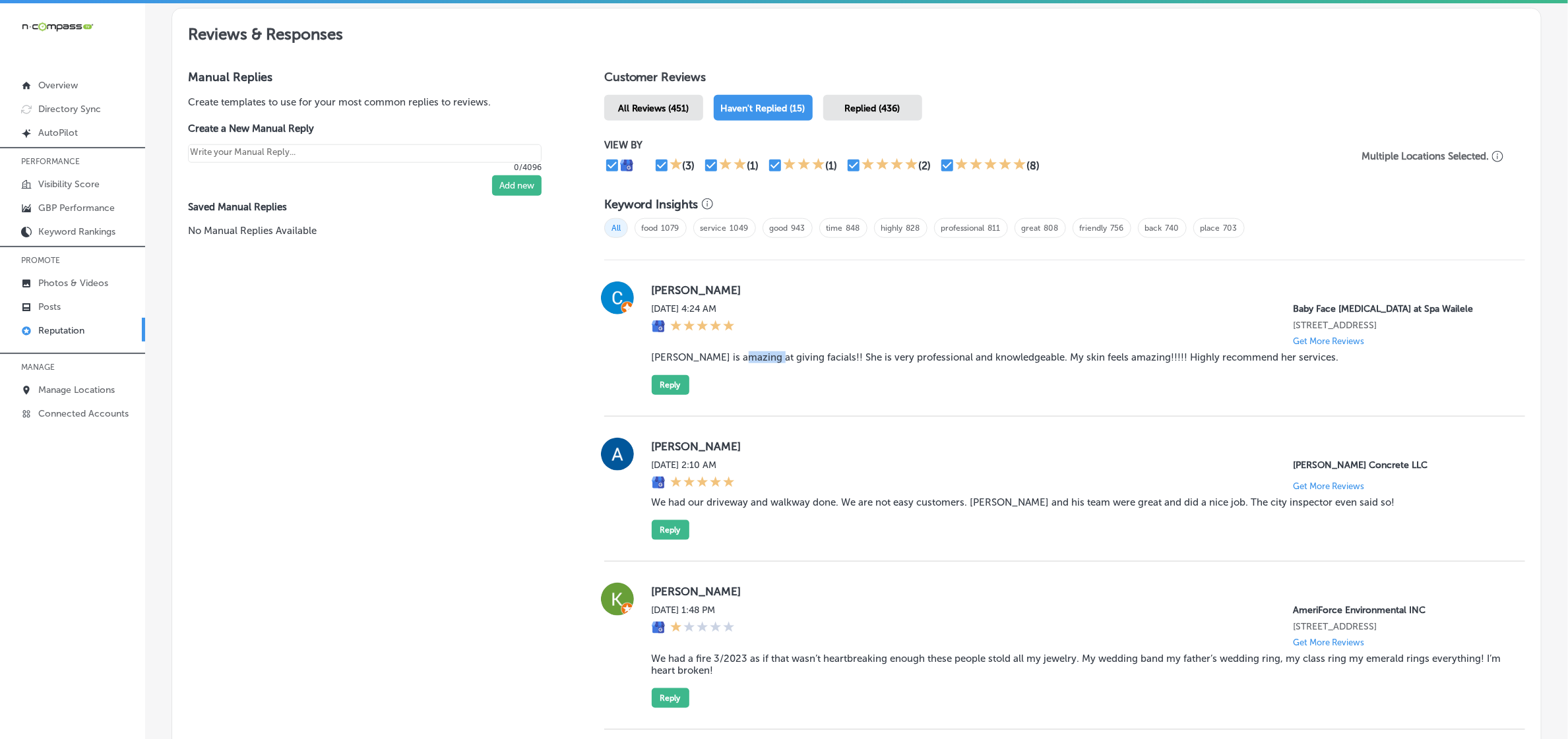
click at [744, 356] on blockquote "Amy is amazing at giving facials!! She is very professional and knowledgeable. …" at bounding box center [1078, 357] width 852 height 12
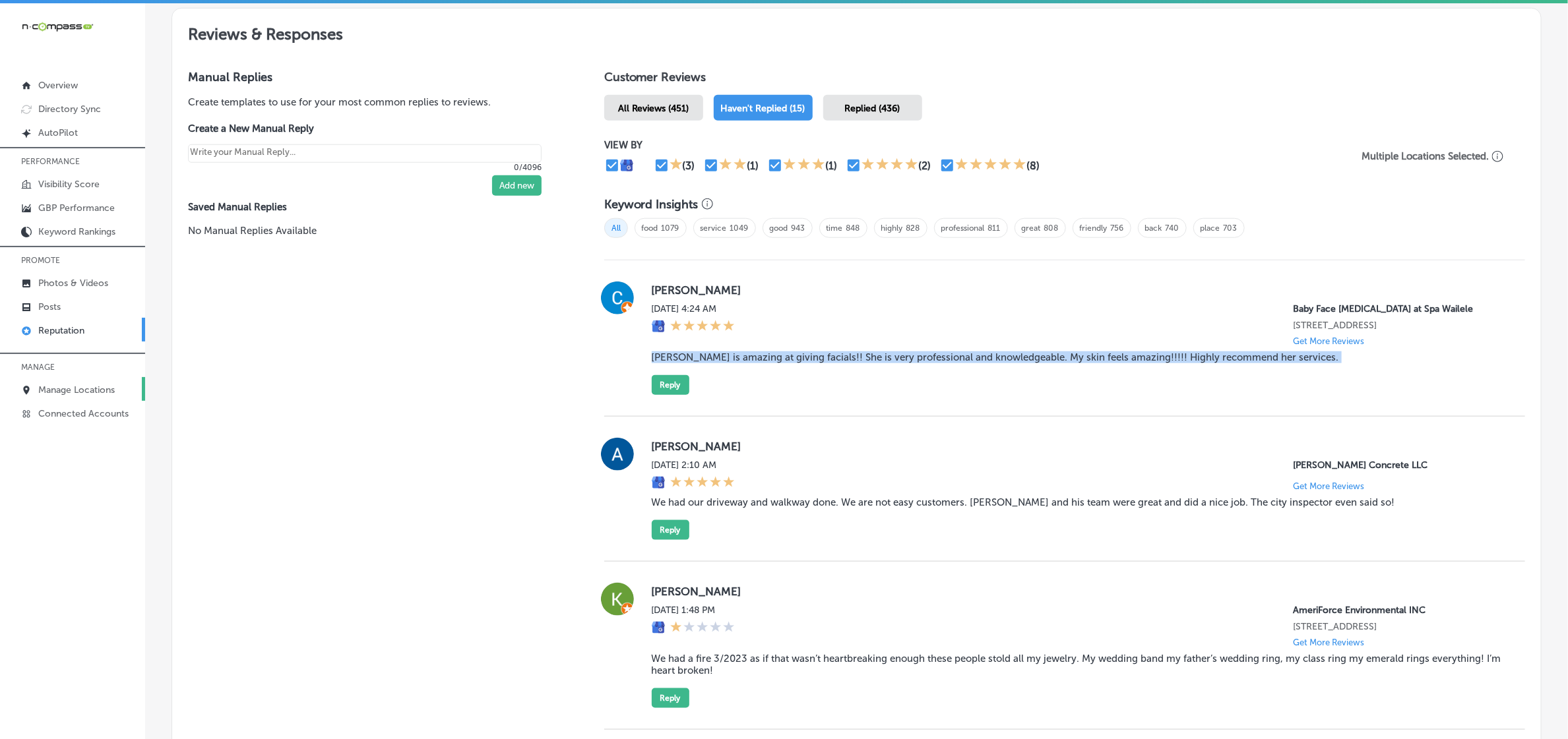
copy blockquote "Amy is amazing at giving facials!! She is very professional and knowledgeable. …"
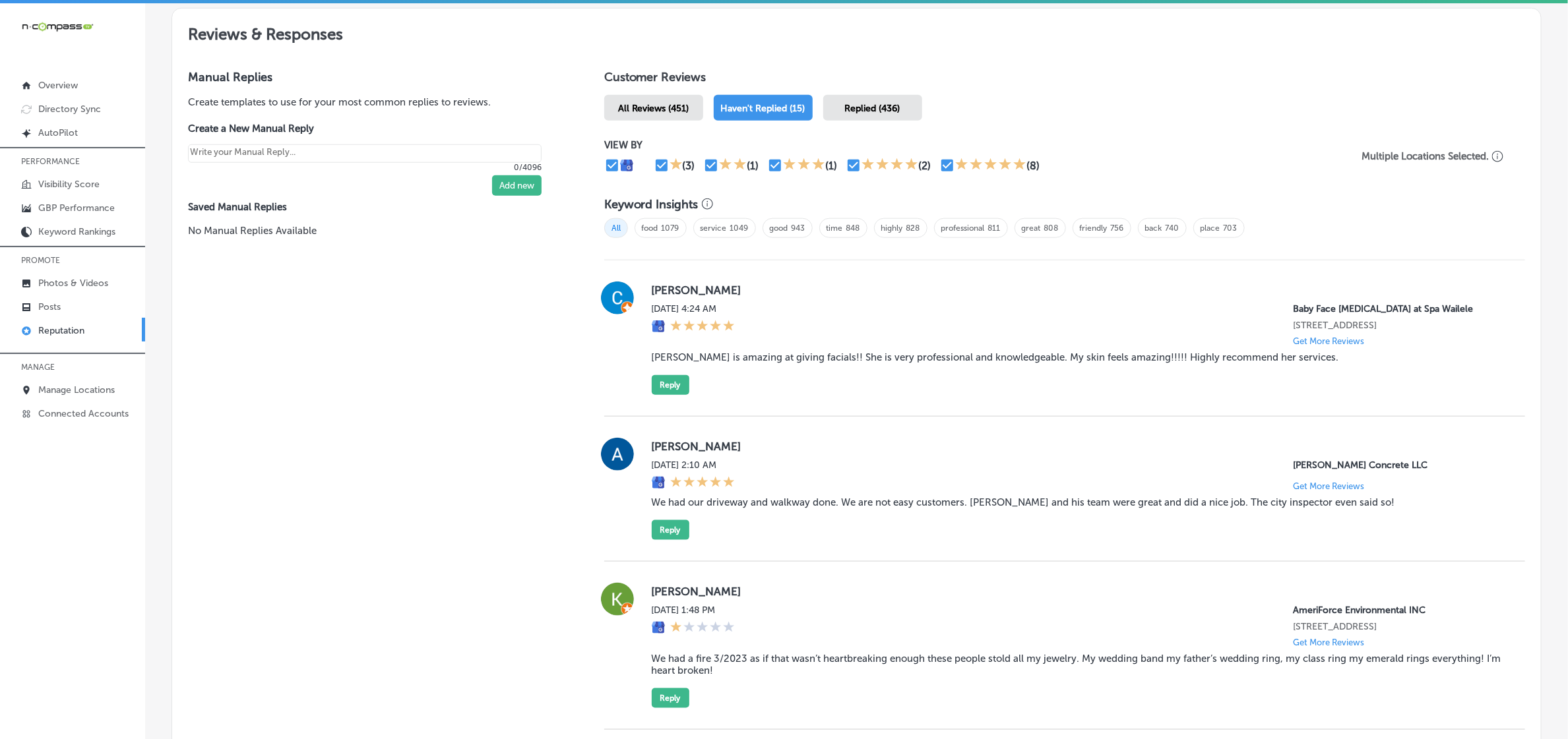
drag, startPoint x: 670, startPoint y: 400, endPoint x: 746, endPoint y: 430, distance: 81.7
click at [670, 401] on div "Carol Hebert Fri, Sep 19, 2025 4:24 AM Baby Face Skin Care at Spa Wailele 1895 …" at bounding box center [1064, 338] width 920 height 156
click at [756, 434] on div "Aaron Ferguson Fri, Sep 19, 2025 2:10 AM Tenold Concrete LLC Get More Reviews W…" at bounding box center [1064, 489] width 920 height 145
click at [659, 395] on button "Reply" at bounding box center [671, 385] width 37 height 20
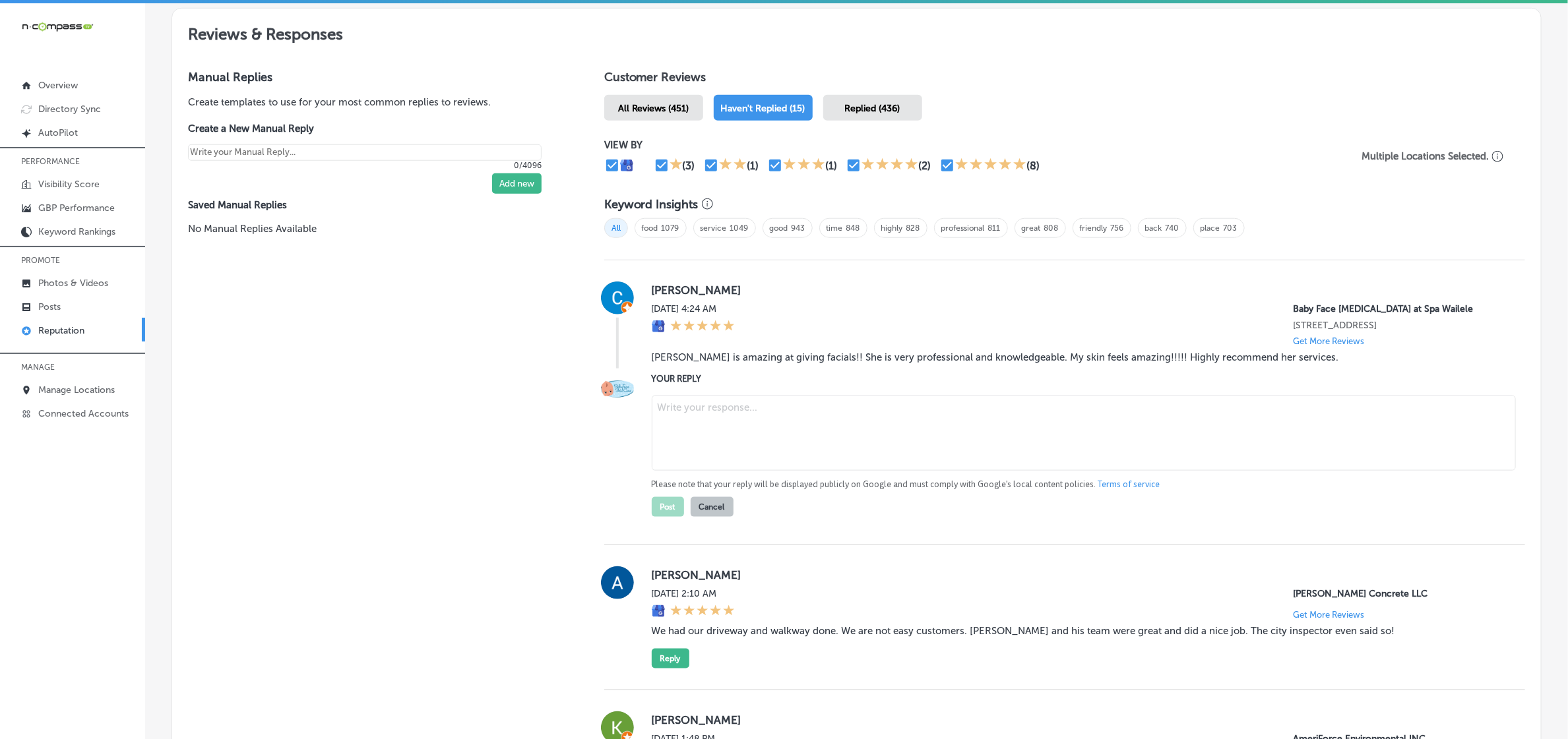
click at [749, 433] on textarea at bounding box center [1084, 433] width 864 height 75
paste textarea "Thank you so much for the wonderful review, Carol! We're thrilled to hear that …"
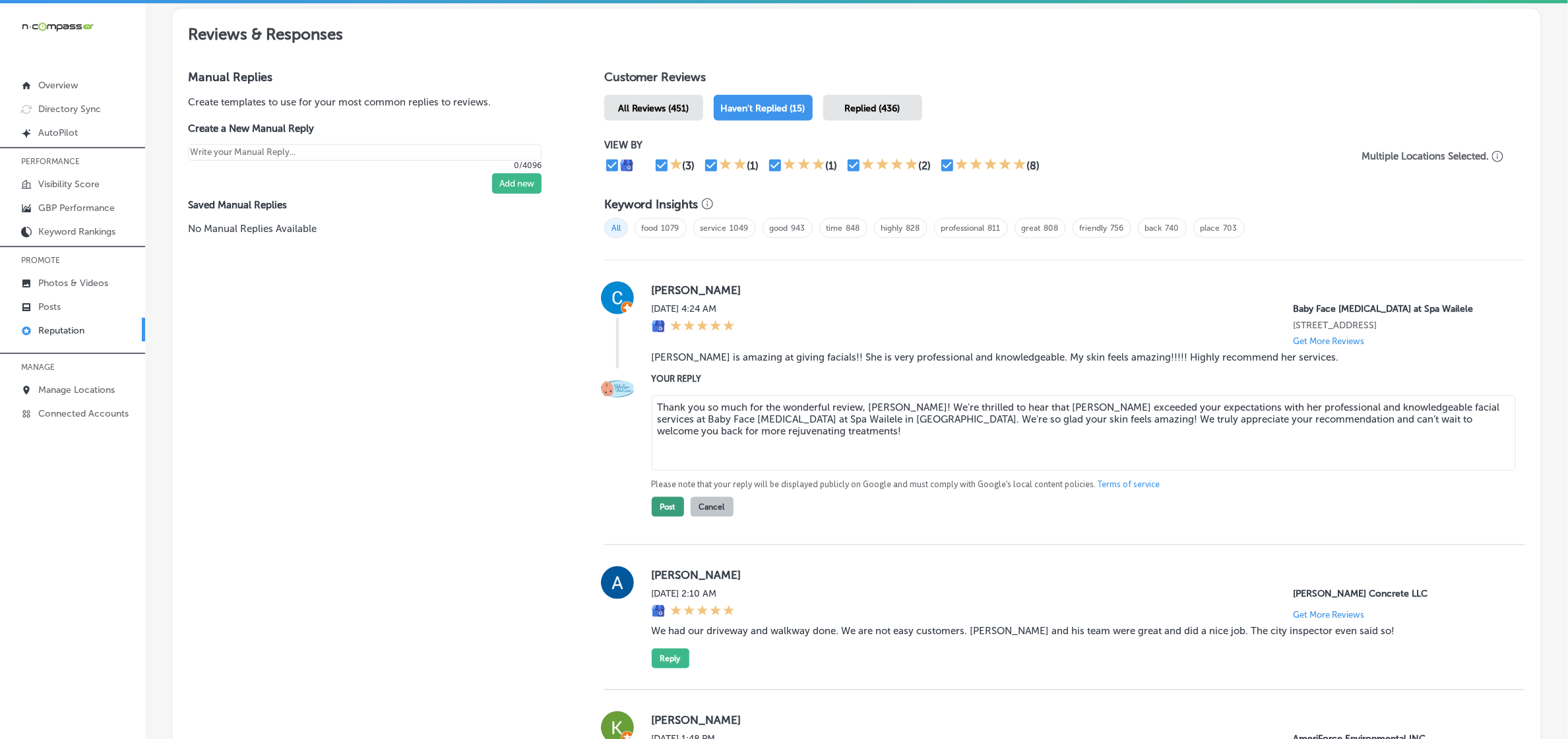
type textarea "Thank you so much for the wonderful review, Carol! We're thrilled to hear that …"
click at [654, 516] on button "Post" at bounding box center [668, 507] width 32 height 20
type textarea "x"
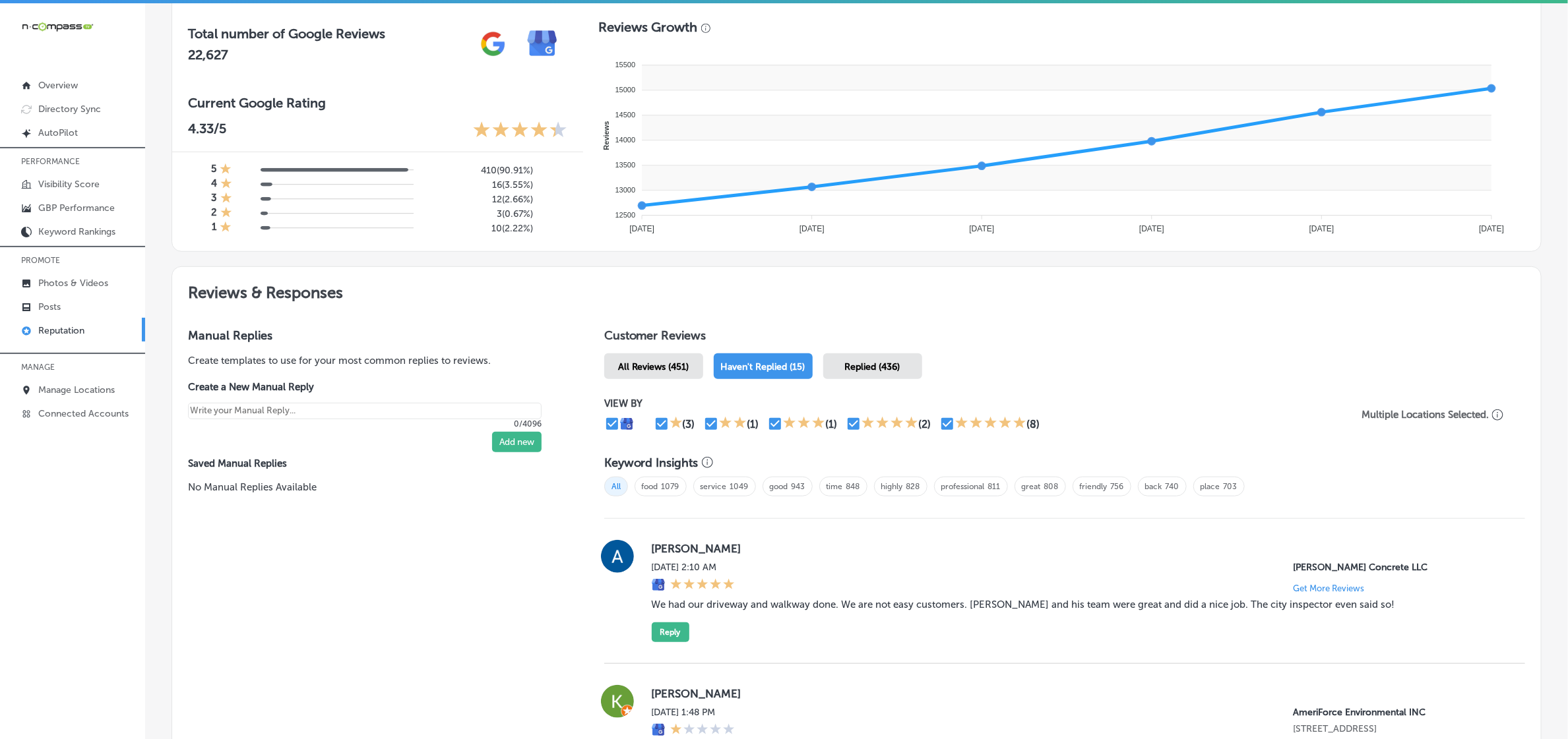
scroll to position [726, 0]
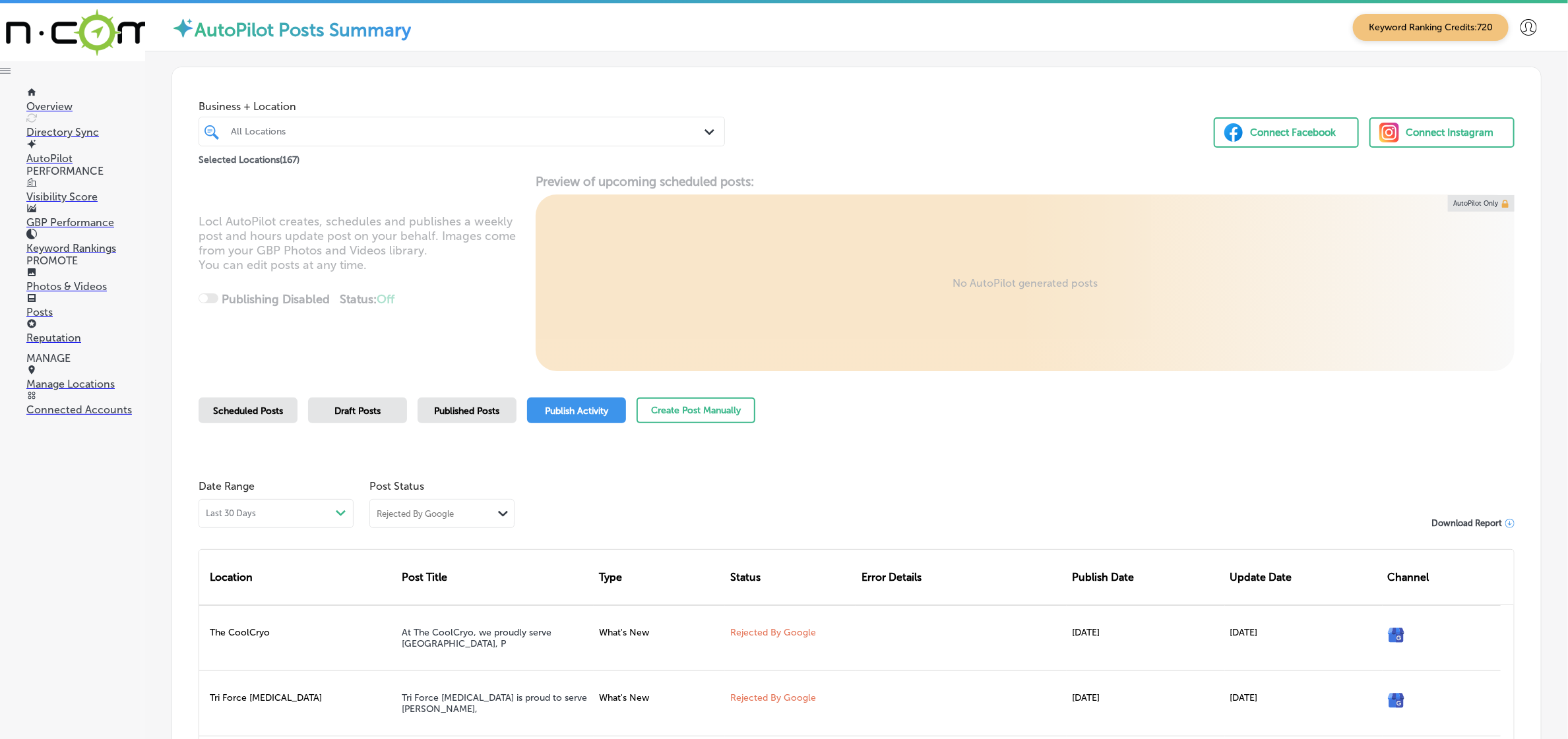
scroll to position [322, 0]
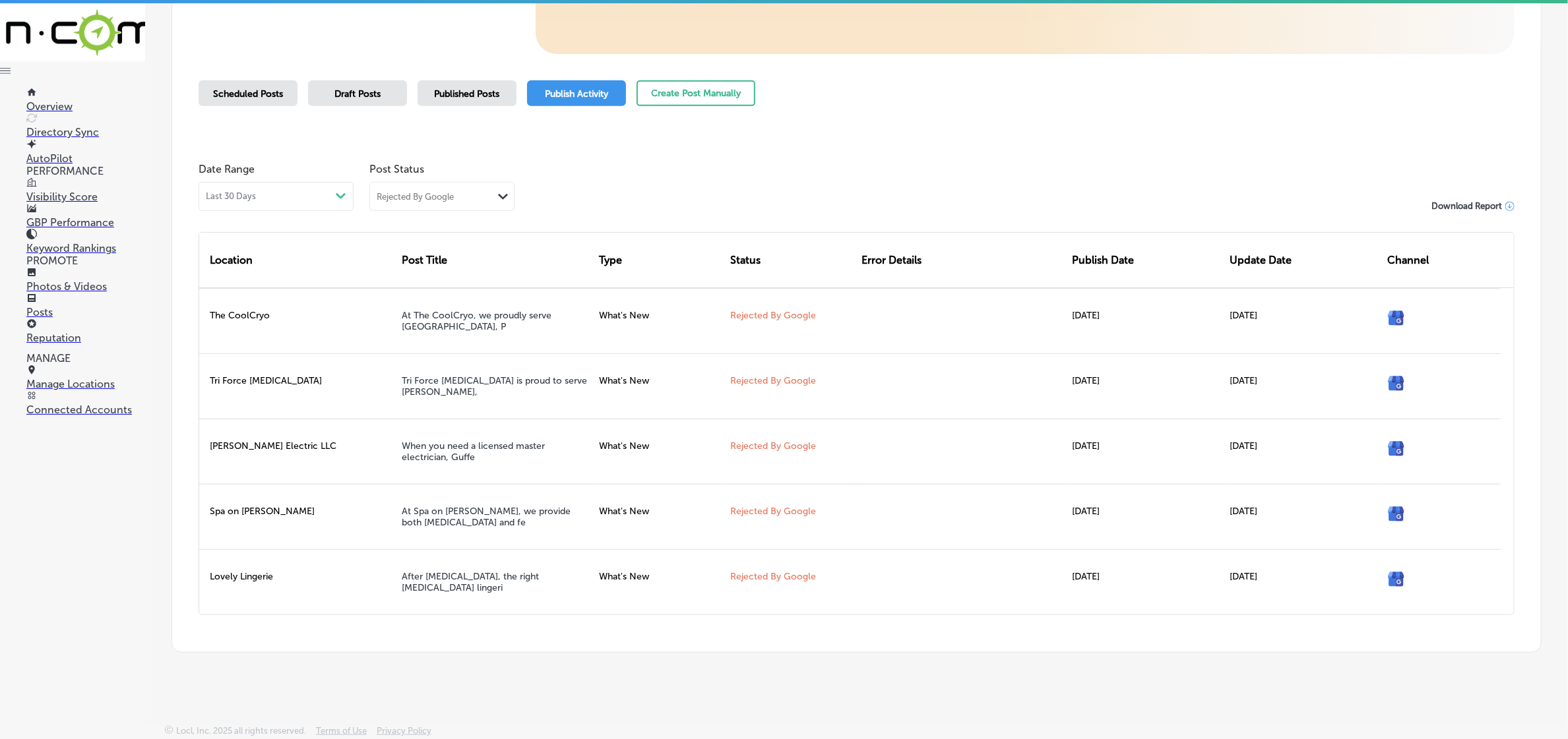
click at [83, 306] on link "Posts" at bounding box center [86, 306] width 119 height 25
click at [53, 306] on p "Posts" at bounding box center [86, 312] width 119 height 12
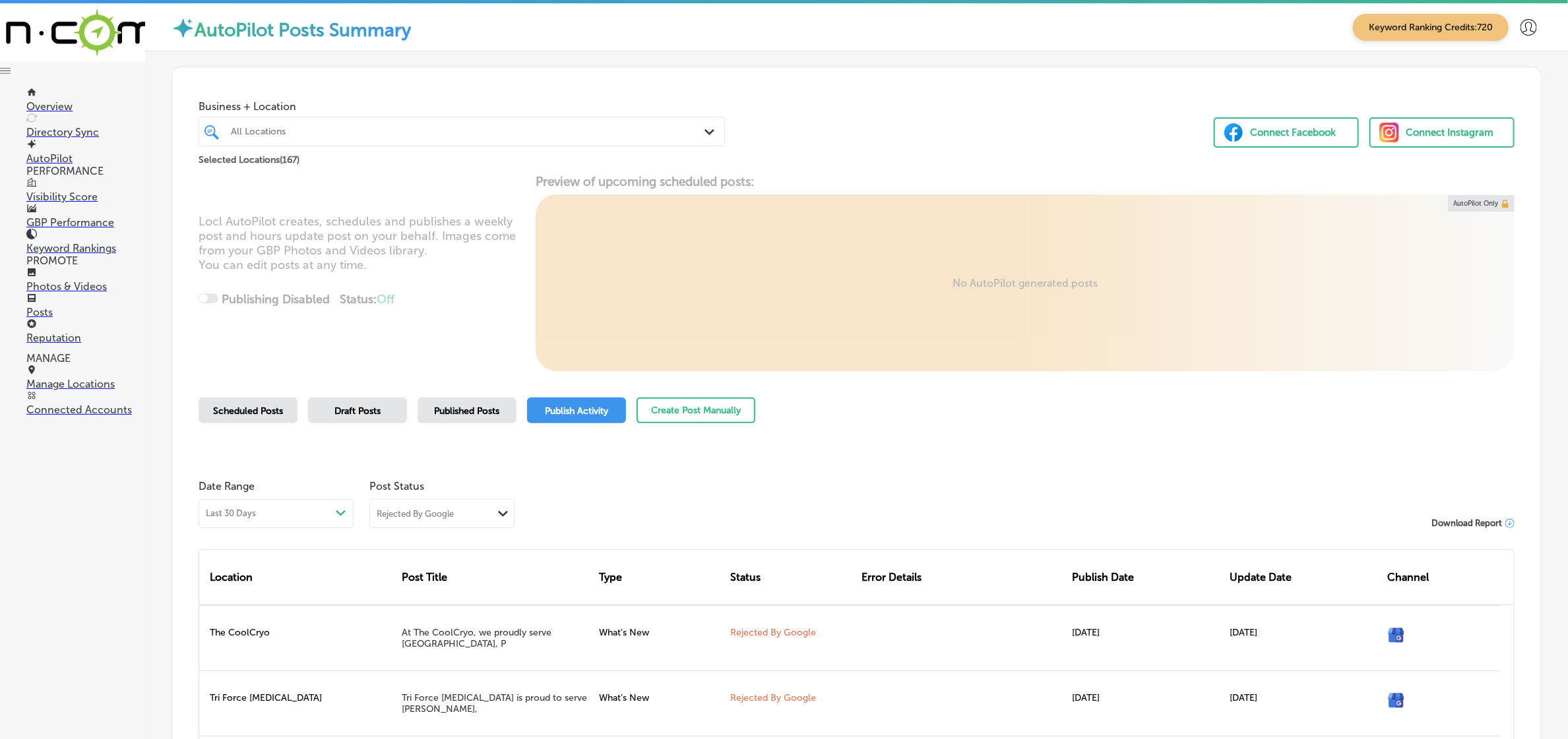
click at [235, 414] on span "Scheduled Posts" at bounding box center [248, 411] width 70 height 12
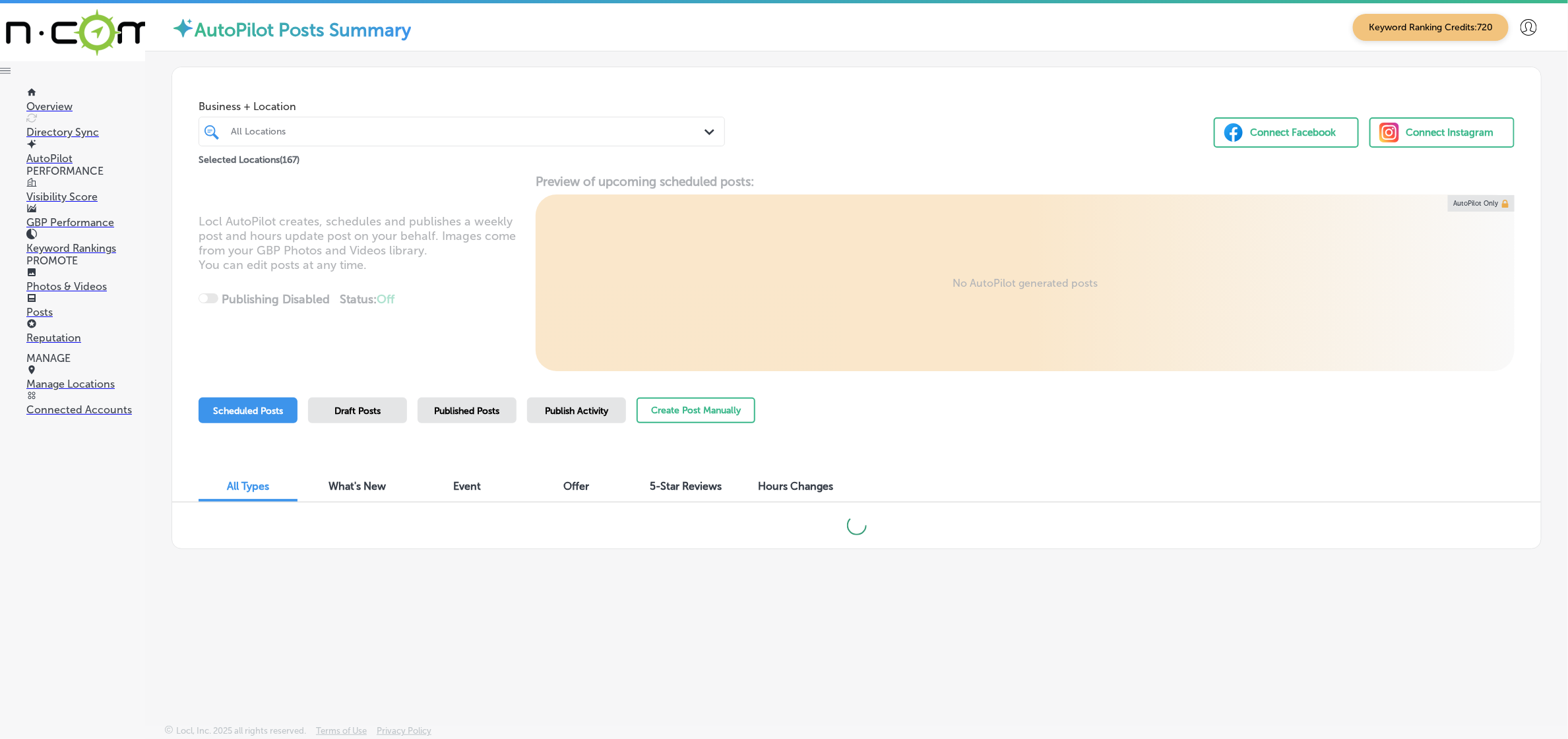
click at [376, 124] on div at bounding box center [438, 131] width 418 height 18
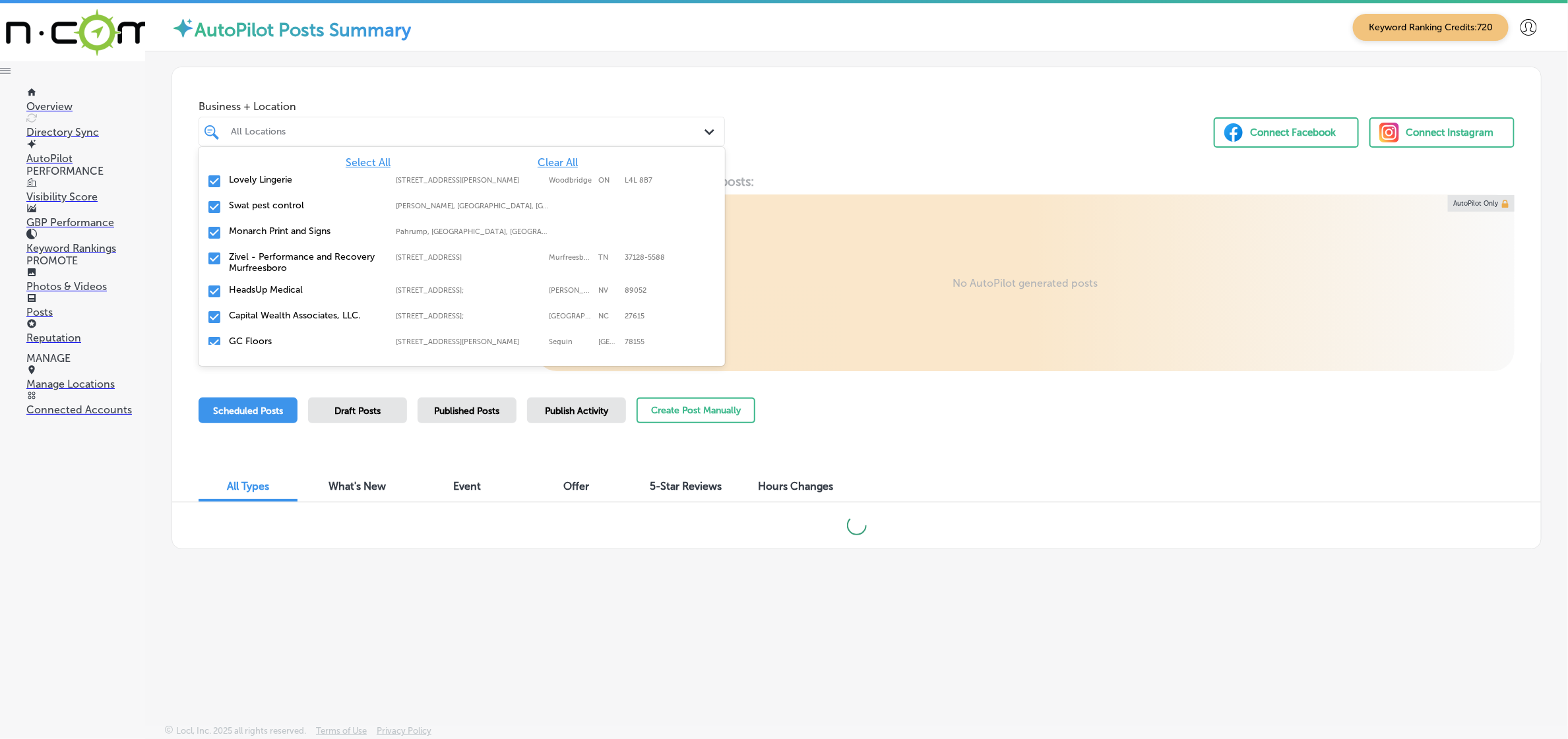
click at [528, 163] on div "Select All Clear All" at bounding box center [461, 163] width 526 height 12
click at [537, 165] on span "Clear All" at bounding box center [557, 163] width 40 height 12
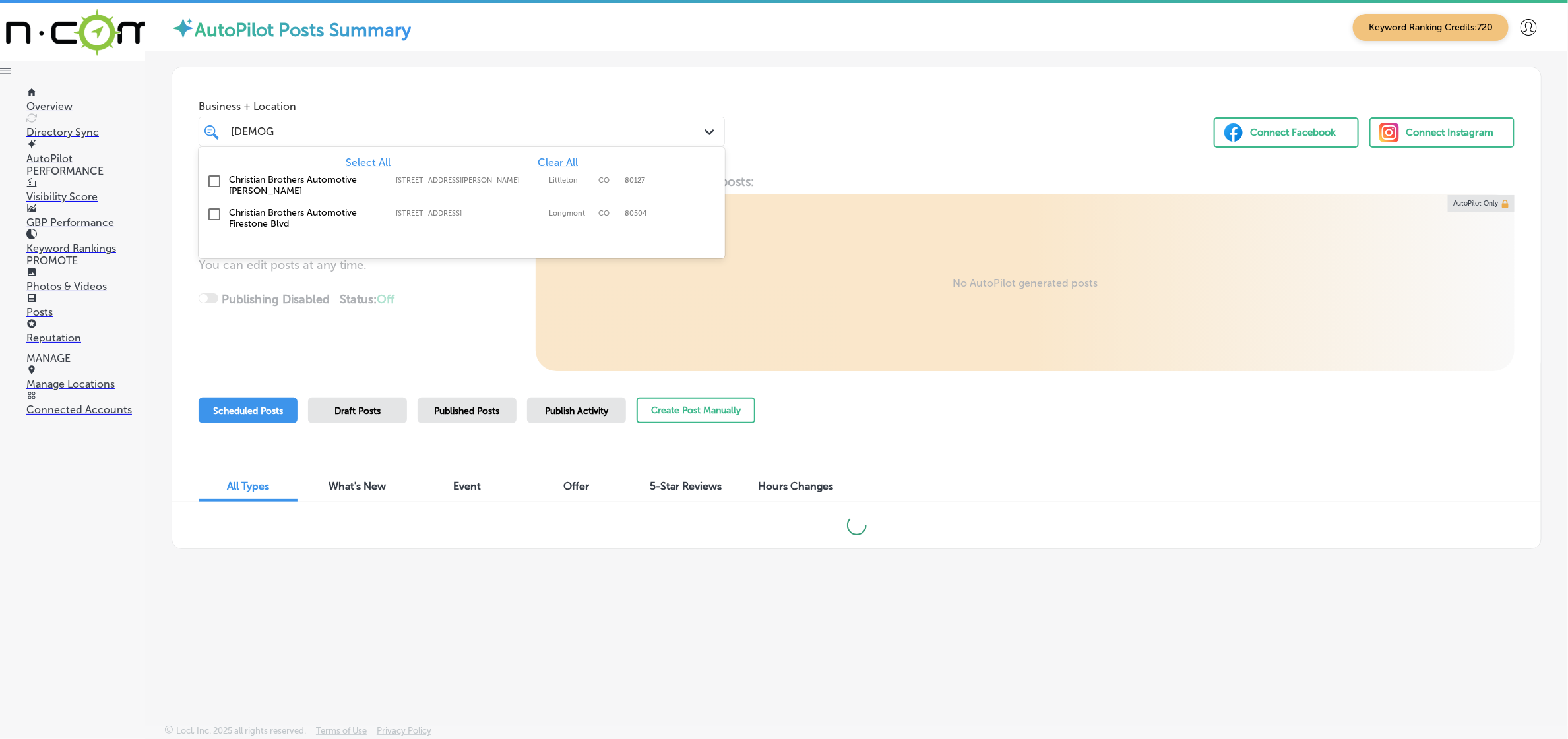
click at [542, 196] on div "Christian Brothers Automotive Ken Caryl 5828 South Swadley Street, Littleton, C…" at bounding box center [422, 185] width 386 height 22
type input "christian"
click at [852, 131] on div "Business + Location option 5828 South Swadley Street, selected. option 5828 Sou…" at bounding box center [856, 117] width 1369 height 100
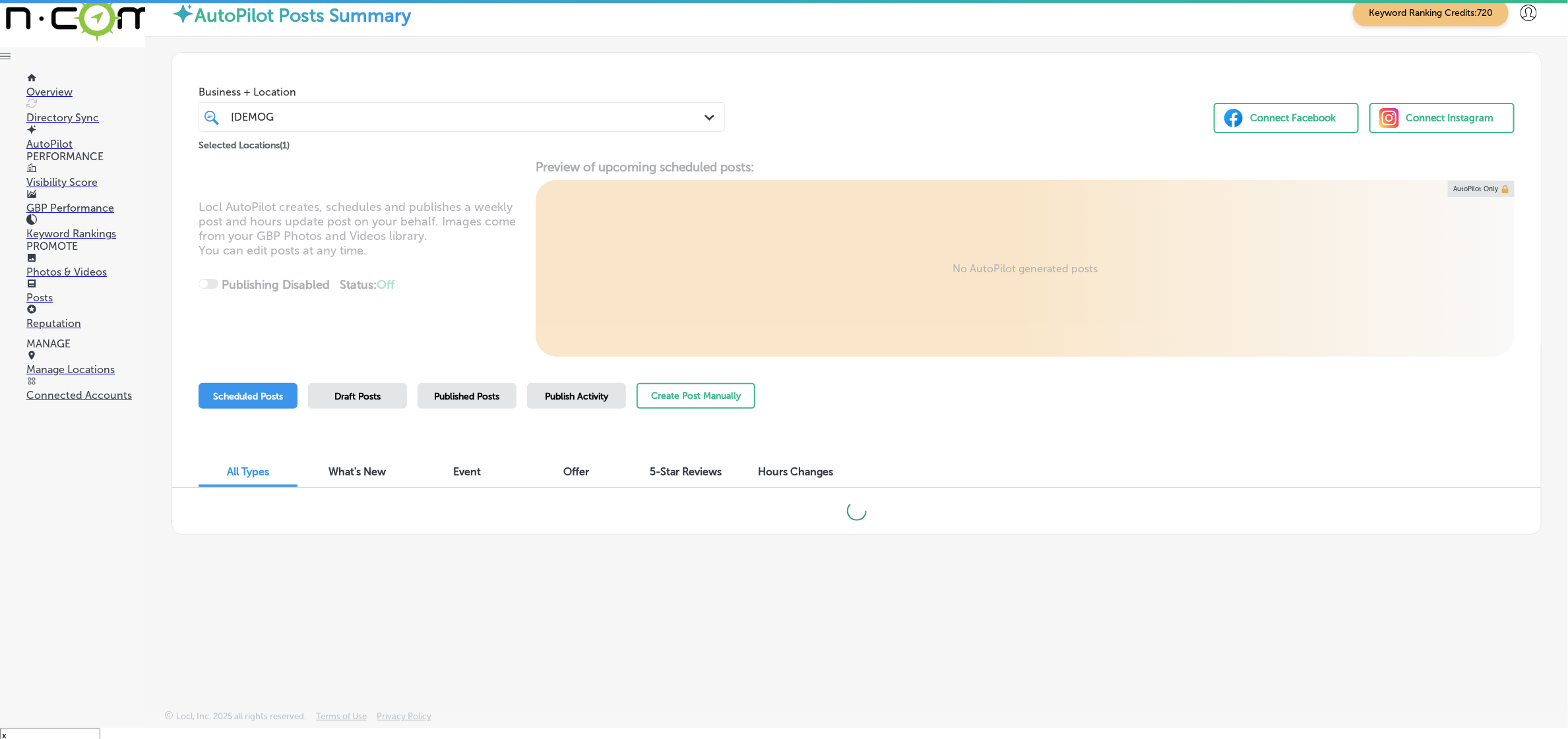
scroll to position [19, 0]
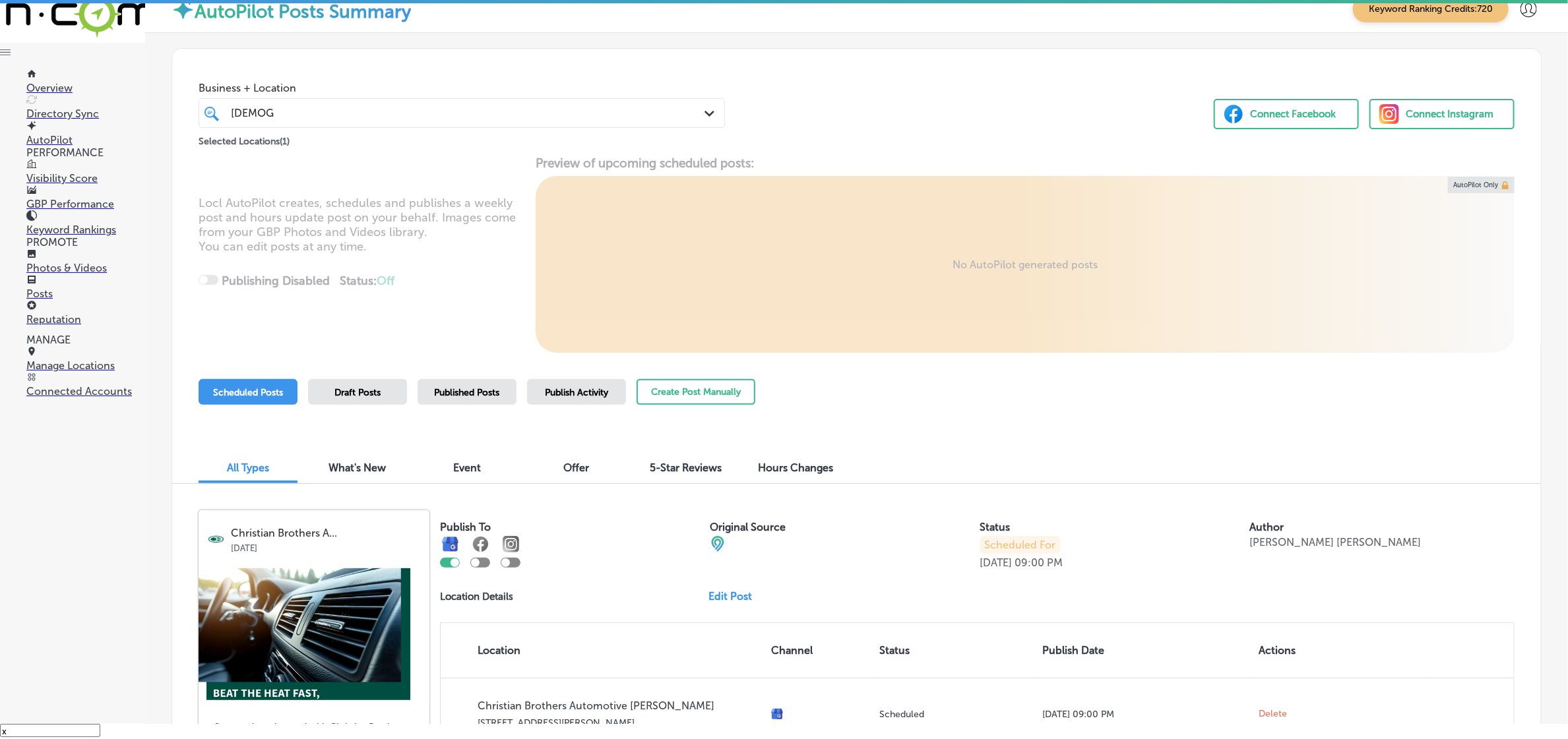
click at [452, 393] on span "Published Posts" at bounding box center [467, 393] width 66 height 12
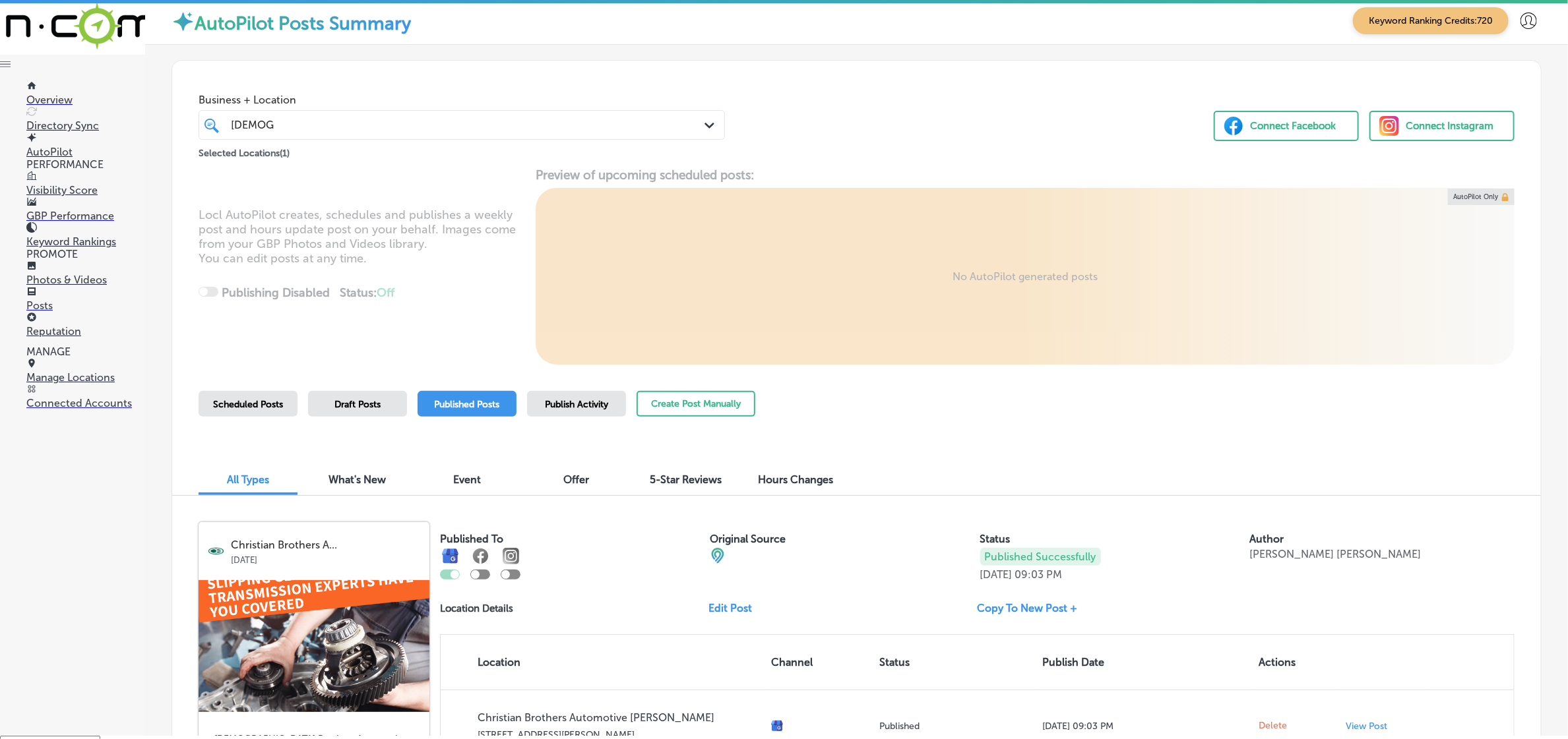
scroll to position [0, 0]
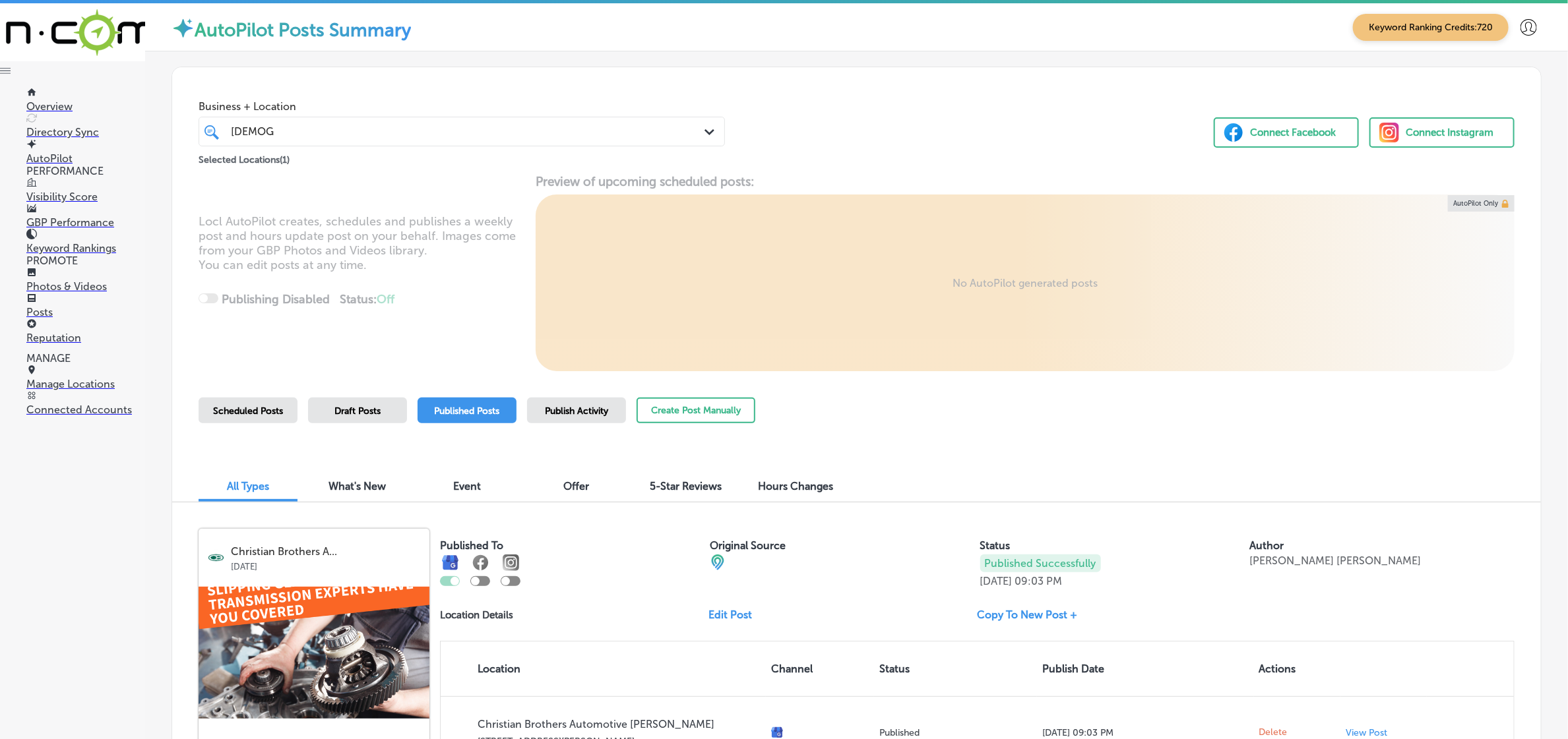
click at [235, 409] on span "Scheduled Posts" at bounding box center [248, 411] width 70 height 12
